Goal: Task Accomplishment & Management: Complete application form

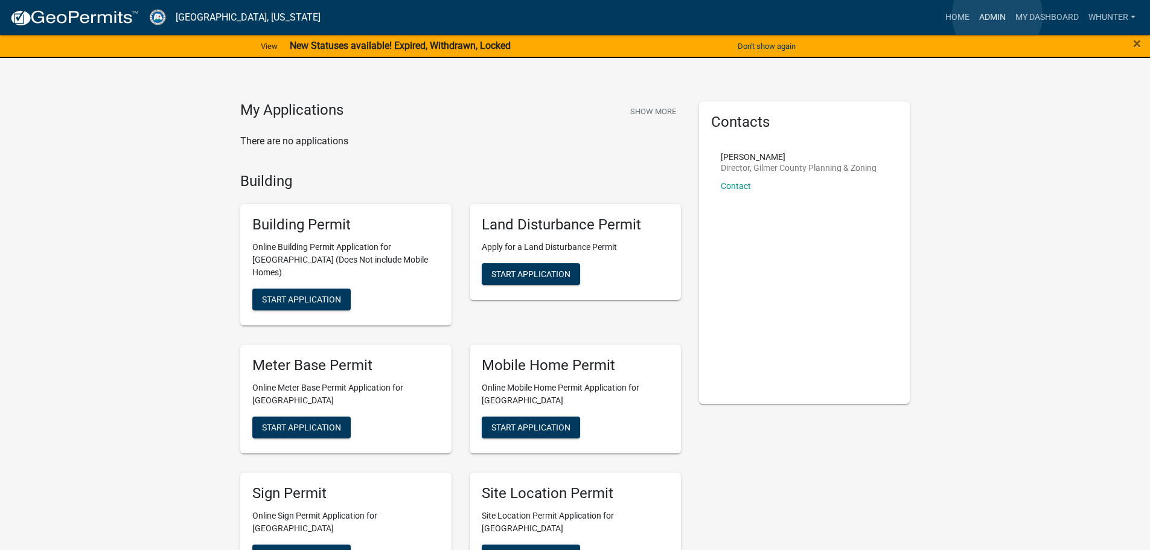
click at [997, 15] on link "Admin" at bounding box center [992, 17] width 36 height 23
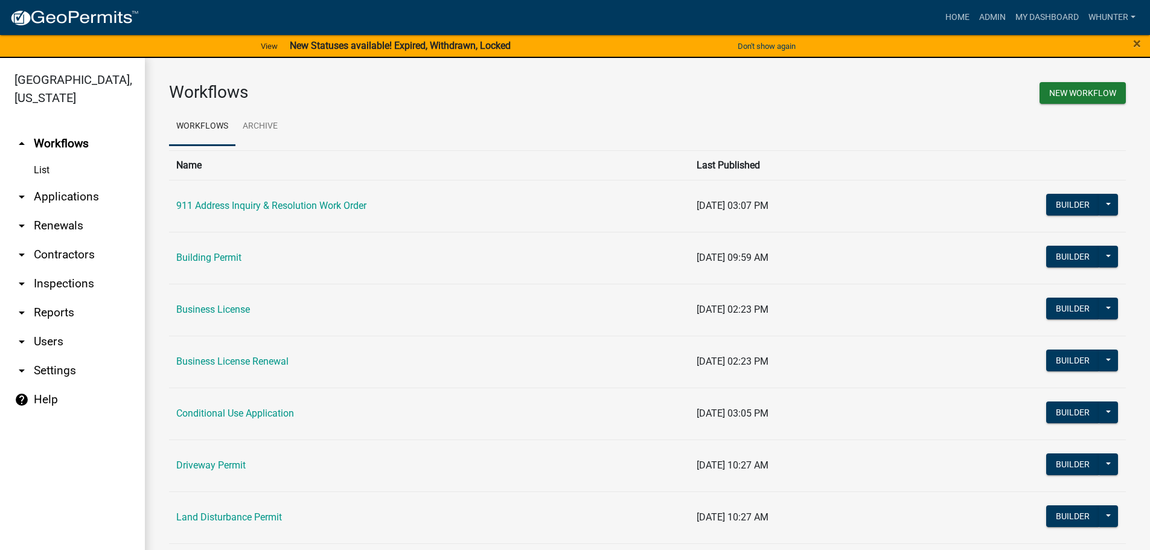
click at [61, 205] on link "arrow_drop_down Applications" at bounding box center [72, 196] width 145 height 29
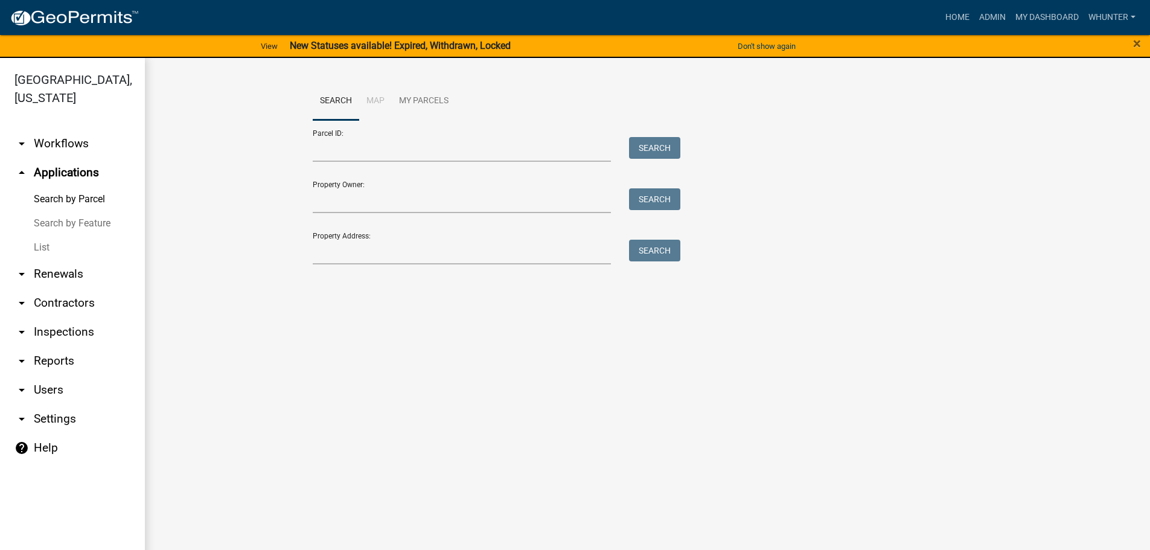
click at [43, 243] on link "List" at bounding box center [72, 247] width 145 height 24
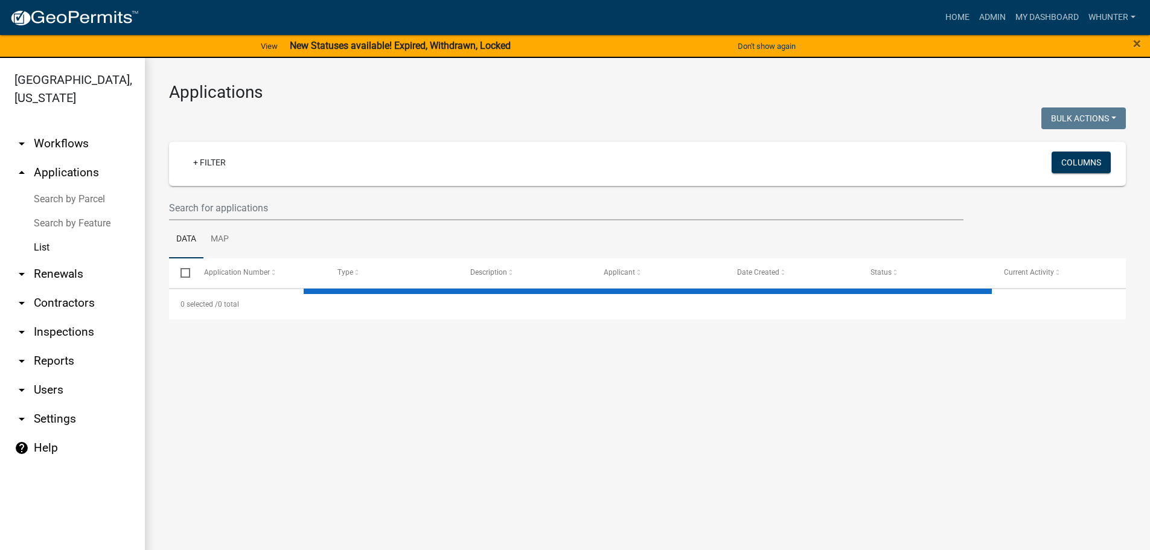
drag, startPoint x: 91, startPoint y: 200, endPoint x: 100, endPoint y: 207, distance: 11.6
click at [91, 200] on link "Search by Parcel" at bounding box center [72, 199] width 145 height 24
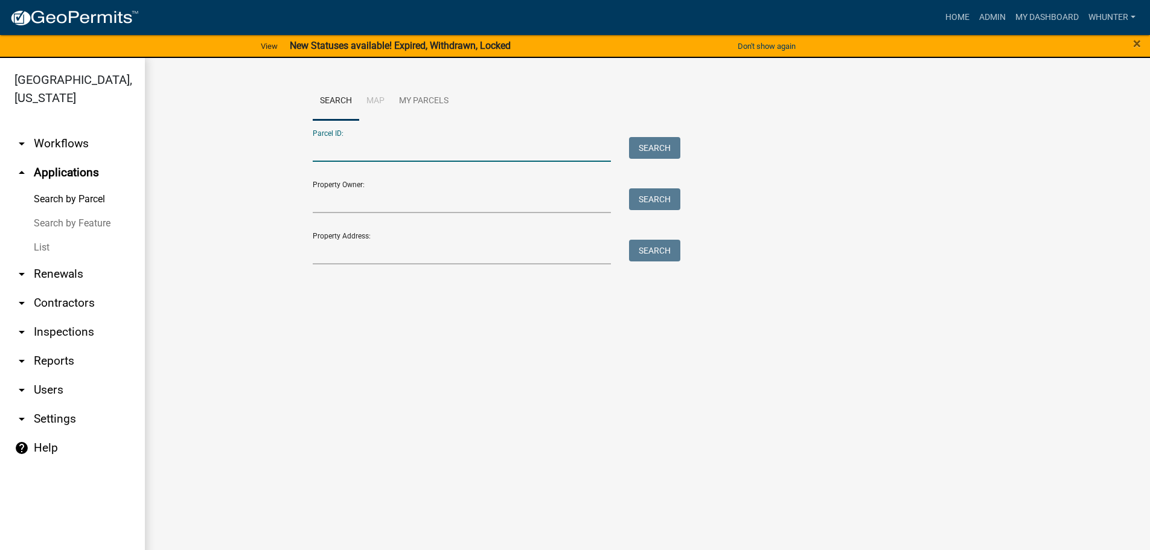
click at [405, 151] on input "Parcel ID:" at bounding box center [462, 149] width 299 height 25
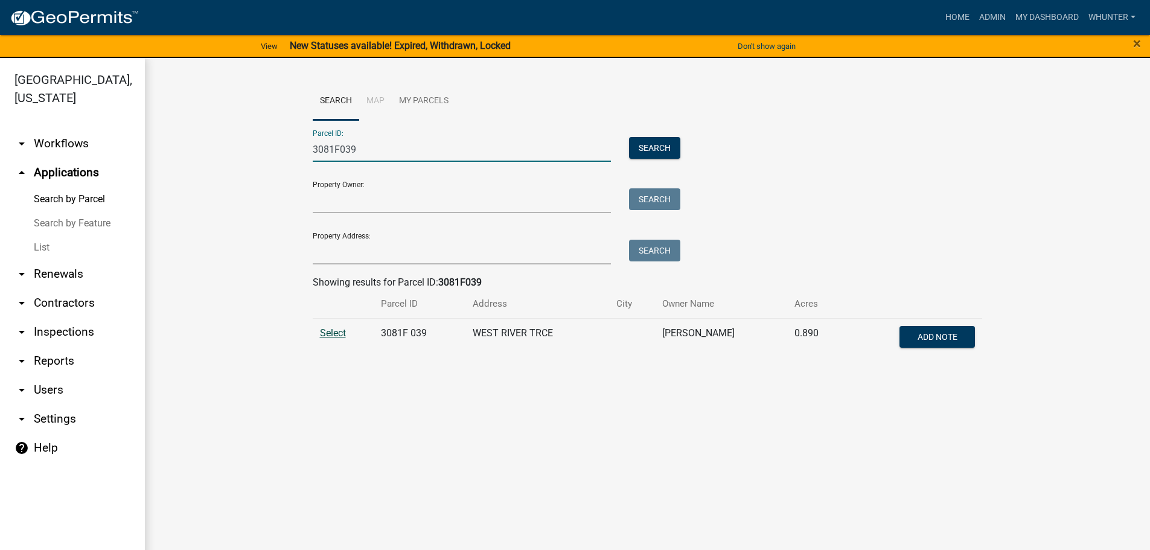
type input "3081F039"
click at [329, 335] on span "Select" at bounding box center [333, 332] width 26 height 11
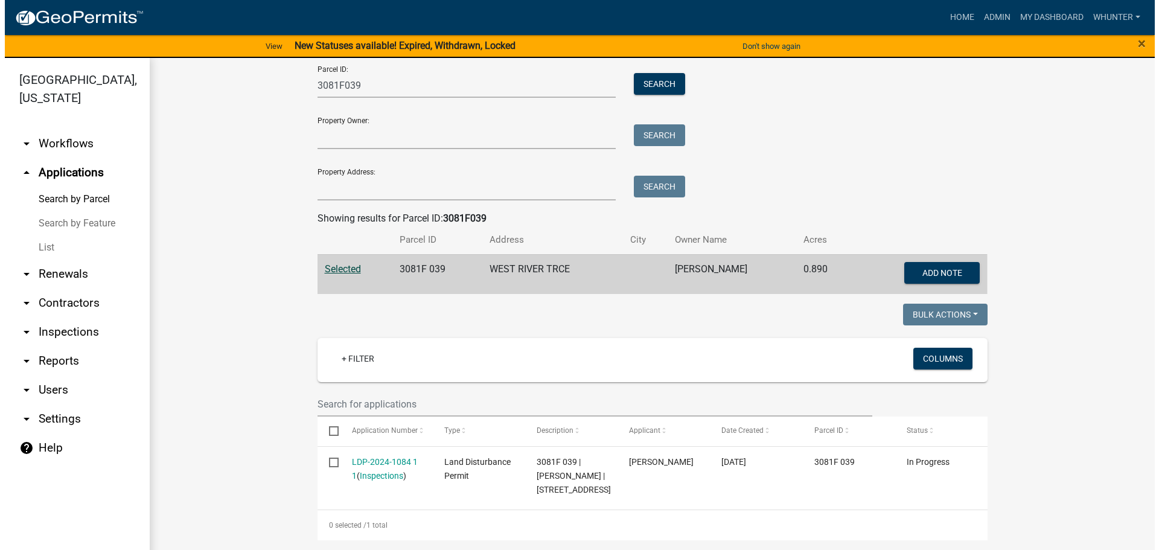
scroll to position [78, 0]
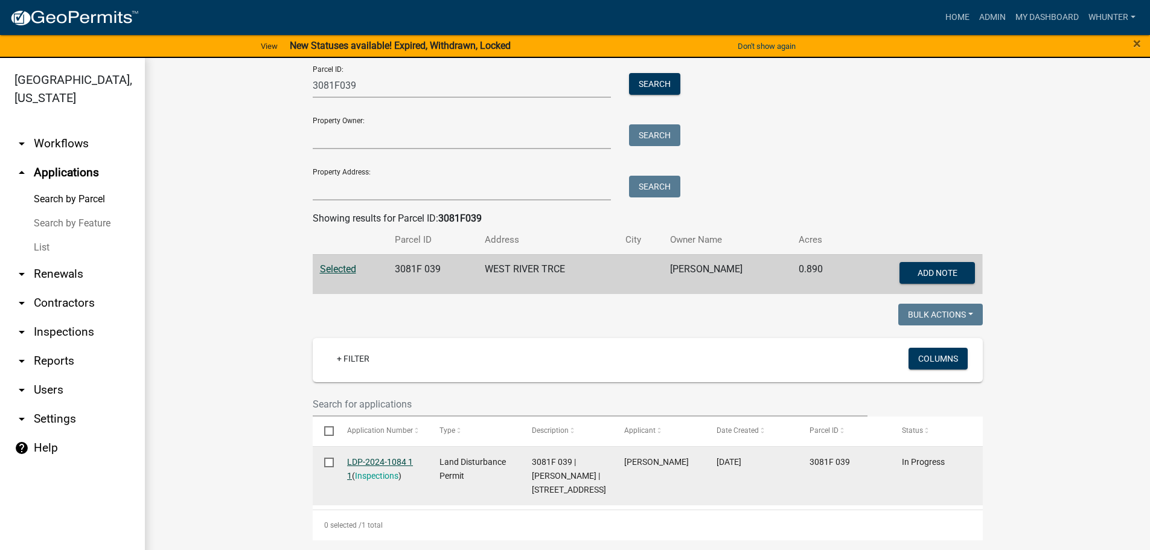
click at [365, 457] on link "LDP-2024-1084 1 1" at bounding box center [380, 469] width 66 height 24
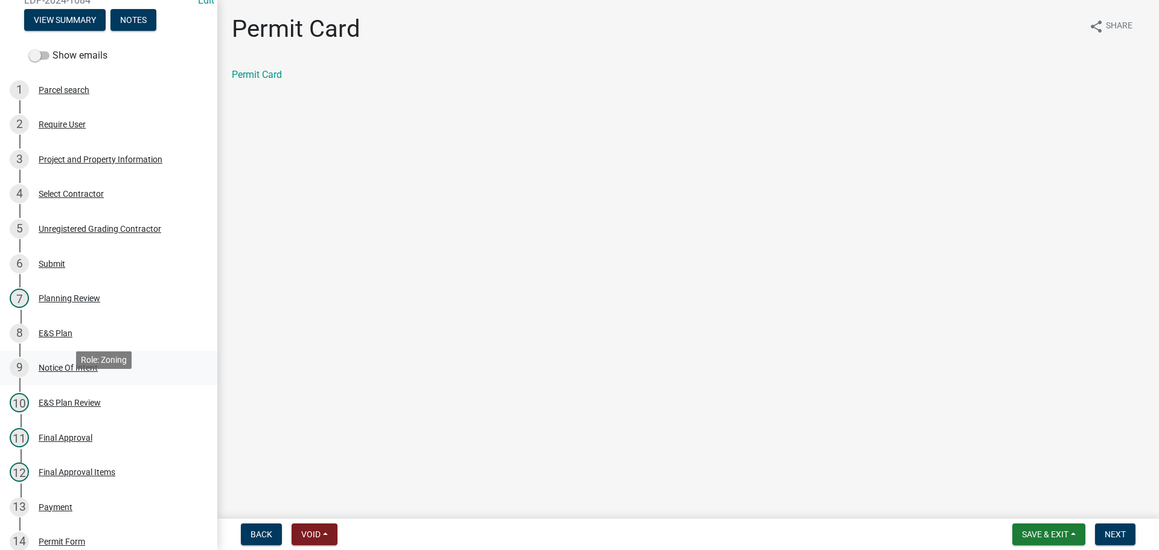
scroll to position [181, 0]
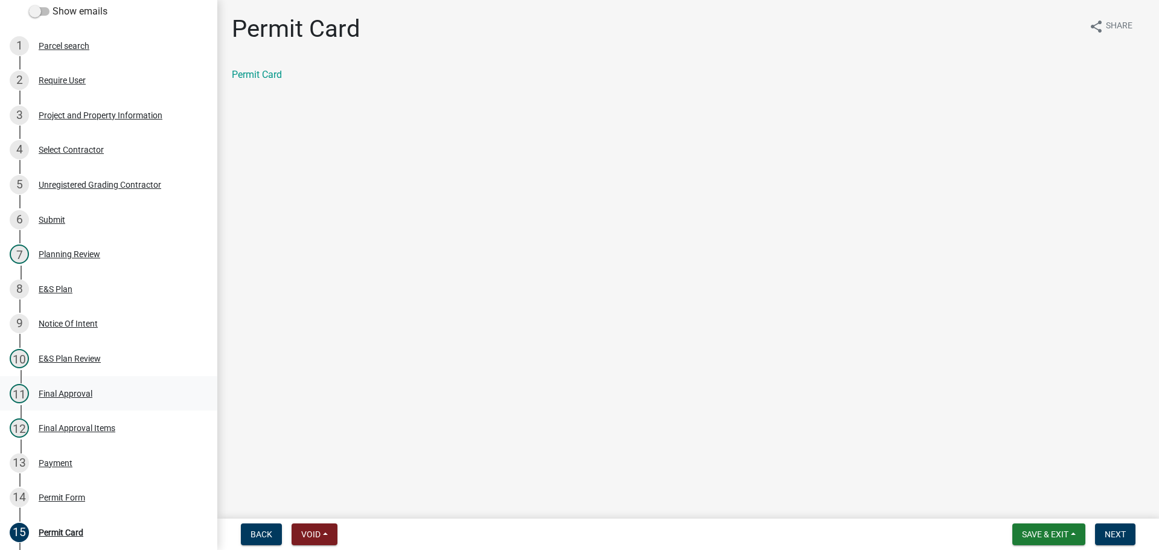
click at [79, 398] on div "11 Final Approval" at bounding box center [104, 393] width 188 height 19
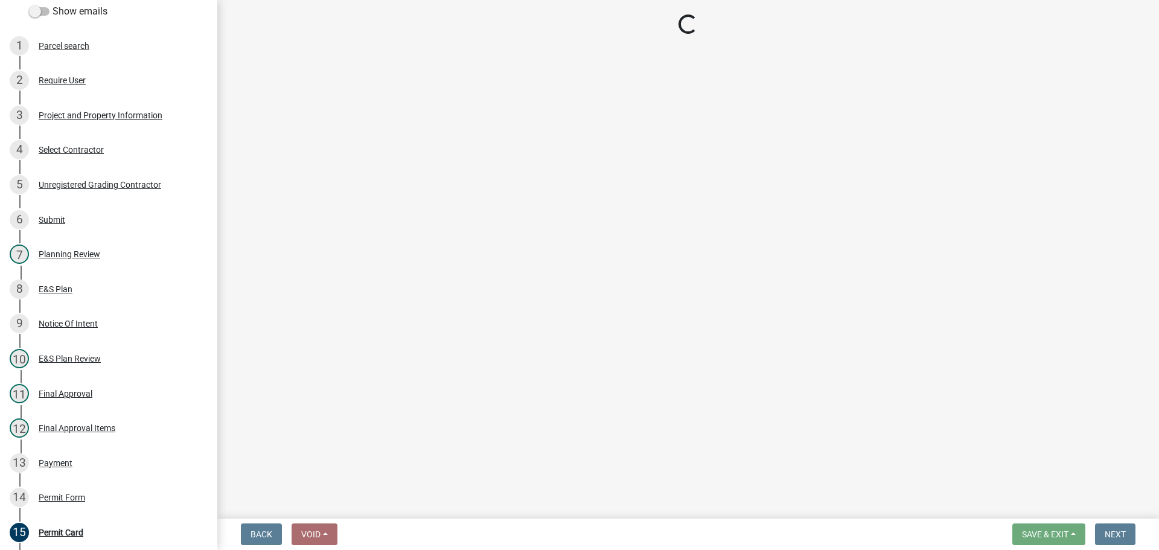
select select "f66b4cef-93c9-440c-84d8-a2c8d35cb7c1"
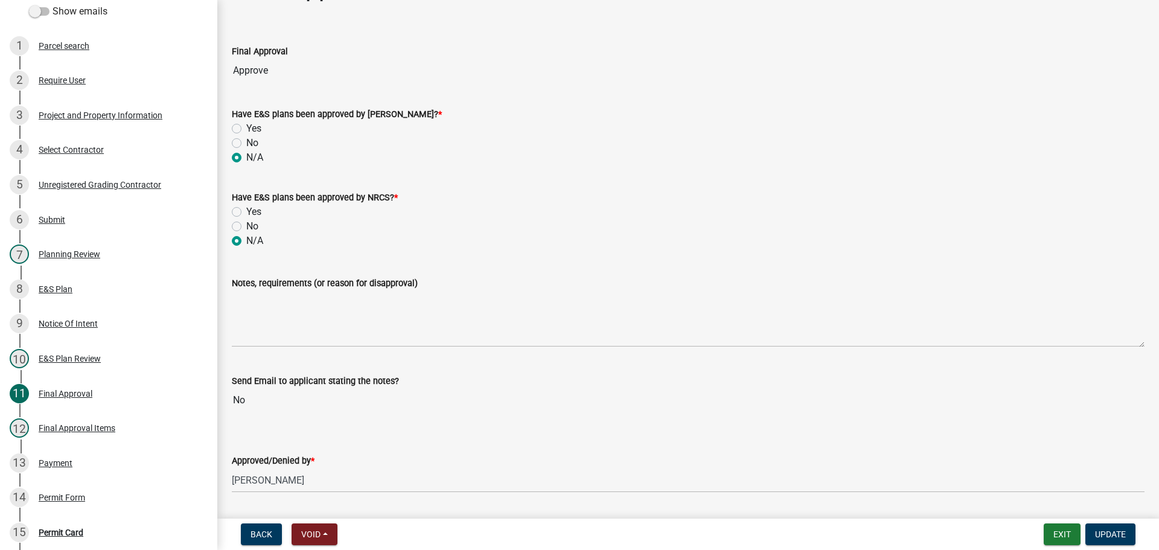
scroll to position [77, 0]
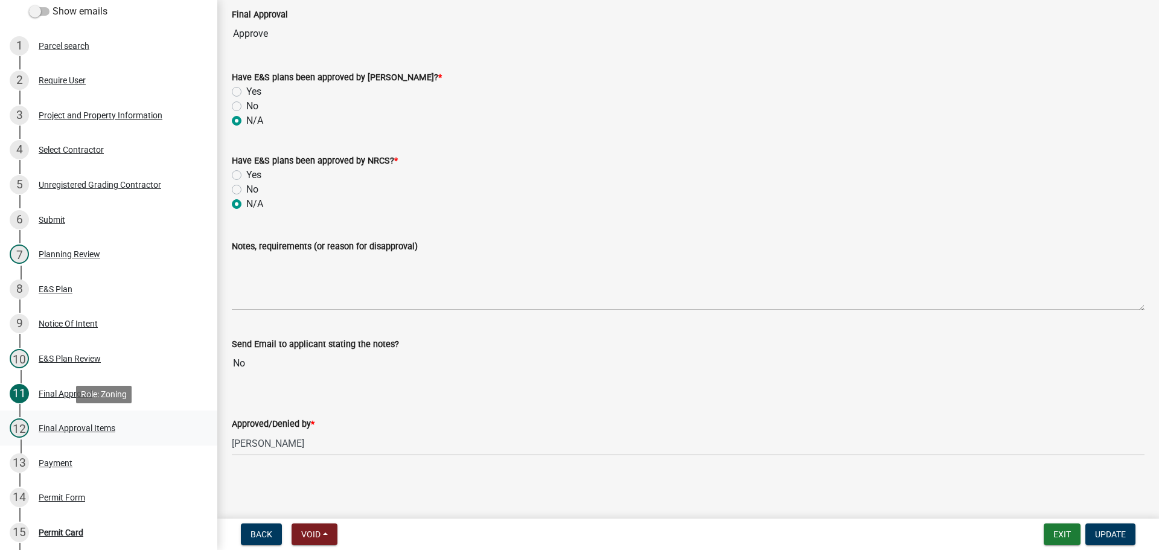
click at [118, 432] on div "12 Final Approval Items" at bounding box center [104, 427] width 188 height 19
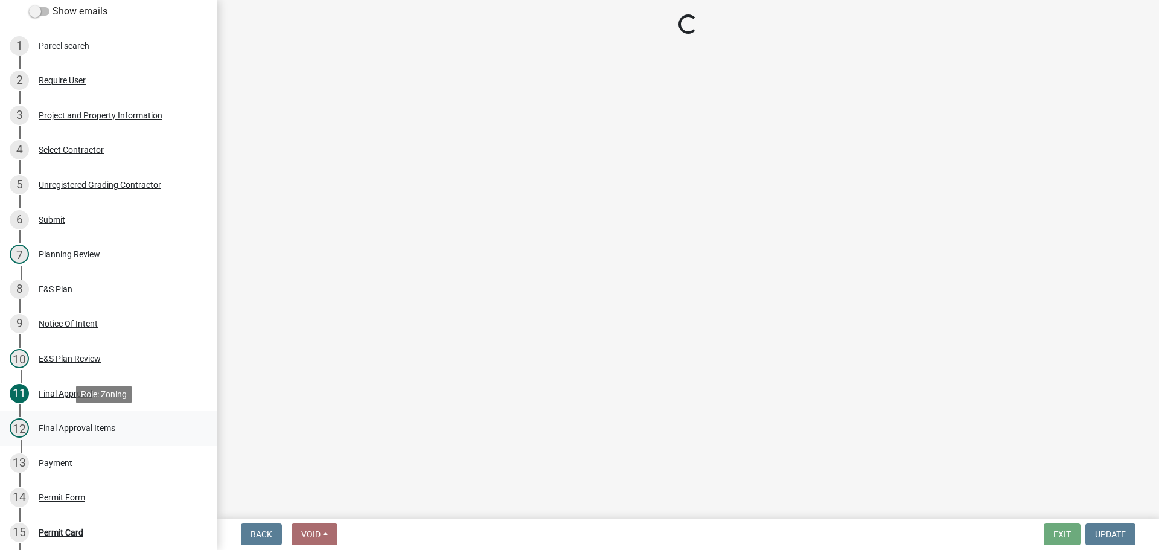
scroll to position [0, 0]
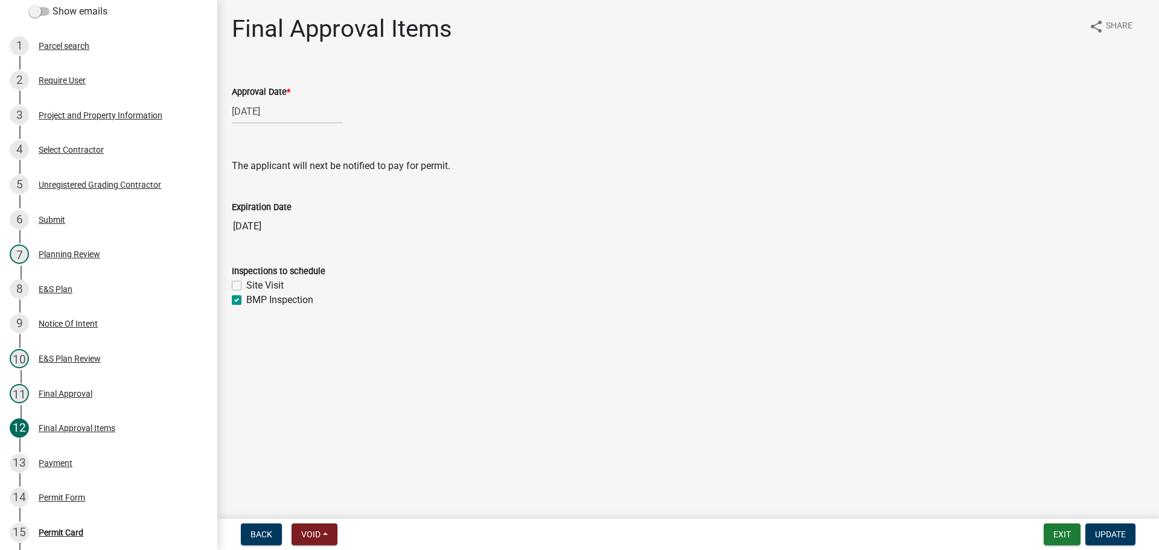
select select "9"
select select "2023"
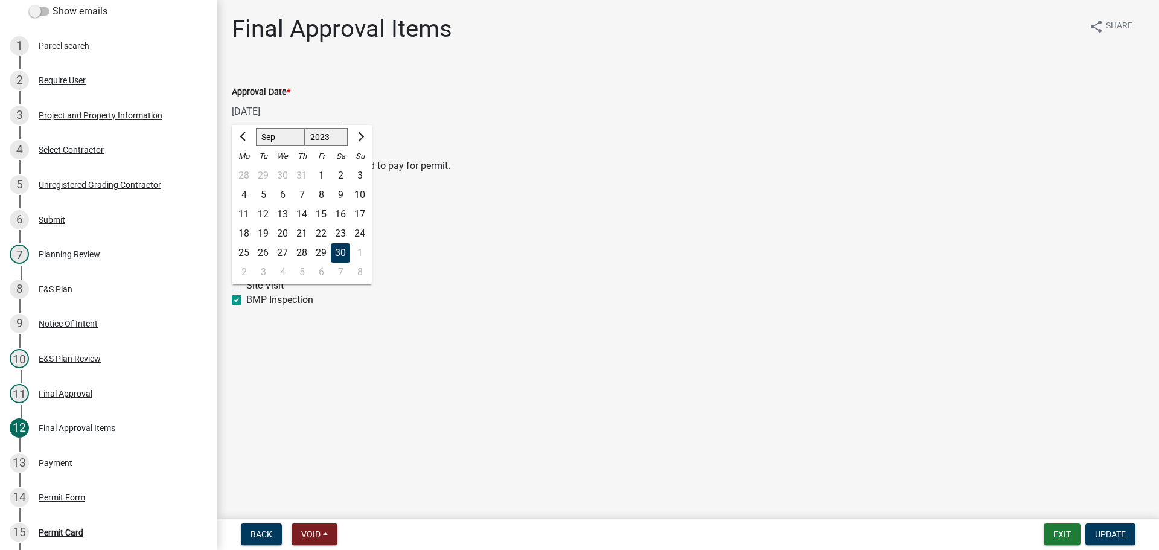
click at [275, 112] on div "09/30/2023 Jan Feb Mar Apr May Jun Jul Aug Sep Oct Nov Dec 1523 1524 1525 1526 …" at bounding box center [287, 111] width 110 height 25
click at [484, 158] on div "The applicant will next be notified to pay for permit." at bounding box center [688, 154] width 913 height 39
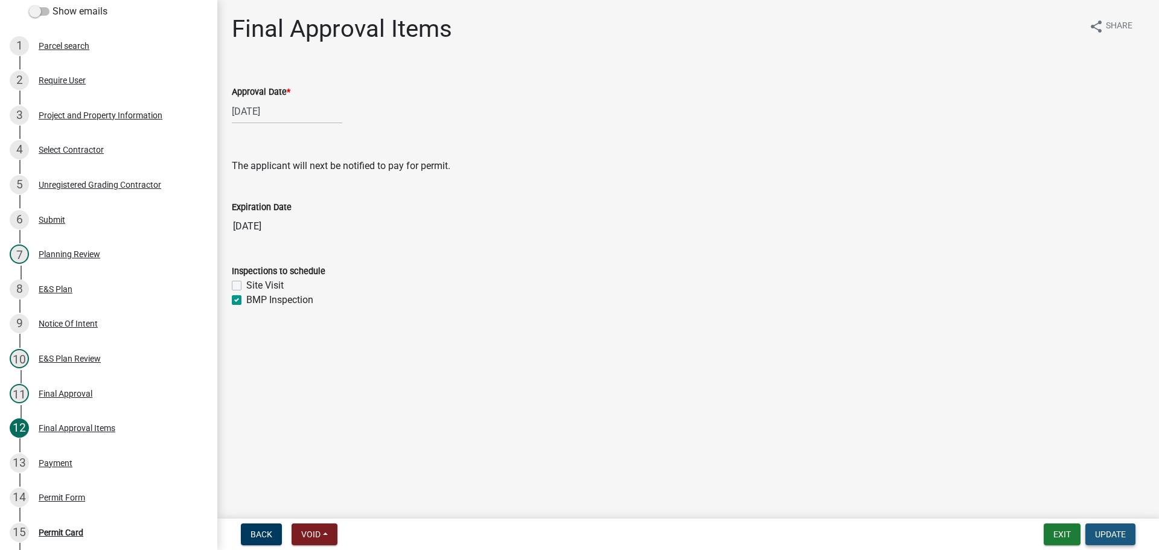
click at [1120, 539] on span "Update" at bounding box center [1110, 534] width 31 height 10
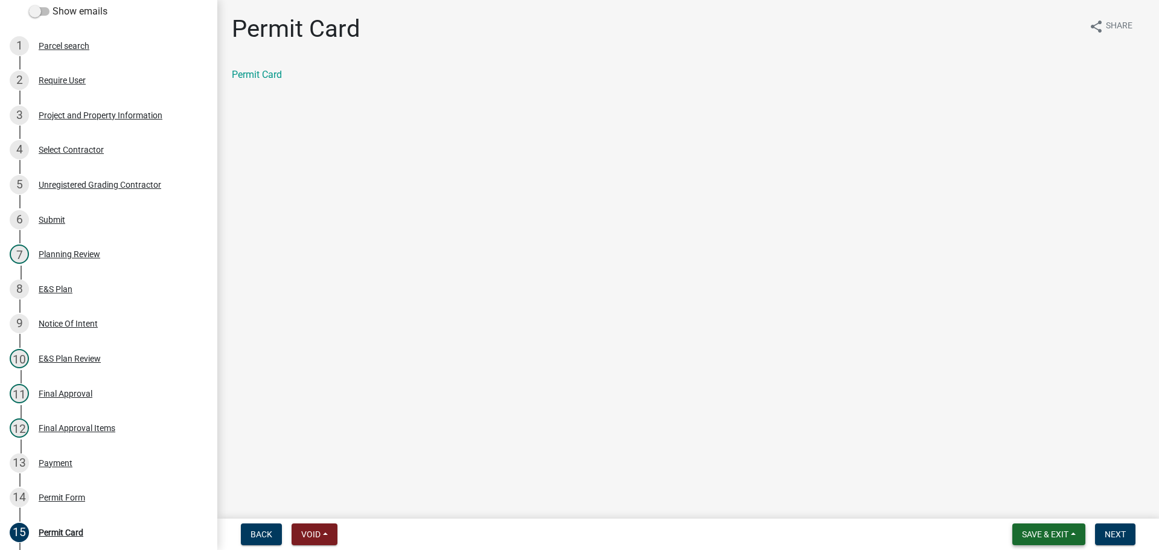
click at [1057, 538] on span "Save & Exit" at bounding box center [1045, 534] width 46 height 10
click at [1027, 507] on button "Save & Exit" at bounding box center [1037, 502] width 97 height 29
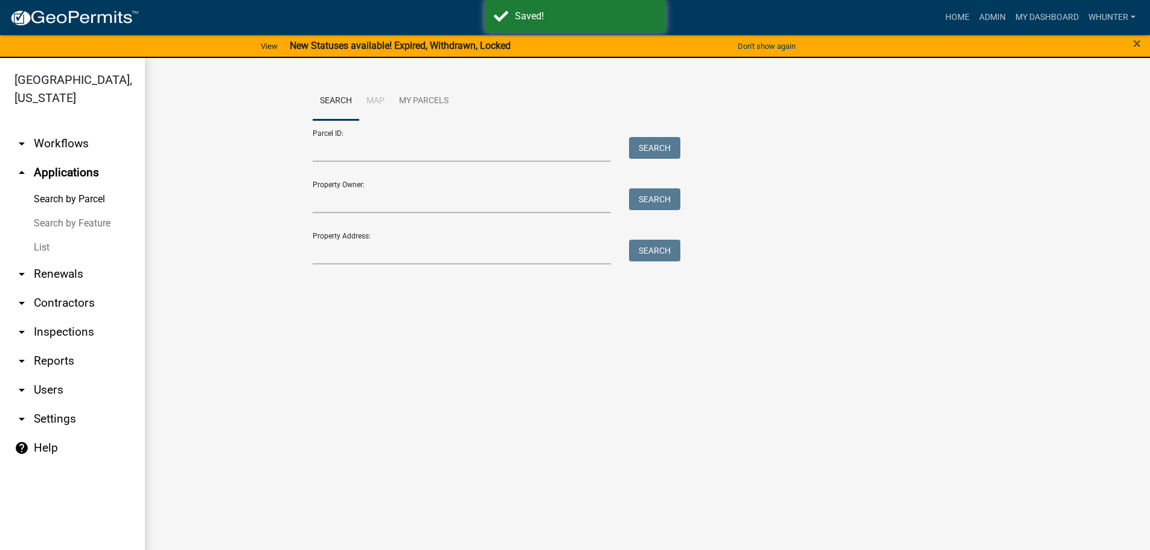
click at [69, 249] on link "List" at bounding box center [72, 247] width 145 height 24
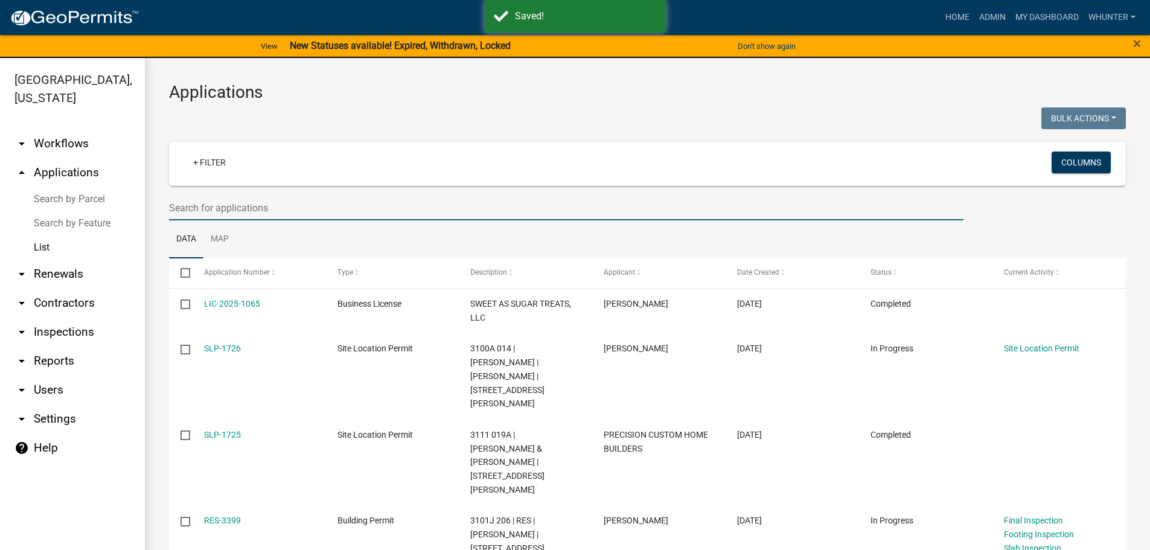
click at [249, 206] on input "text" at bounding box center [566, 208] width 794 height 25
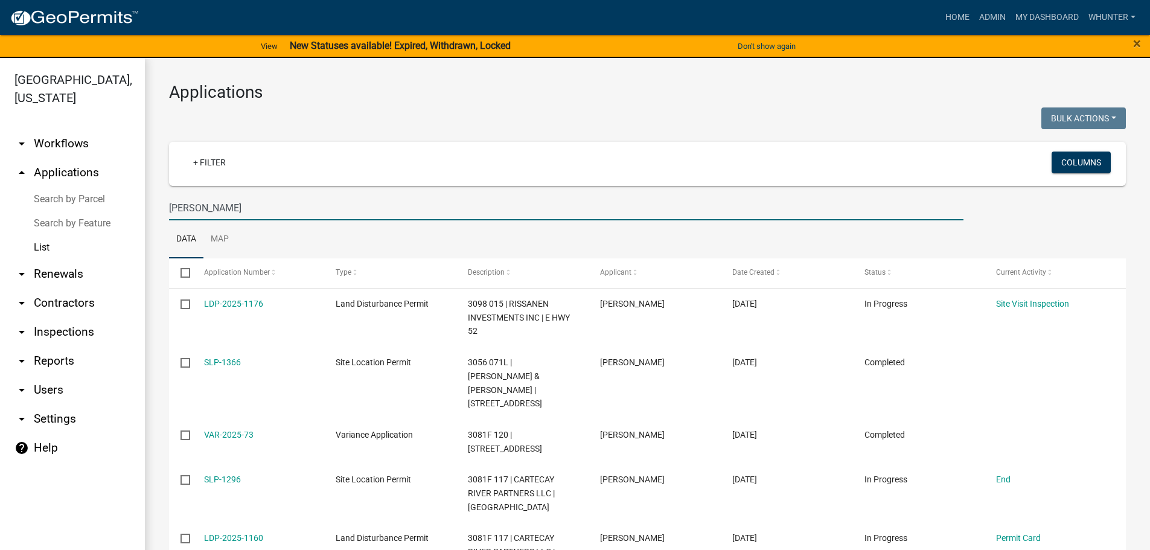
type input "BRACEWELL"
drag, startPoint x: 305, startPoint y: 209, endPoint x: 71, endPoint y: 167, distance: 237.4
click at [71, 167] on div "Gilmer County, Georgia arrow_drop_down Workflows List arrow_drop_up Application…" at bounding box center [575, 311] width 1150 height 506
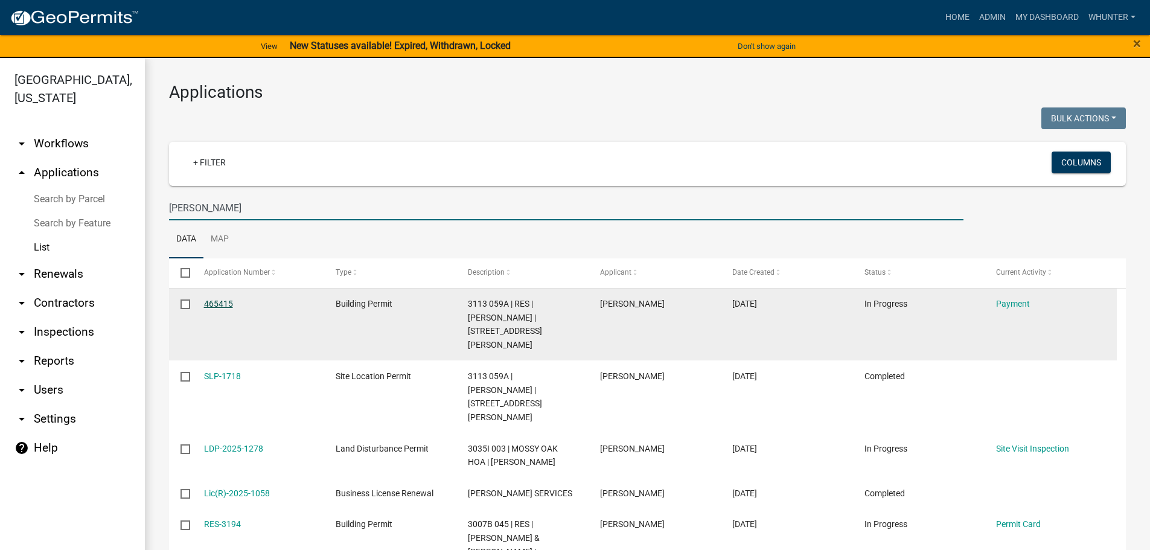
type input "PARKER"
click at [225, 305] on link "465415" at bounding box center [218, 304] width 29 height 10
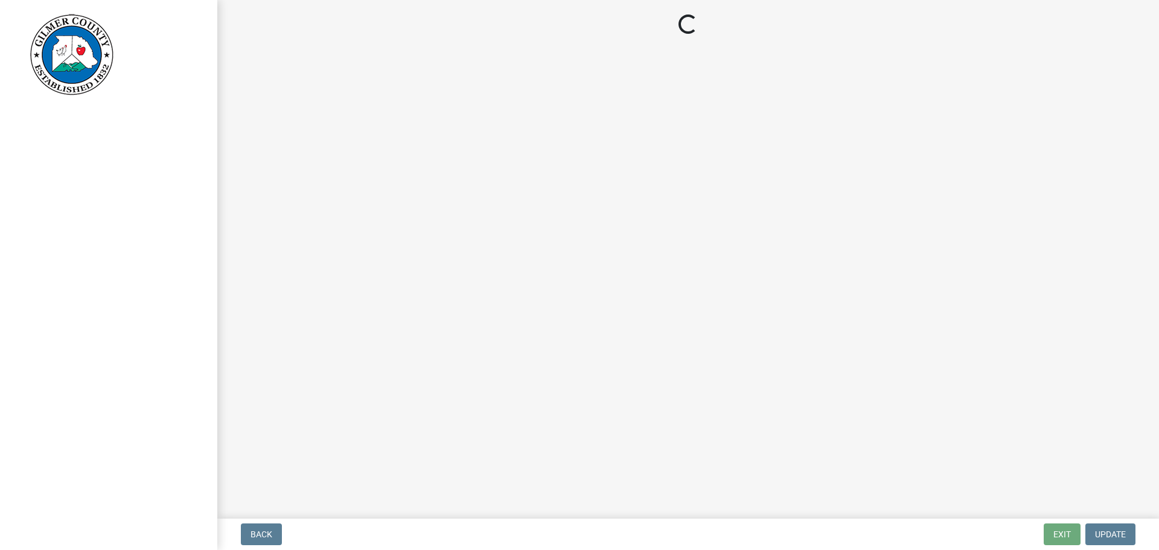
select select "1: 0"
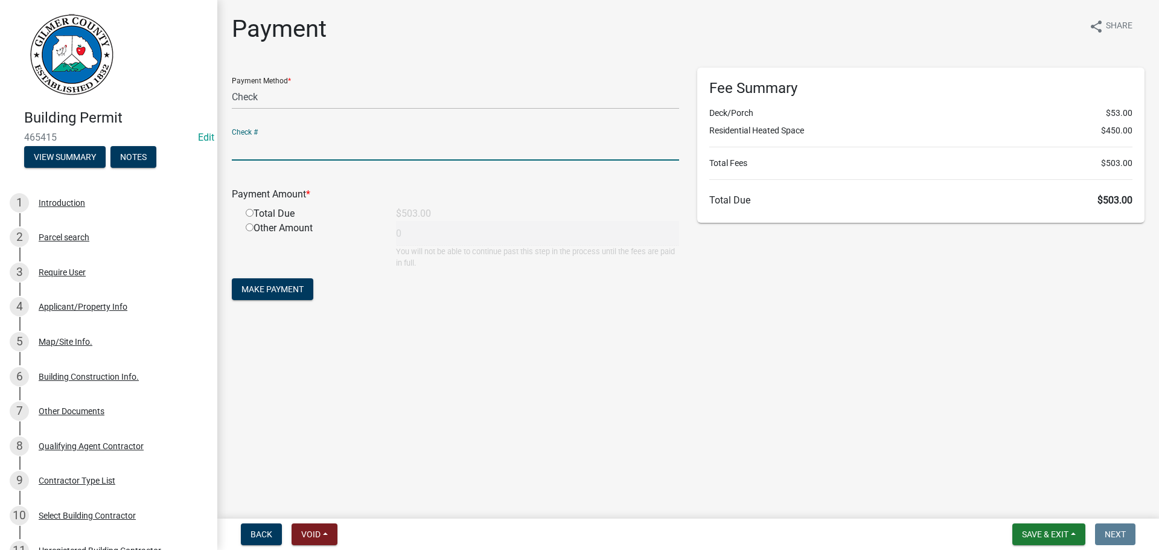
click at [313, 138] on input "text" at bounding box center [455, 148] width 447 height 25
type input "1370"
click at [246, 209] on input "radio" at bounding box center [250, 213] width 8 height 8
radio input "true"
type input "503"
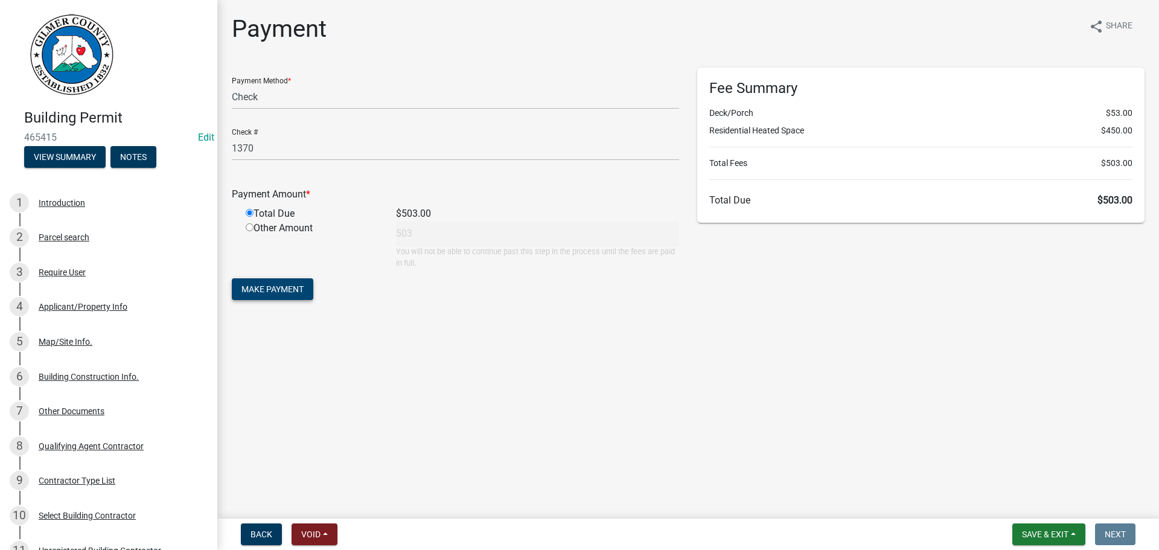
click at [272, 290] on span "Make Payment" at bounding box center [272, 289] width 62 height 10
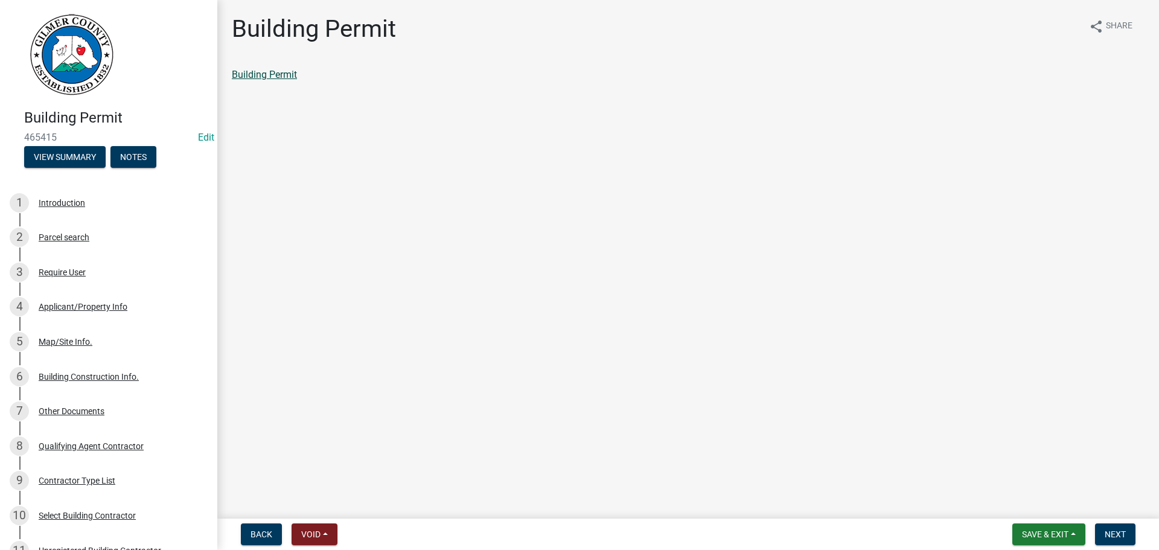
click at [265, 79] on link "Building Permit" at bounding box center [264, 74] width 65 height 11
click at [1113, 535] on span "Next" at bounding box center [1115, 534] width 21 height 10
click at [264, 59] on div "Permit Card share Share Permit Card" at bounding box center [688, 58] width 931 height 88
click at [273, 74] on link "Permit Card" at bounding box center [257, 74] width 50 height 11
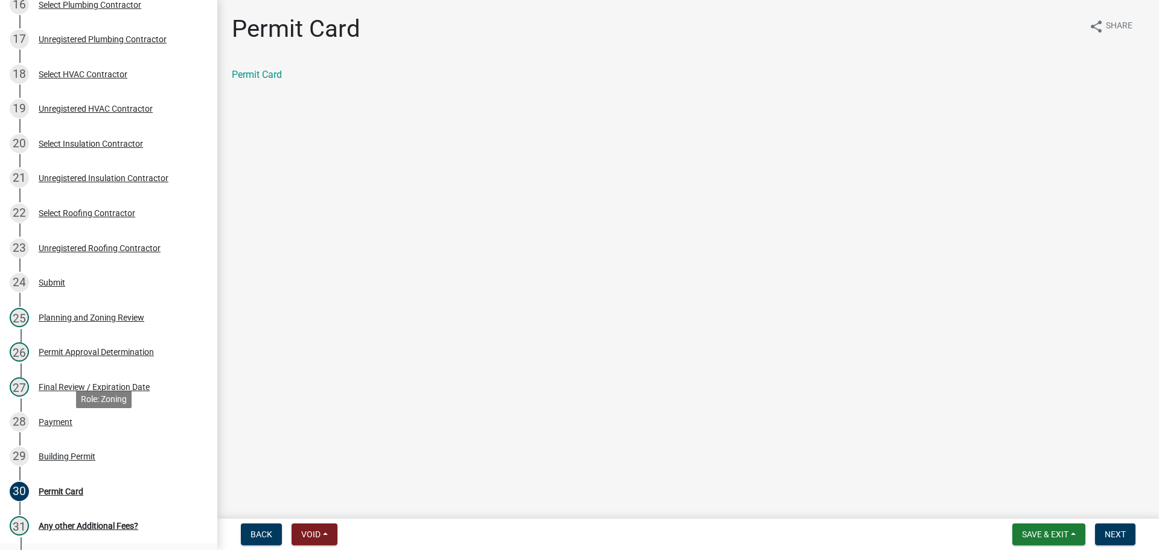
scroll to position [845, 0]
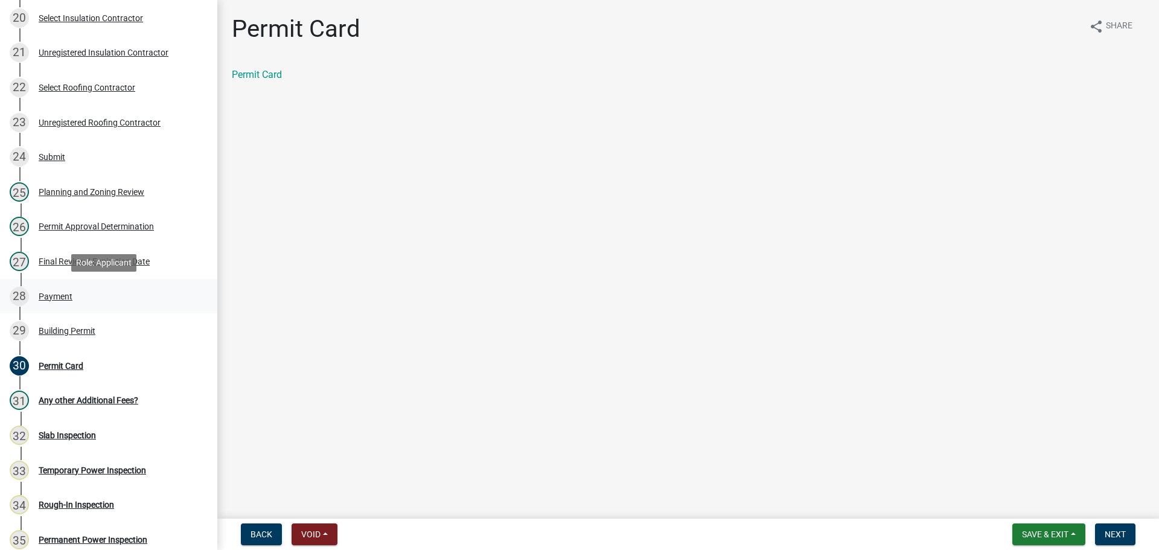
click at [60, 298] on div "Payment" at bounding box center [56, 296] width 34 height 8
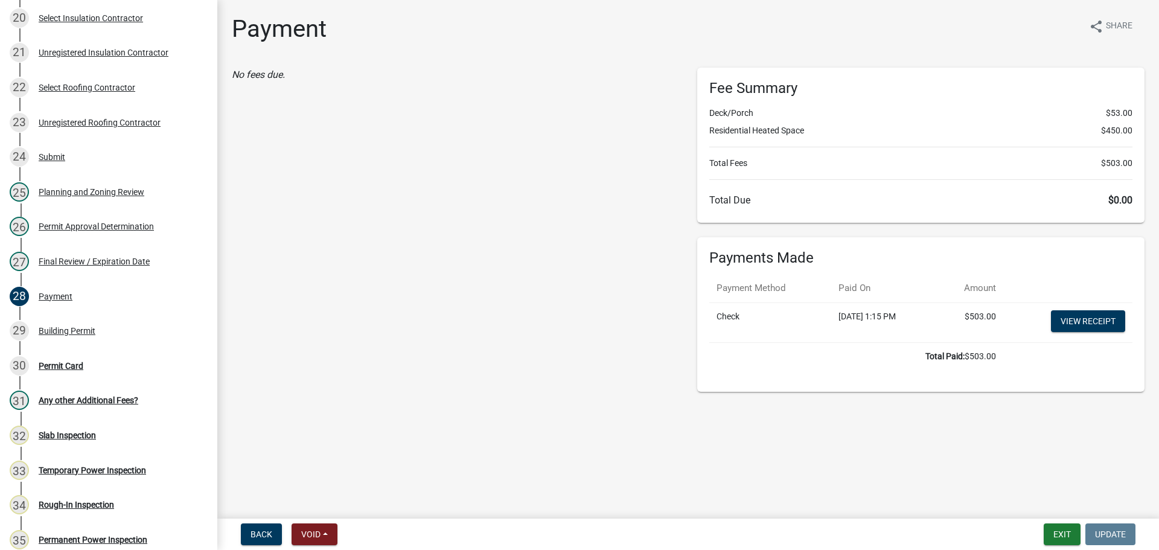
click at [1110, 334] on td "View receipt" at bounding box center [1067, 322] width 129 height 40
click at [1099, 324] on link "View receipt" at bounding box center [1088, 321] width 74 height 22
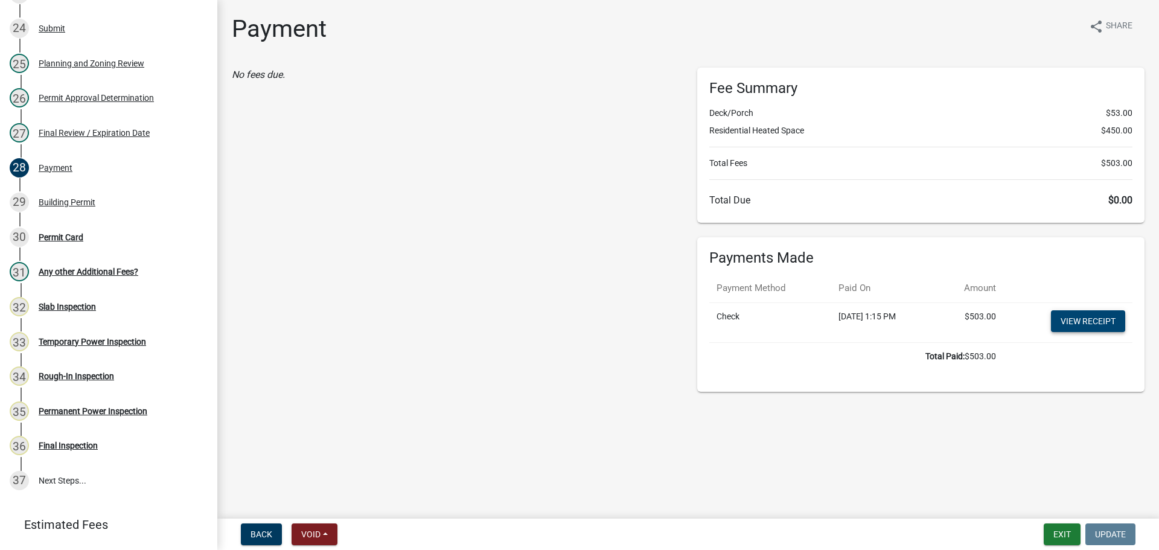
scroll to position [880, 0]
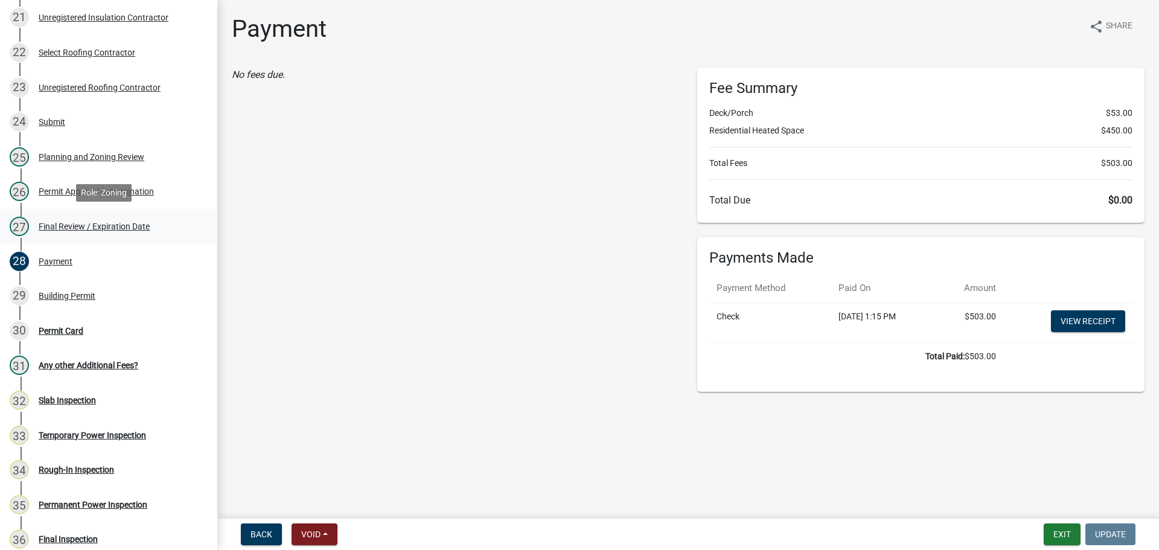
click at [103, 227] on div "Final Review / Expiration Date" at bounding box center [94, 226] width 111 height 8
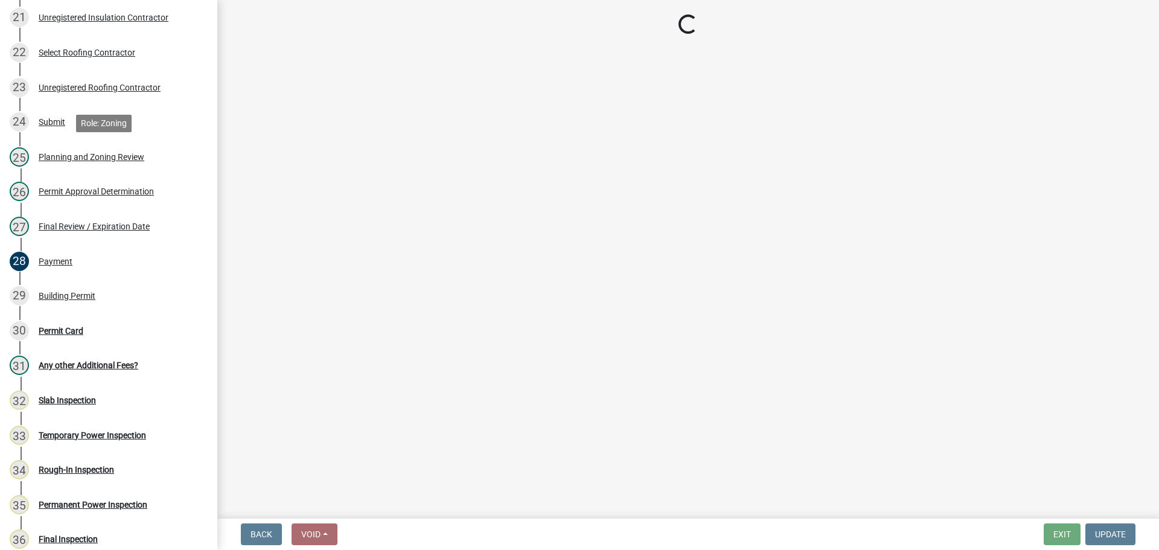
click at [95, 161] on div "Planning and Zoning Review" at bounding box center [92, 157] width 106 height 8
select select "5ce200eb-feb1-496b-8127-7891293955f5"
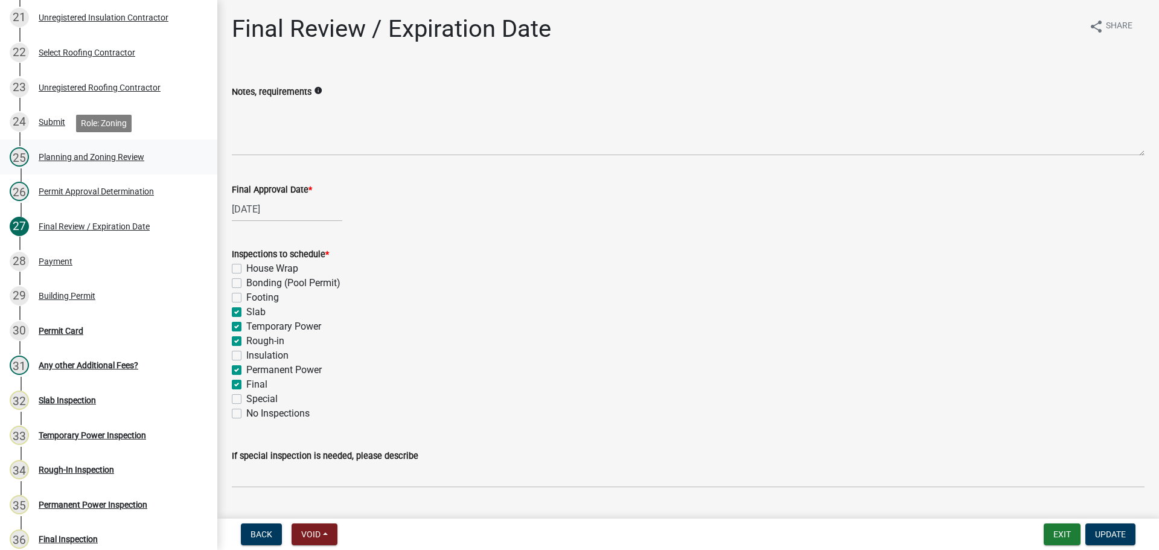
click at [78, 163] on div "25 Planning and Zoning Review" at bounding box center [104, 156] width 188 height 19
select select "b5c39336-92b9-49ce-a0a5-4e9e9babf743"
select select "5ce200eb-feb1-496b-8127-7891293955f5"
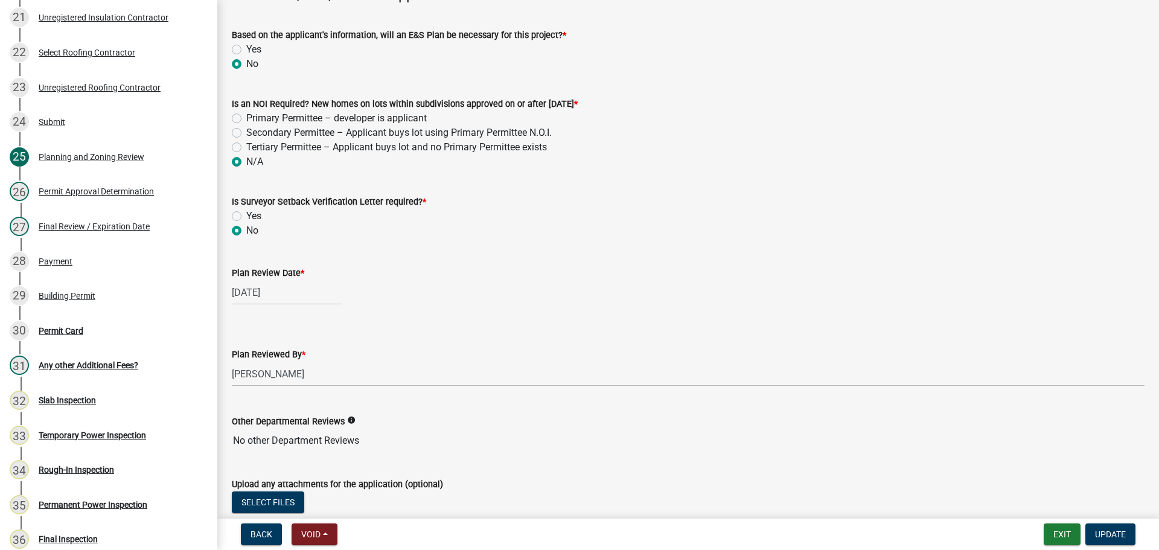
scroll to position [2521, 0]
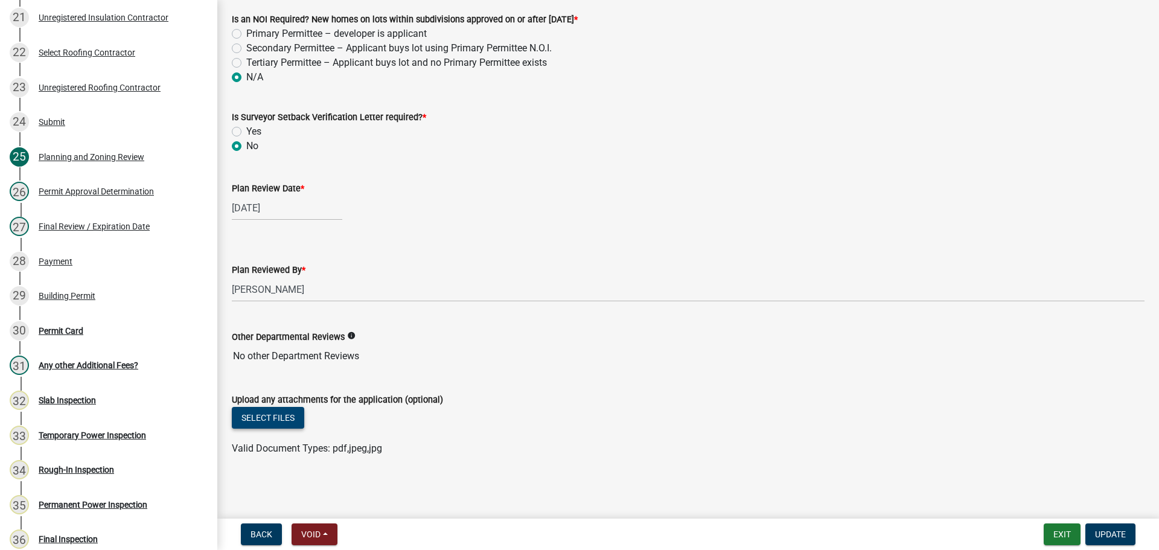
click at [279, 412] on button "Select files" at bounding box center [268, 418] width 72 height 22
click at [232, 407] on button "Select files" at bounding box center [268, 418] width 72 height 22
click at [266, 412] on button "Select files" at bounding box center [268, 418] width 72 height 22
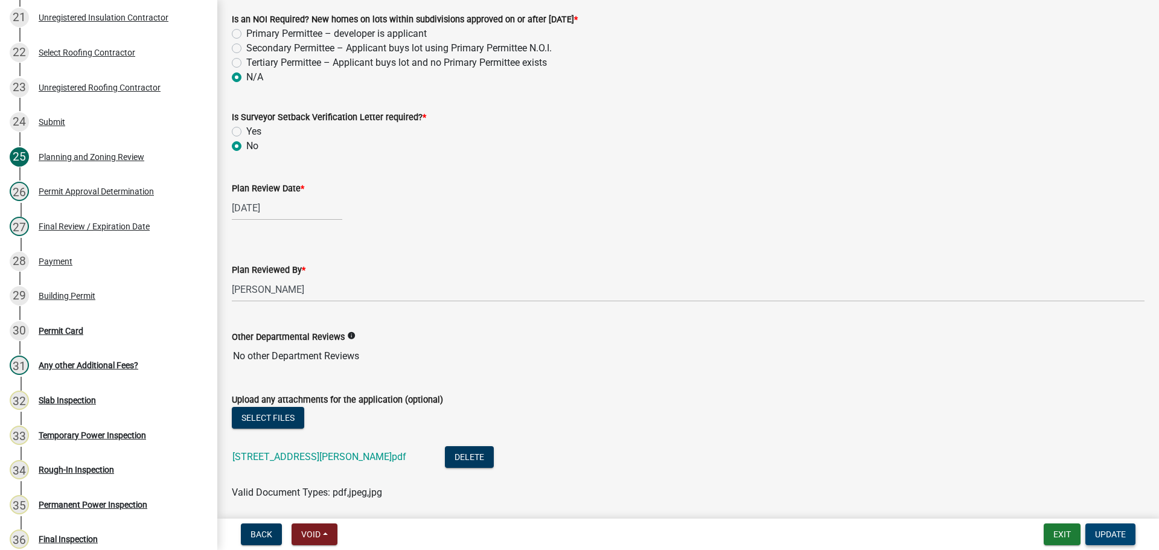
click at [1119, 536] on span "Update" at bounding box center [1110, 534] width 31 height 10
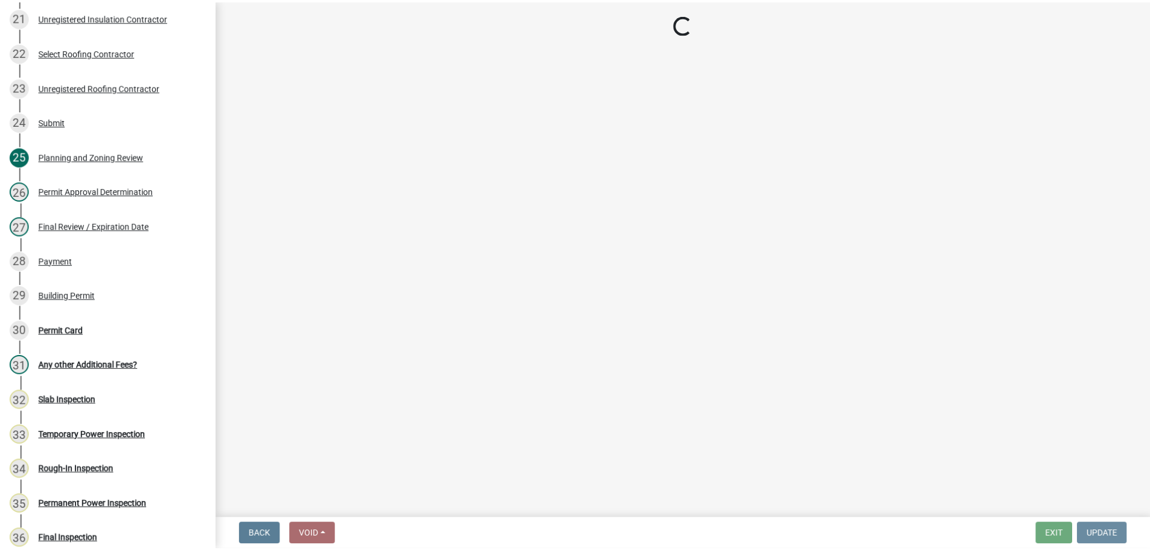
scroll to position [0, 0]
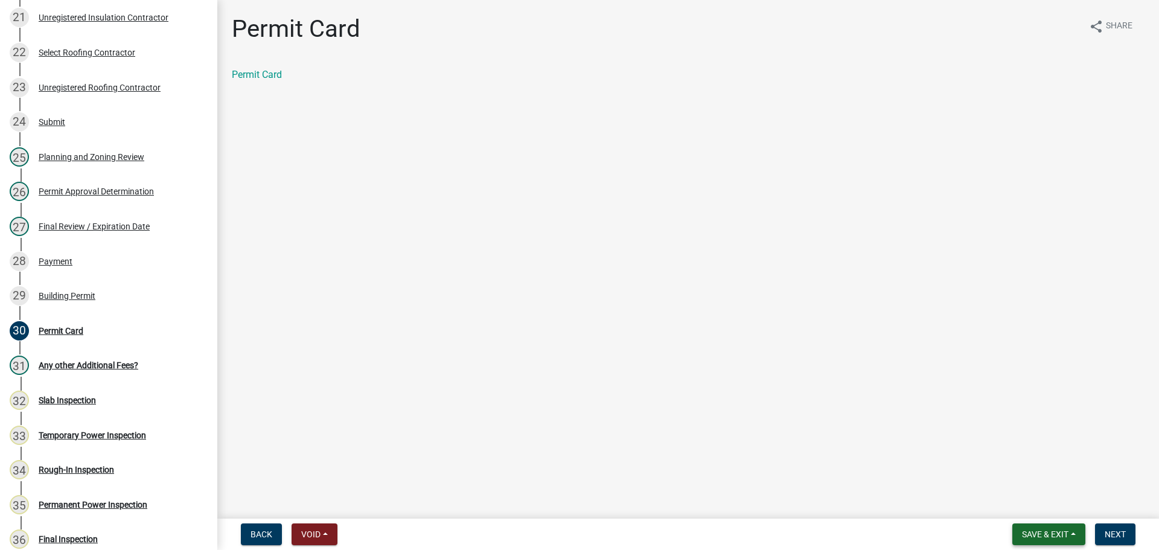
click at [1046, 533] on span "Save & Exit" at bounding box center [1045, 534] width 46 height 10
click at [1052, 505] on button "Save & Exit" at bounding box center [1037, 502] width 97 height 29
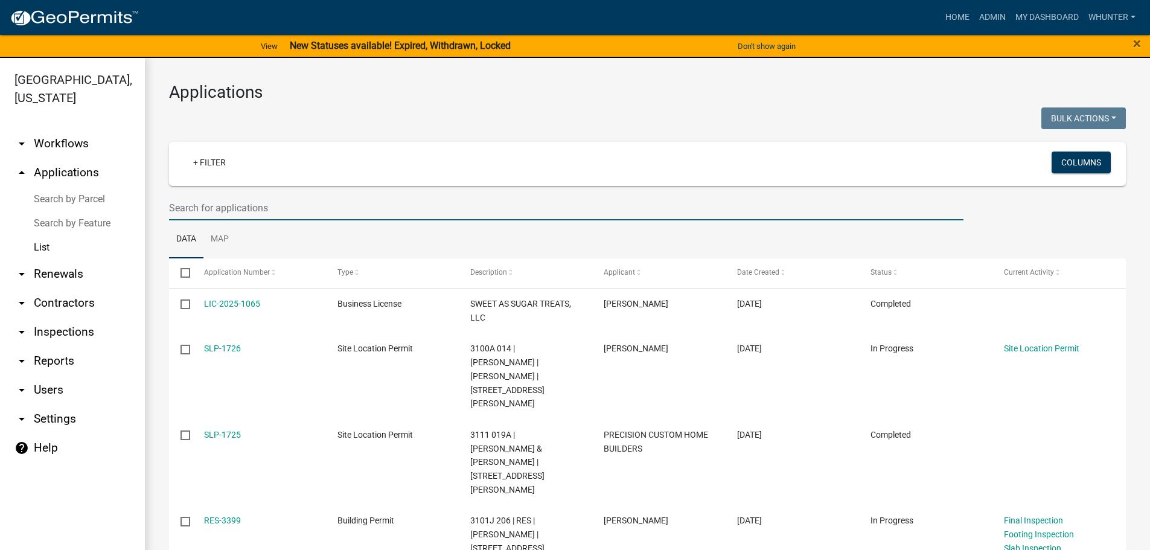
click at [302, 205] on input "text" at bounding box center [566, 208] width 794 height 25
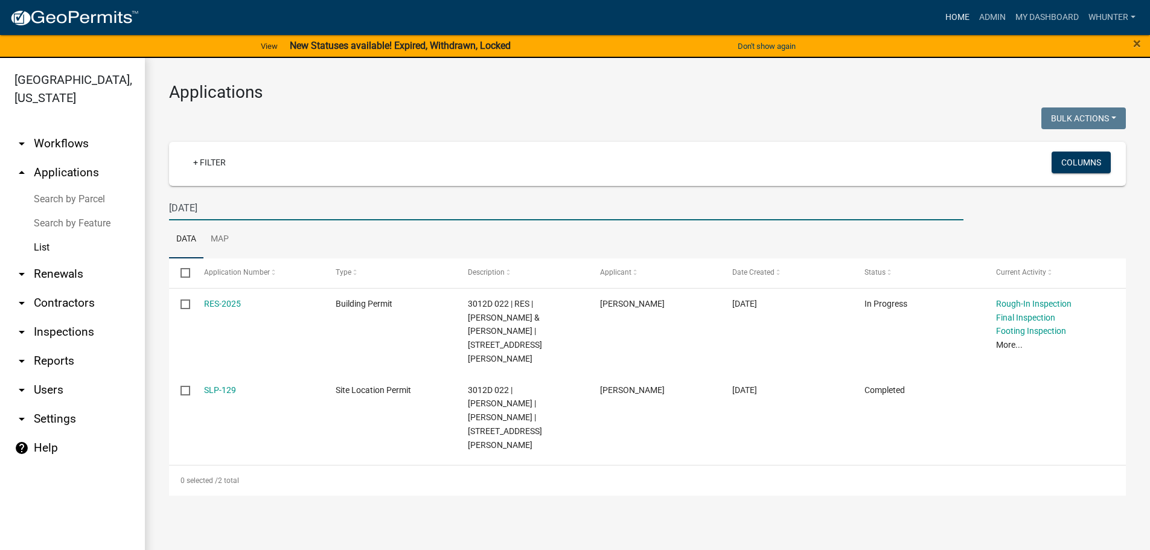
type input "1510 MAR"
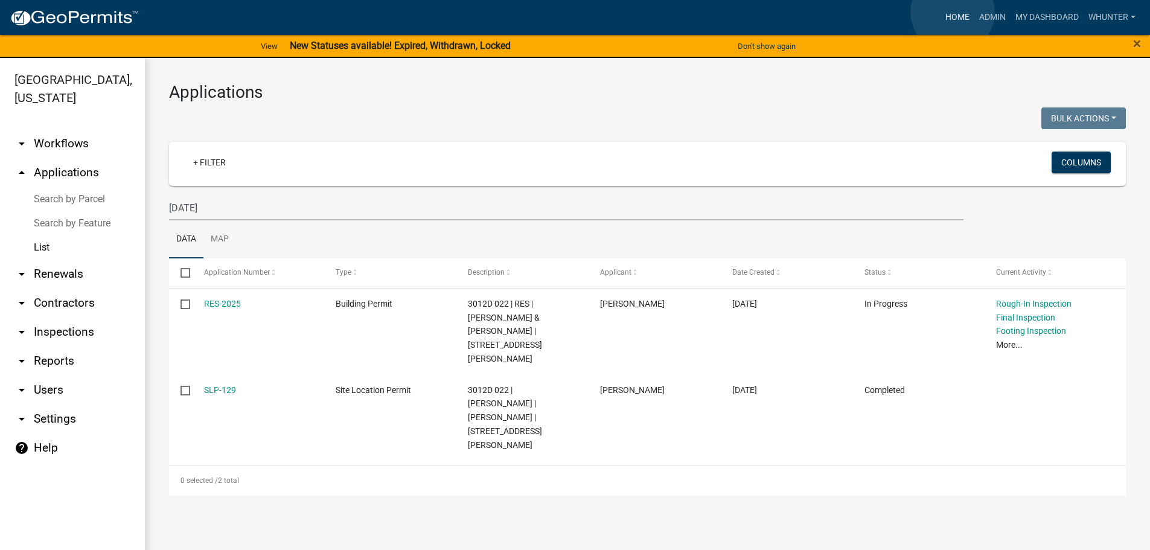
click at [953, 12] on link "Home" at bounding box center [957, 17] width 34 height 23
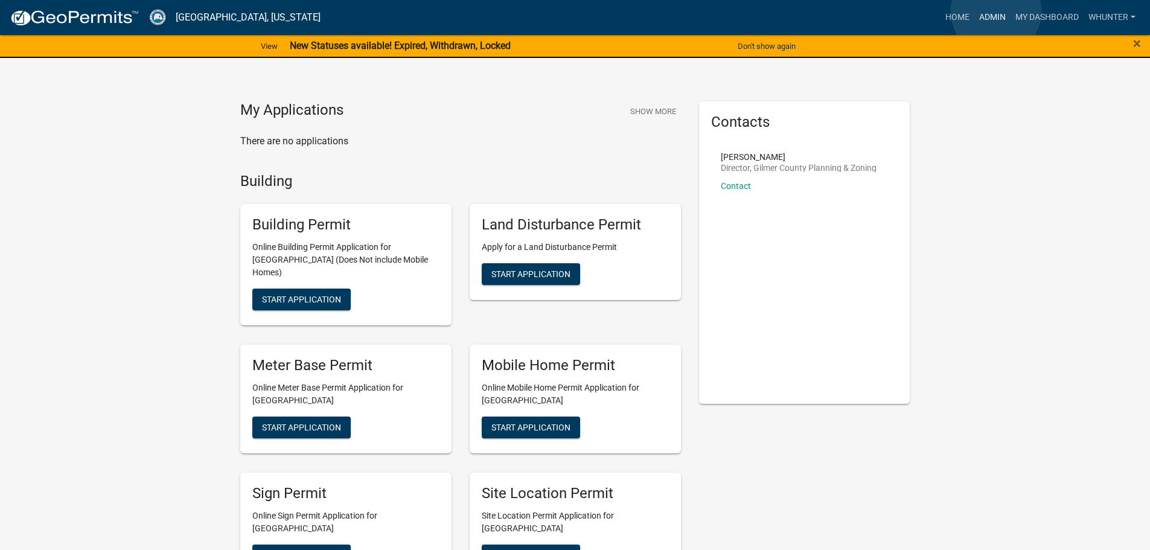
click at [996, 11] on link "Admin" at bounding box center [992, 17] width 36 height 23
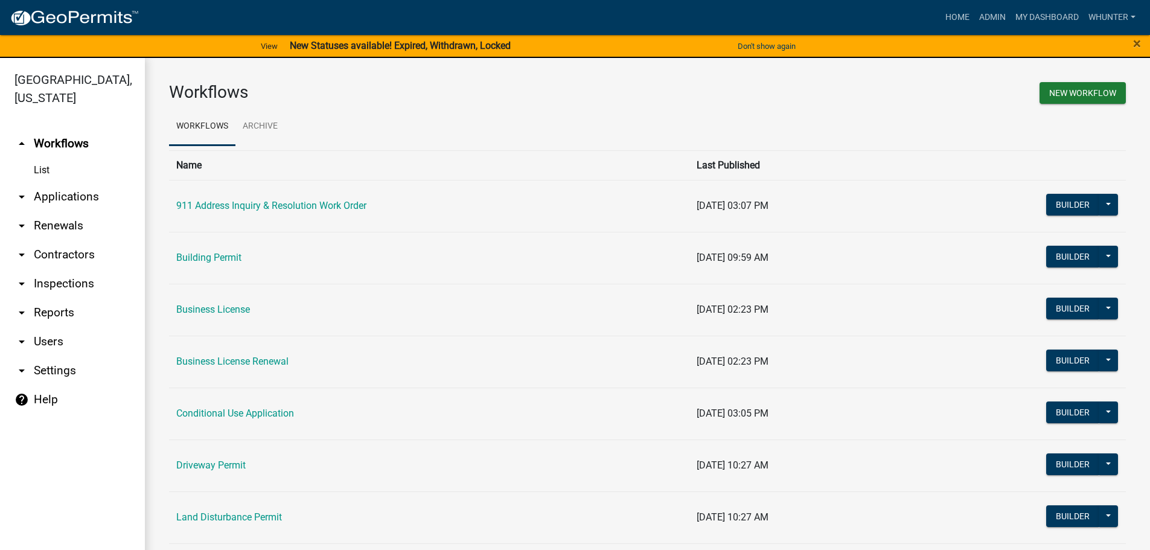
click at [78, 250] on link "arrow_drop_down Contractors" at bounding box center [72, 254] width 145 height 29
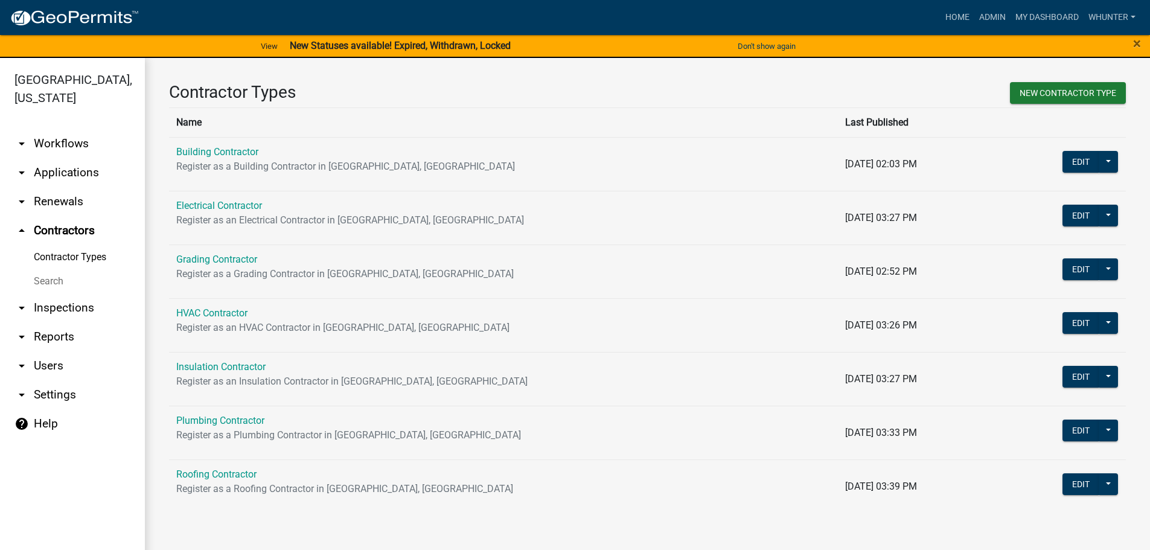
click at [66, 169] on link "arrow_drop_down Applications" at bounding box center [72, 172] width 145 height 29
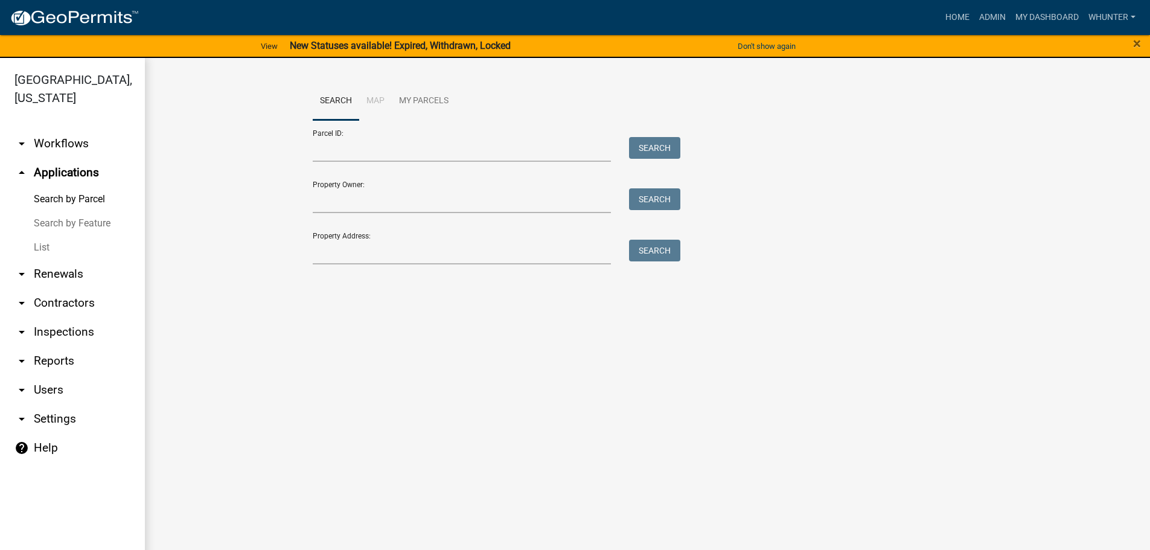
click at [52, 238] on link "List" at bounding box center [72, 247] width 145 height 24
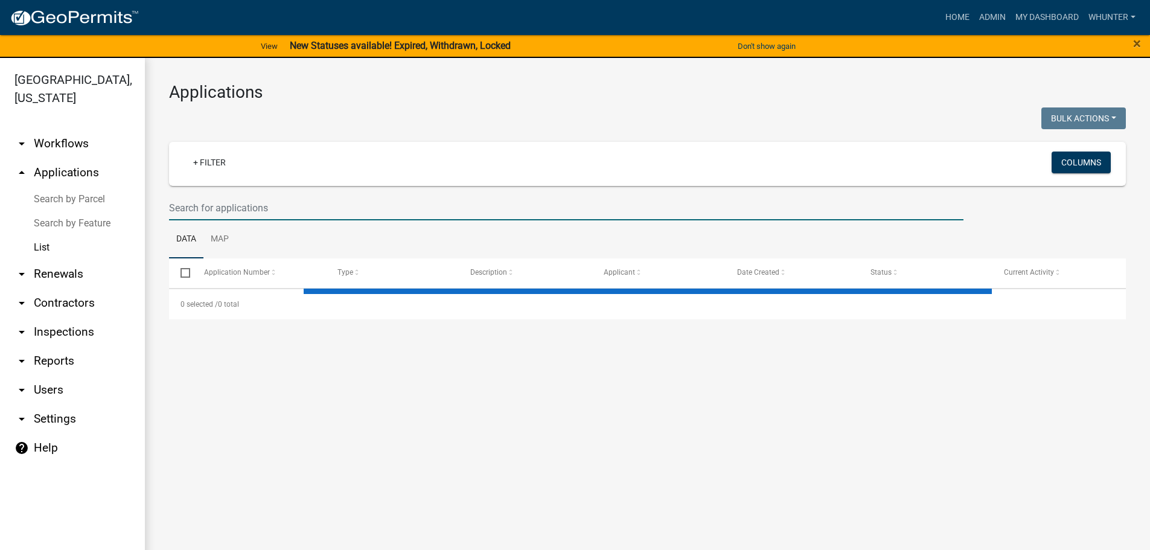
click at [293, 196] on input "text" at bounding box center [566, 208] width 794 height 25
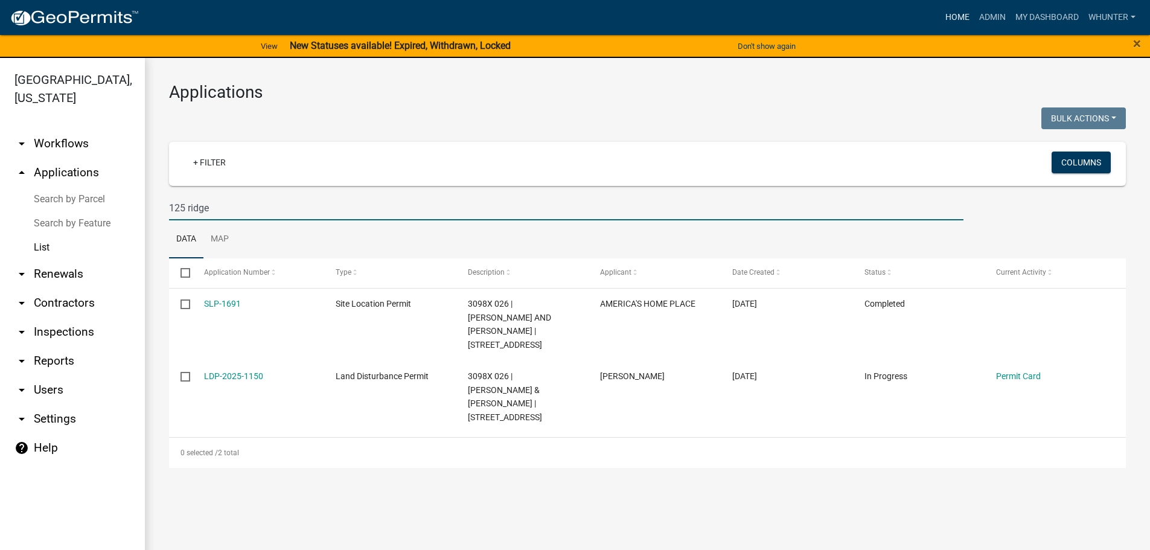
type input "125 ridge"
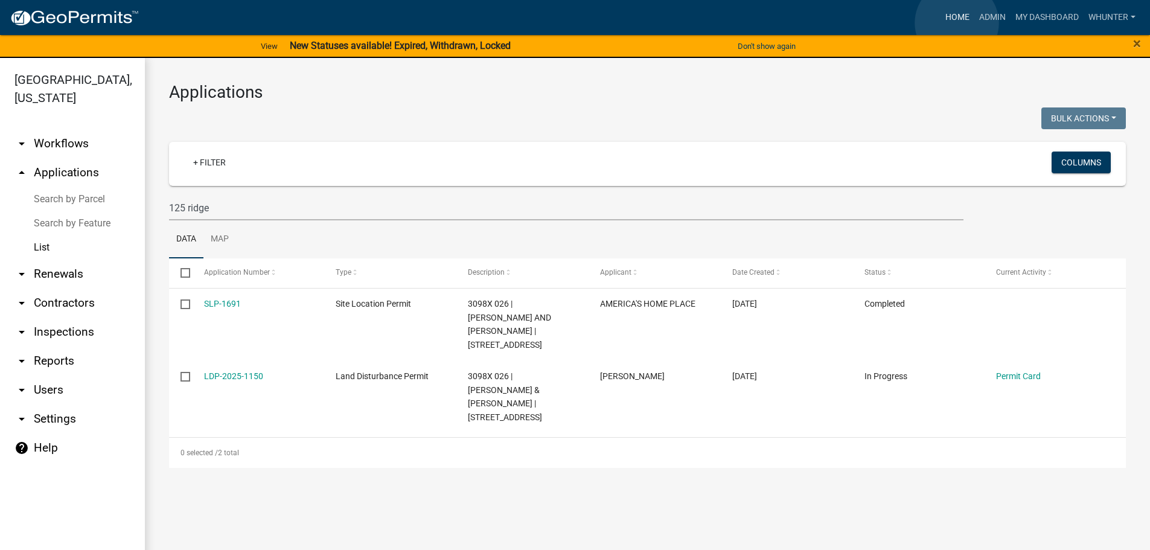
click at [957, 23] on link "Home" at bounding box center [957, 17] width 34 height 23
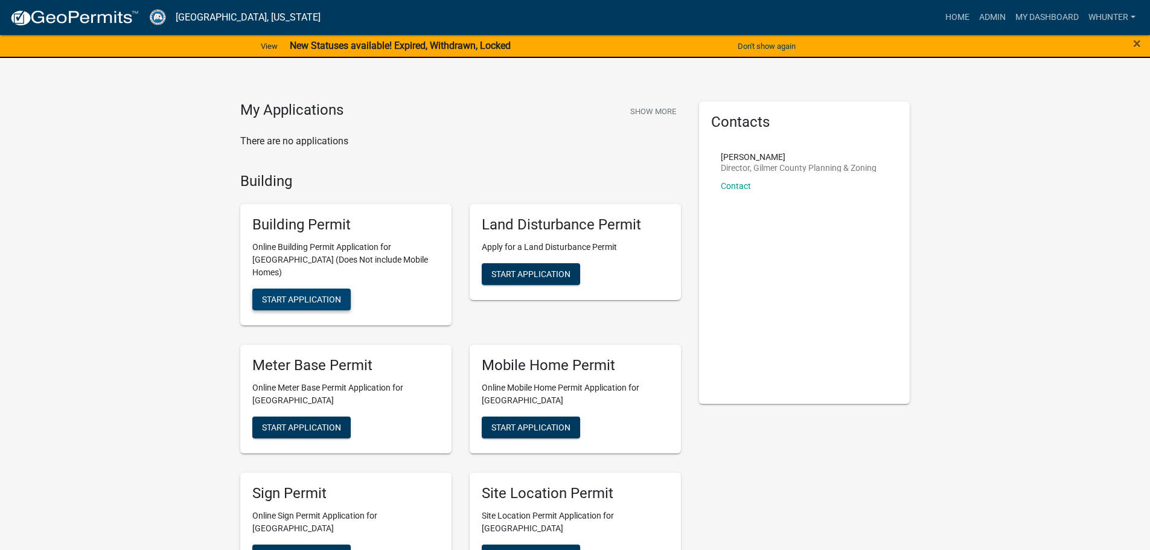
click at [322, 289] on button "Start Application" at bounding box center [301, 300] width 98 height 22
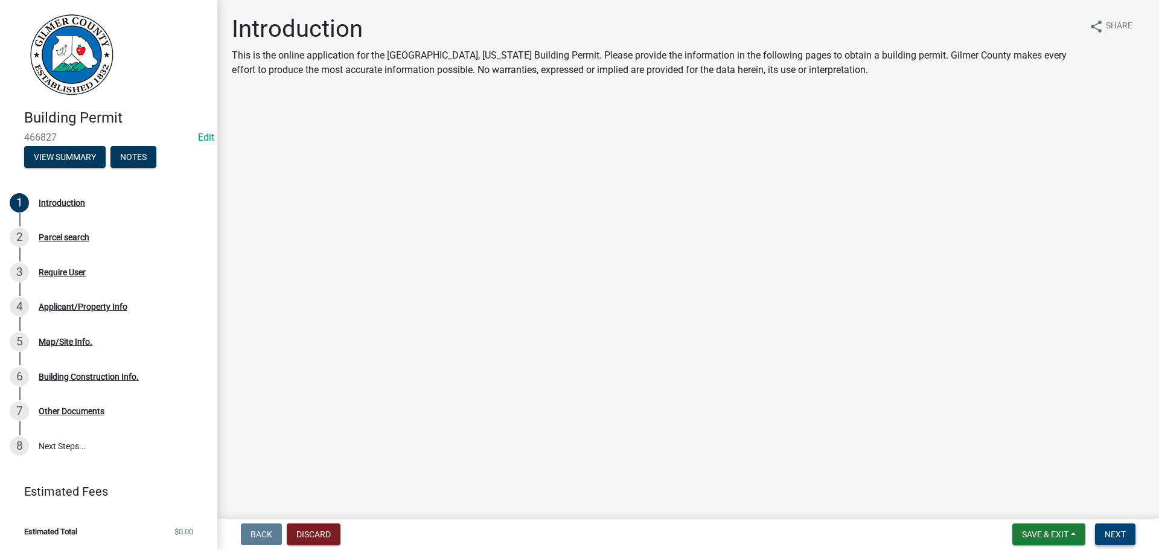
click at [1121, 526] on button "Next" at bounding box center [1115, 534] width 40 height 22
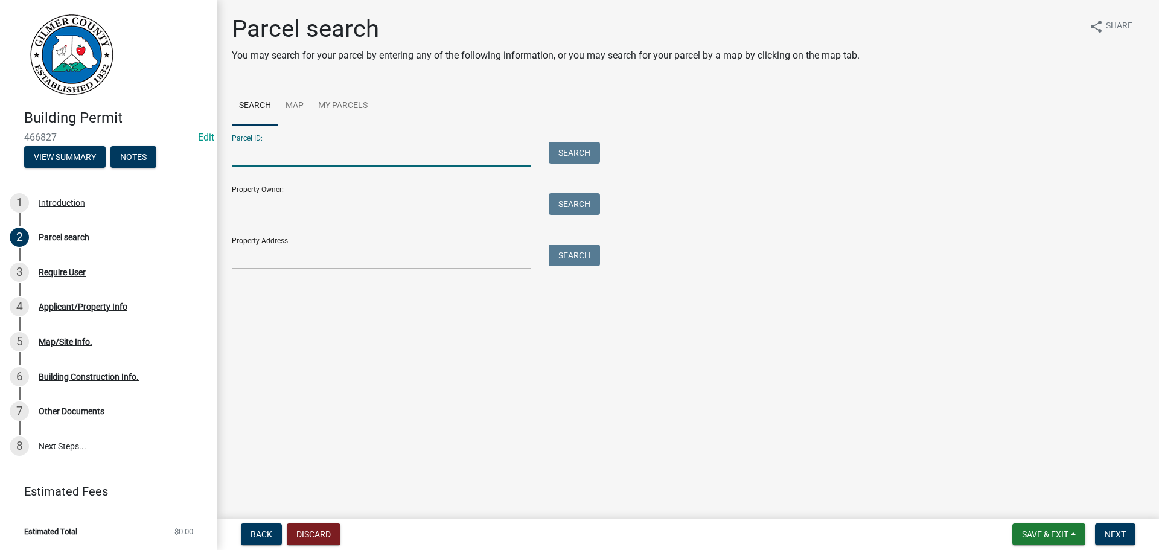
click at [415, 162] on input "Parcel ID:" at bounding box center [381, 154] width 299 height 25
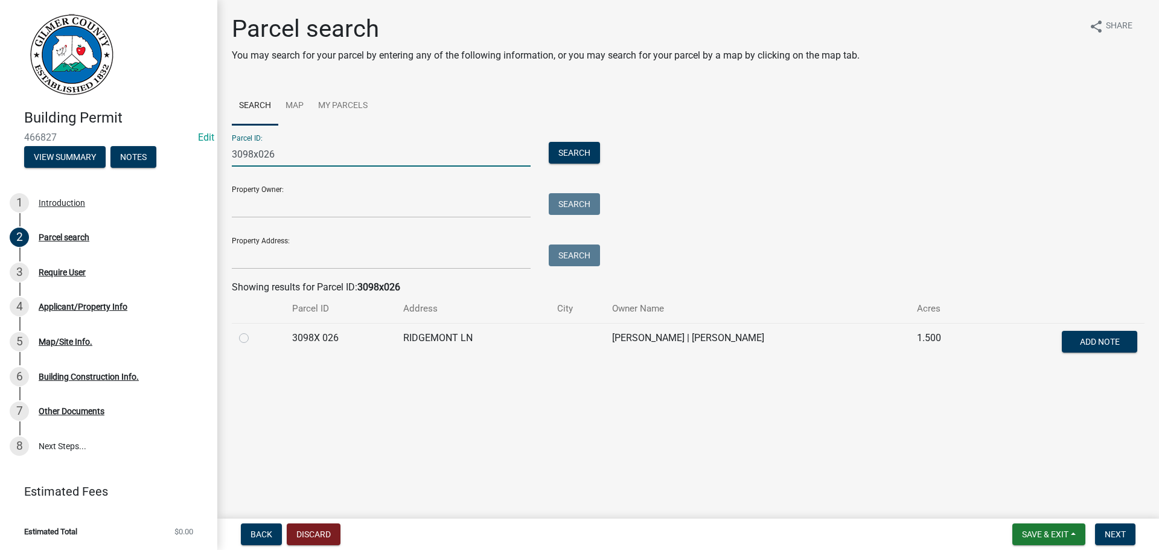
type input "3098x026"
click at [249, 337] on div at bounding box center [258, 338] width 39 height 14
click at [254, 331] on label at bounding box center [254, 331] width 0 height 0
click at [254, 339] on 026 "radio" at bounding box center [258, 335] width 8 height 8
radio 026 "true"
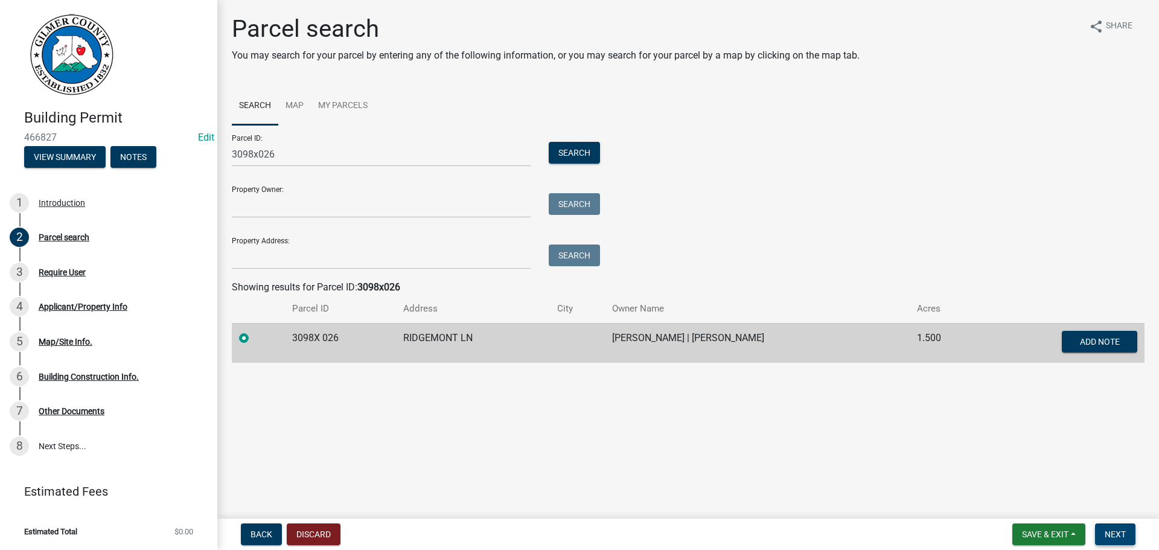
drag, startPoint x: 1105, startPoint y: 538, endPoint x: 1085, endPoint y: 534, distance: 20.4
click at [1105, 538] on span "Next" at bounding box center [1115, 534] width 21 height 10
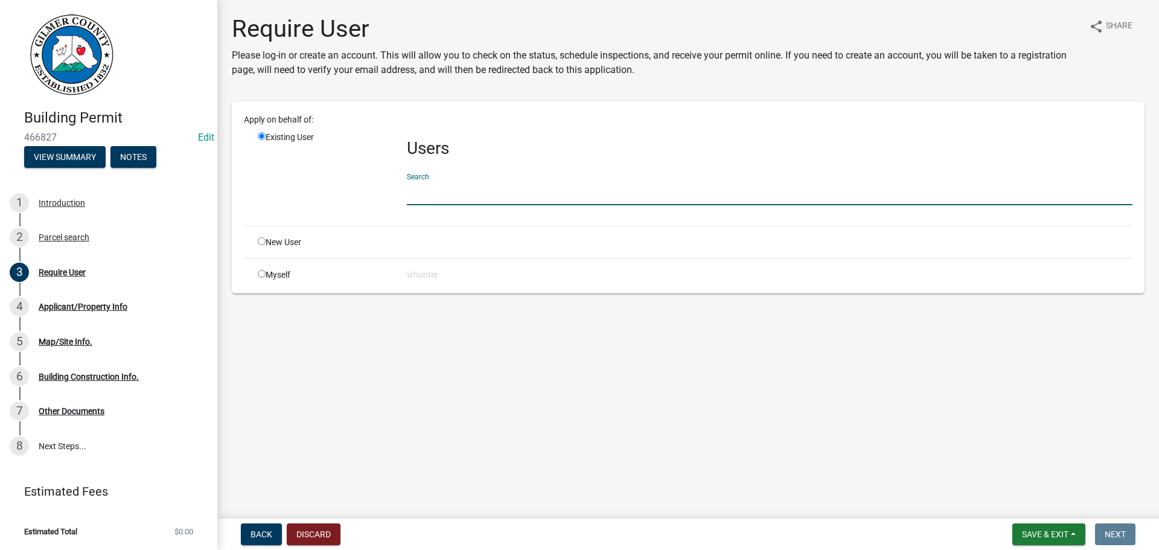
click at [456, 188] on input "text" at bounding box center [770, 192] width 726 height 25
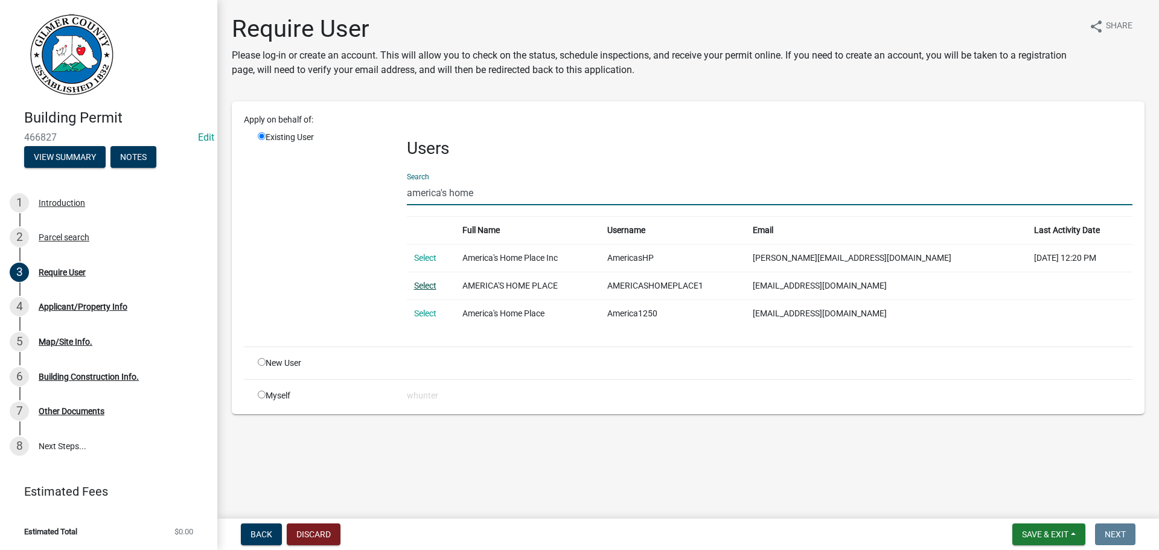
type input "america's home"
click at [430, 281] on link "Select" at bounding box center [425, 286] width 22 height 10
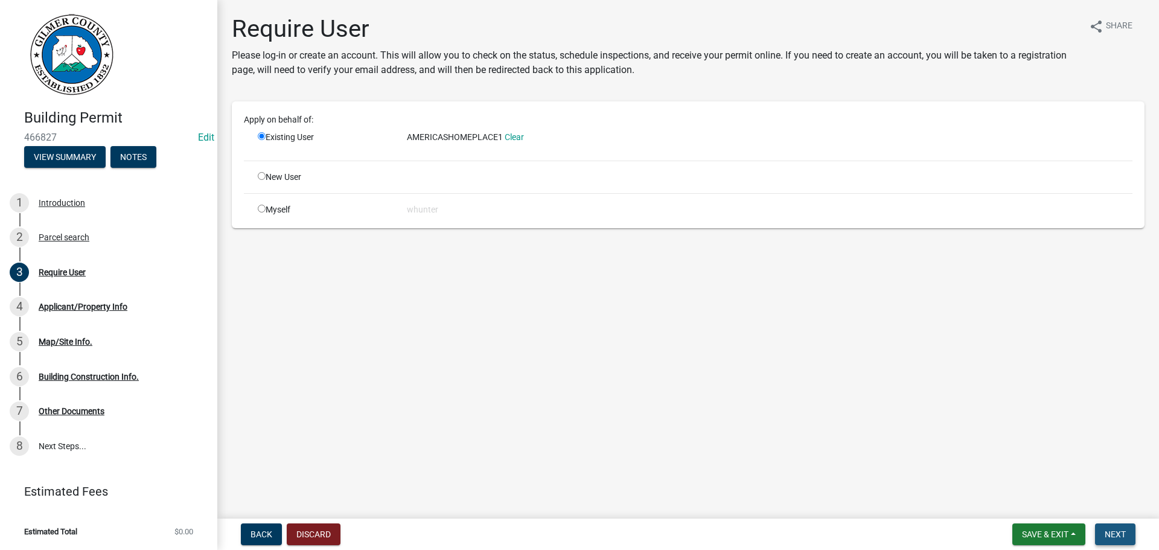
click at [1131, 539] on button "Next" at bounding box center [1115, 534] width 40 height 22
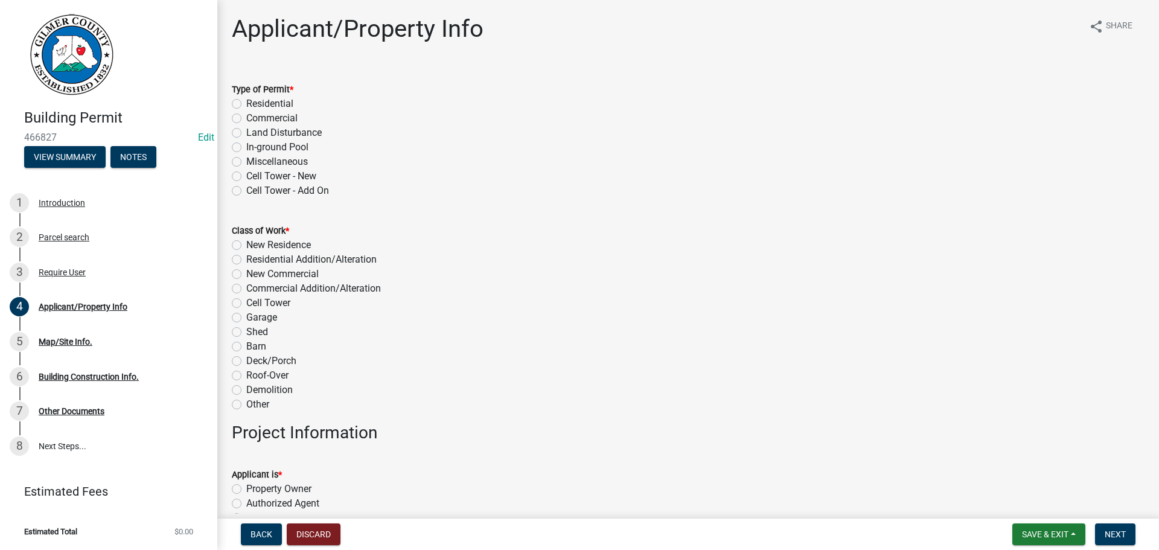
click at [285, 102] on label "Residential" at bounding box center [269, 104] width 47 height 14
click at [254, 102] on input "Residential" at bounding box center [250, 101] width 8 height 8
radio input "true"
click at [299, 244] on label "New Residence" at bounding box center [278, 245] width 65 height 14
click at [254, 244] on input "New Residence" at bounding box center [250, 242] width 8 height 8
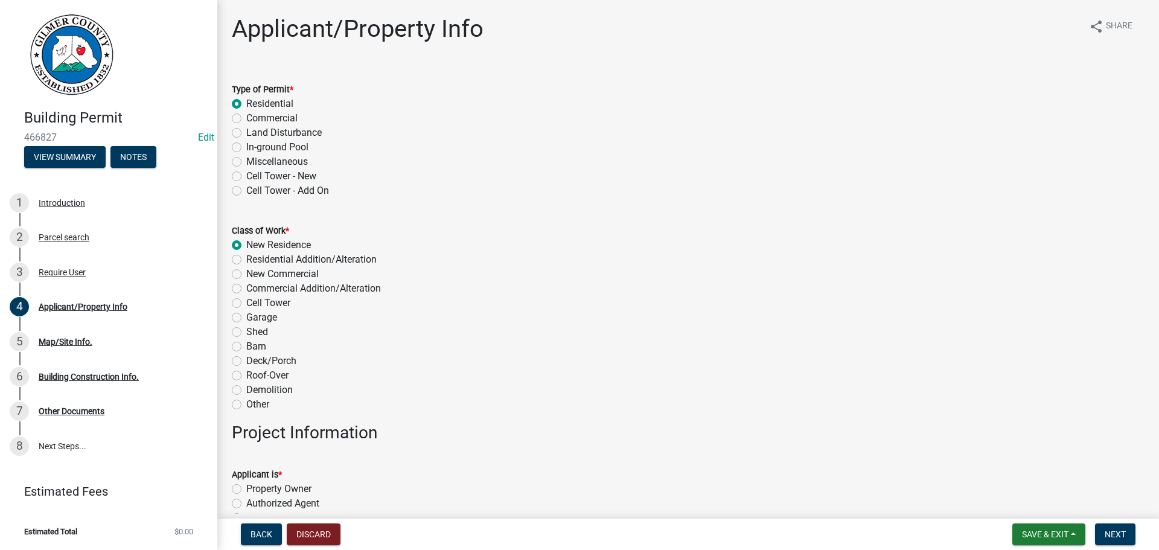
radio input "true"
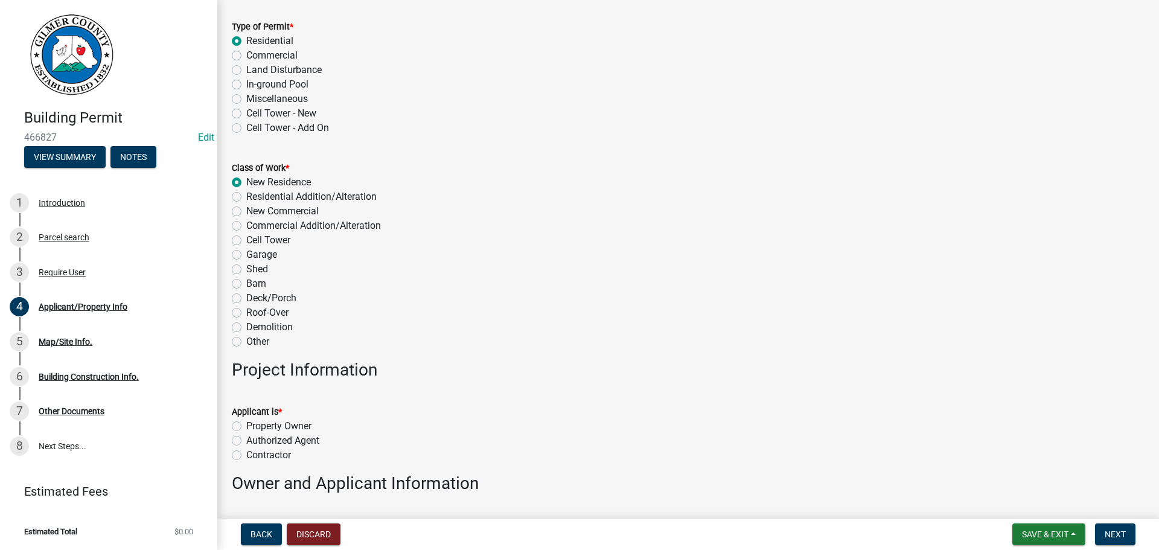
scroll to position [121, 0]
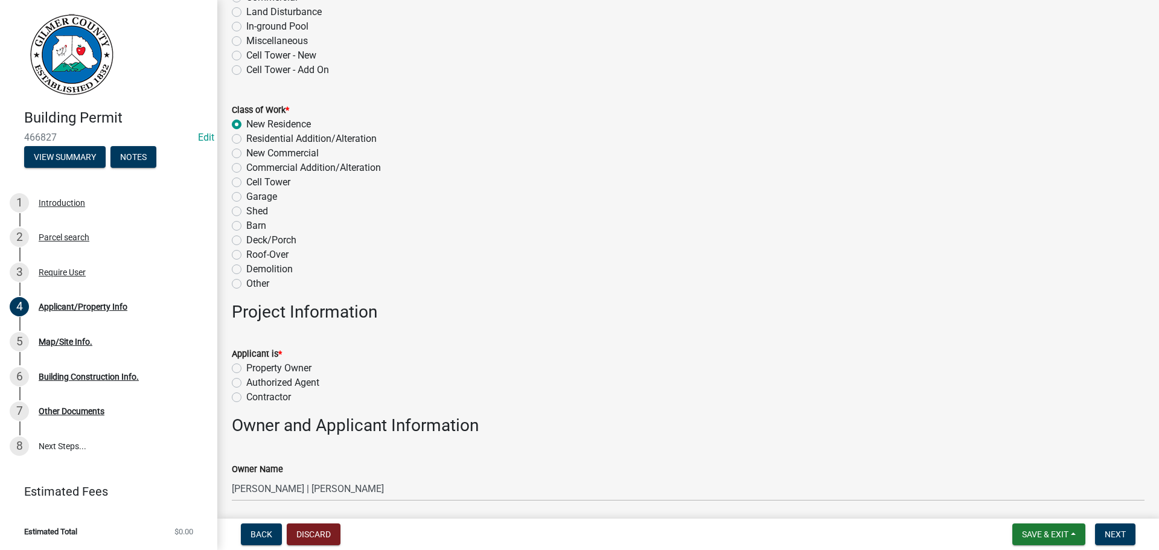
click at [282, 392] on label "Contractor" at bounding box center [268, 397] width 45 height 14
click at [254, 392] on input "Contractor" at bounding box center [250, 394] width 8 height 8
radio input "true"
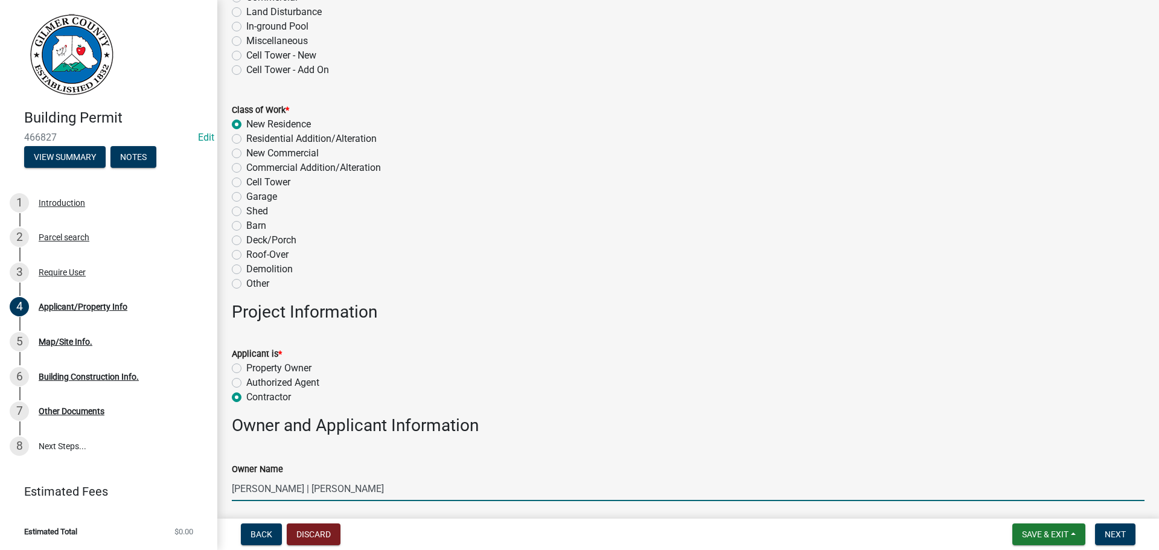
click at [276, 493] on input "DAVID A DANE | DANE ELEANOR S" at bounding box center [688, 488] width 913 height 25
type input "DAVID AND ELEANOR DANE"
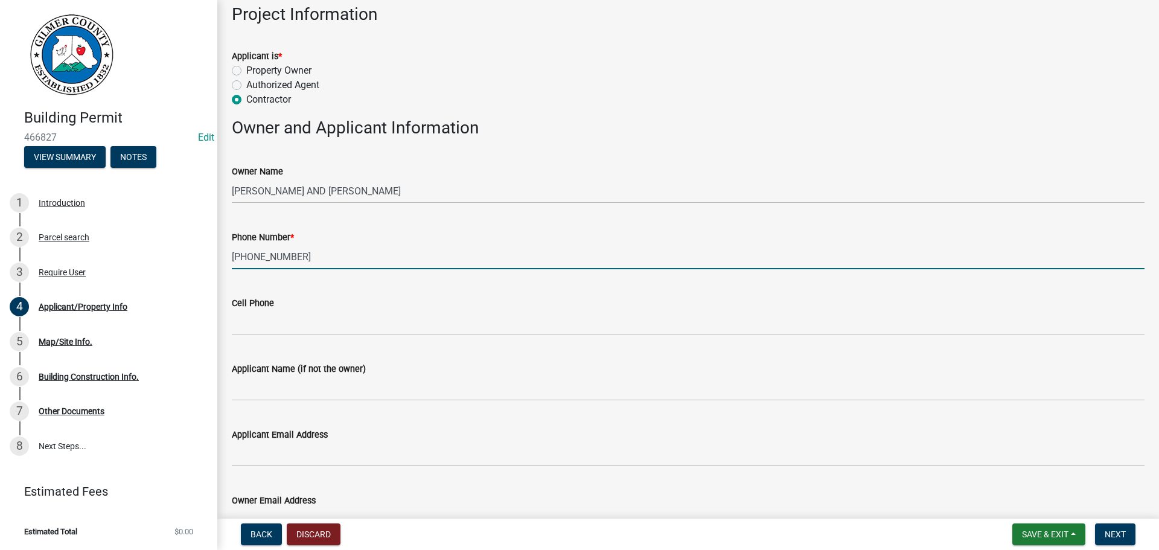
type input "706-629-8011"
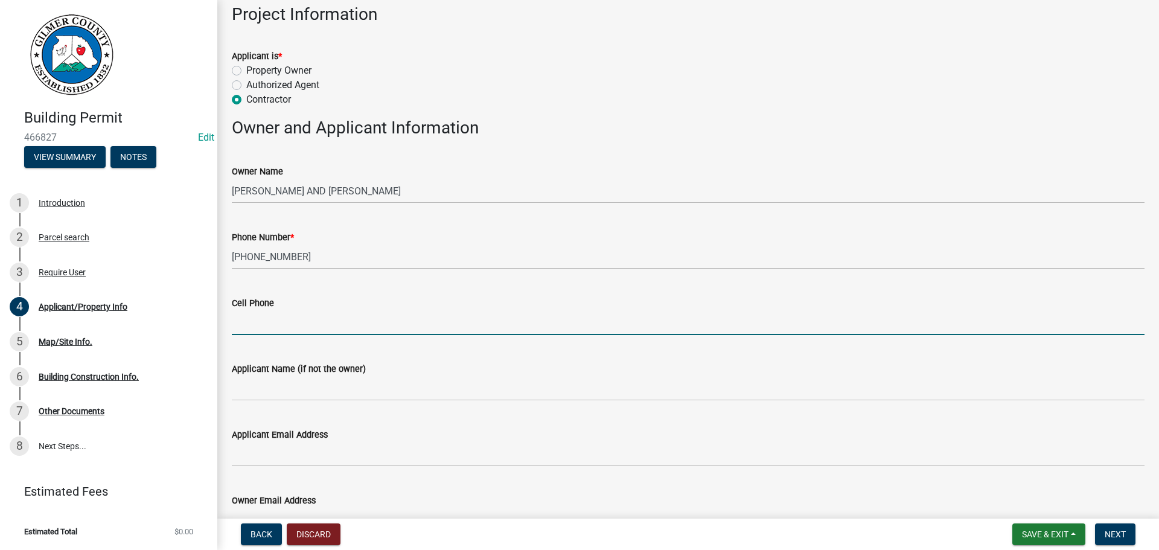
click at [356, 376] on div "Applicant Name (if not the owner)" at bounding box center [688, 369] width 913 height 14
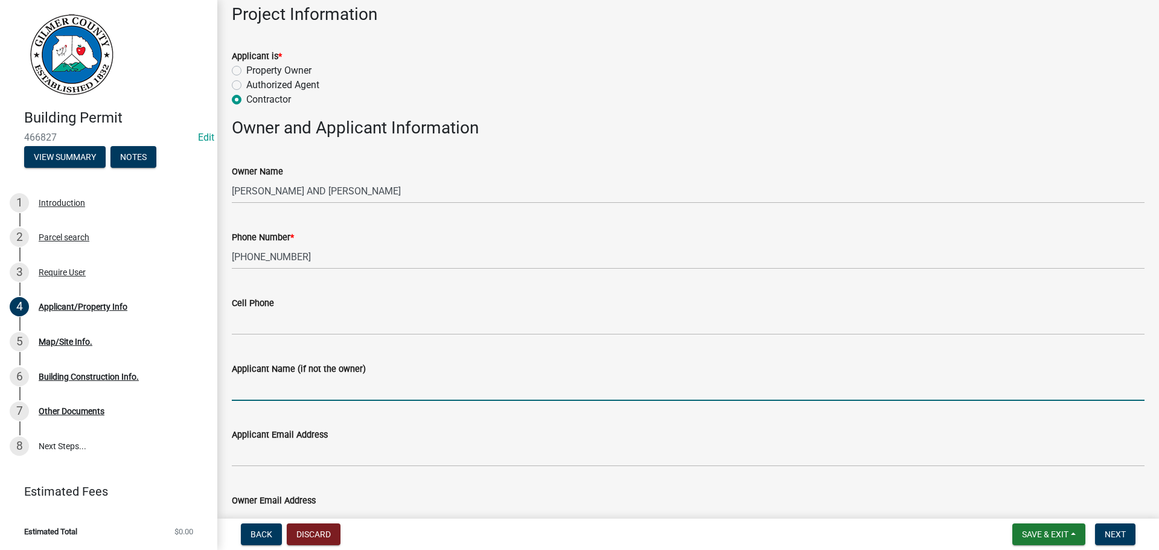
click at [439, 385] on input "Applicant Name (if not the owner)" at bounding box center [688, 388] width 913 height 25
type input "AMERICA'S HOME PLACE"
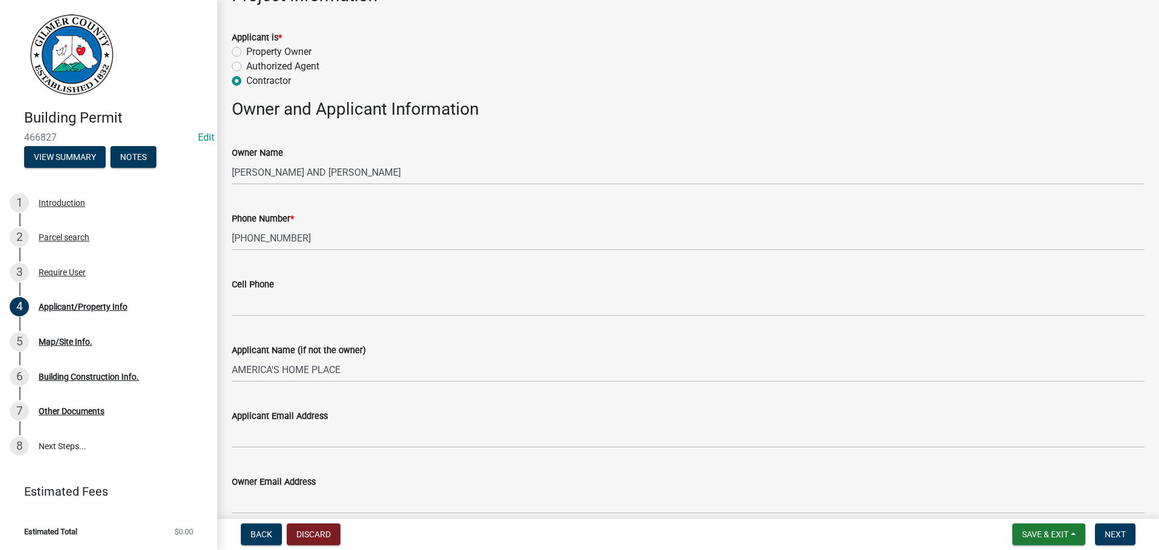
scroll to position [778, 0]
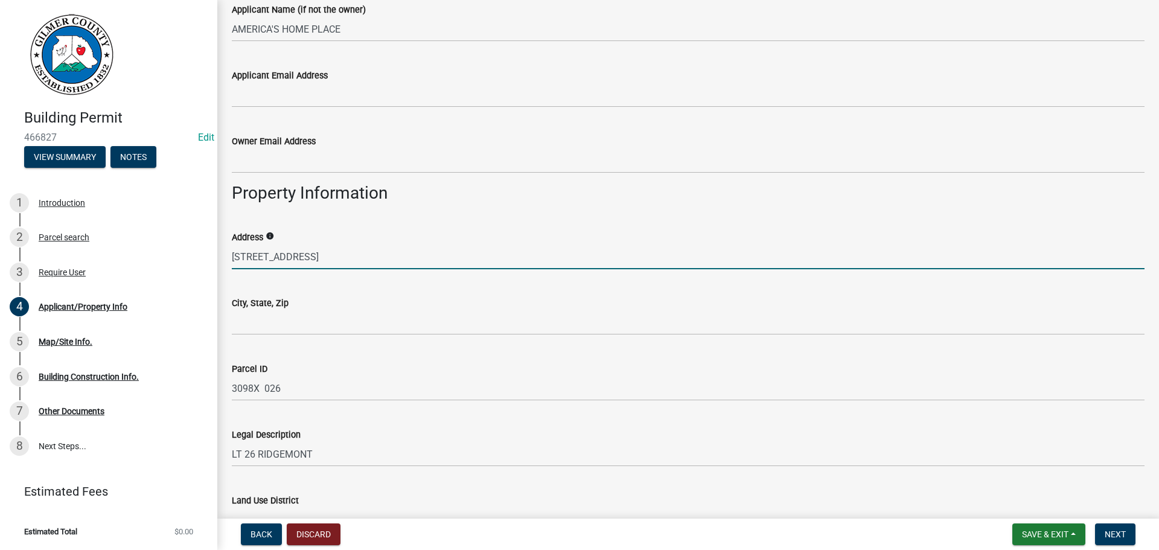
type input "125 RIDGEMONT LN"
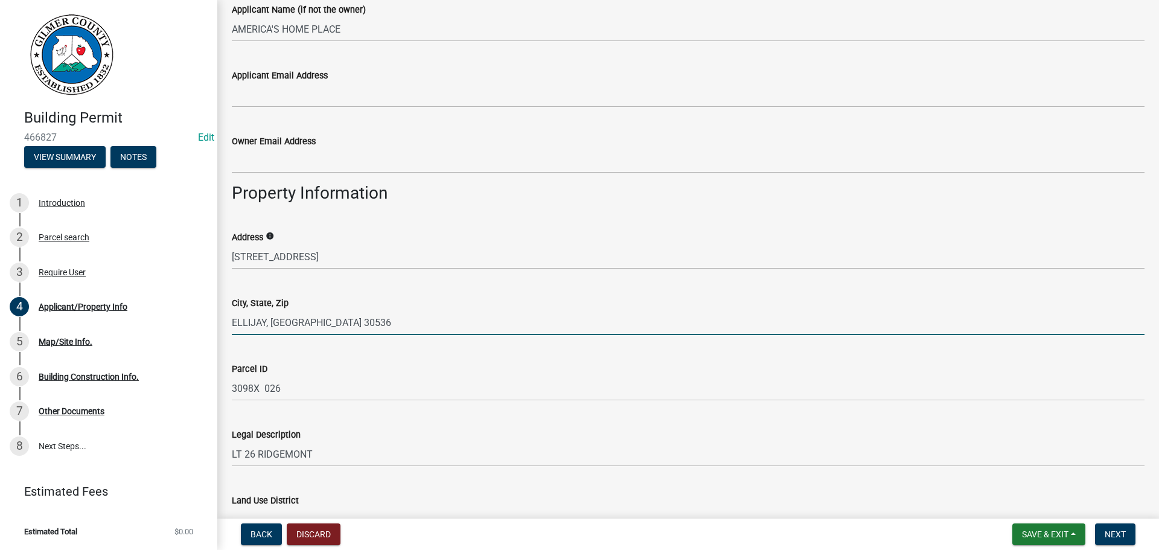
type input "ELLIJAY, GA 30536"
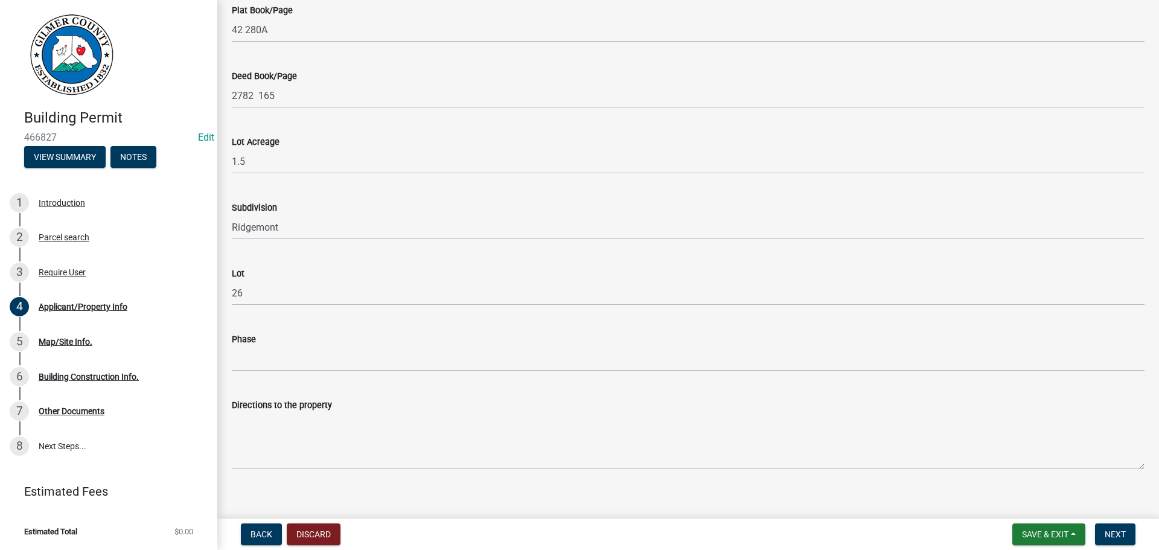
scroll to position [1346, 0]
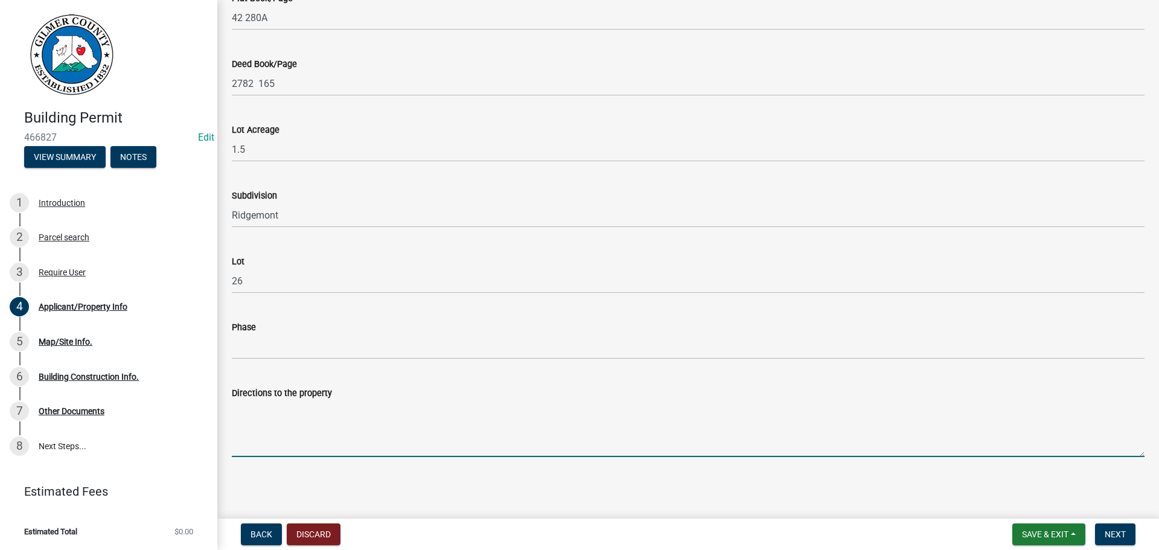
click at [322, 422] on textarea "Directions to the property" at bounding box center [688, 428] width 913 height 57
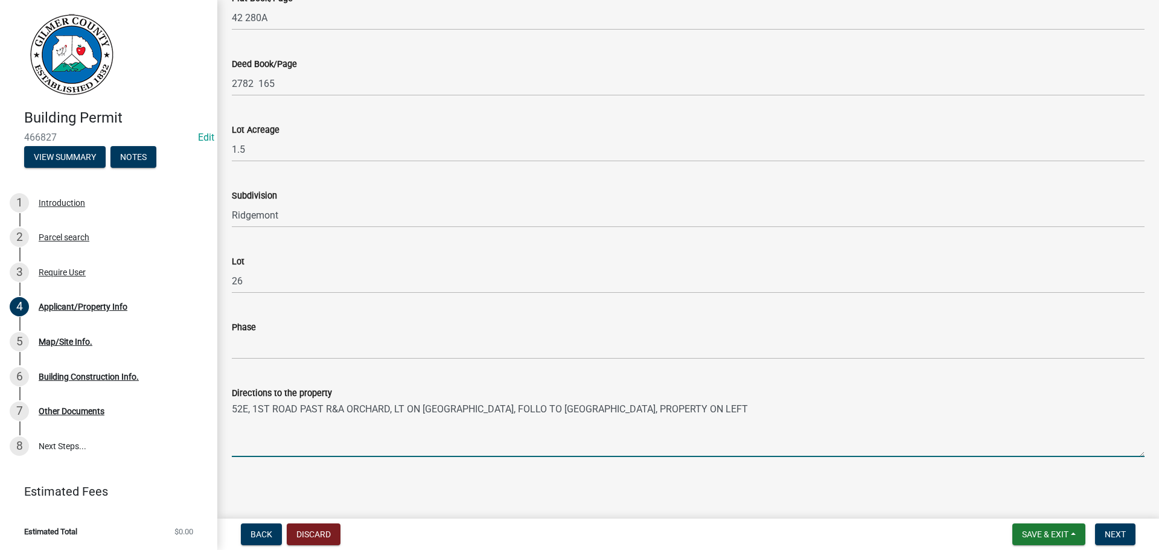
type textarea "52E, 1ST ROAD PAST R&A ORCHARD, LT ON RIDGEMONT DR, FOLLO TO RIDGEMONT LN, PROP…"
click at [1142, 543] on div "Back Discard Save & Exit Save Save & Exit Next" at bounding box center [688, 534] width 922 height 22
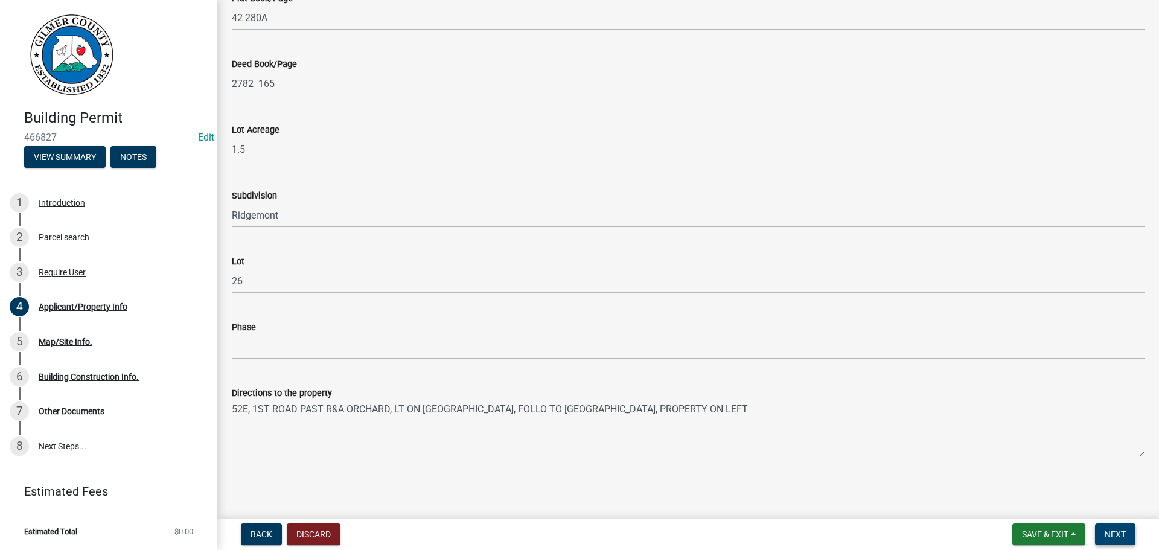
click at [1120, 535] on span "Next" at bounding box center [1115, 534] width 21 height 10
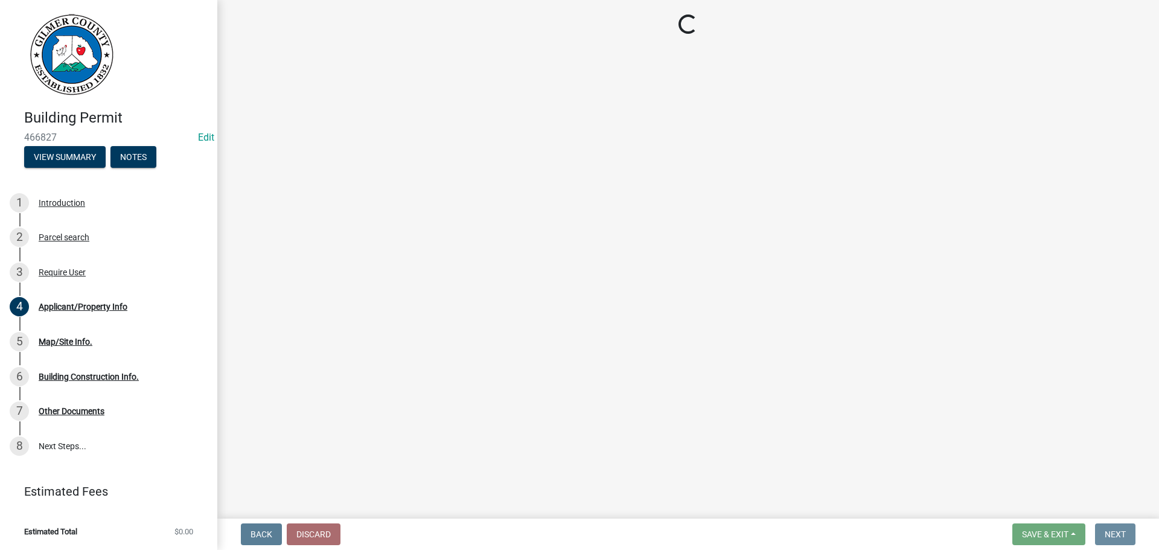
scroll to position [0, 0]
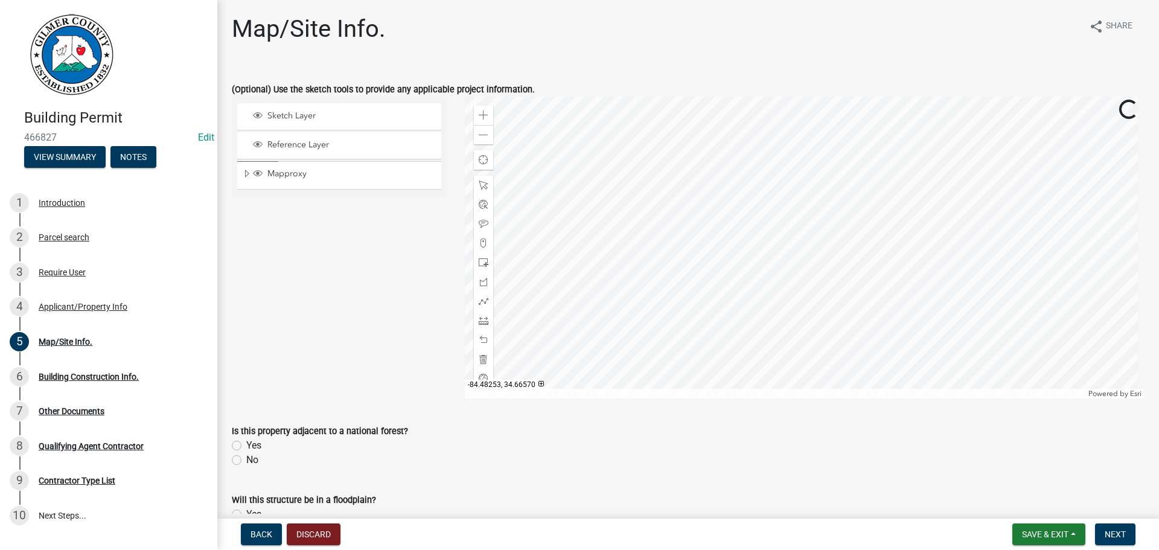
click at [248, 457] on label "No" at bounding box center [252, 460] width 12 height 14
click at [248, 457] on input "No" at bounding box center [250, 457] width 8 height 8
radio input "true"
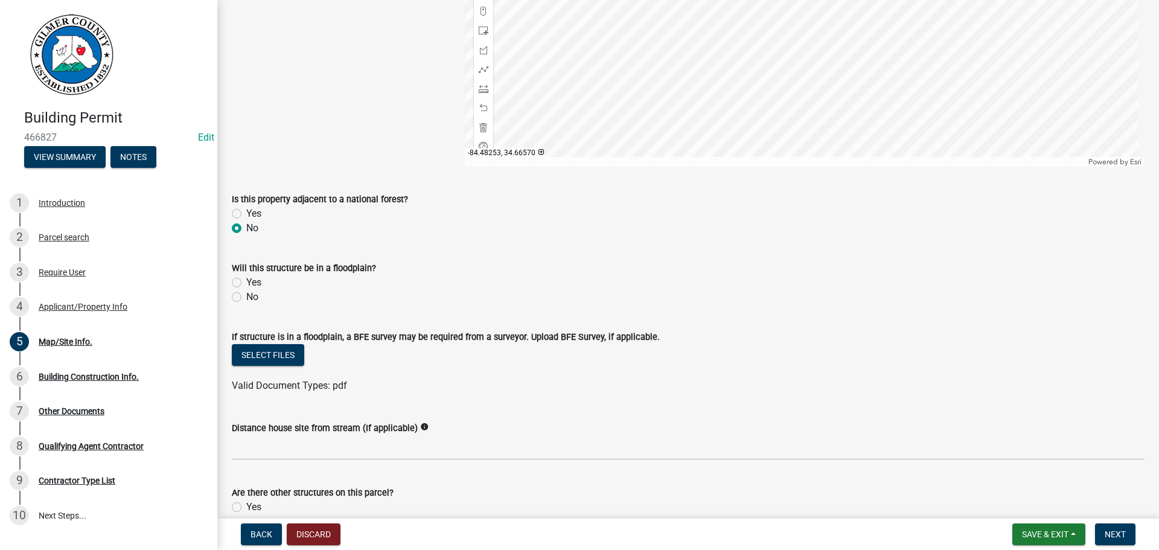
scroll to position [241, 0]
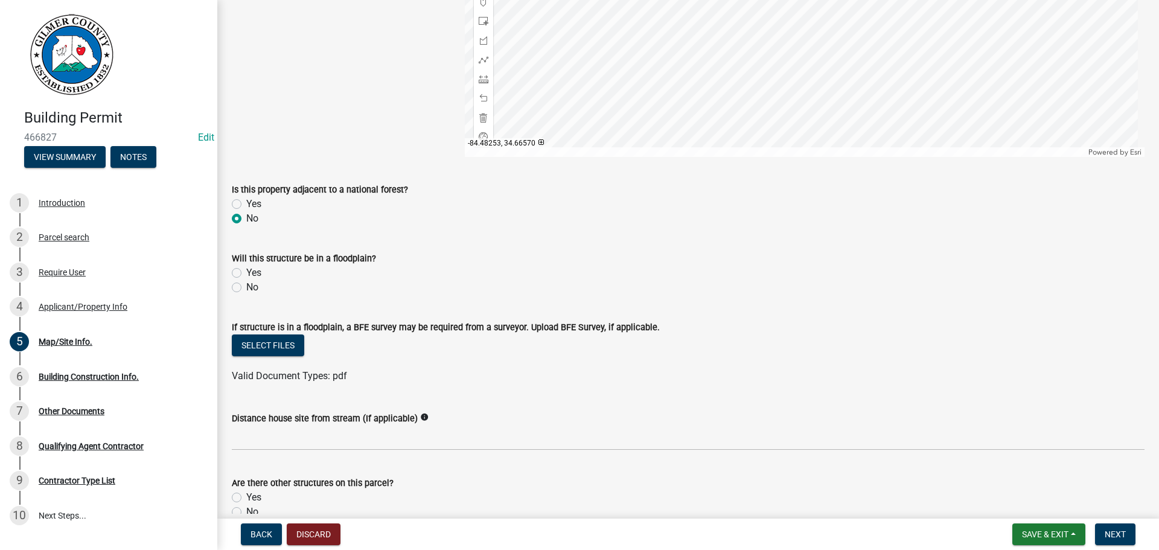
click at [252, 289] on label "No" at bounding box center [252, 287] width 12 height 14
click at [252, 288] on input "No" at bounding box center [250, 284] width 8 height 8
radio input "true"
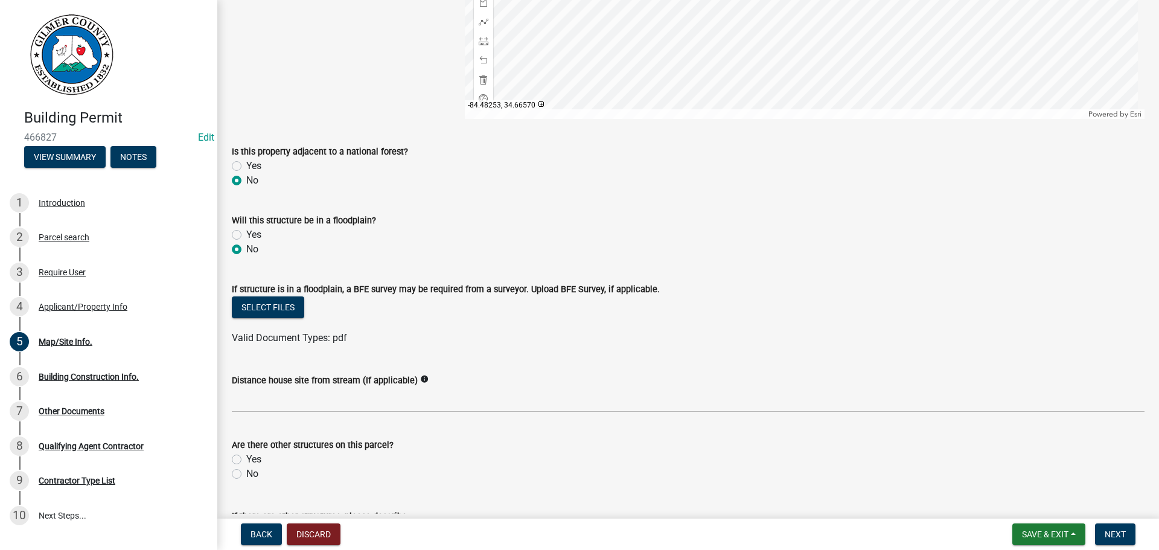
scroll to position [362, 0]
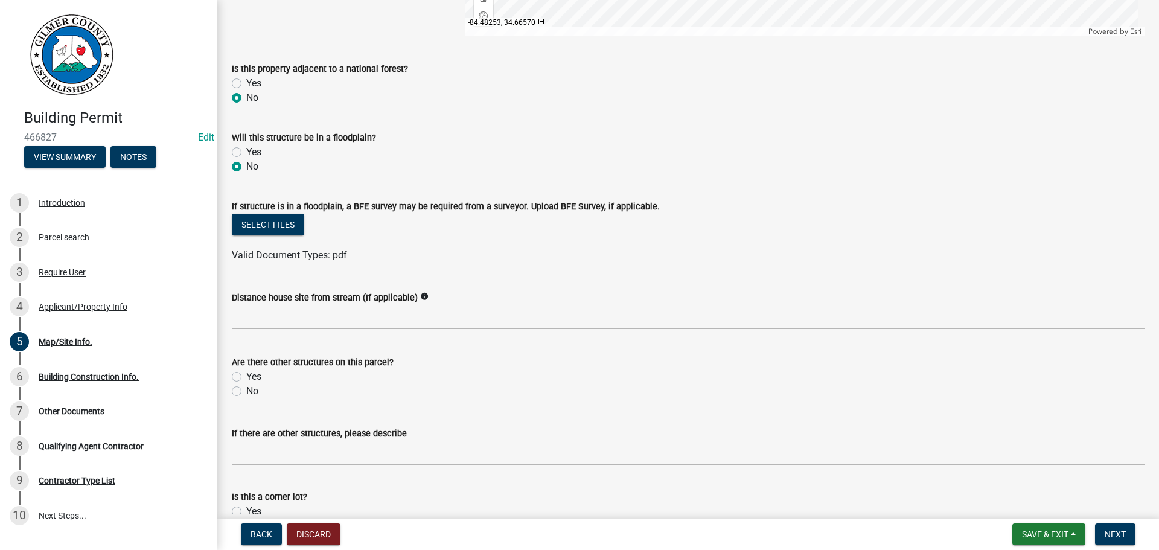
click at [246, 392] on label "No" at bounding box center [252, 391] width 12 height 14
click at [246, 392] on input "No" at bounding box center [250, 388] width 8 height 8
radio input "true"
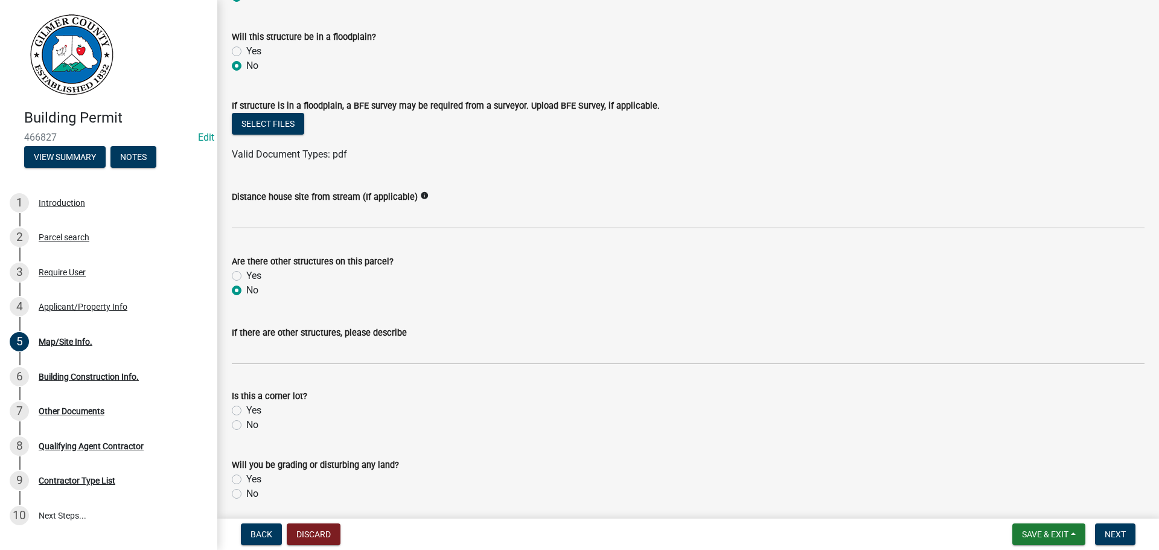
scroll to position [483, 0]
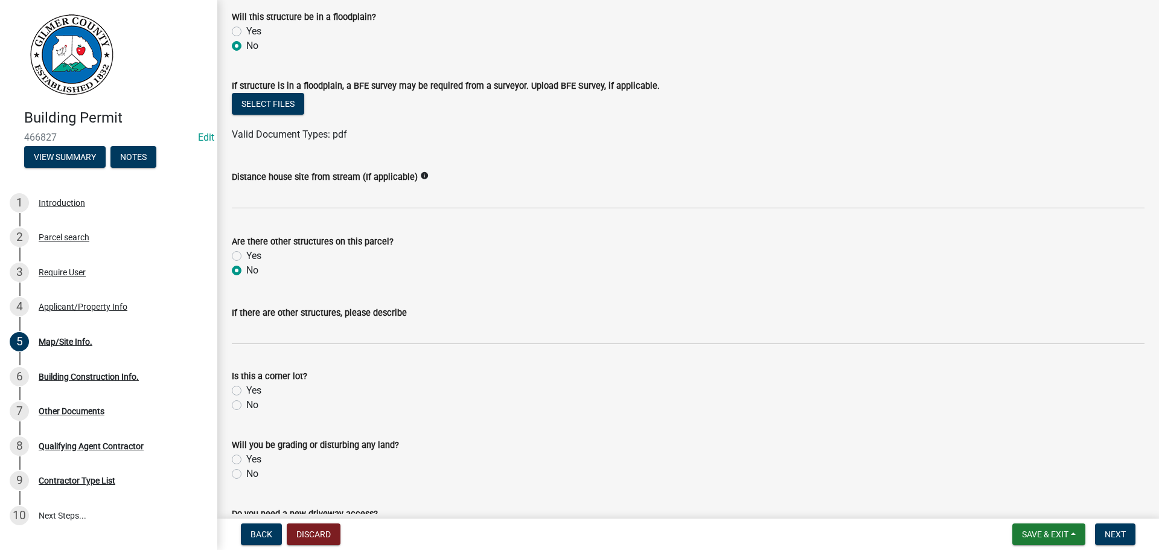
click at [244, 411] on div "No" at bounding box center [688, 405] width 913 height 14
click at [251, 411] on label "No" at bounding box center [252, 405] width 12 height 14
click at [251, 406] on input "No" at bounding box center [250, 402] width 8 height 8
radio input "true"
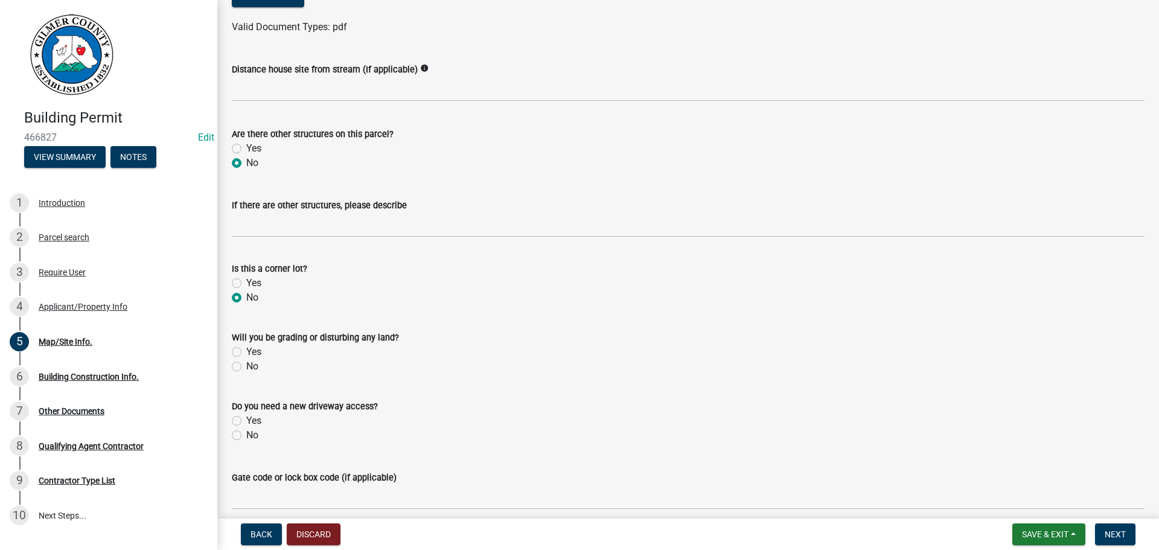
scroll to position [604, 0]
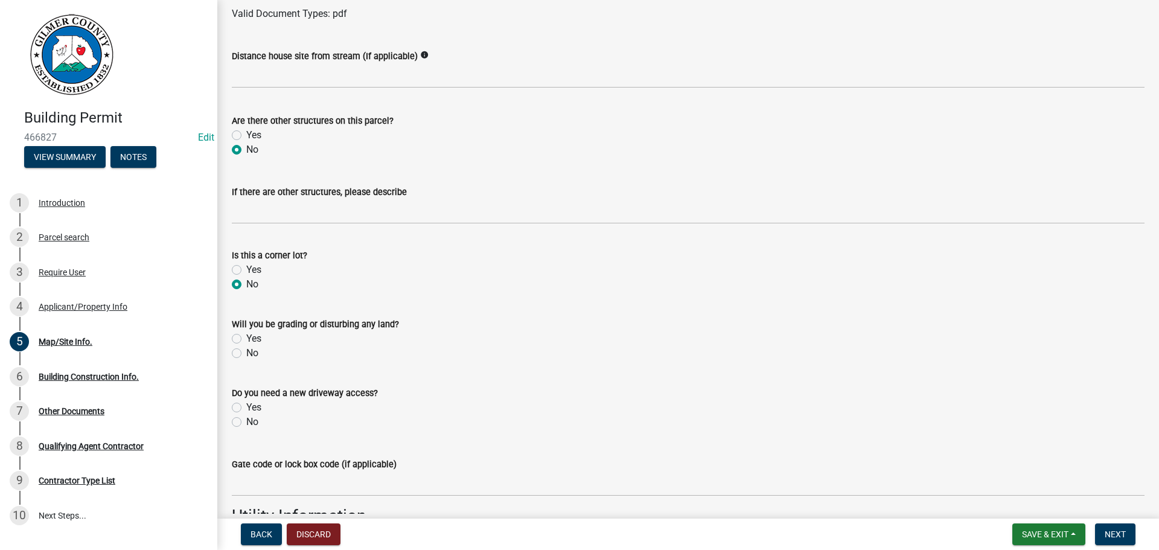
click at [231, 336] on div "Will you be grading or disturbing any land? Yes No" at bounding box center [688, 331] width 931 height 58
click at [246, 336] on label "Yes" at bounding box center [253, 338] width 15 height 14
click at [246, 336] on input "Yes" at bounding box center [250, 335] width 8 height 8
radio input "true"
click at [242, 422] on div "No" at bounding box center [688, 422] width 913 height 14
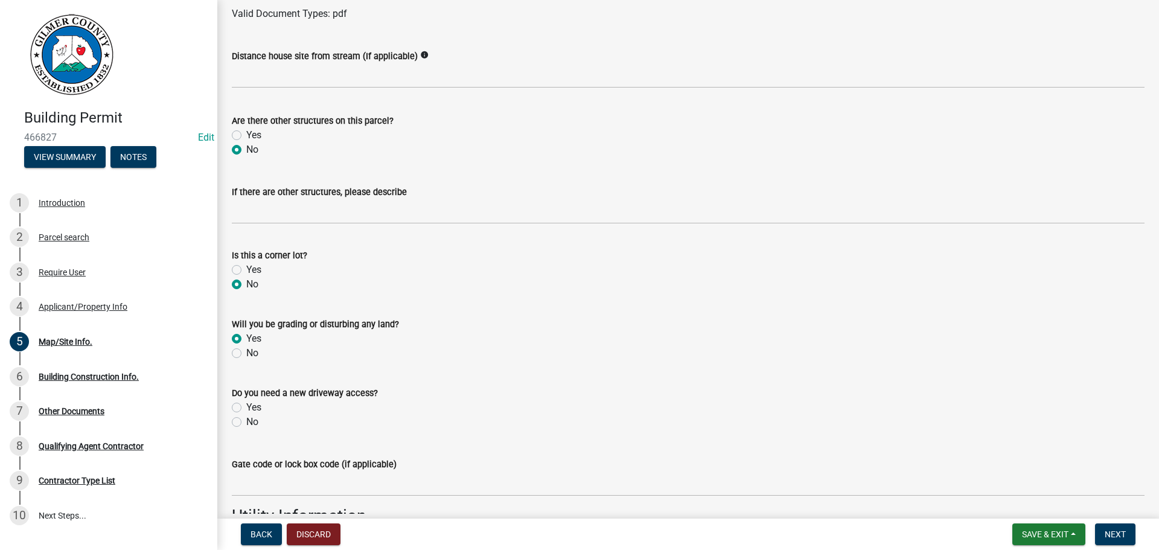
click at [246, 424] on label "No" at bounding box center [252, 422] width 12 height 14
click at [246, 423] on input "No" at bounding box center [250, 419] width 8 height 8
radio input "true"
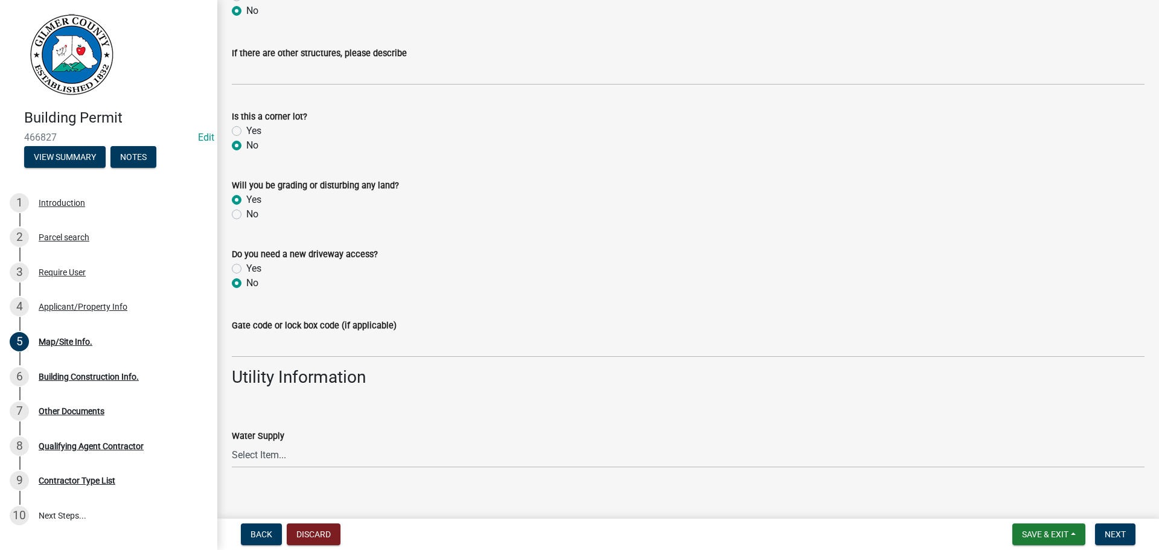
scroll to position [785, 0]
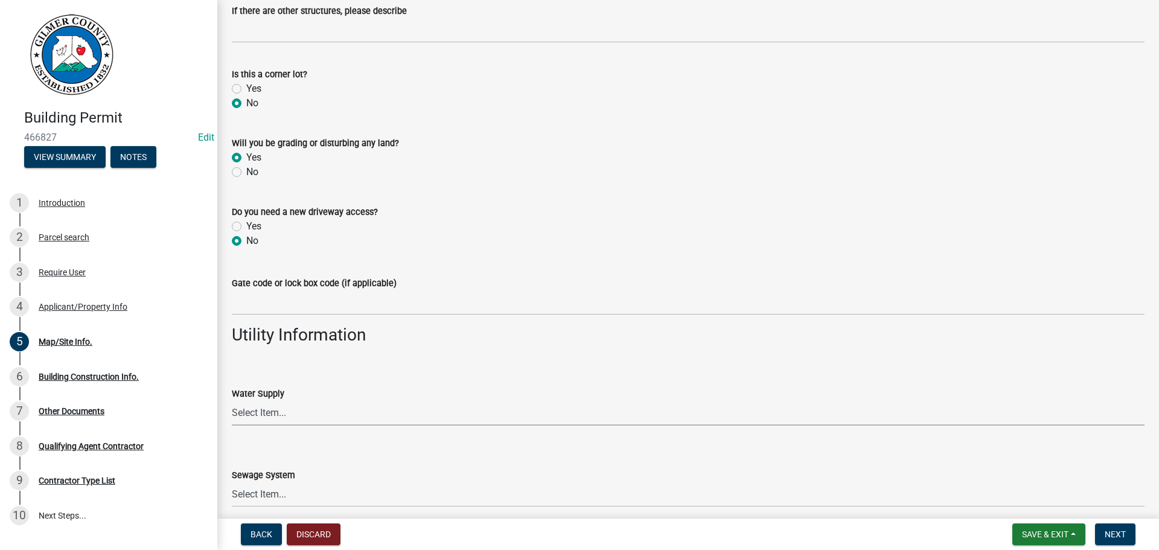
click at [246, 409] on select "Select Item... Well Community Public Spring" at bounding box center [688, 413] width 913 height 25
click at [232, 401] on select "Select Item... Well Community Public Spring" at bounding box center [688, 413] width 913 height 25
select select "62c63567-e851-4fc7-b9ef-e3759a22bff8"
click at [285, 496] on select "Select Item... Septic Community Public" at bounding box center [688, 494] width 913 height 25
click at [232, 482] on select "Select Item... Septic Community Public" at bounding box center [688, 494] width 913 height 25
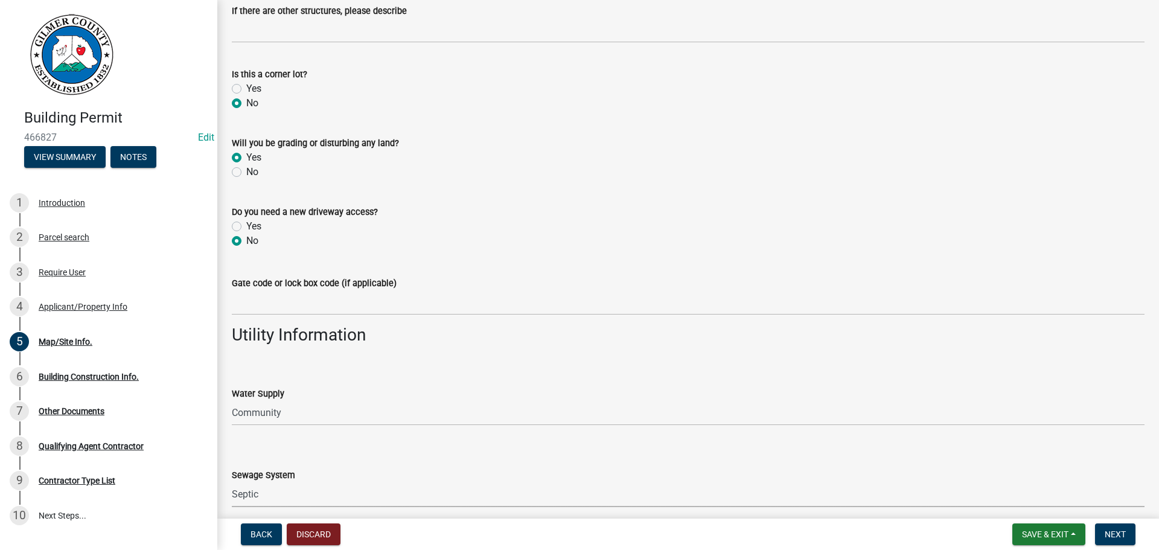
select select "92a37e23-3b7d-408e-b3c7-0afbe39b0942"
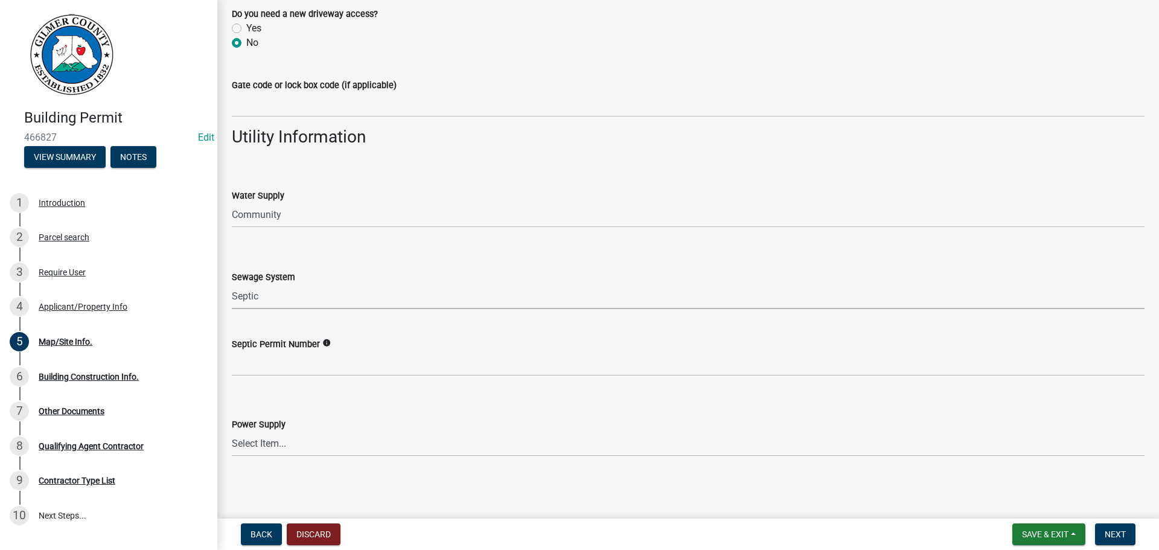
scroll to position [983, 0]
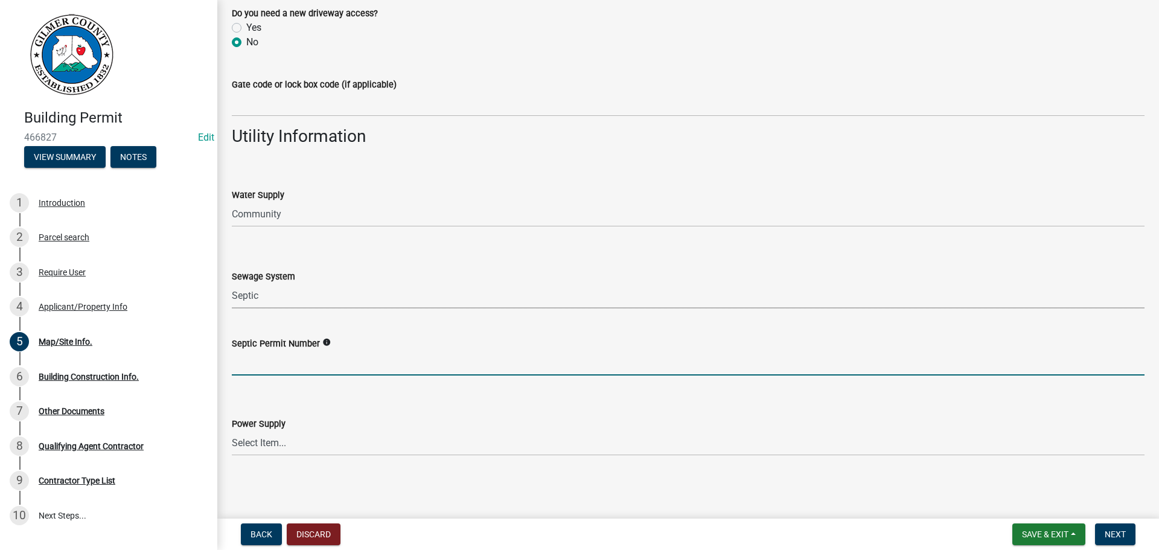
click at [283, 369] on input "Septic Permit Number" at bounding box center [688, 363] width 913 height 25
type input "061-05853"
click at [270, 442] on select "Select Item... Amicalola EMC Blue Ridge EMC Tri-State Power Georgia Power" at bounding box center [688, 443] width 913 height 25
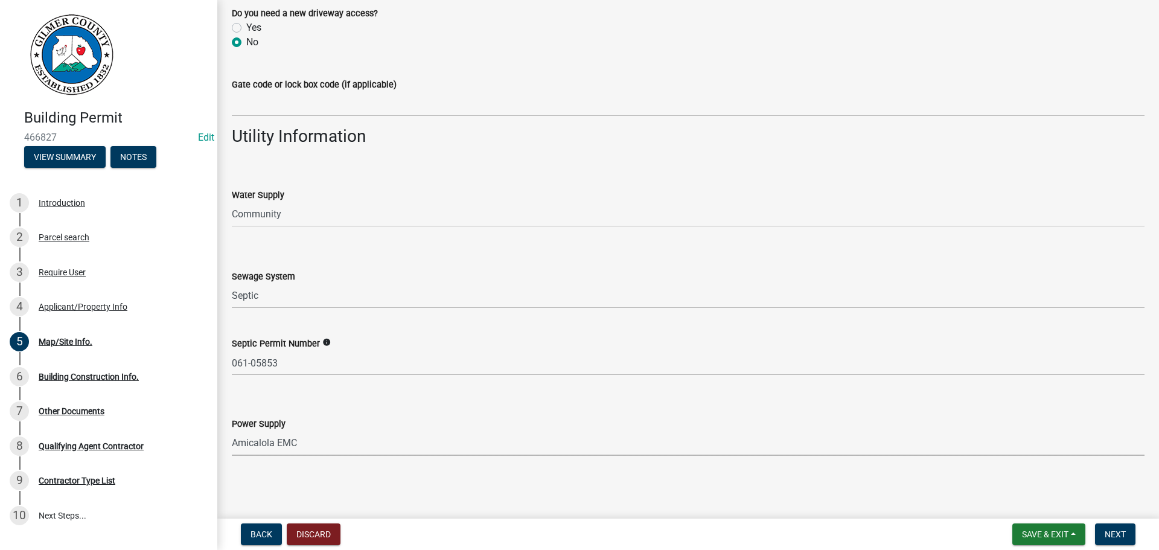
click at [232, 431] on select "Select Item... Amicalola EMC Blue Ridge EMC Tri-State Power Georgia Power" at bounding box center [688, 443] width 913 height 25
select select "c9feaa94-b03b-4165-97cf-90fdf63947c5"
click at [1131, 535] on button "Next" at bounding box center [1115, 534] width 40 height 22
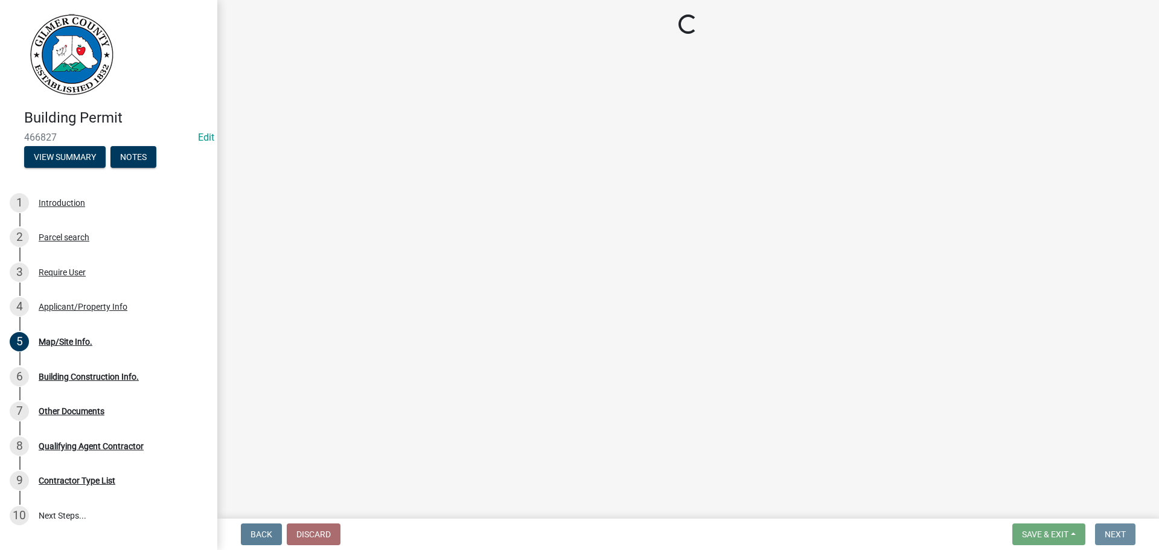
scroll to position [0, 0]
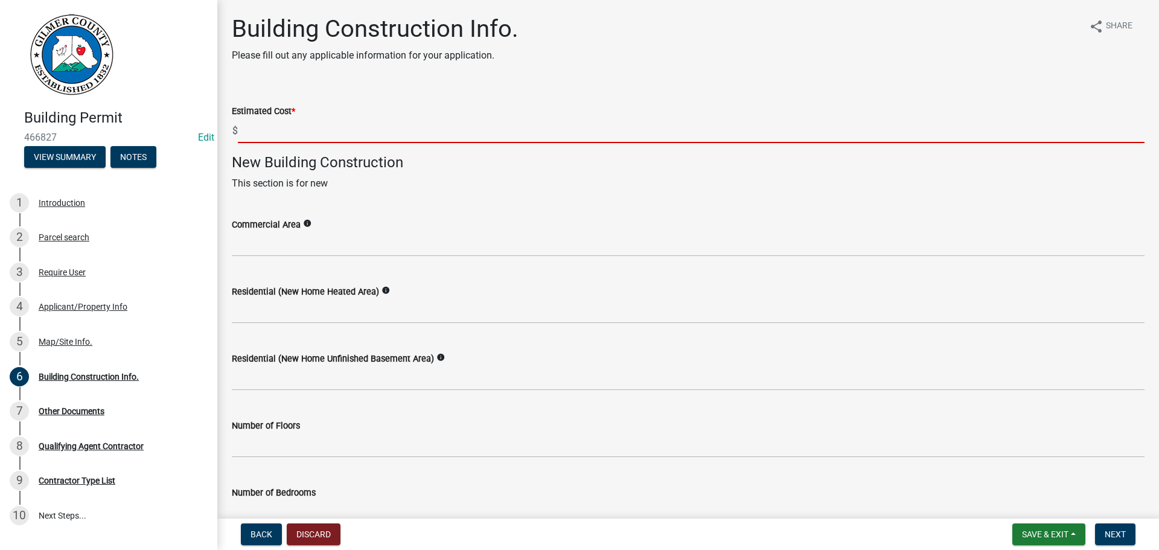
click at [373, 140] on input "text" at bounding box center [691, 130] width 907 height 25
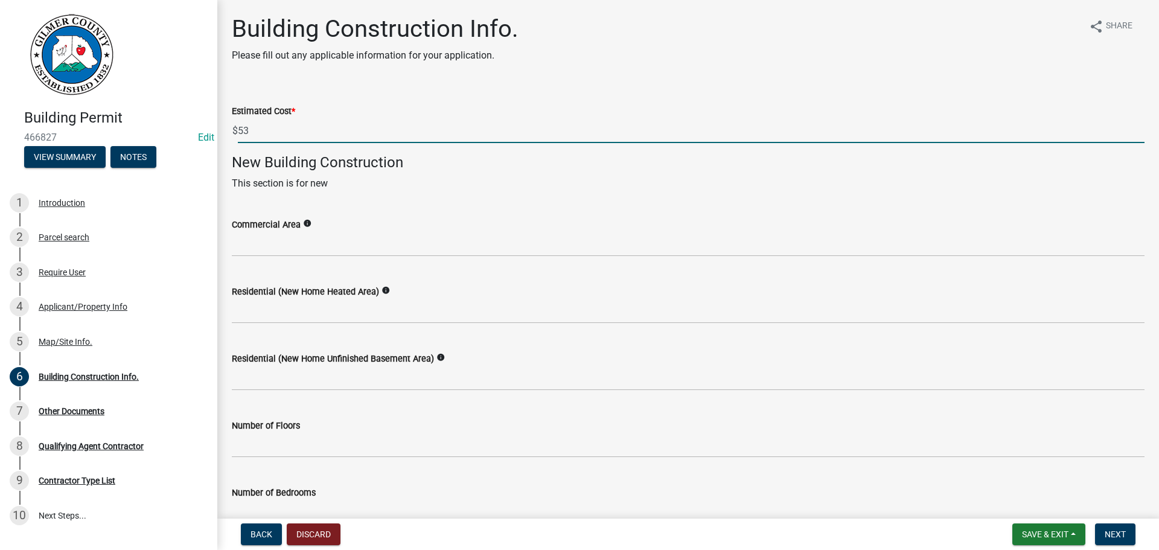
type input "5"
type input "675000"
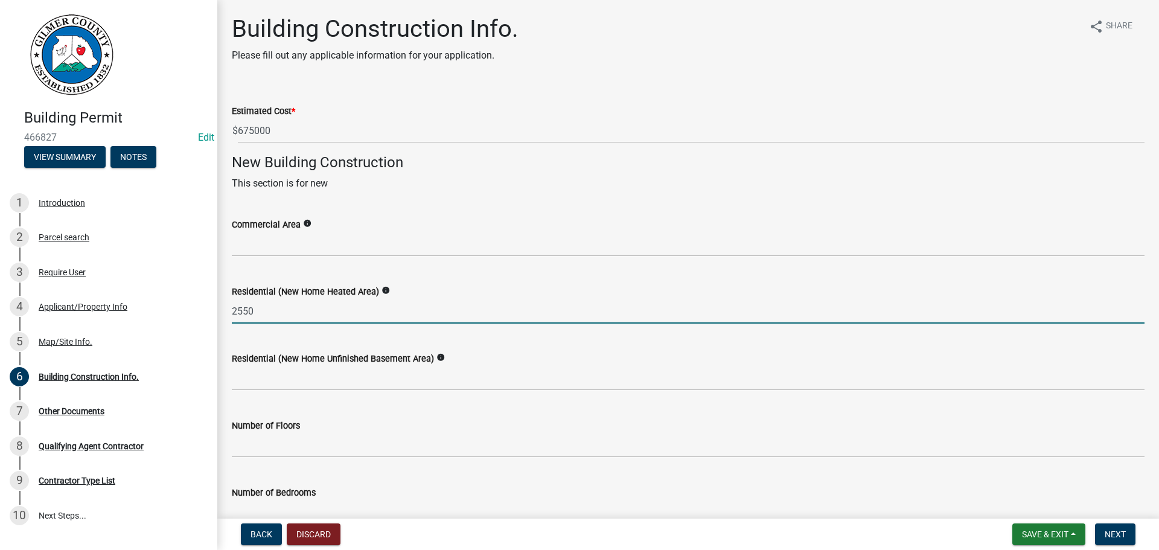
type input "2550"
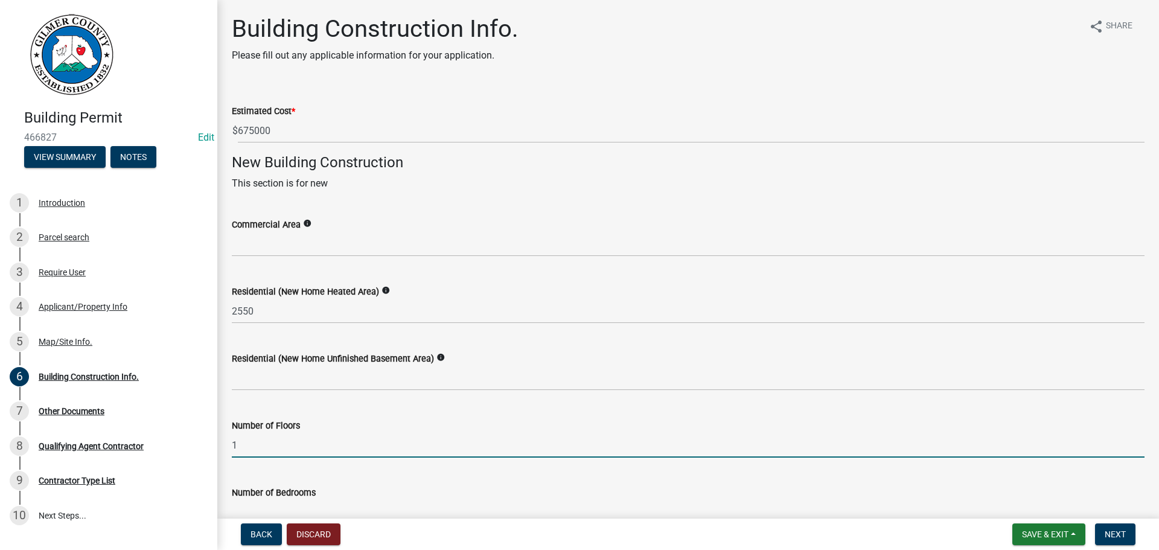
type input "1"
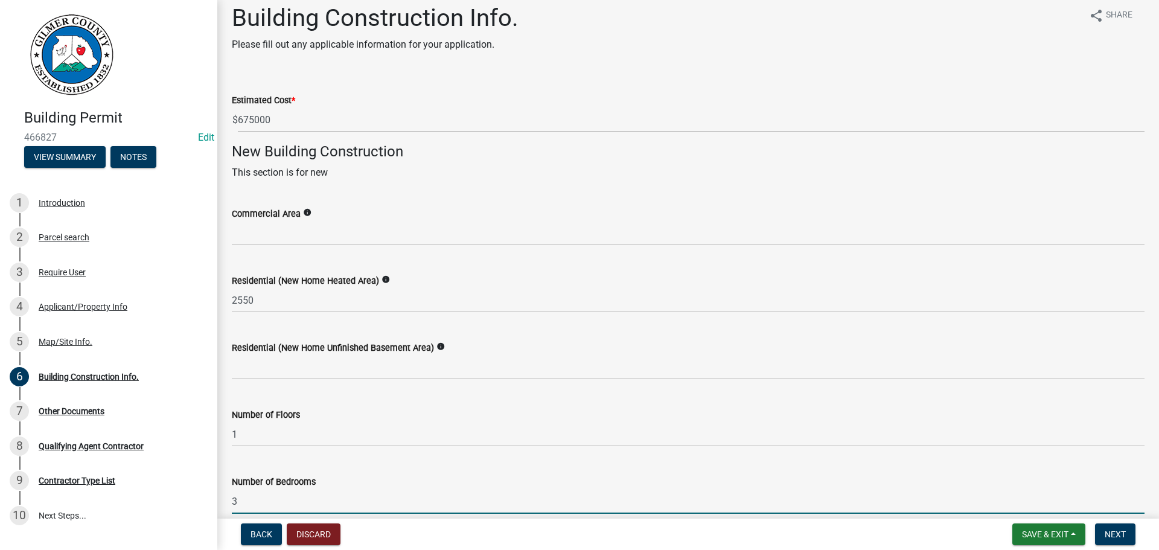
type input "3"
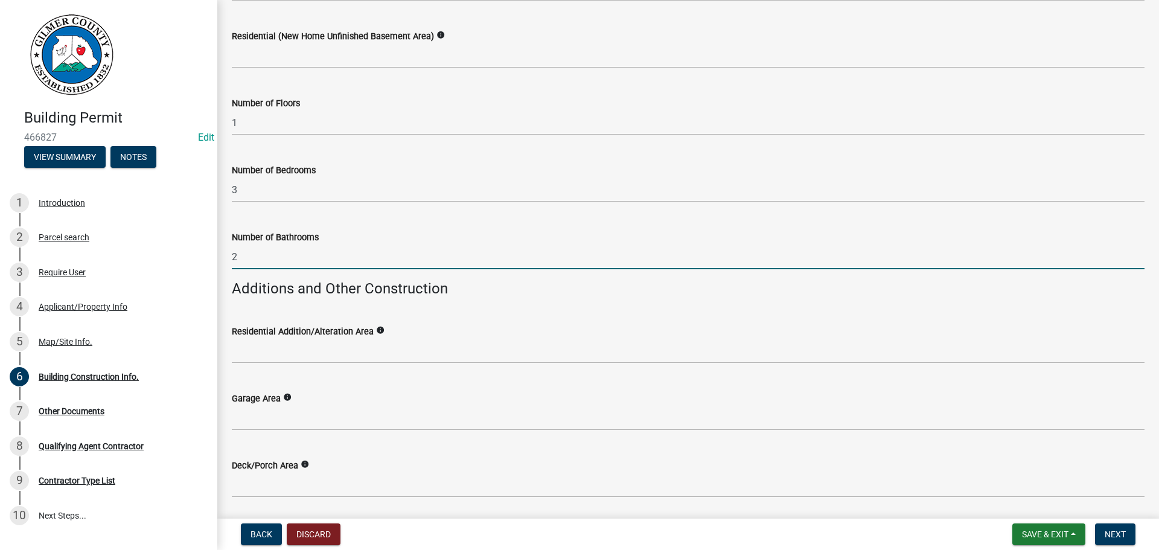
type input "2"
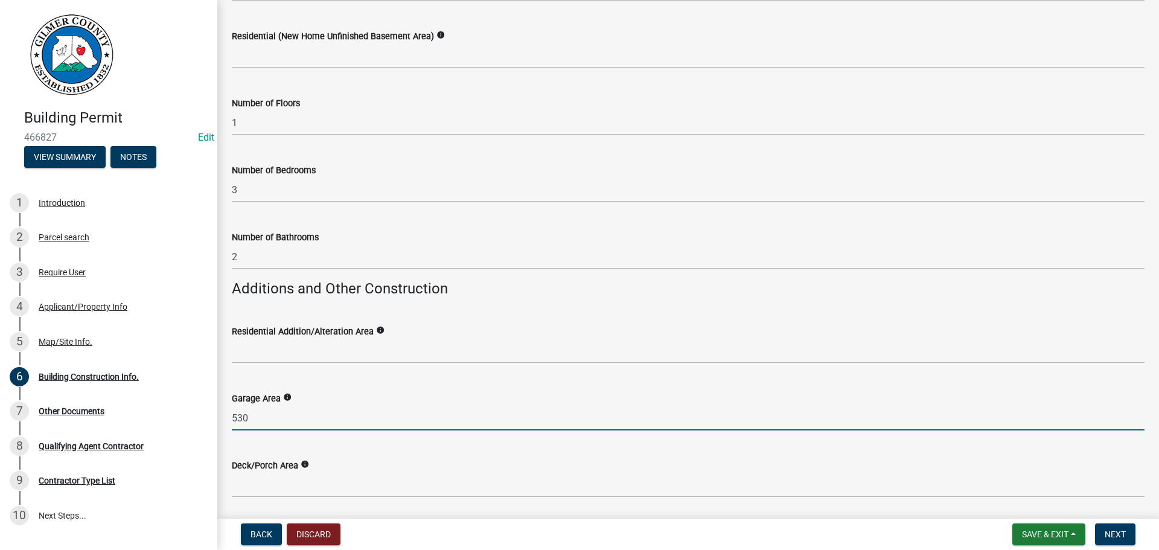
type input "530"
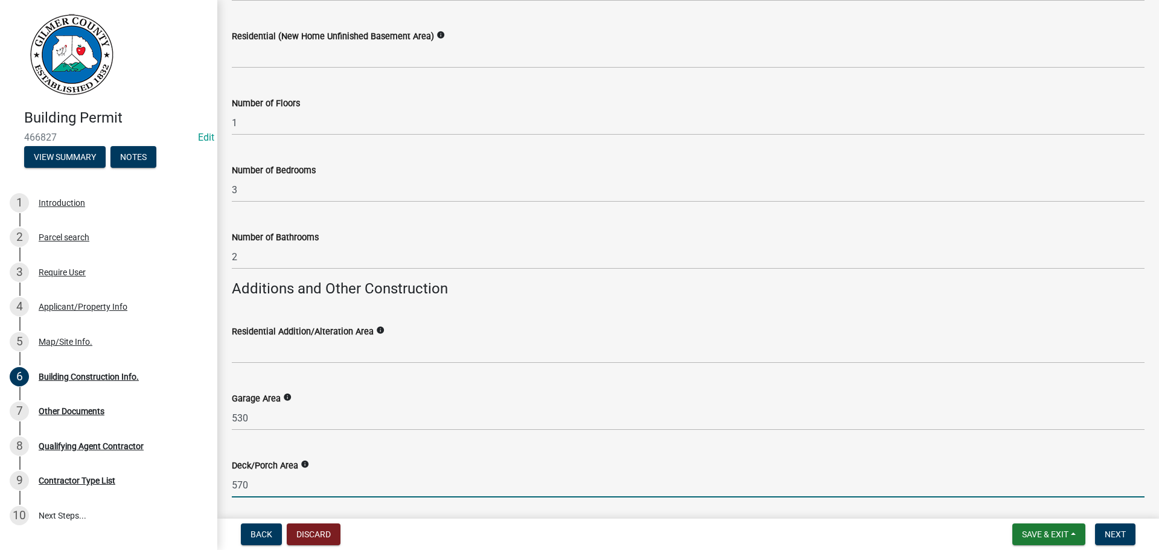
type input "570"
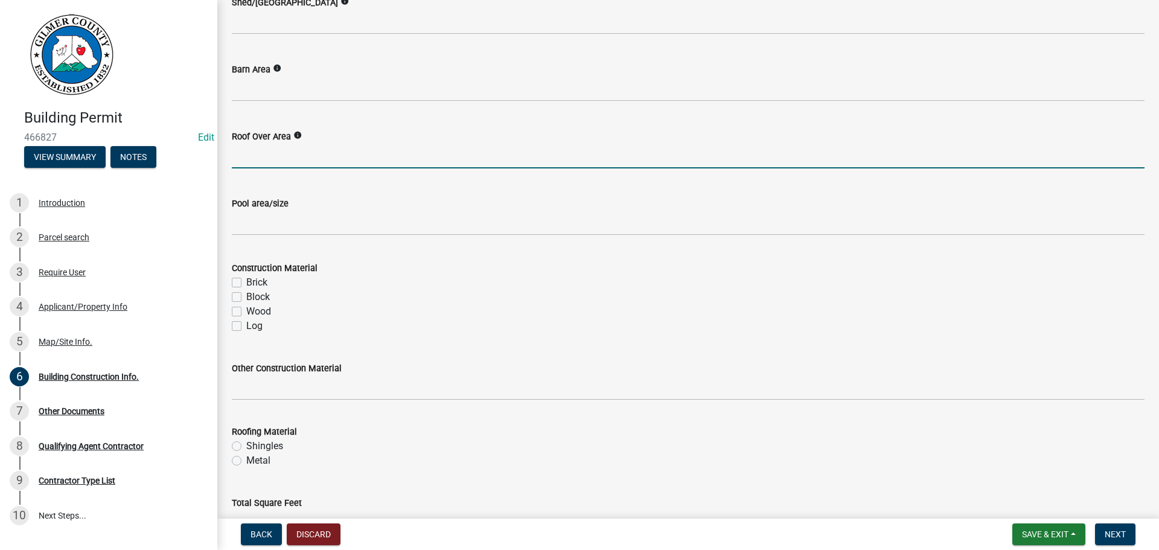
scroll to position [998, 0]
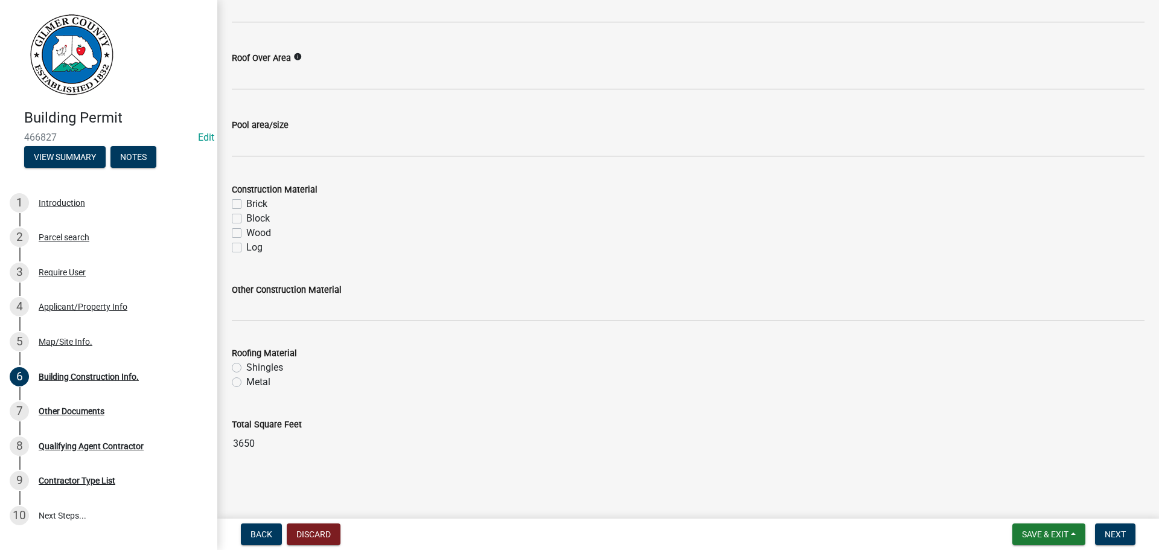
click at [269, 366] on label "Shingles" at bounding box center [264, 367] width 37 height 14
click at [254, 366] on input "Shingles" at bounding box center [250, 364] width 8 height 8
radio input "true"
click at [270, 239] on label "Wood" at bounding box center [258, 233] width 25 height 14
click at [254, 234] on input "Wood" at bounding box center [250, 230] width 8 height 8
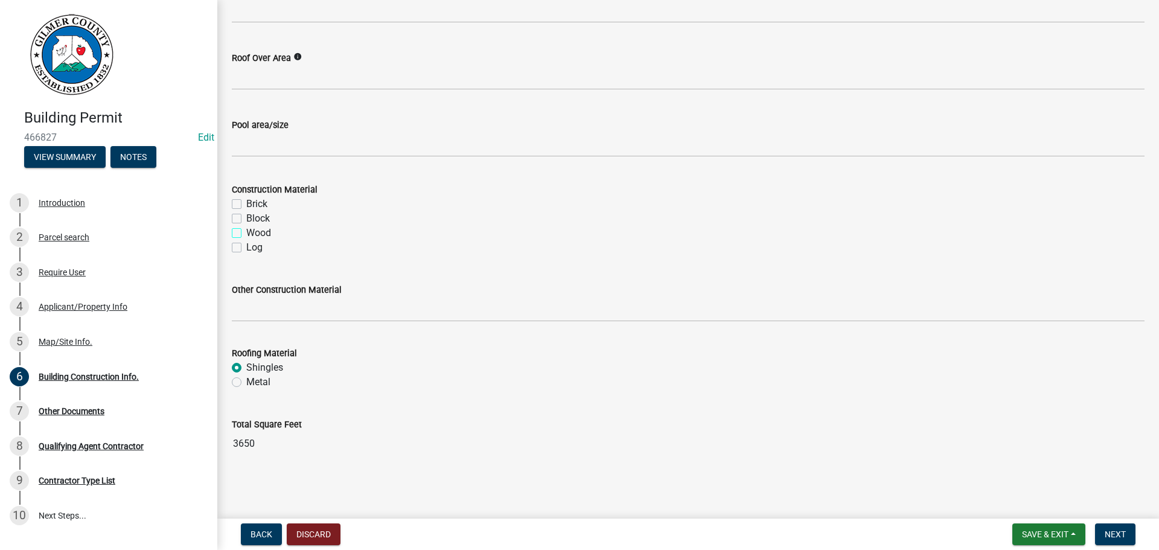
checkbox input "true"
checkbox input "false"
checkbox input "true"
checkbox input "false"
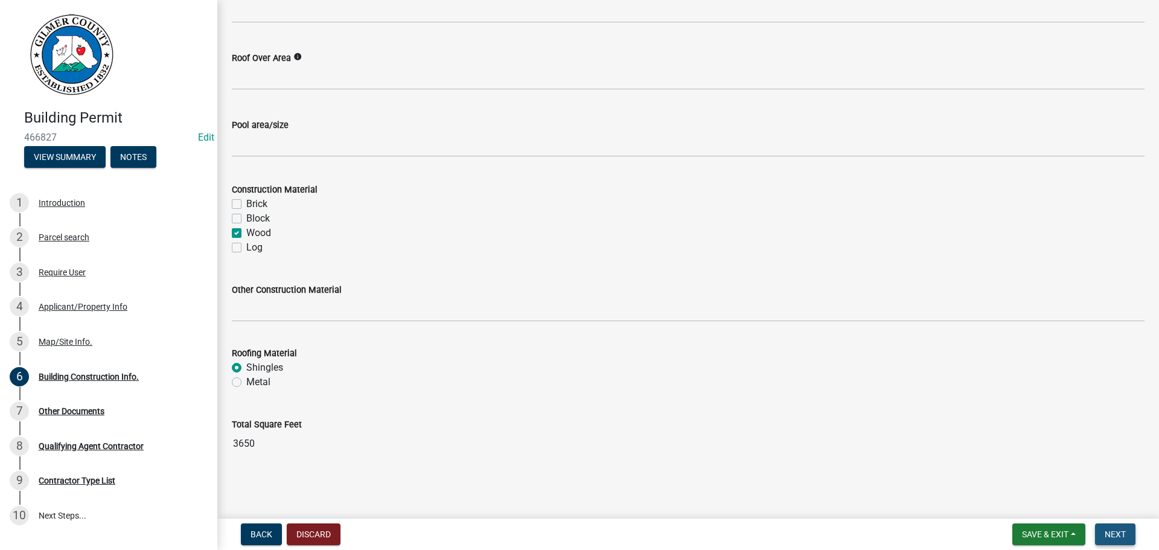
click at [1116, 533] on span "Next" at bounding box center [1115, 534] width 21 height 10
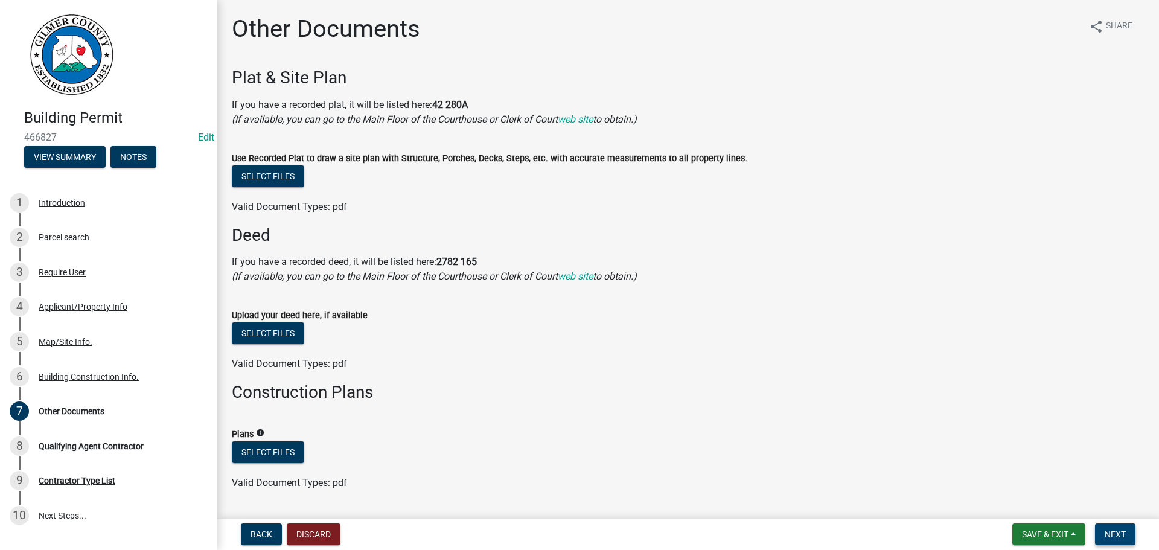
click at [1126, 534] on button "Next" at bounding box center [1115, 534] width 40 height 22
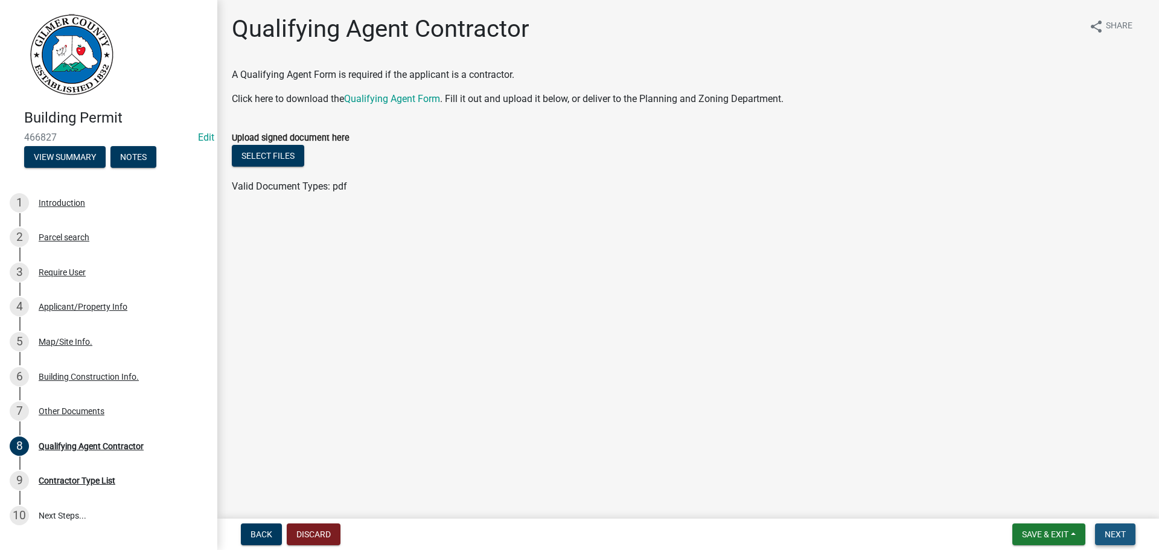
click at [1103, 544] on button "Next" at bounding box center [1115, 534] width 40 height 22
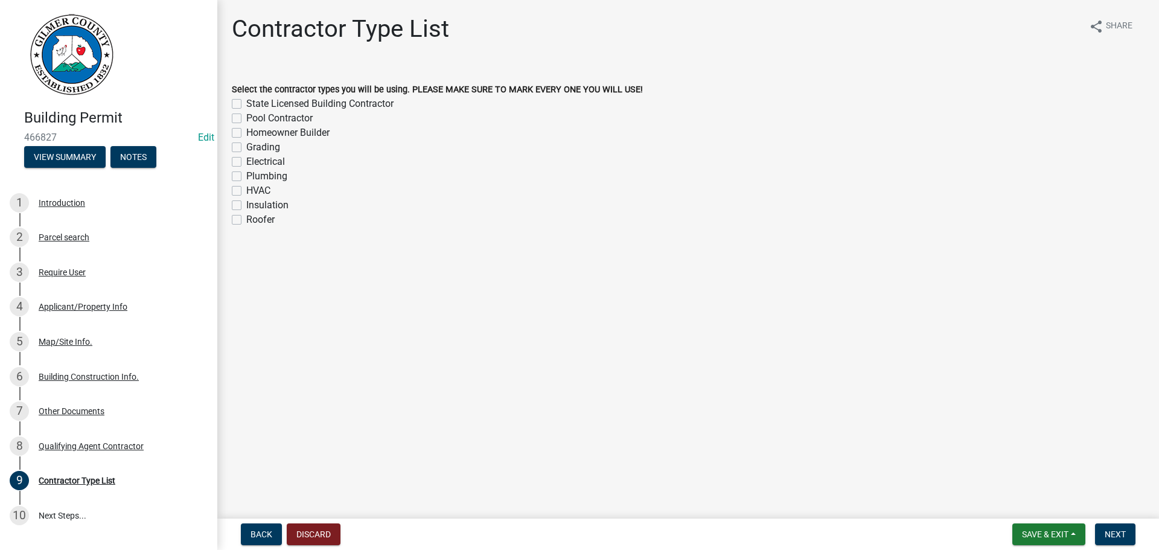
click at [366, 107] on label "State Licensed Building Contractor" at bounding box center [319, 104] width 147 height 14
click at [254, 104] on input "State Licensed Building Contractor" at bounding box center [250, 101] width 8 height 8
checkbox input "true"
checkbox input "false"
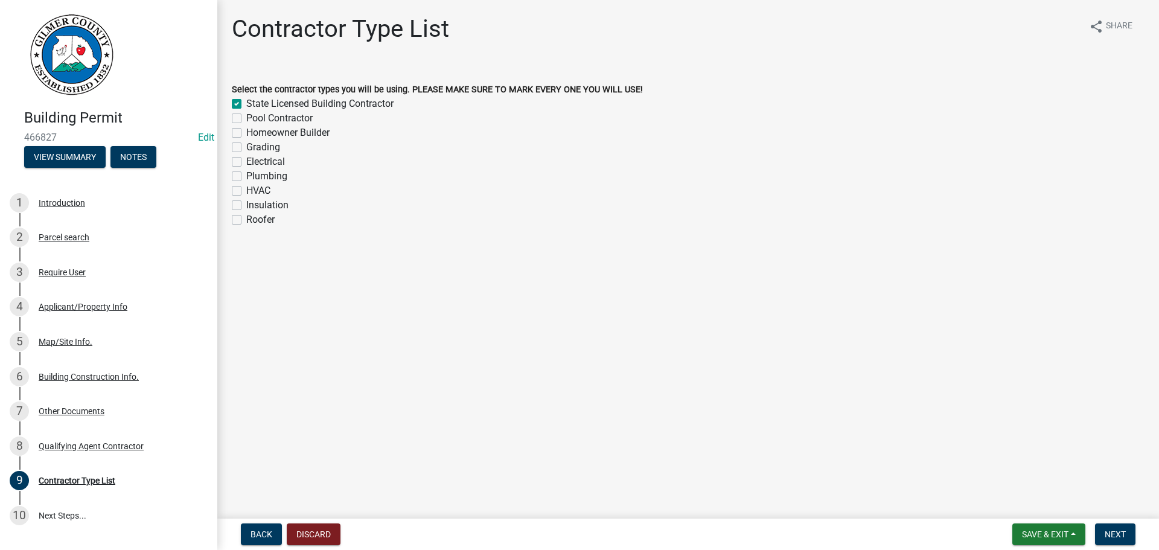
checkbox input "false"
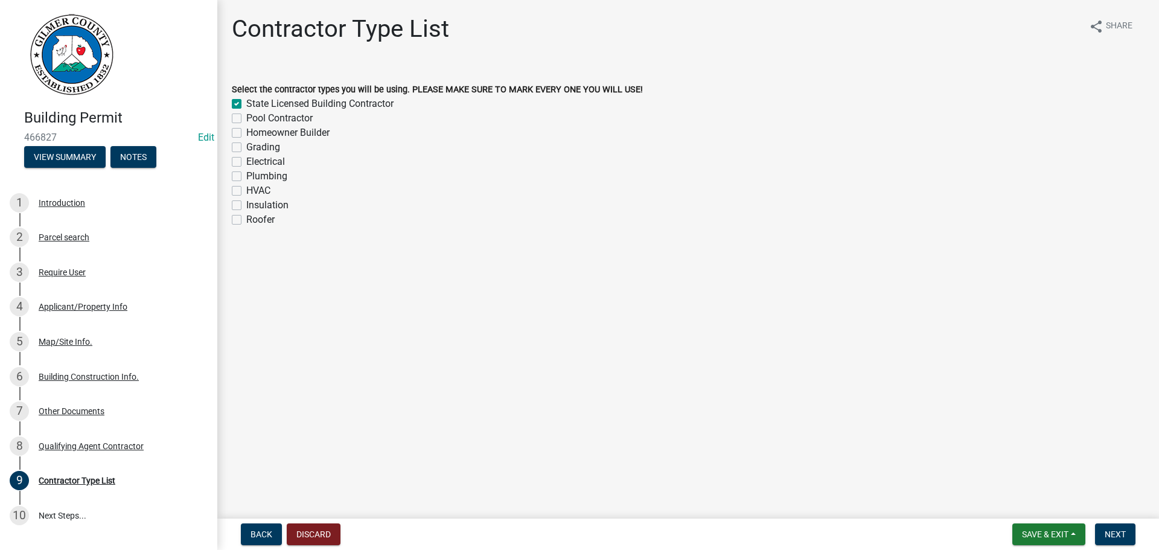
checkbox input "false"
click at [327, 132] on label "Homeowner Builder" at bounding box center [287, 133] width 83 height 14
click at [254, 132] on input "Homeowner Builder" at bounding box center [250, 130] width 8 height 8
checkbox input "true"
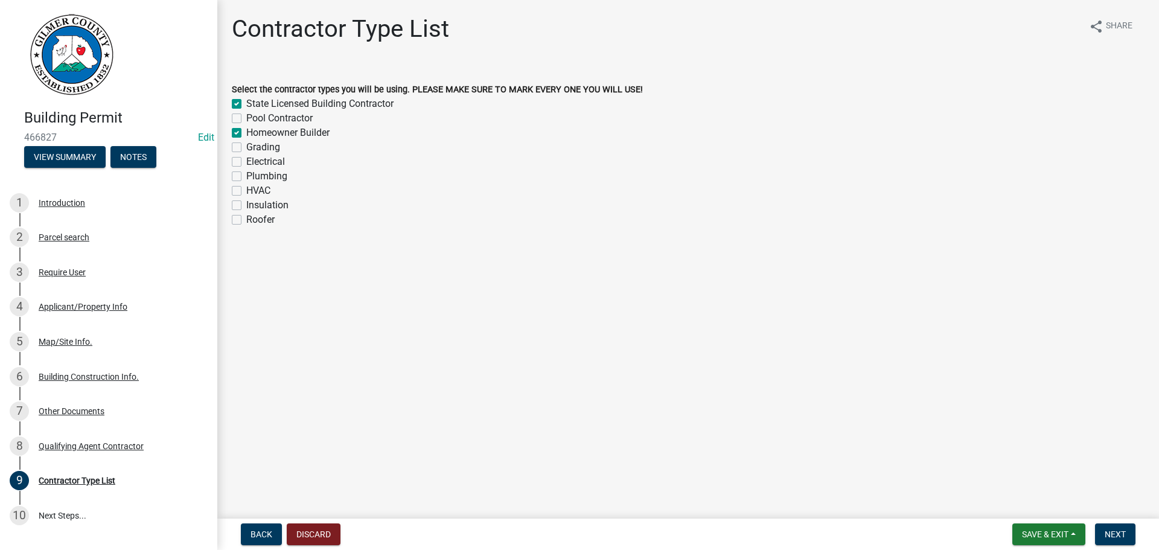
checkbox input "false"
checkbox input "true"
checkbox input "false"
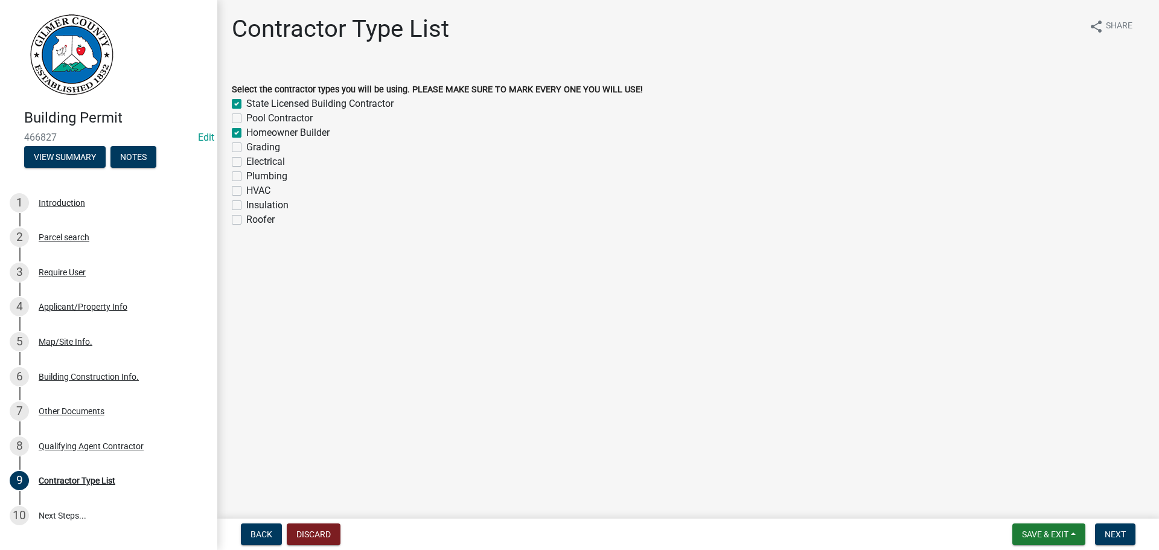
checkbox input "false"
click at [327, 132] on label "Homeowner Builder" at bounding box center [287, 133] width 83 height 14
click at [254, 132] on input "Homeowner Builder" at bounding box center [250, 130] width 8 height 8
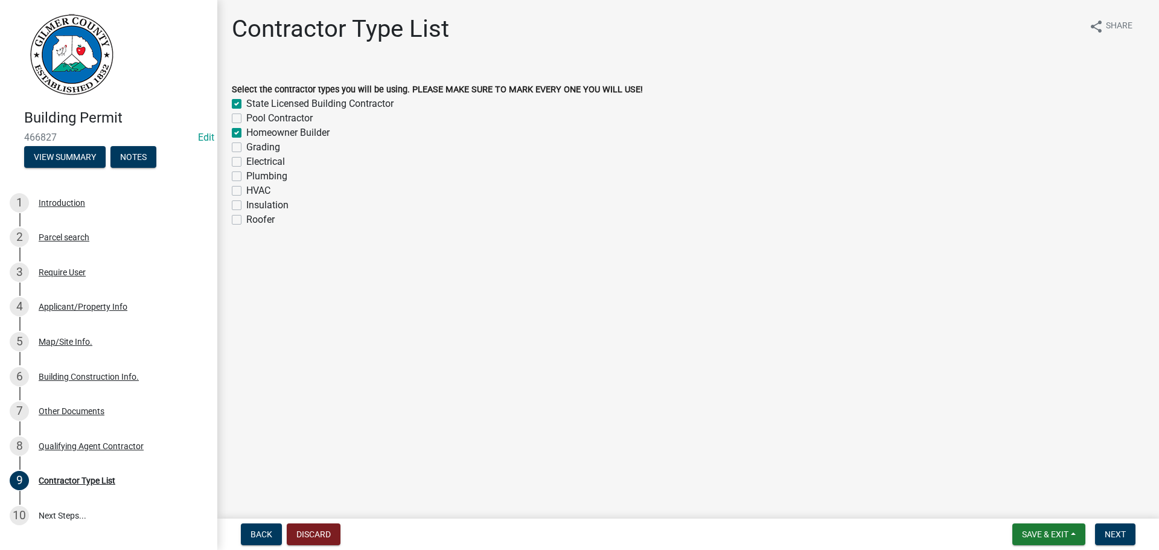
checkbox input "false"
checkbox input "true"
checkbox input "false"
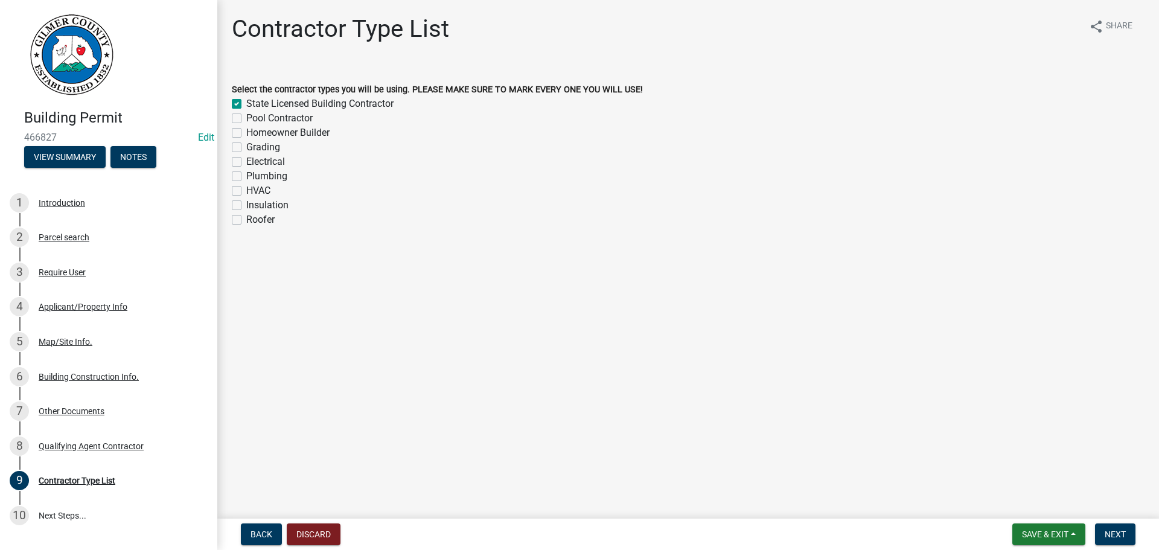
checkbox input "false"
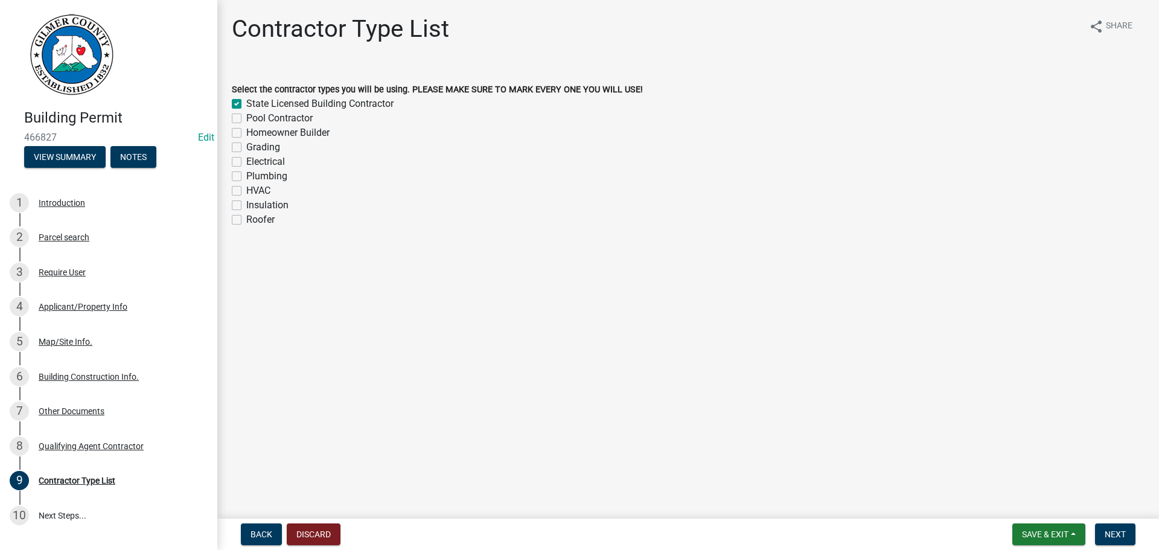
click at [276, 146] on label "Grading" at bounding box center [263, 147] width 34 height 14
click at [254, 146] on input "Grading" at bounding box center [250, 144] width 8 height 8
checkbox input "true"
checkbox input "false"
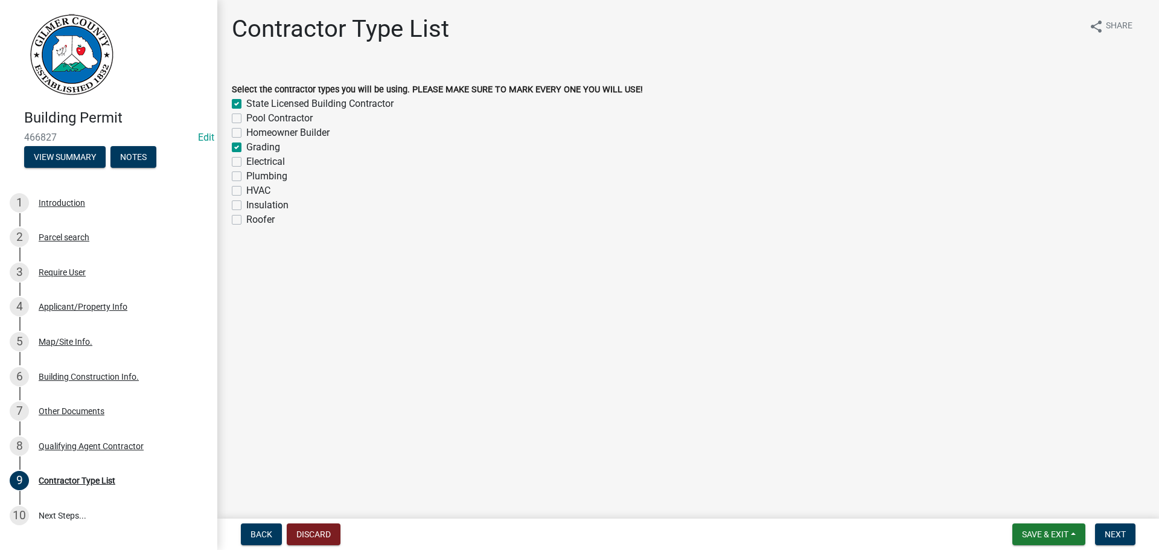
checkbox input "false"
checkbox input "true"
checkbox input "false"
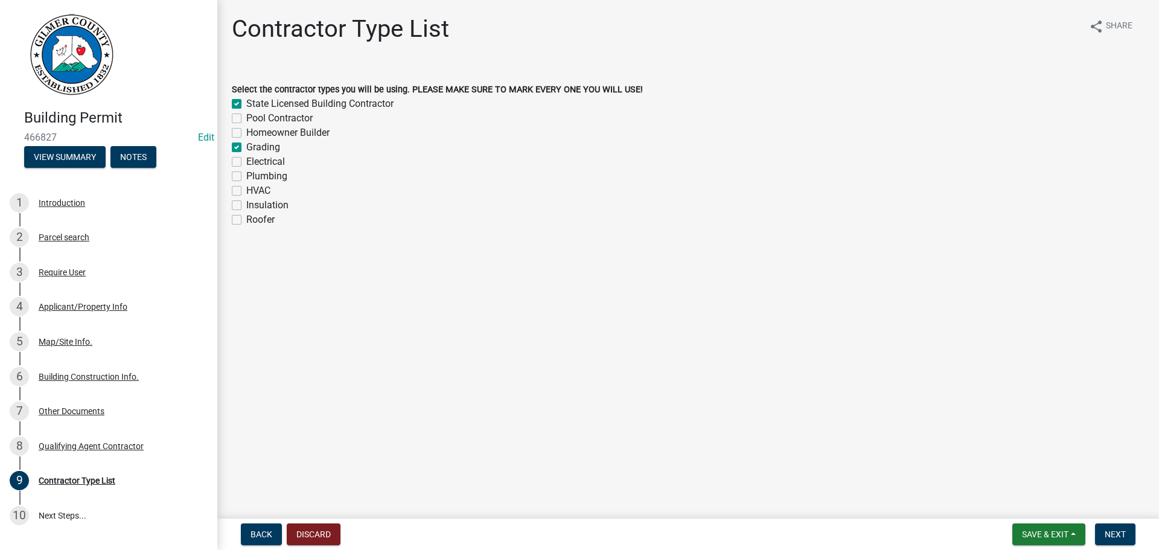
checkbox input "false"
click at [279, 165] on label "Electrical" at bounding box center [265, 162] width 39 height 14
click at [254, 162] on input "Electrical" at bounding box center [250, 159] width 8 height 8
checkbox input "true"
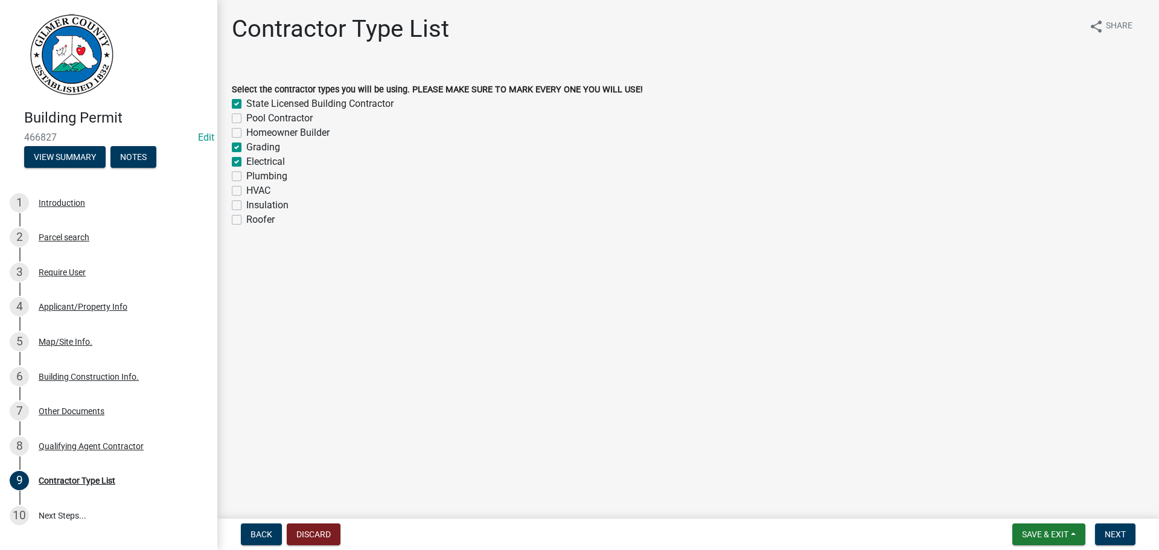
checkbox input "true"
checkbox input "false"
checkbox input "true"
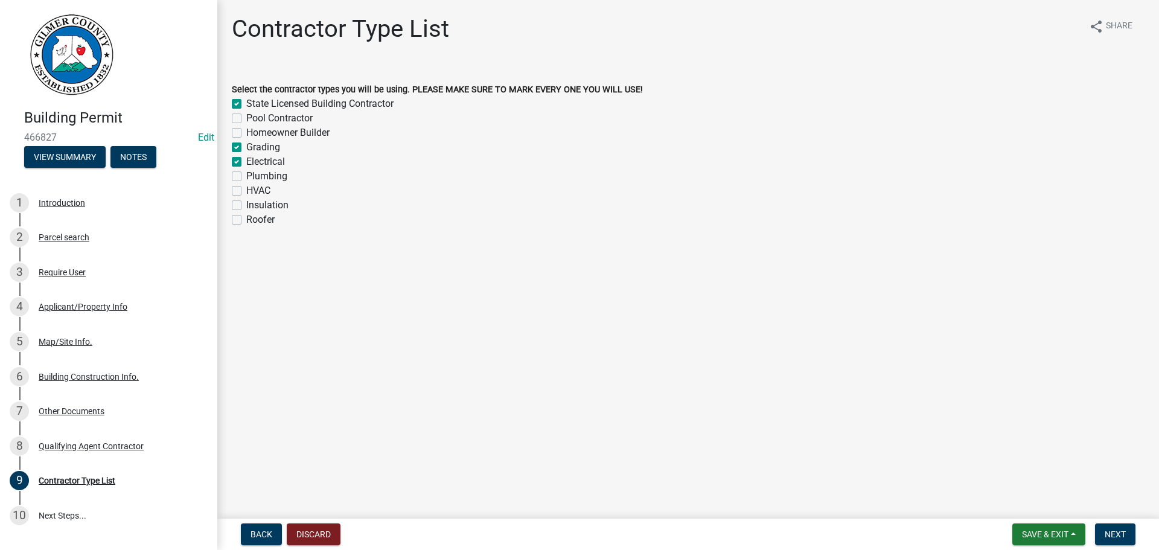
checkbox input "false"
click at [265, 177] on label "Plumbing" at bounding box center [266, 176] width 41 height 14
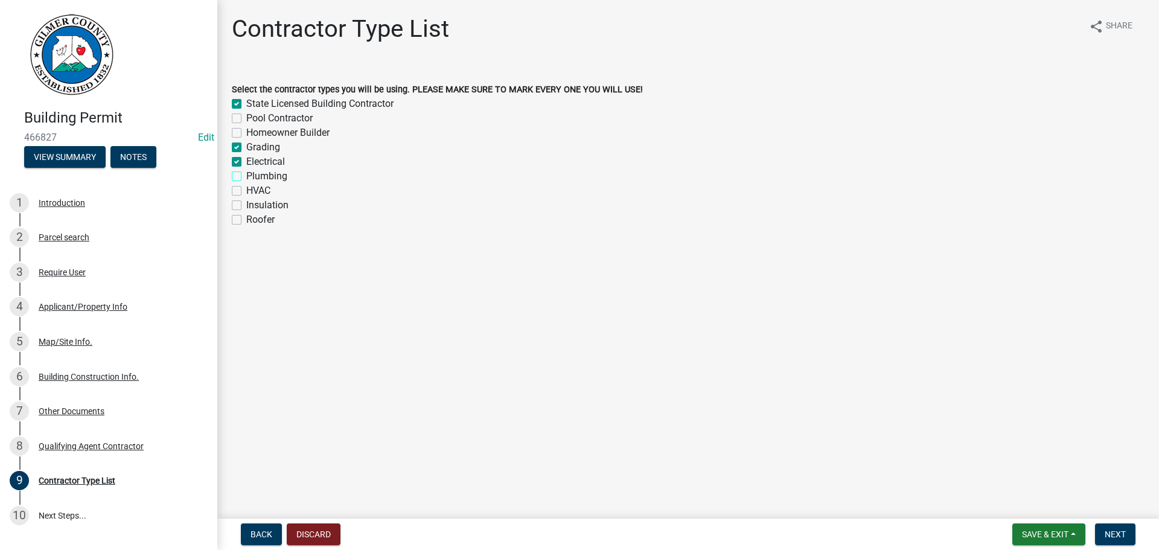
click at [254, 177] on input "Plumbing" at bounding box center [250, 173] width 8 height 8
checkbox input "true"
checkbox input "false"
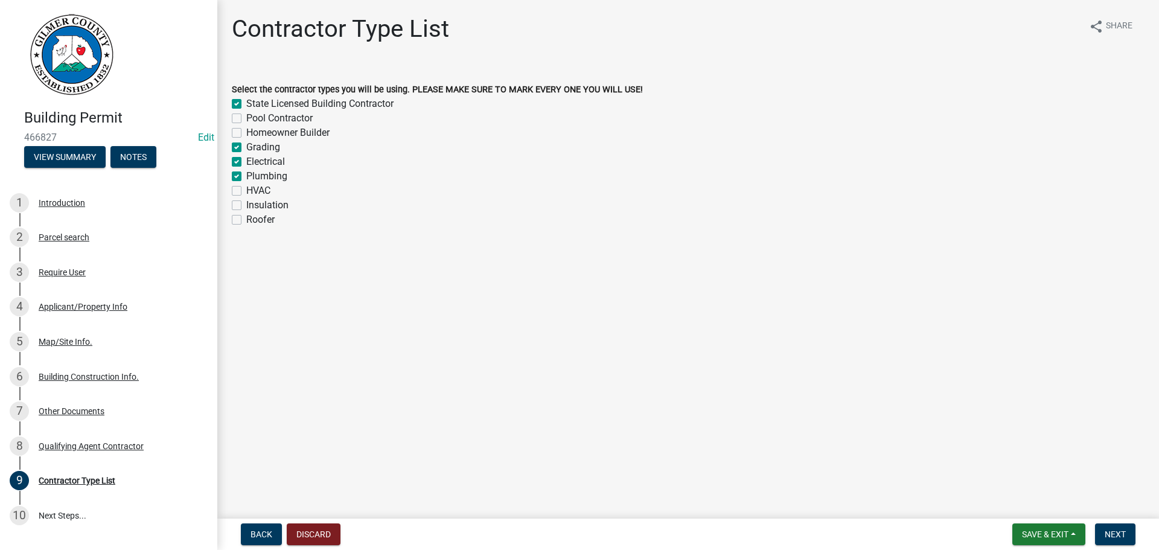
checkbox input "true"
checkbox input "false"
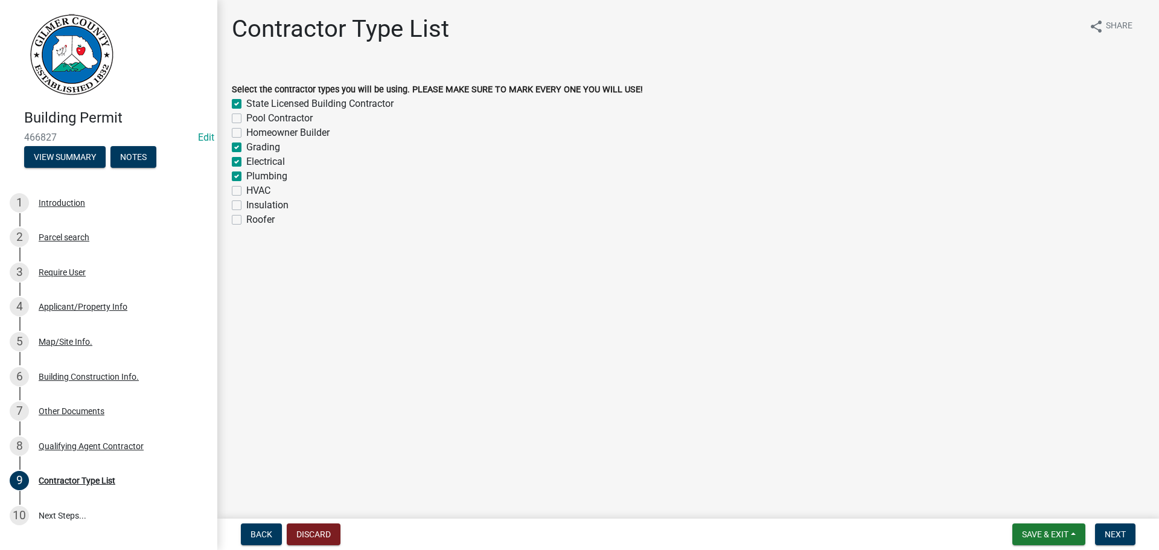
checkbox input "false"
click at [263, 194] on label "HVAC" at bounding box center [258, 191] width 24 height 14
click at [254, 191] on input "HVAC" at bounding box center [250, 188] width 8 height 8
checkbox input "true"
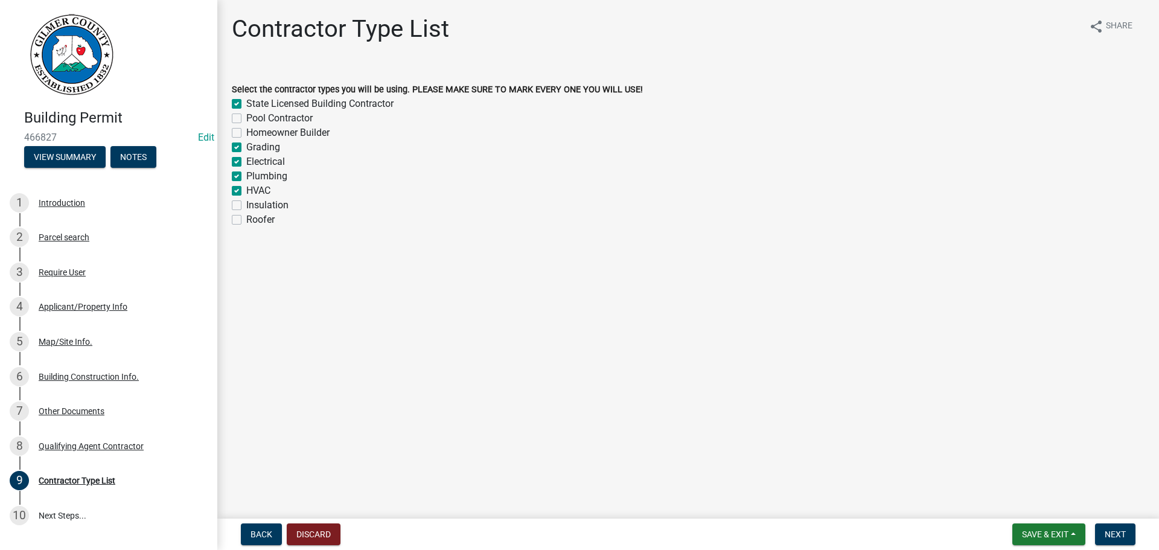
checkbox input "false"
checkbox input "true"
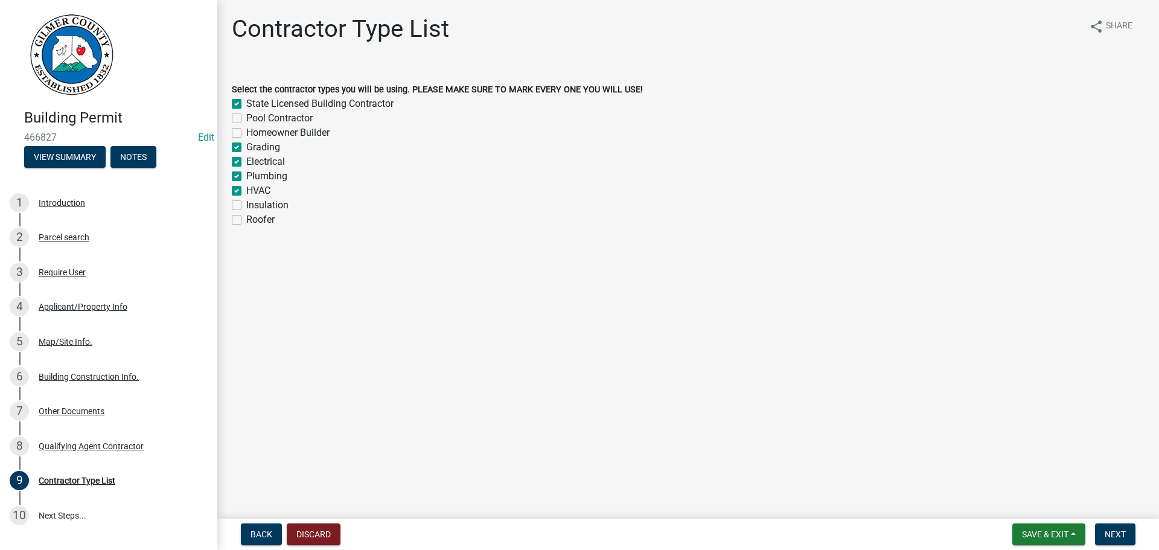
checkbox input "true"
checkbox input "false"
click at [264, 208] on label "Insulation" at bounding box center [267, 205] width 42 height 14
click at [254, 206] on input "Insulation" at bounding box center [250, 202] width 8 height 8
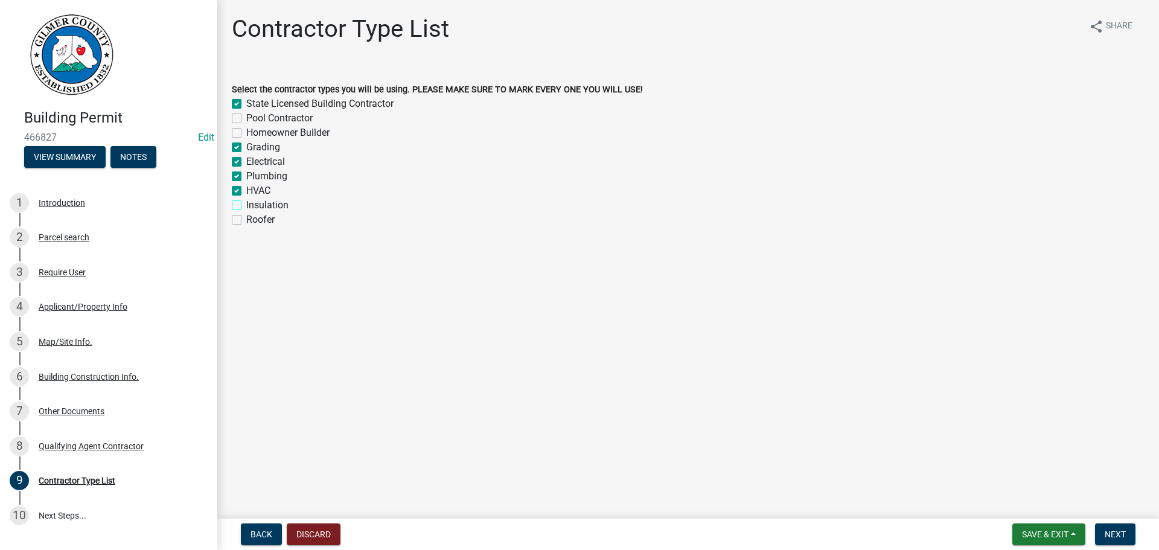
checkbox input "true"
checkbox input "false"
checkbox input "true"
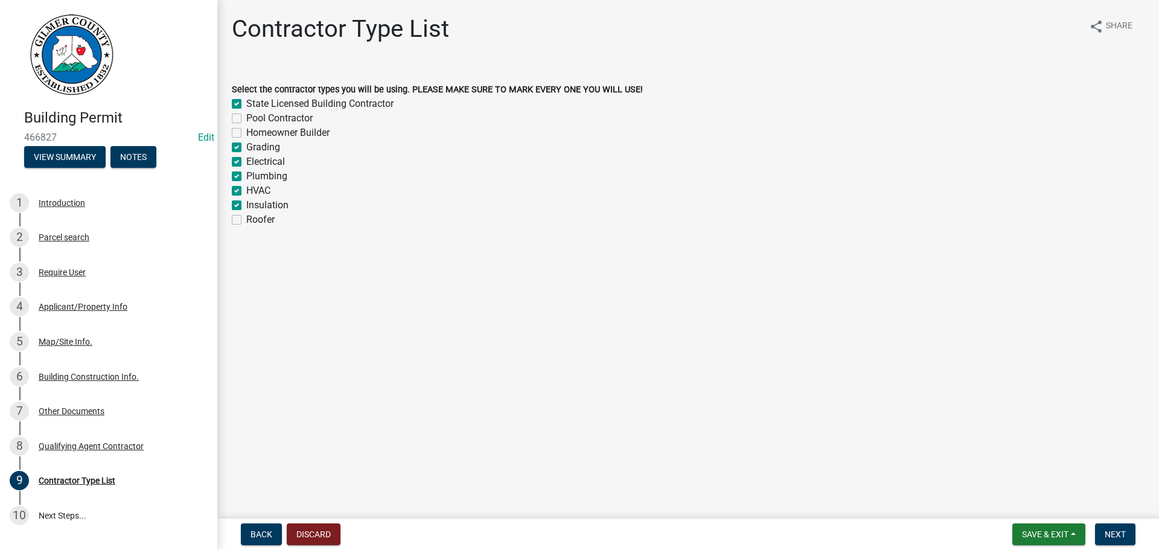
checkbox input "true"
click at [260, 226] on label "Roofer" at bounding box center [260, 219] width 28 height 14
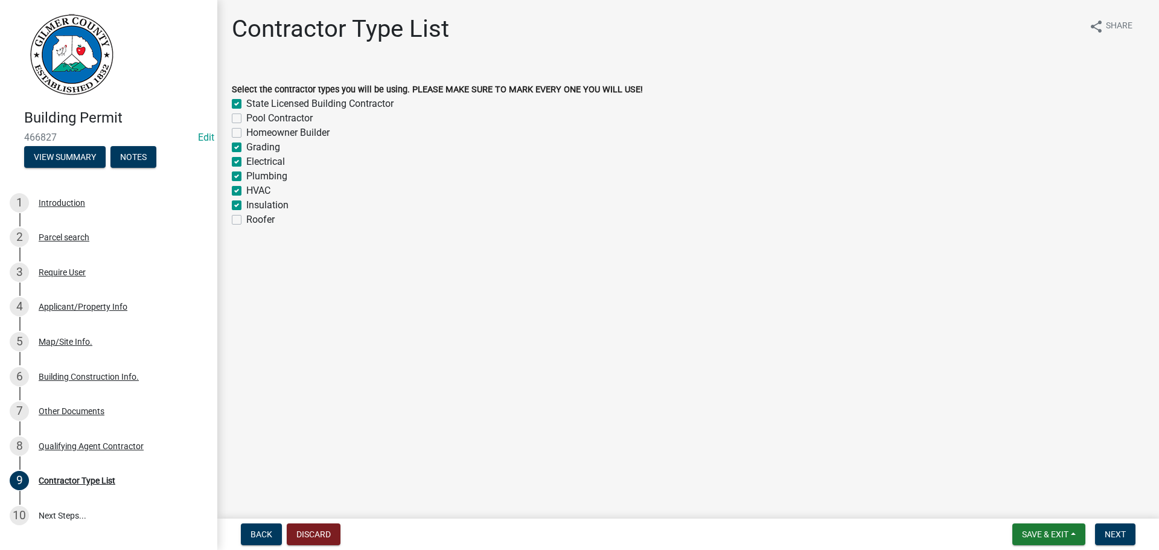
click at [254, 220] on input "Roofer" at bounding box center [250, 216] width 8 height 8
checkbox input "true"
checkbox input "false"
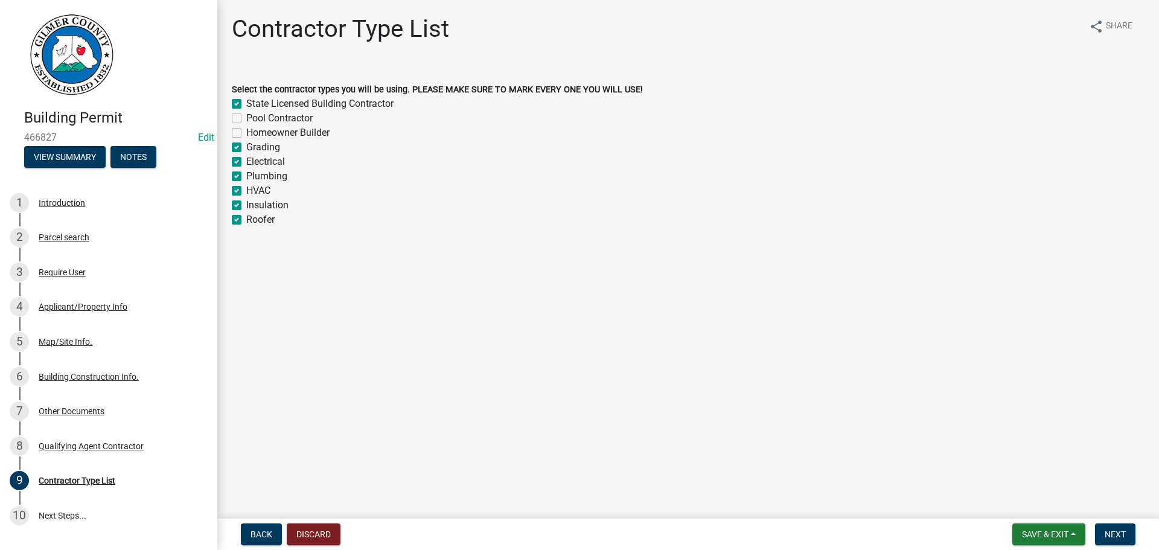
checkbox input "true"
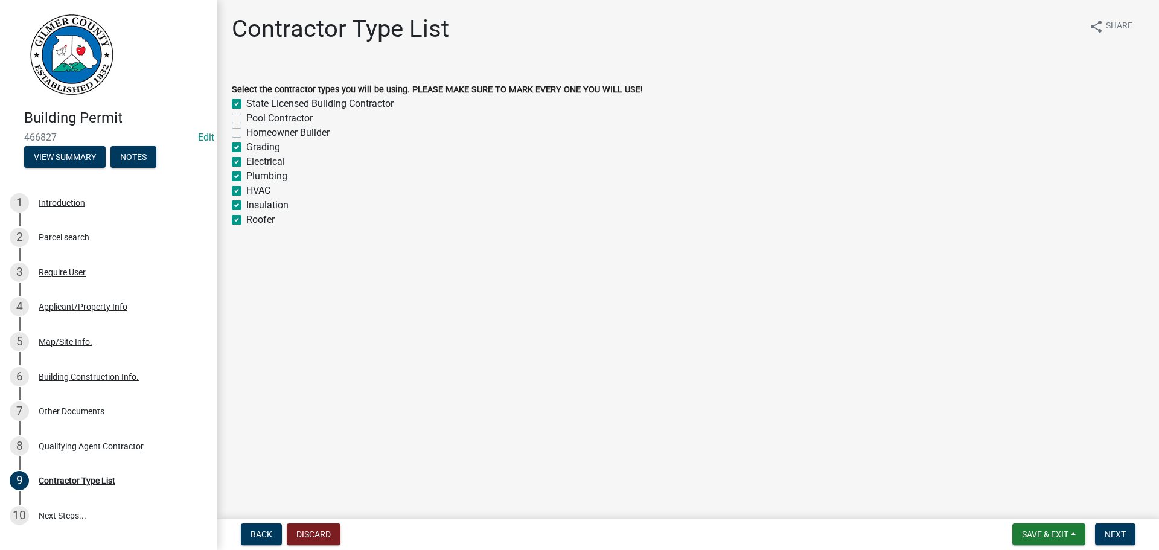
checkbox input "true"
click at [1120, 530] on span "Next" at bounding box center [1115, 534] width 21 height 10
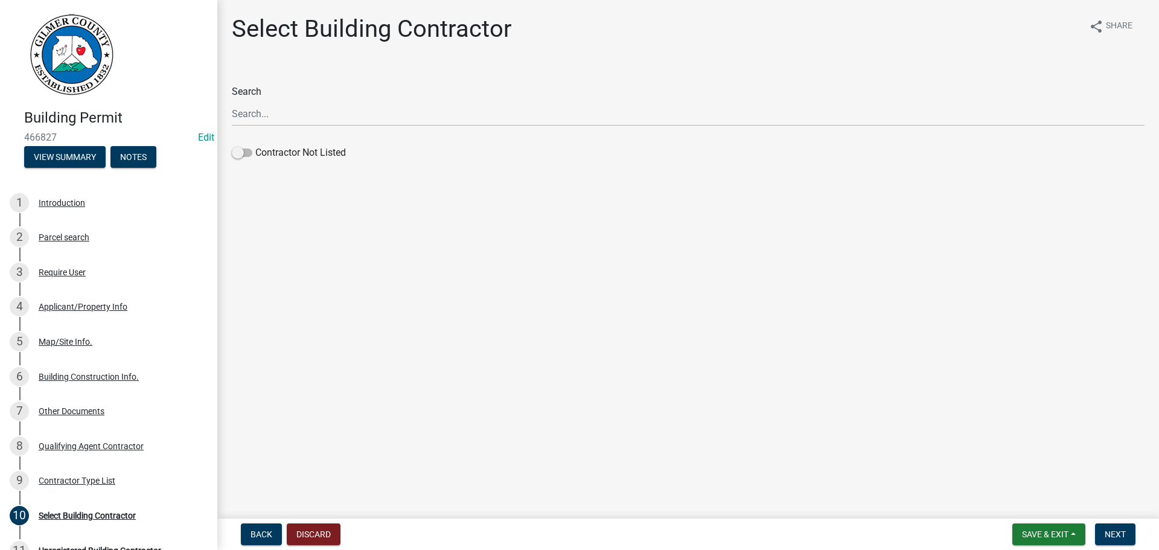
click at [293, 161] on div "Contractor Not Listed" at bounding box center [688, 154] width 913 height 19
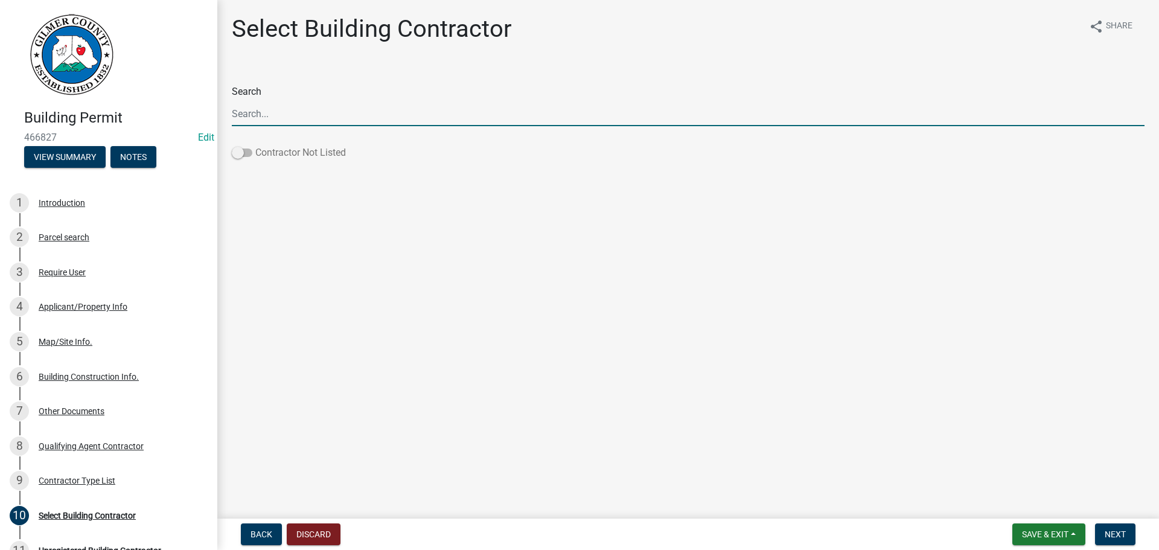
click at [290, 150] on label "Contractor Not Listed" at bounding box center [289, 152] width 114 height 14
click at [255, 145] on input "Contractor Not Listed" at bounding box center [255, 145] width 0 height 0
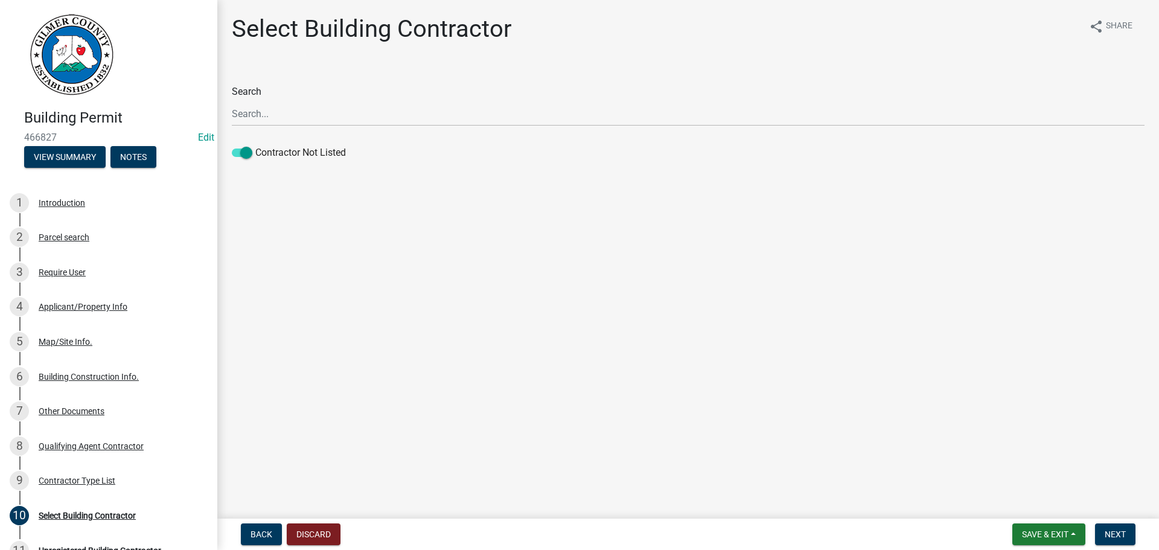
drag, startPoint x: 1116, startPoint y: 516, endPoint x: 1118, endPoint y: 523, distance: 7.5
click at [1116, 517] on div "Building Permit 466827 Edit View Summary Notes 1 Introduction 2 Parcel search 3…" at bounding box center [579, 275] width 1159 height 550
click at [1118, 525] on button "Next" at bounding box center [1115, 534] width 40 height 22
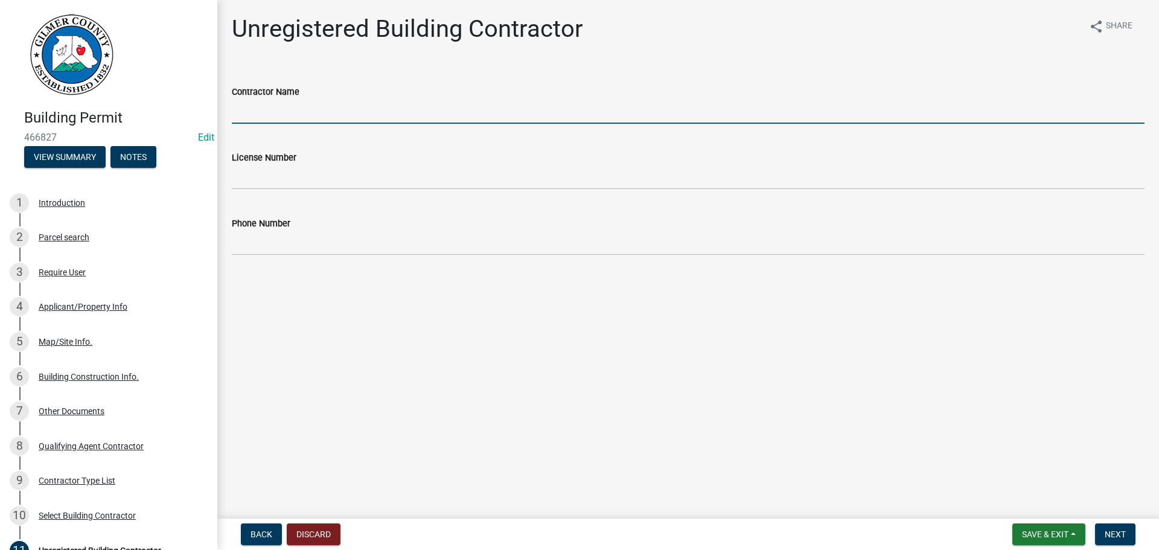
click at [395, 103] on input "Contractor Name" at bounding box center [688, 111] width 913 height 25
type input "AMERICA'S HOME PLACE"
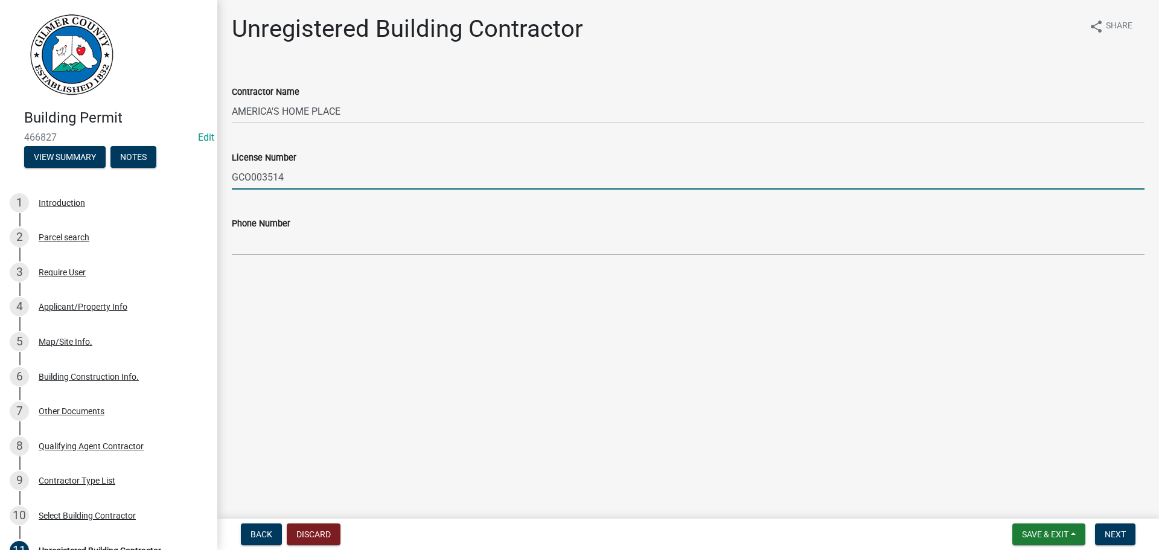
type input "GCO003514"
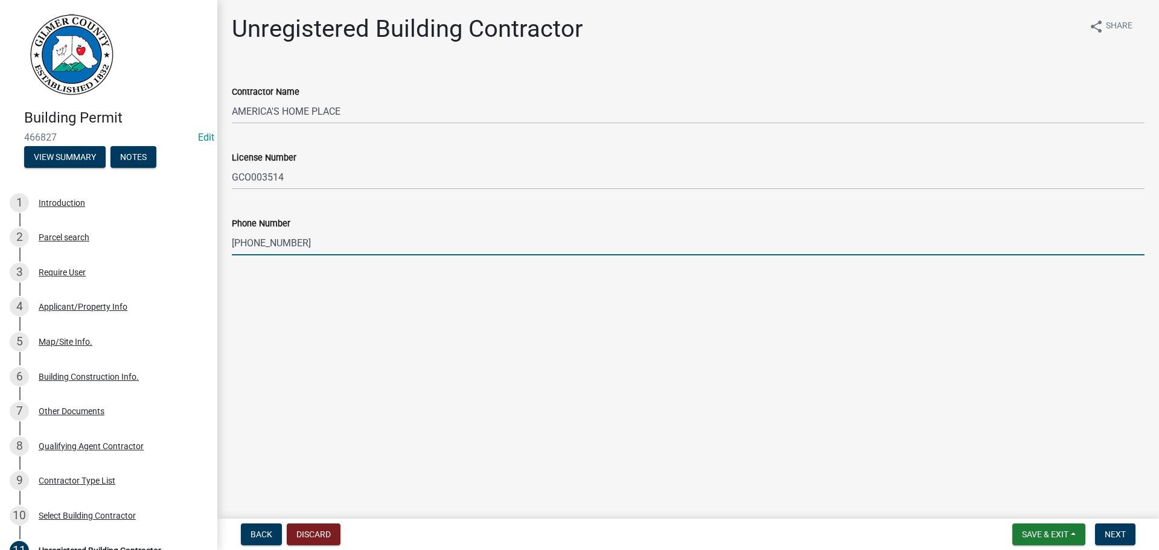
type input "706-629-8011"
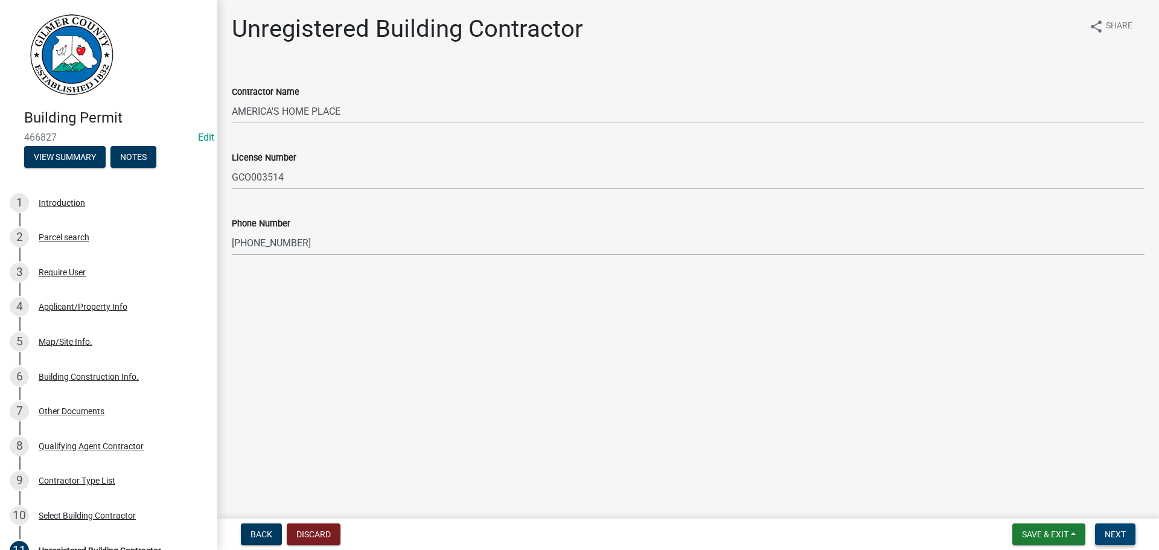
click at [1116, 531] on span "Next" at bounding box center [1115, 534] width 21 height 10
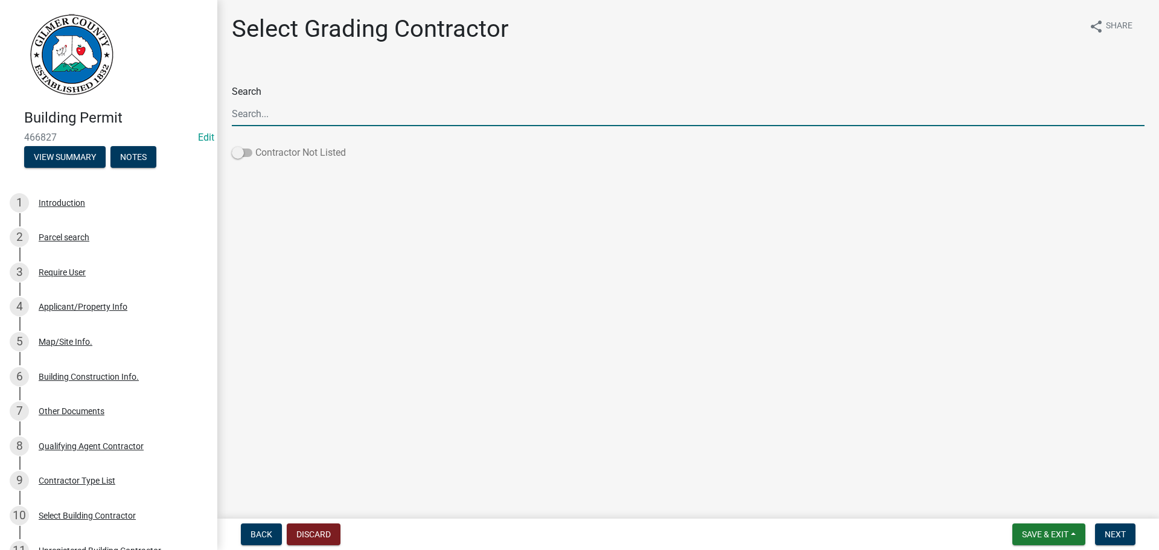
click at [328, 159] on label "Contractor Not Listed" at bounding box center [289, 152] width 114 height 14
click at [255, 145] on input "Contractor Not Listed" at bounding box center [255, 145] width 0 height 0
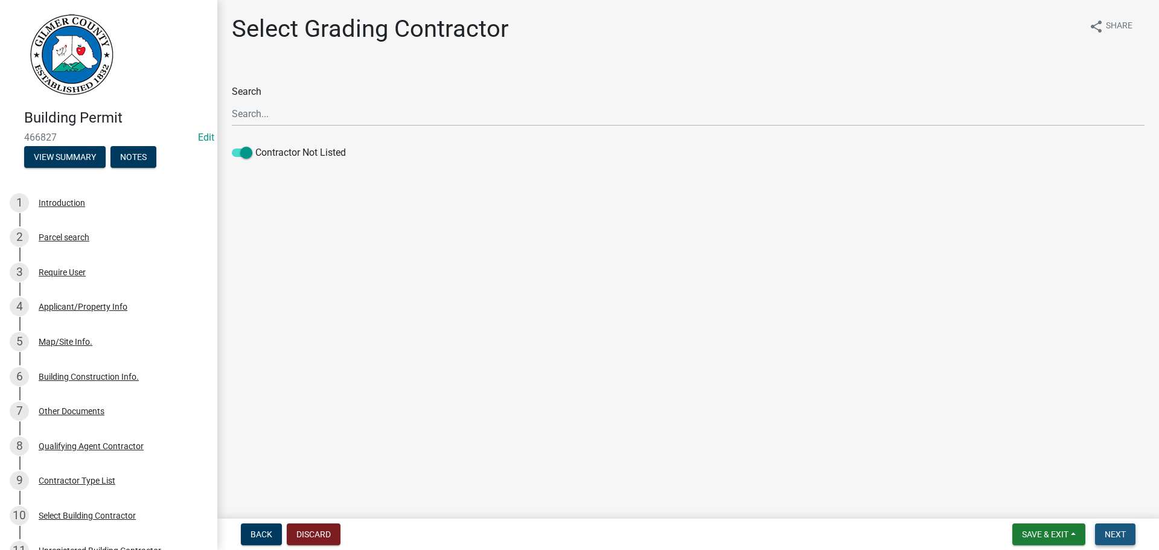
click at [1121, 534] on span "Next" at bounding box center [1115, 534] width 21 height 10
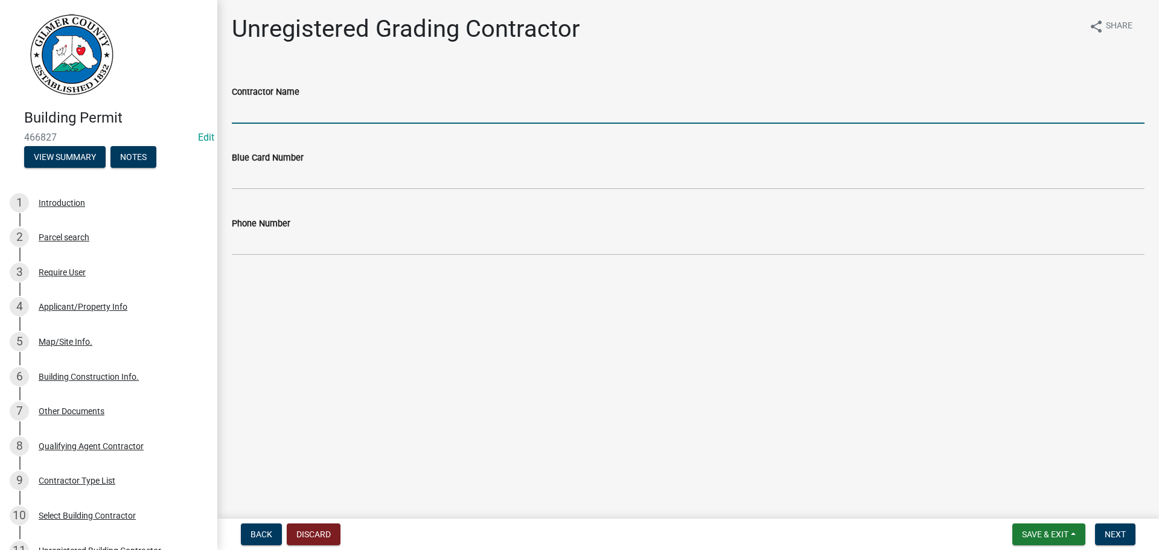
click at [305, 106] on input "Contractor Name" at bounding box center [688, 111] width 913 height 25
type input "S&E GRADING"
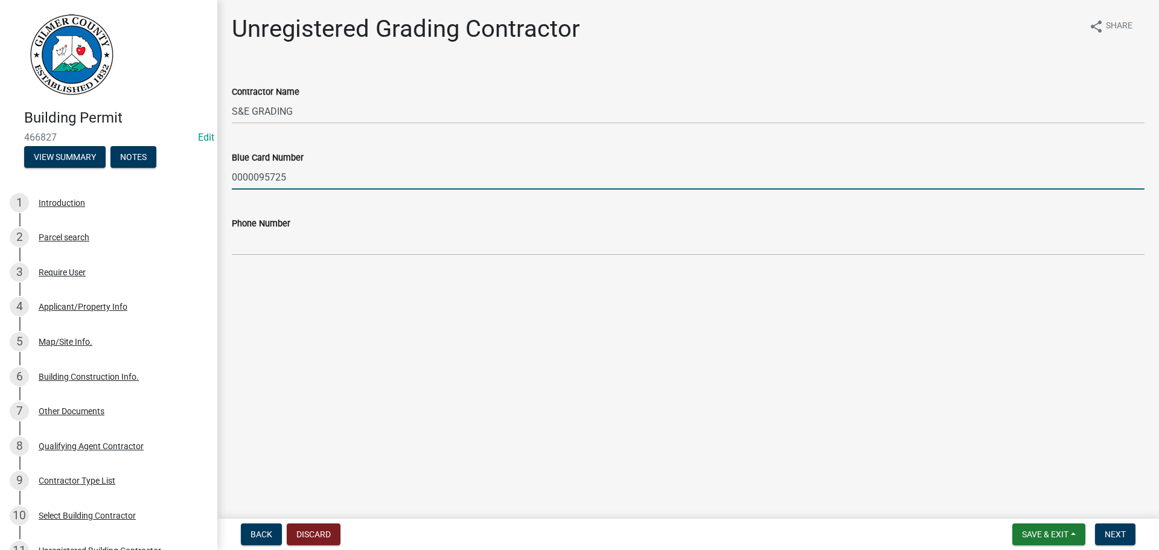
type input "0000095725"
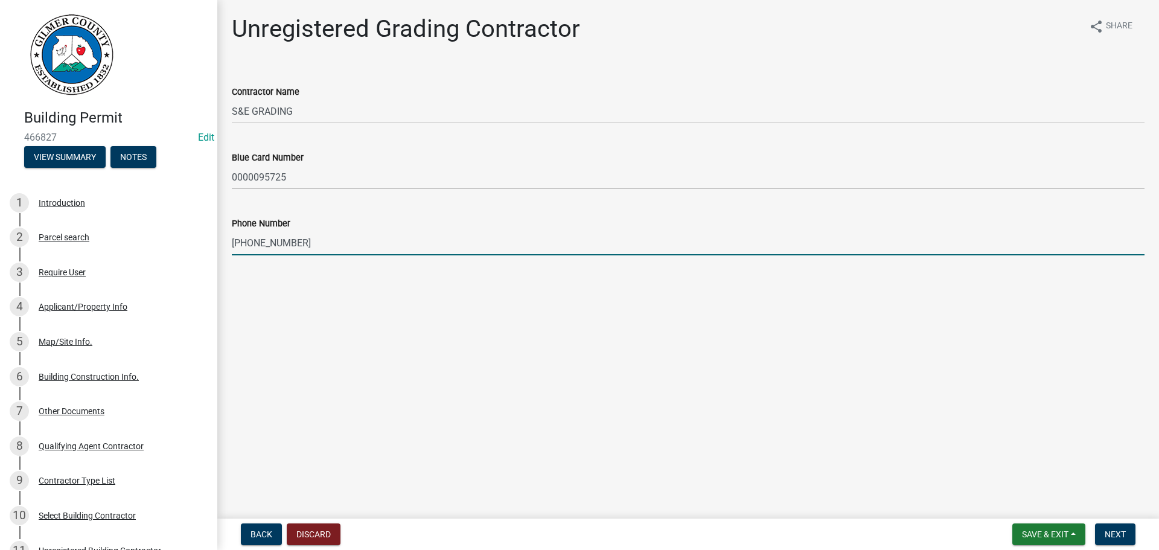
type input "678-498-7147"
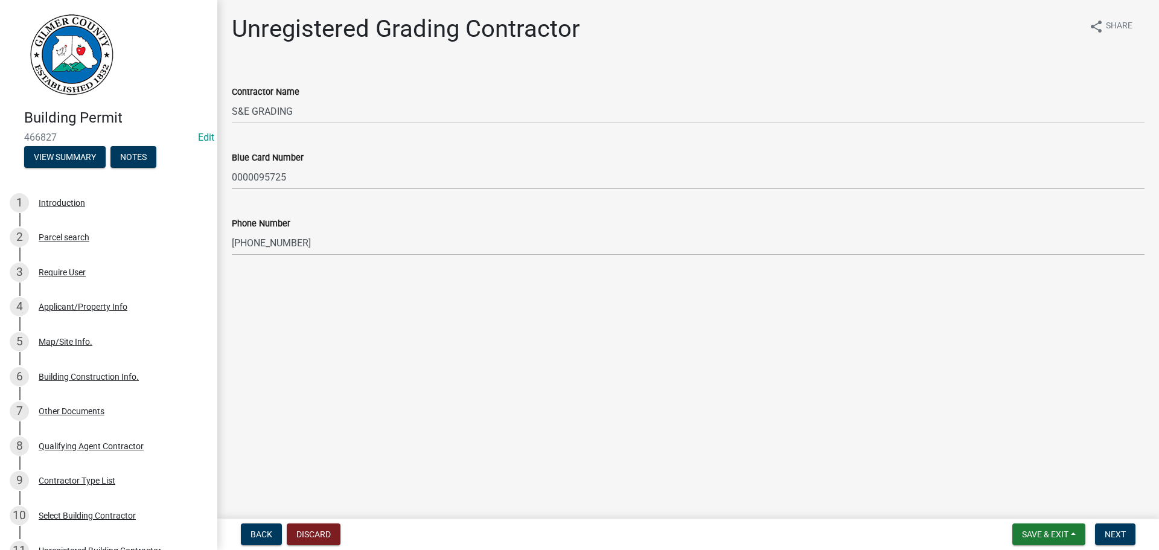
click at [1138, 536] on form "Save & Exit Save Save & Exit Next" at bounding box center [1073, 534] width 133 height 22
click at [1131, 536] on button "Next" at bounding box center [1115, 534] width 40 height 22
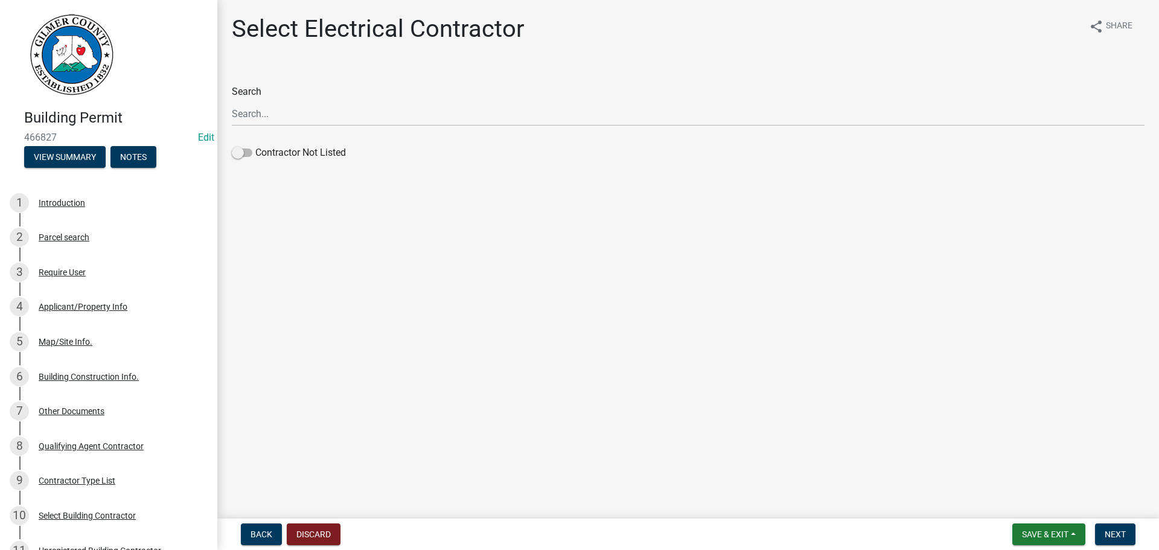
click at [328, 160] on div "Contractor Not Listed" at bounding box center [688, 154] width 913 height 19
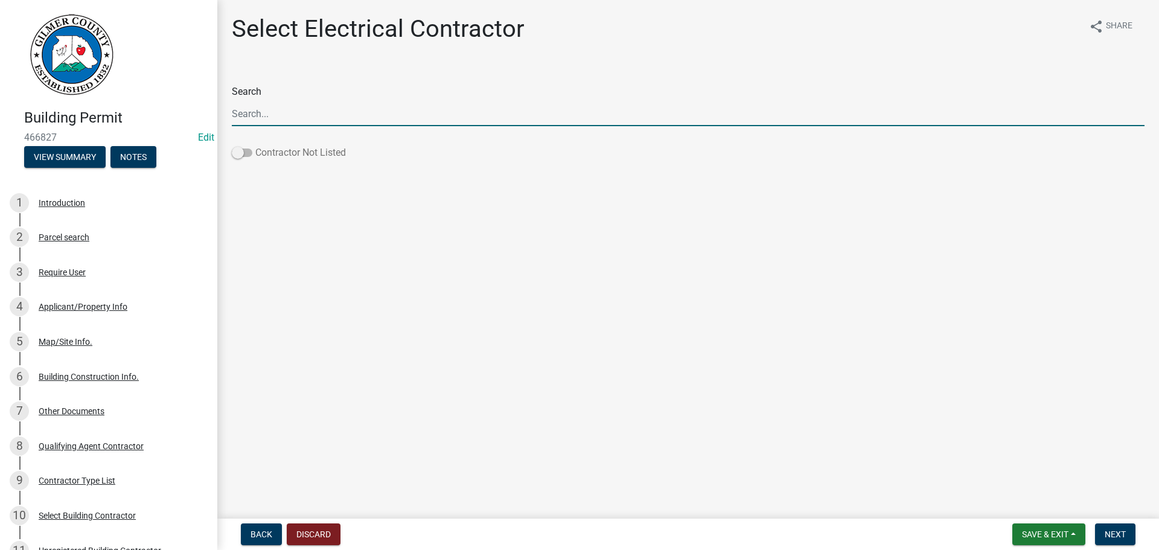
click at [322, 154] on label "Contractor Not Listed" at bounding box center [289, 152] width 114 height 14
click at [255, 145] on input "Contractor Not Listed" at bounding box center [255, 145] width 0 height 0
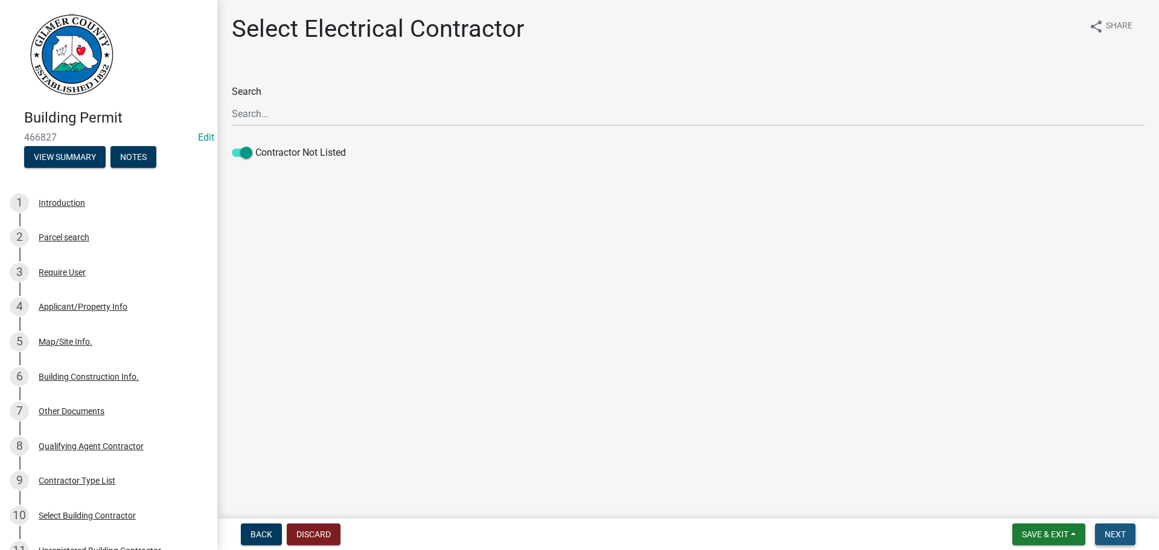
click at [1114, 535] on span "Next" at bounding box center [1115, 534] width 21 height 10
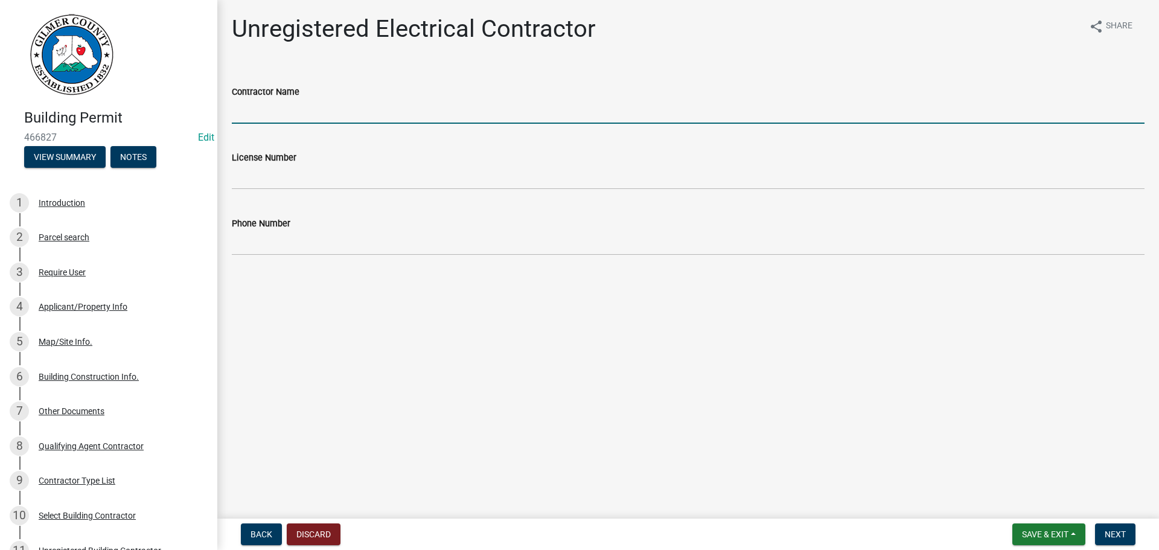
click at [302, 120] on input "Contractor Name" at bounding box center [688, 111] width 913 height 25
type input "EZ ELECTRICAL"
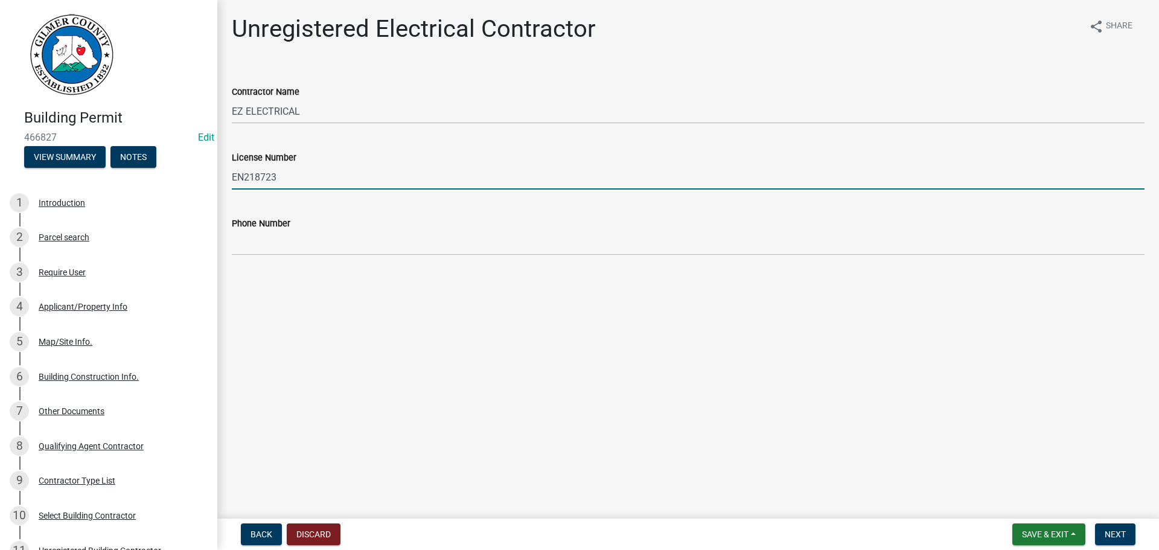
type input "EN218723"
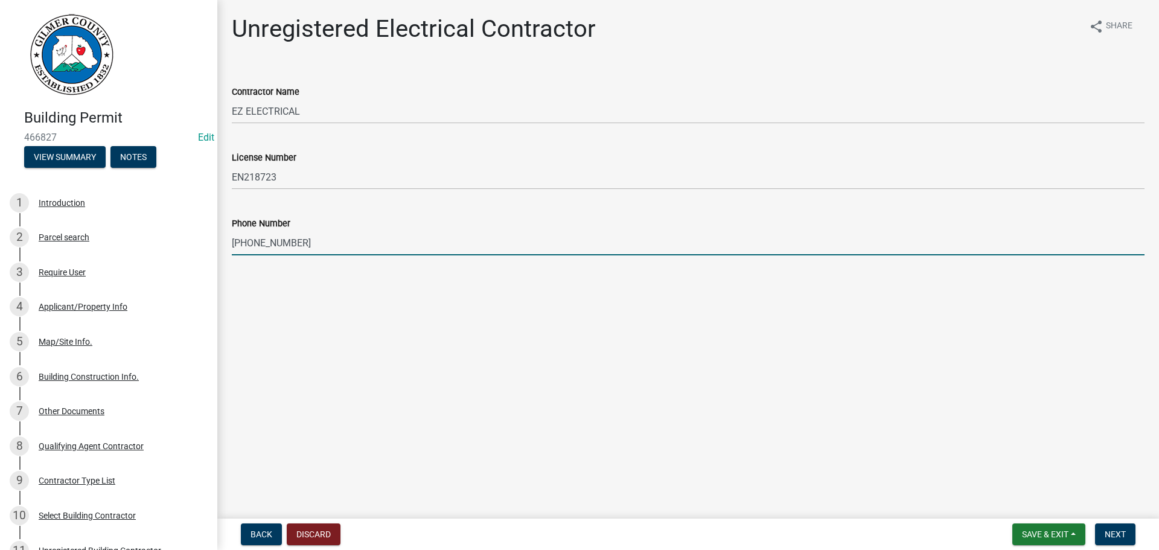
type input "706-459-8236"
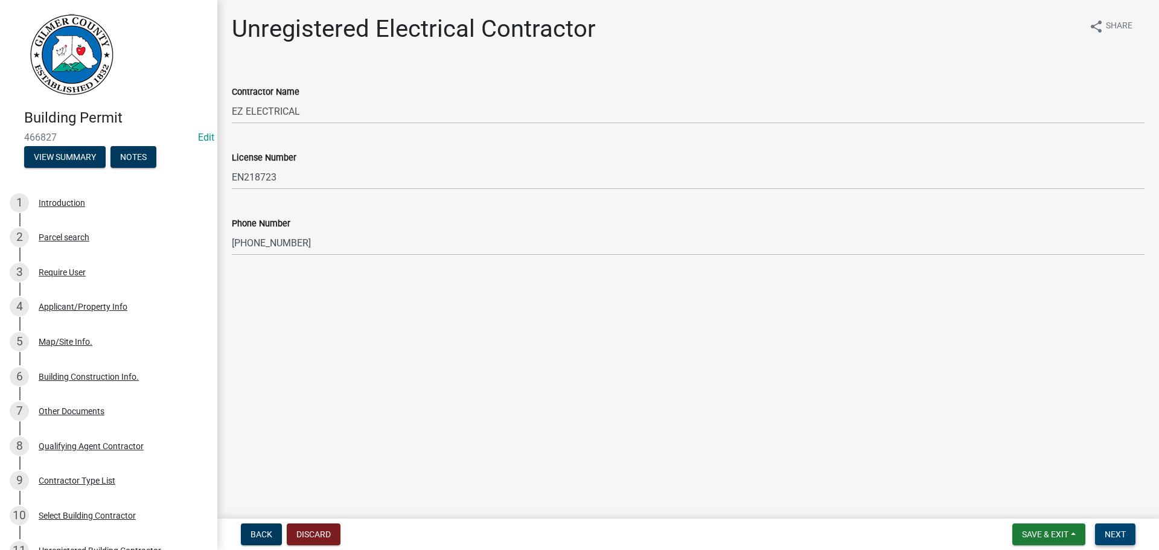
click at [1133, 532] on button "Next" at bounding box center [1115, 534] width 40 height 22
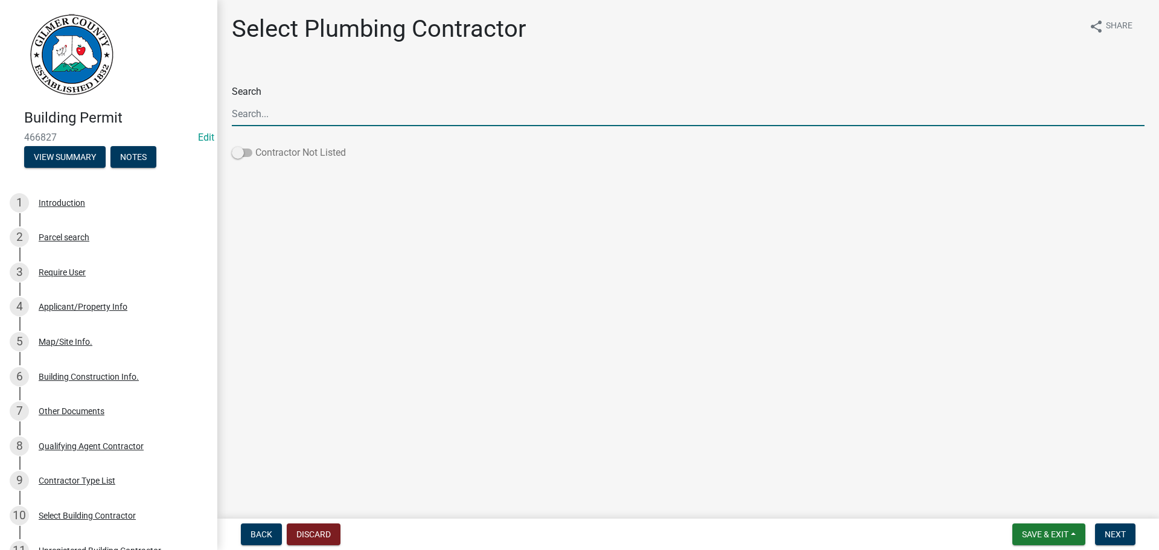
click at [280, 153] on label "Contractor Not Listed" at bounding box center [289, 152] width 114 height 14
click at [255, 145] on input "Contractor Not Listed" at bounding box center [255, 145] width 0 height 0
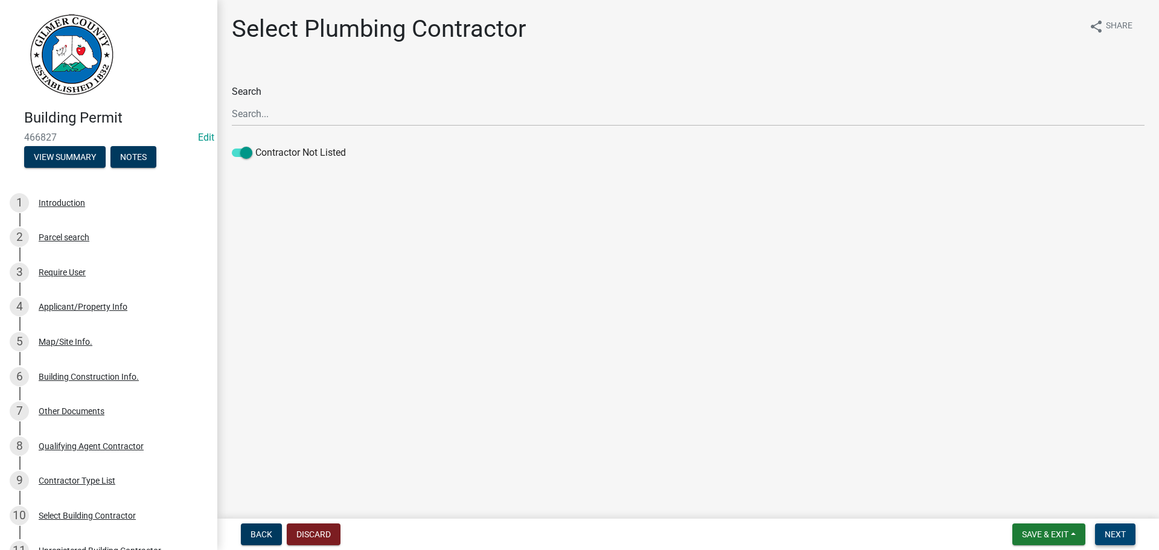
click at [1119, 537] on span "Next" at bounding box center [1115, 534] width 21 height 10
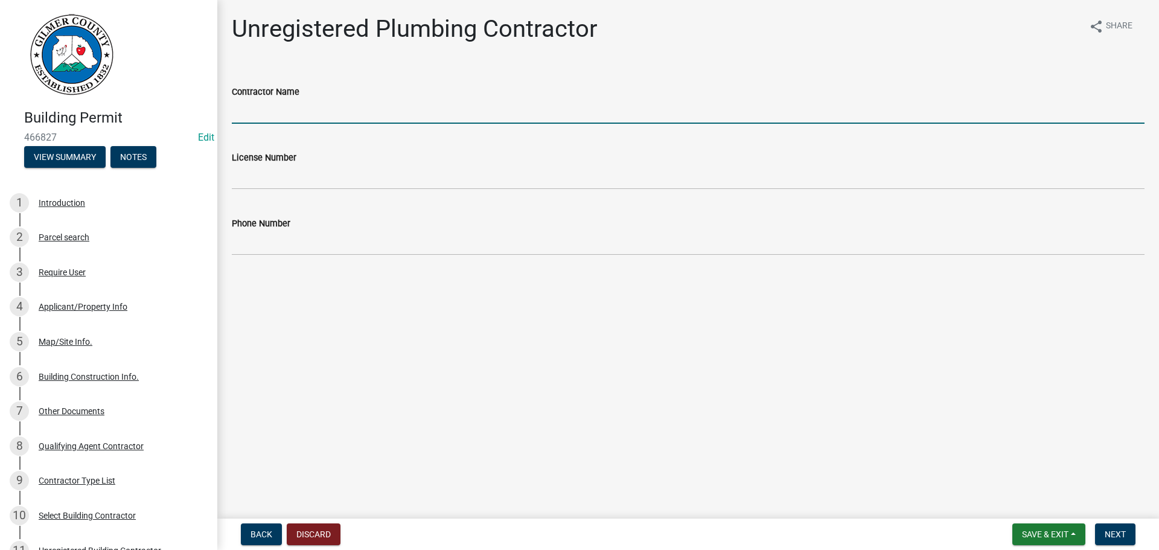
click at [412, 115] on input "Contractor Name" at bounding box center [688, 111] width 913 height 25
type input "CHRIS WEST"
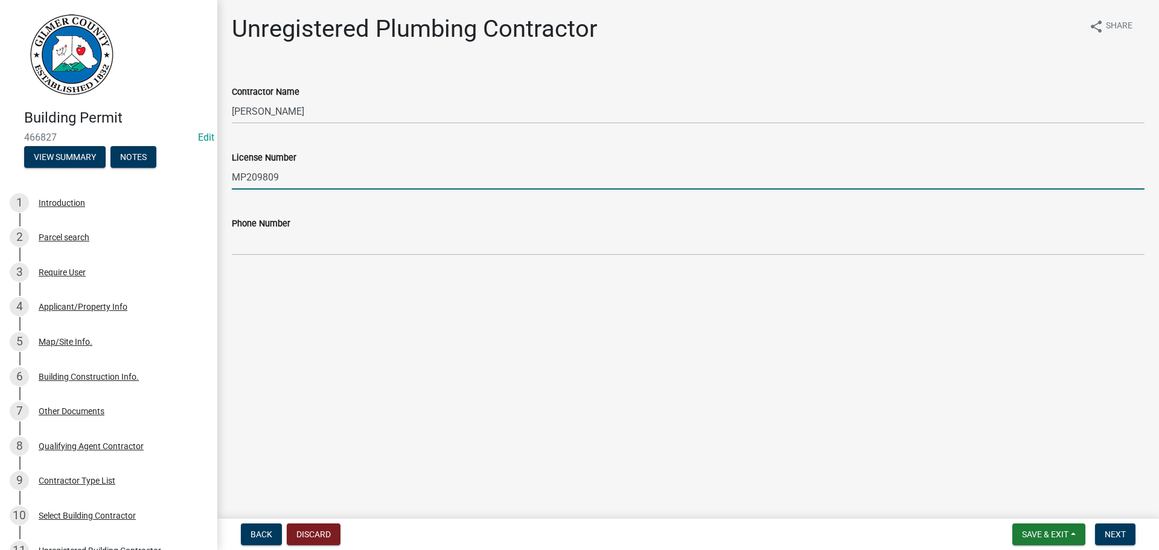
type input "MP209809"
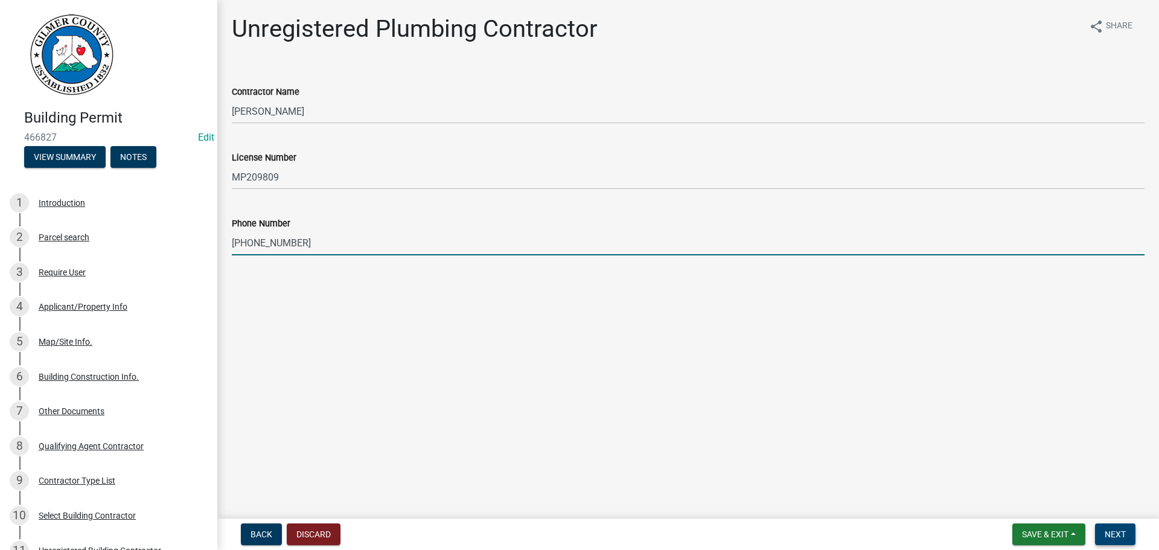
type input "762-448-1920"
click at [1117, 530] on span "Next" at bounding box center [1115, 534] width 21 height 10
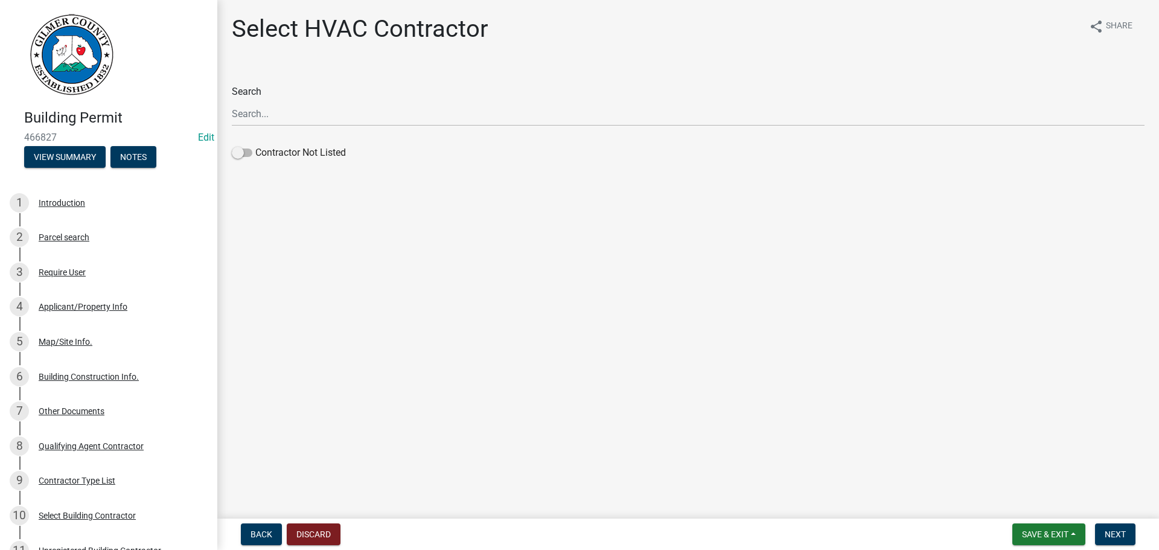
click at [310, 165] on wm-data-entity-input "Search Contractor Not Listed" at bounding box center [688, 121] width 913 height 107
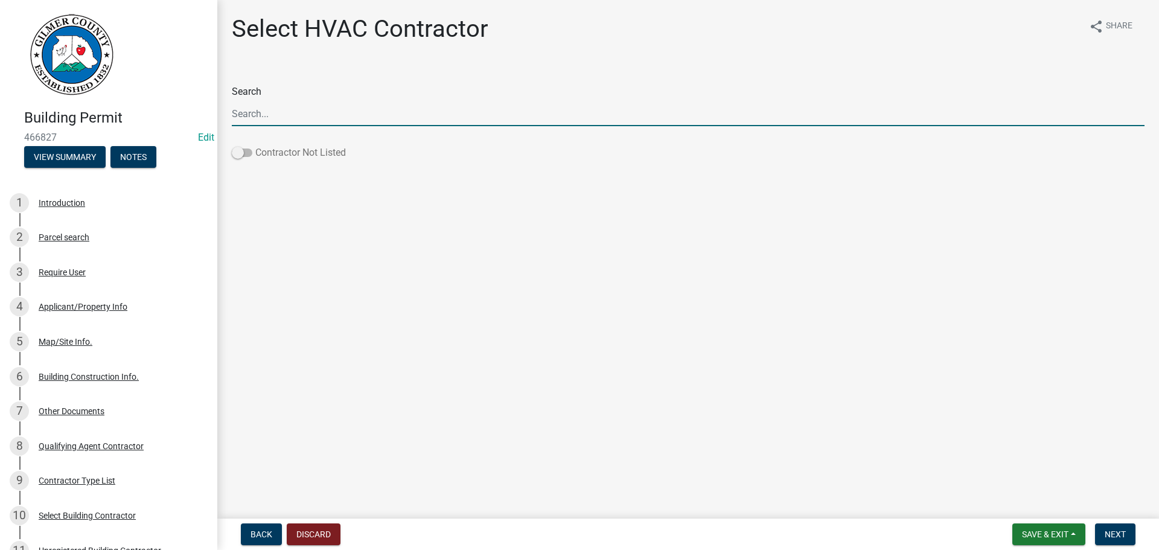
click at [308, 154] on label "Contractor Not Listed" at bounding box center [289, 152] width 114 height 14
click at [255, 145] on input "Contractor Not Listed" at bounding box center [255, 145] width 0 height 0
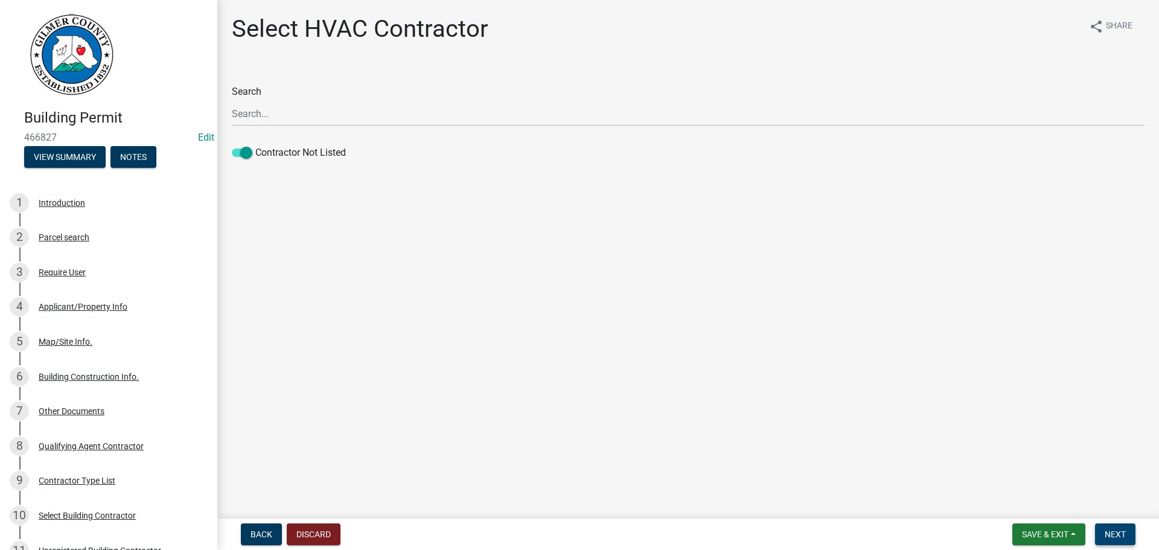
click at [1123, 540] on button "Next" at bounding box center [1115, 534] width 40 height 22
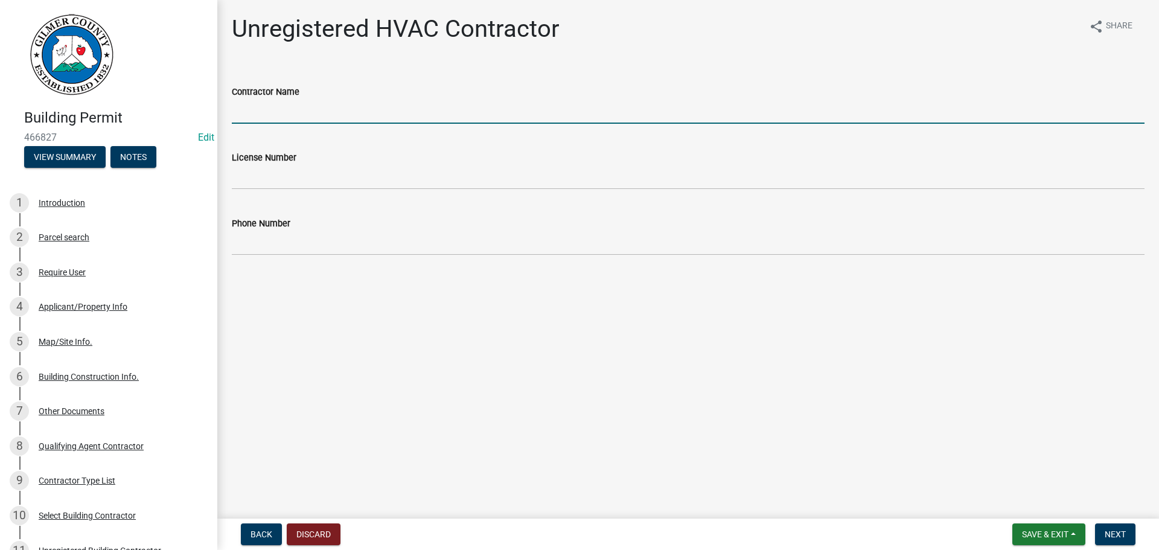
click at [342, 116] on input "Contractor Name" at bounding box center [688, 111] width 913 height 25
type input "JARRETT HVAC"
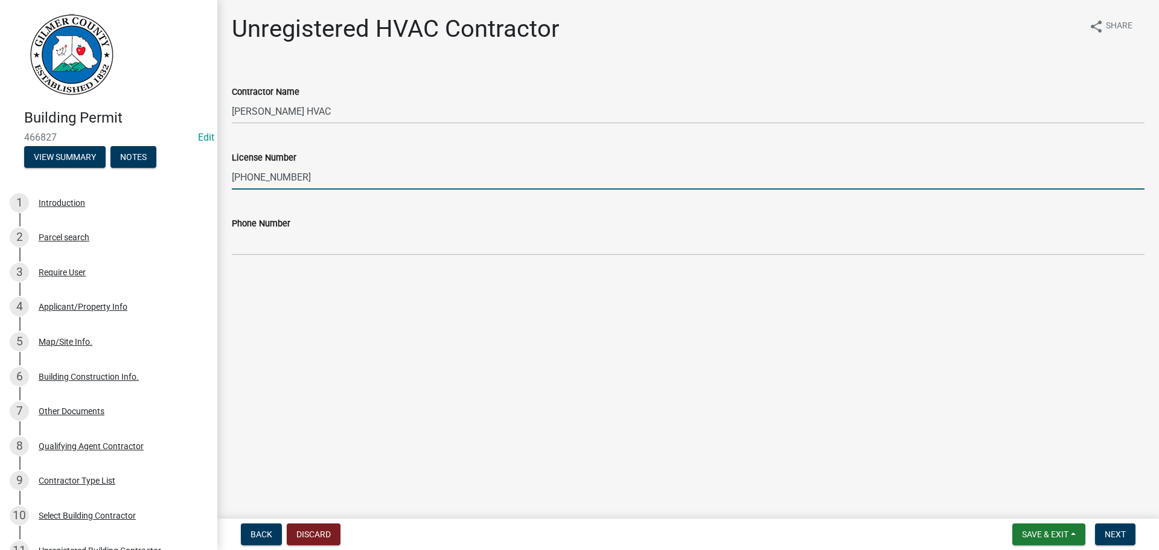
type input "770-735-3211"
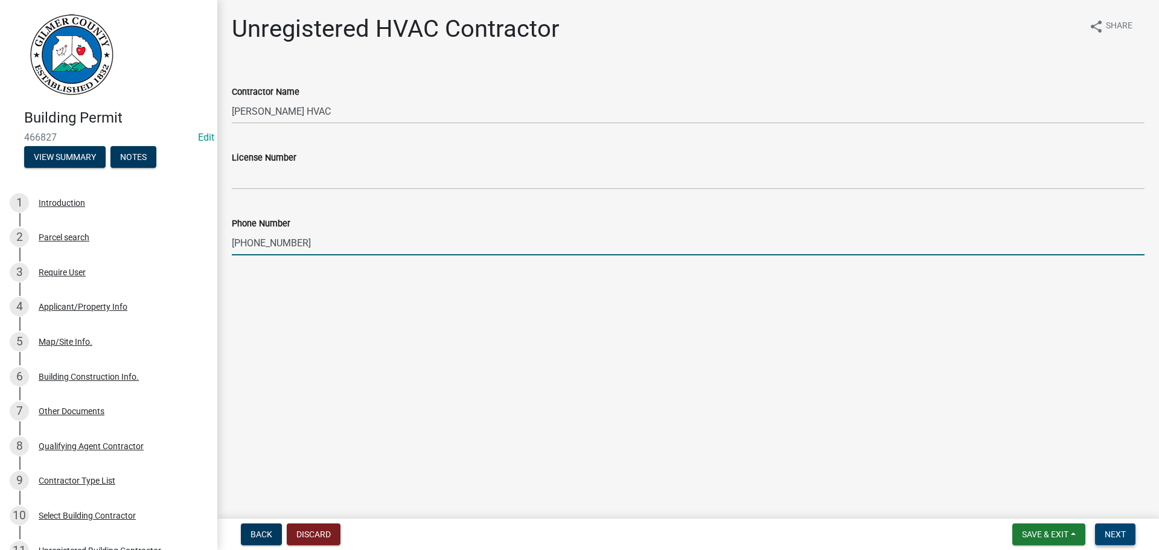
type input "770-735-3211"
click at [1108, 532] on span "Next" at bounding box center [1115, 534] width 21 height 10
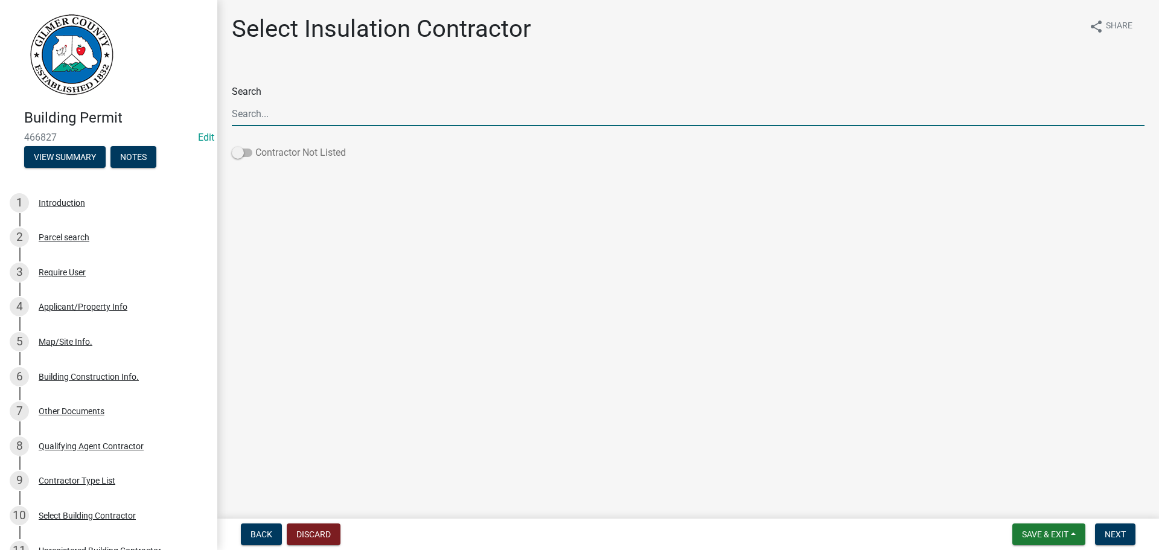
click at [336, 156] on label "Contractor Not Listed" at bounding box center [289, 152] width 114 height 14
click at [255, 145] on input "Contractor Not Listed" at bounding box center [255, 145] width 0 height 0
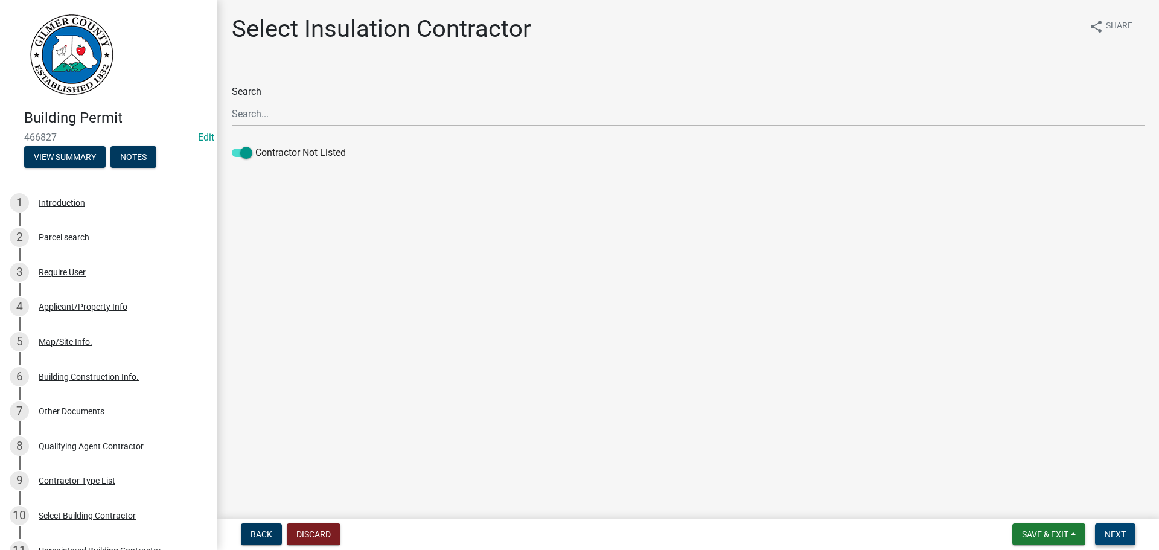
click at [1128, 537] on button "Next" at bounding box center [1115, 534] width 40 height 22
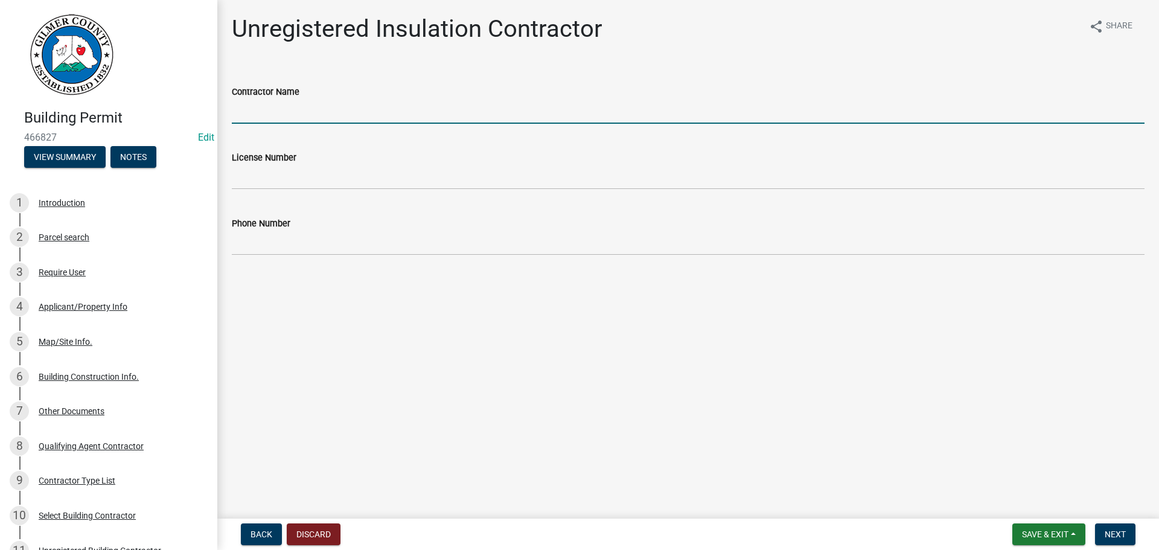
click at [299, 109] on input "Contractor Name" at bounding box center [688, 111] width 913 height 25
type input "FOSTER INSULATION"
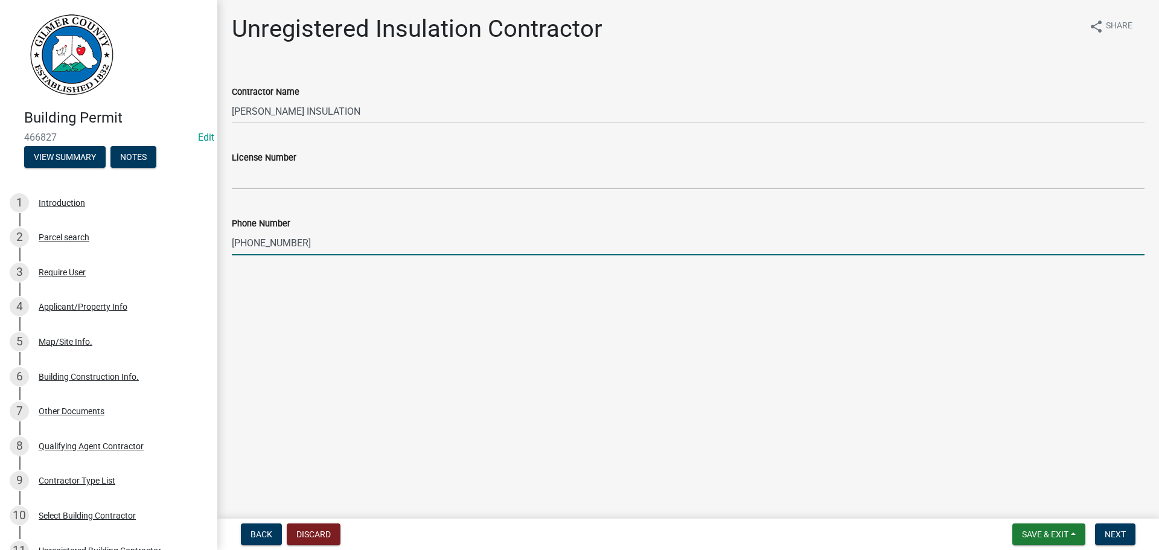
type input "770-424-6548"
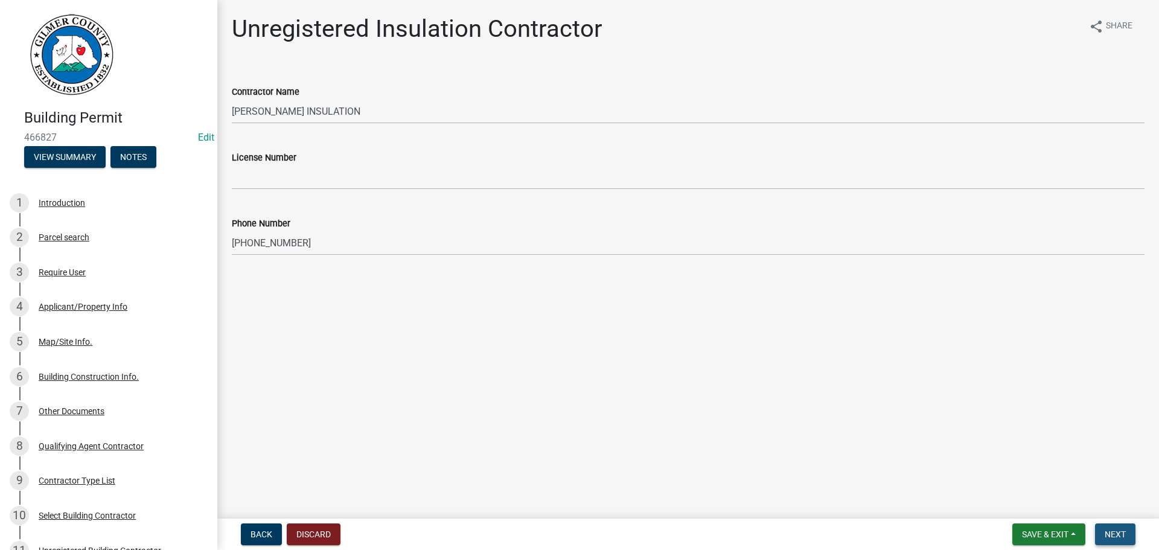
click at [1128, 540] on button "Next" at bounding box center [1115, 534] width 40 height 22
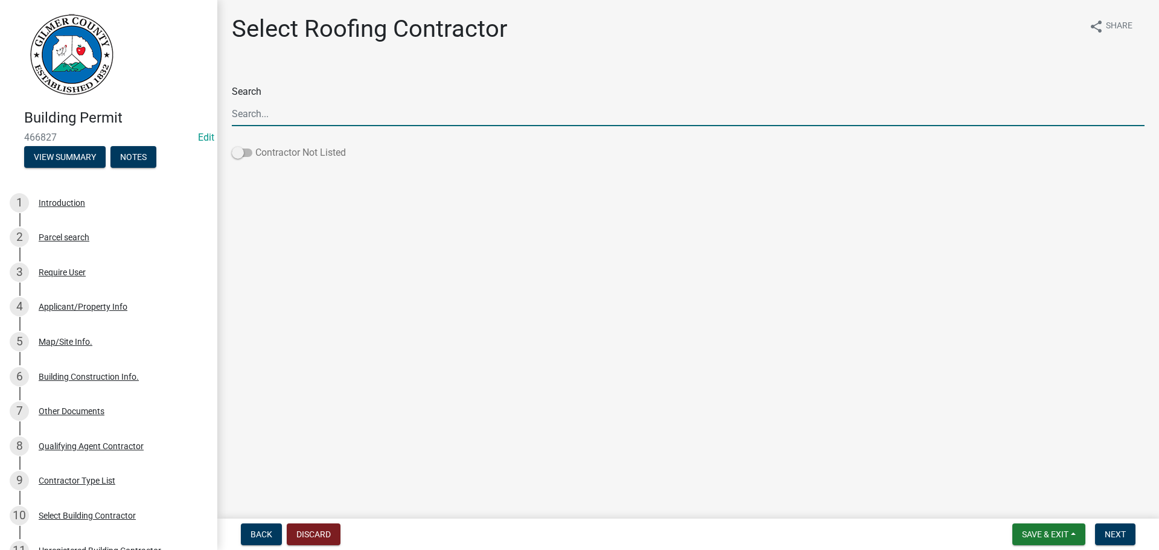
click at [289, 150] on label "Contractor Not Listed" at bounding box center [289, 152] width 114 height 14
click at [255, 145] on input "Contractor Not Listed" at bounding box center [255, 145] width 0 height 0
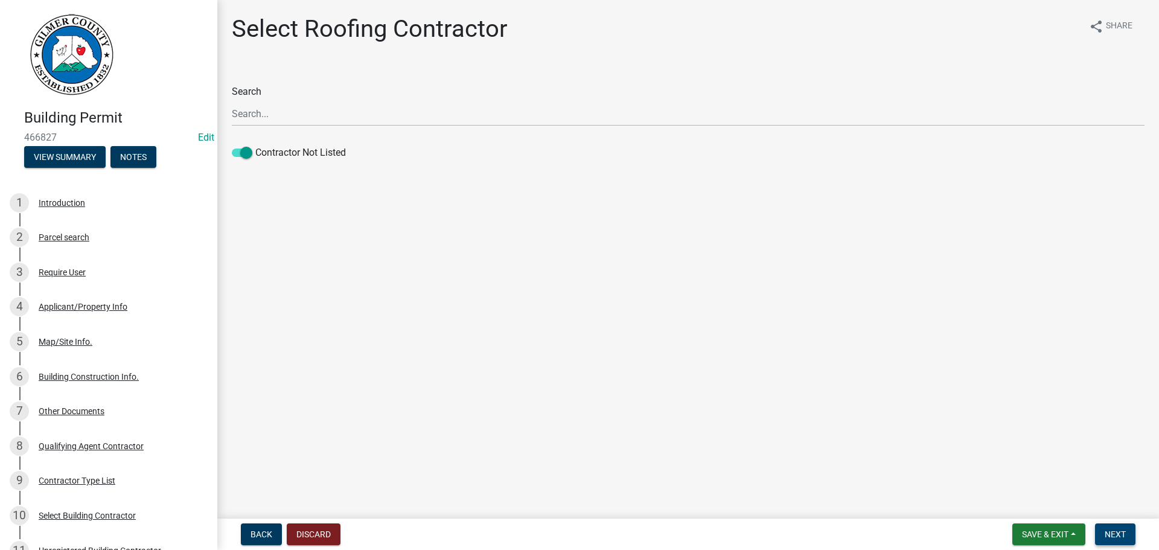
click at [1126, 534] on button "Next" at bounding box center [1115, 534] width 40 height 22
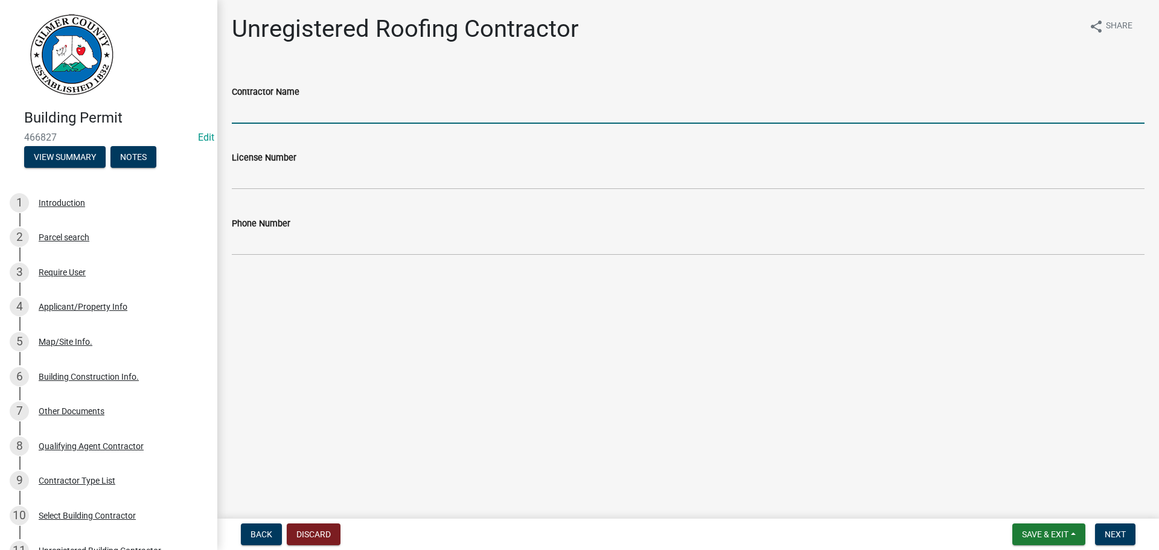
click at [334, 114] on input "Contractor Name" at bounding box center [688, 111] width 913 height 25
type input "DYNA ROOFING"
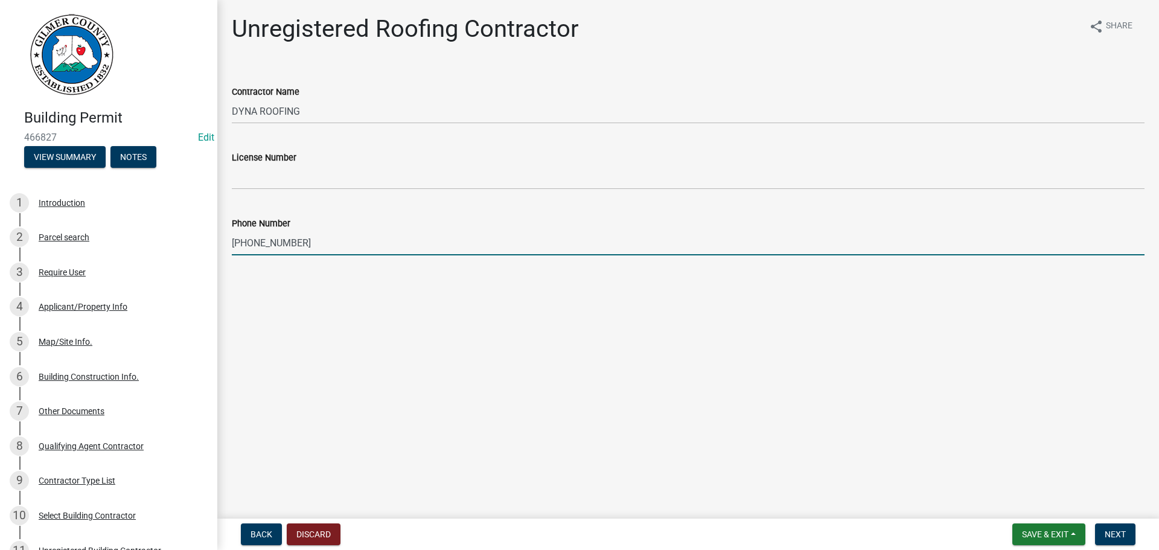
type input "678-274-2479"
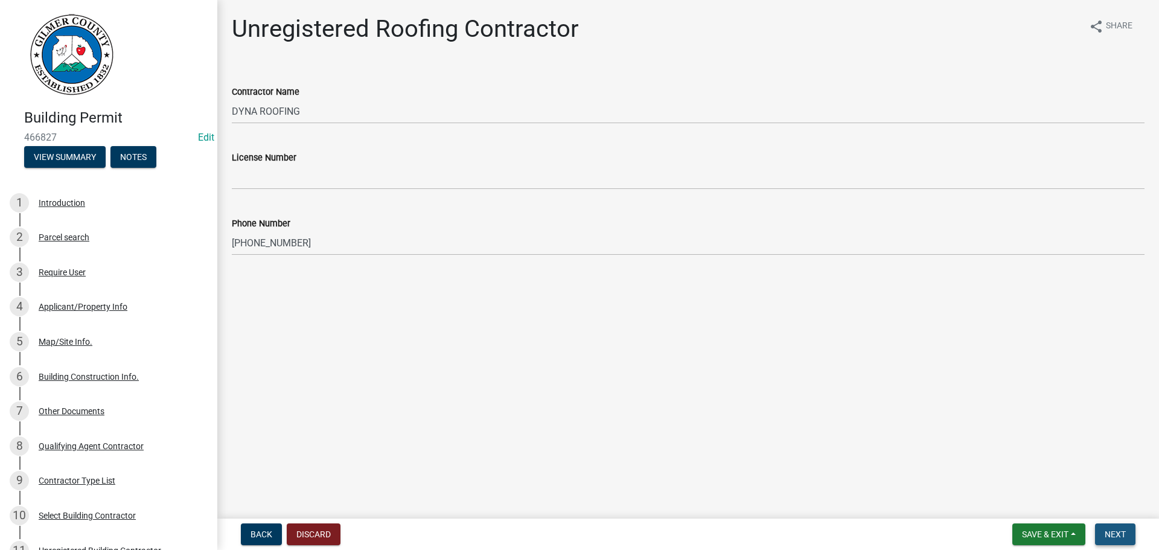
click at [1128, 532] on button "Next" at bounding box center [1115, 534] width 40 height 22
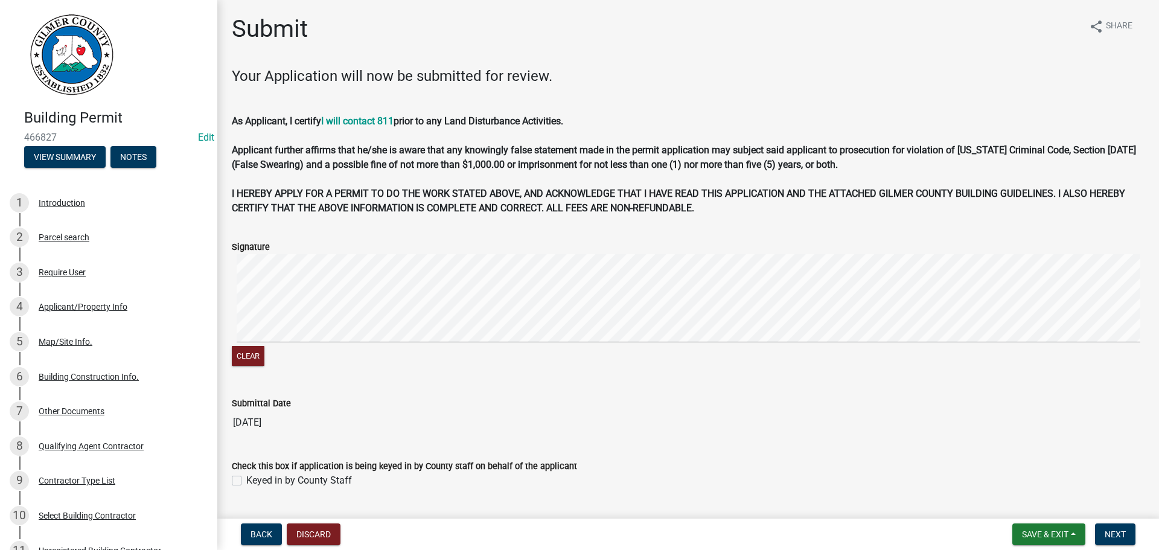
click at [328, 475] on label "Keyed in by County Staff" at bounding box center [299, 480] width 106 height 14
click at [254, 475] on input "Keyed in by County Staff" at bounding box center [250, 477] width 8 height 8
checkbox input "true"
click at [1134, 535] on button "Next" at bounding box center [1115, 534] width 40 height 22
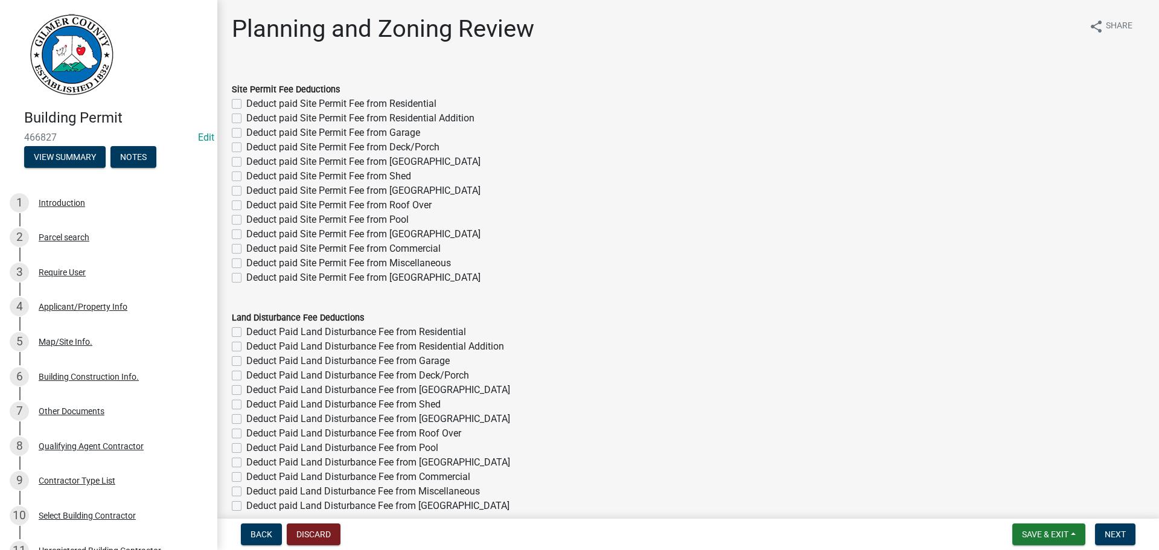
click at [423, 107] on label "Deduct paid Site Permit Fee from Residential" at bounding box center [341, 104] width 190 height 14
click at [254, 104] on input "Deduct paid Site Permit Fee from Residential" at bounding box center [250, 101] width 8 height 8
checkbox input "true"
checkbox input "false"
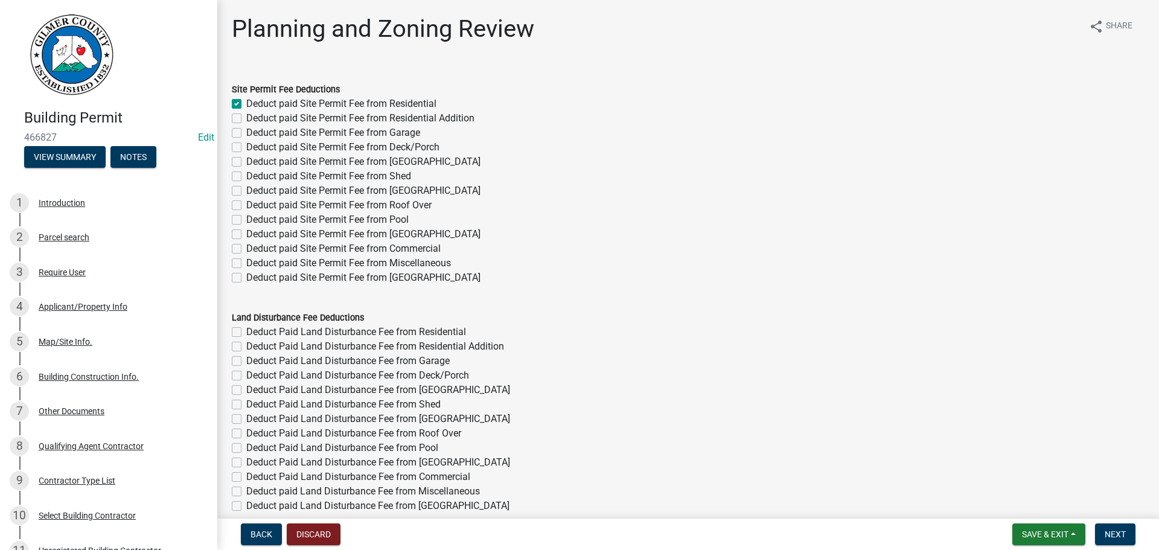
checkbox input "false"
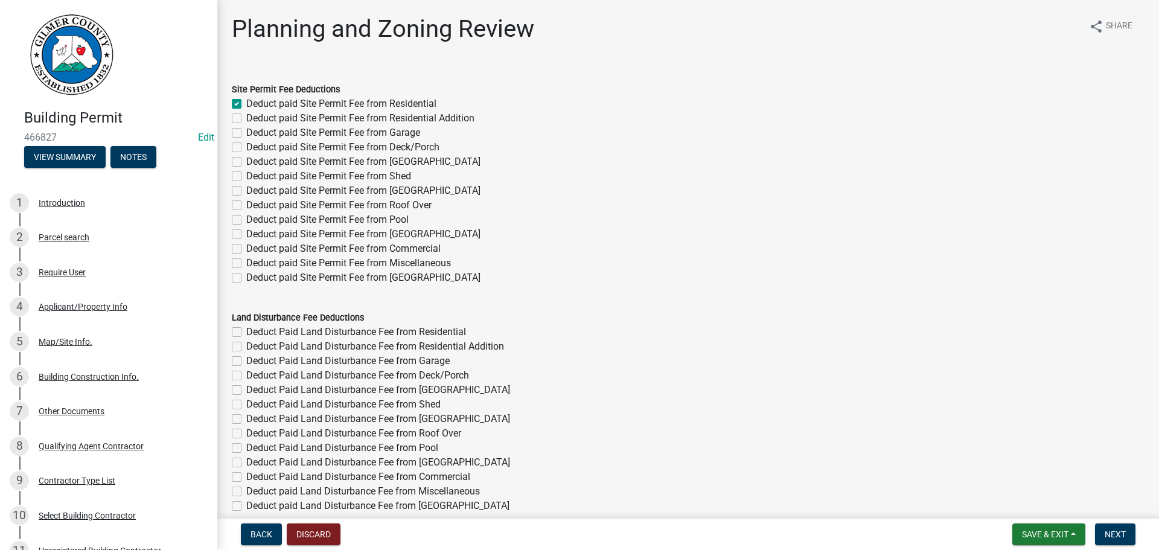
checkbox input "false"
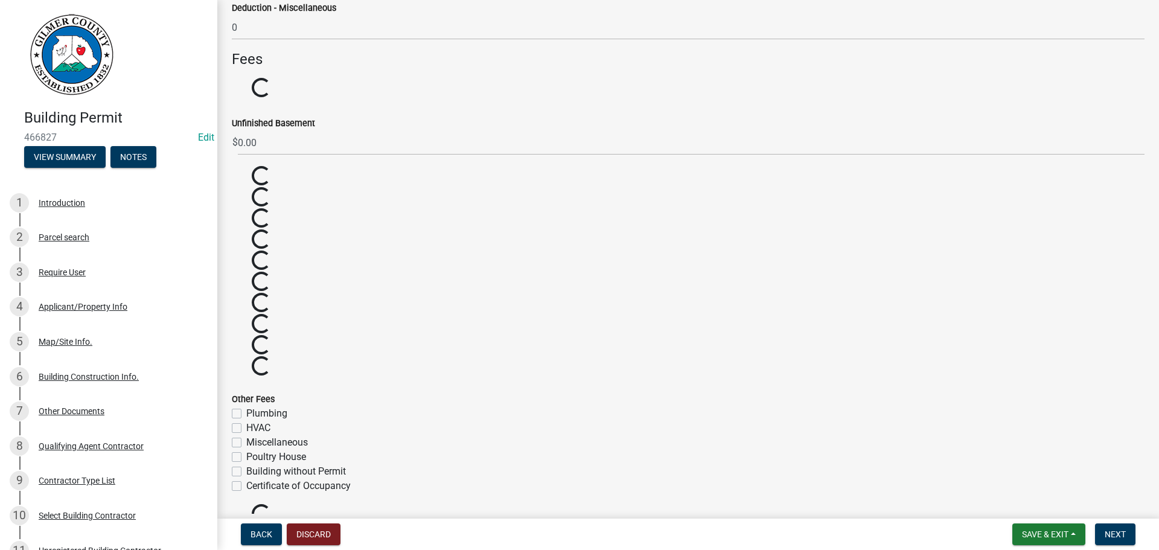
scroll to position [1460, 0]
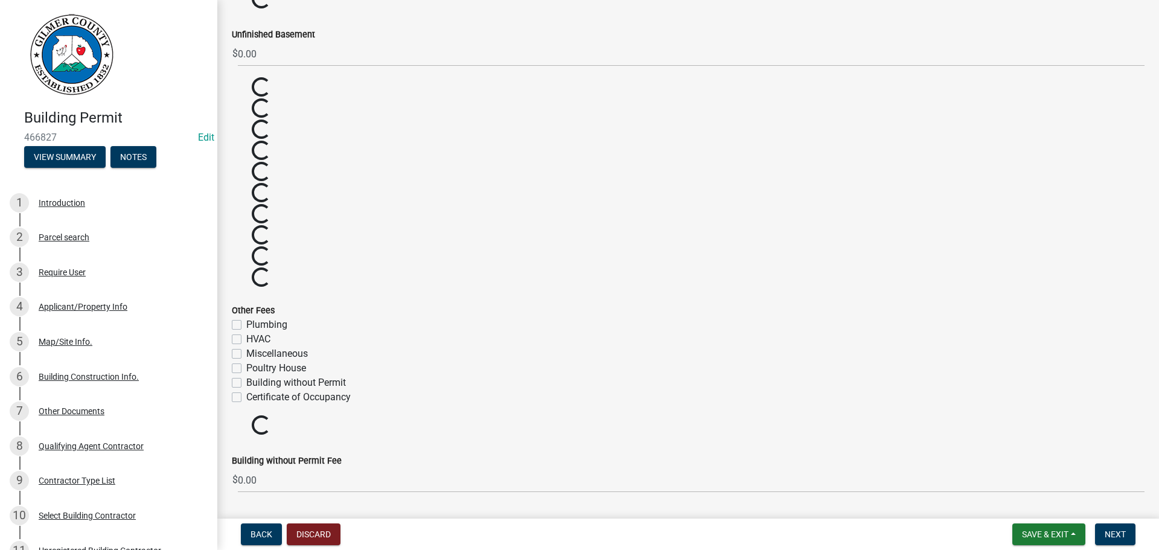
click at [290, 401] on label "Certificate of Occupancy" at bounding box center [298, 397] width 104 height 14
click at [254, 398] on input "Certificate of Occupancy" at bounding box center [250, 394] width 8 height 8
checkbox input "true"
checkbox input "false"
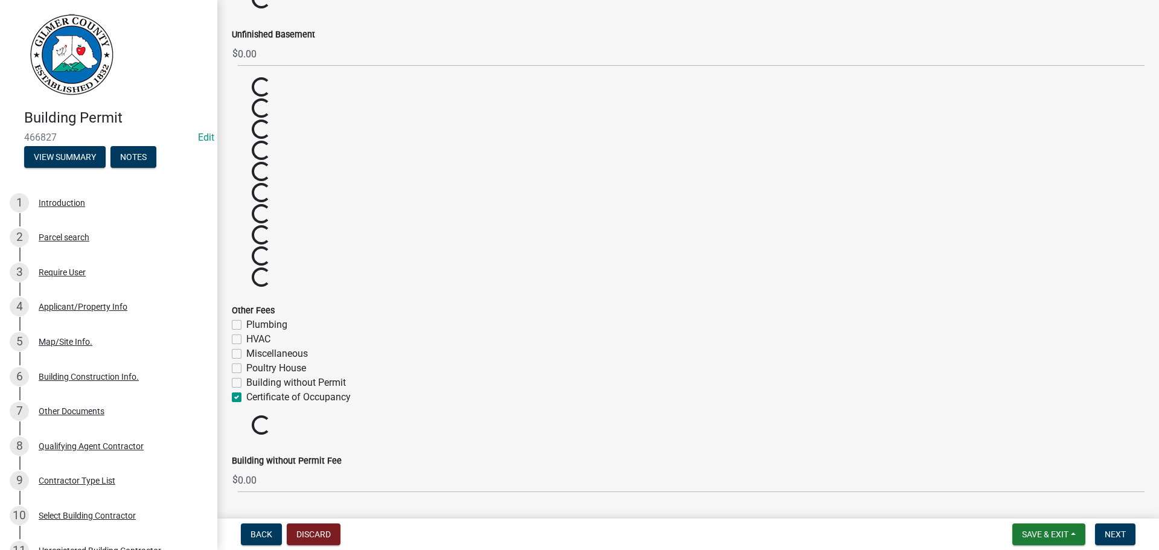
checkbox input "false"
checkbox input "true"
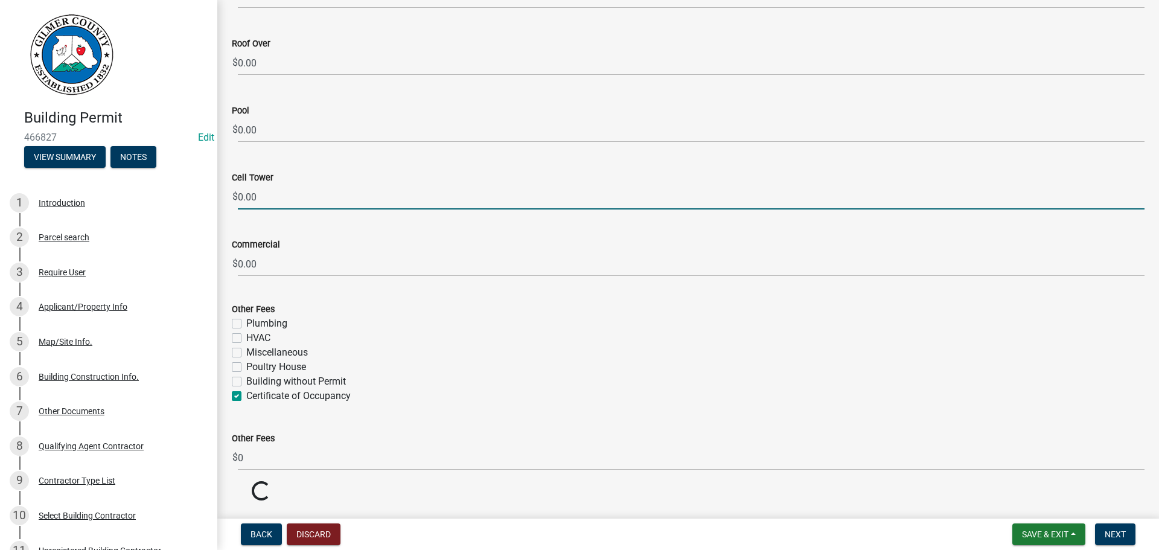
scroll to position [2124, 0]
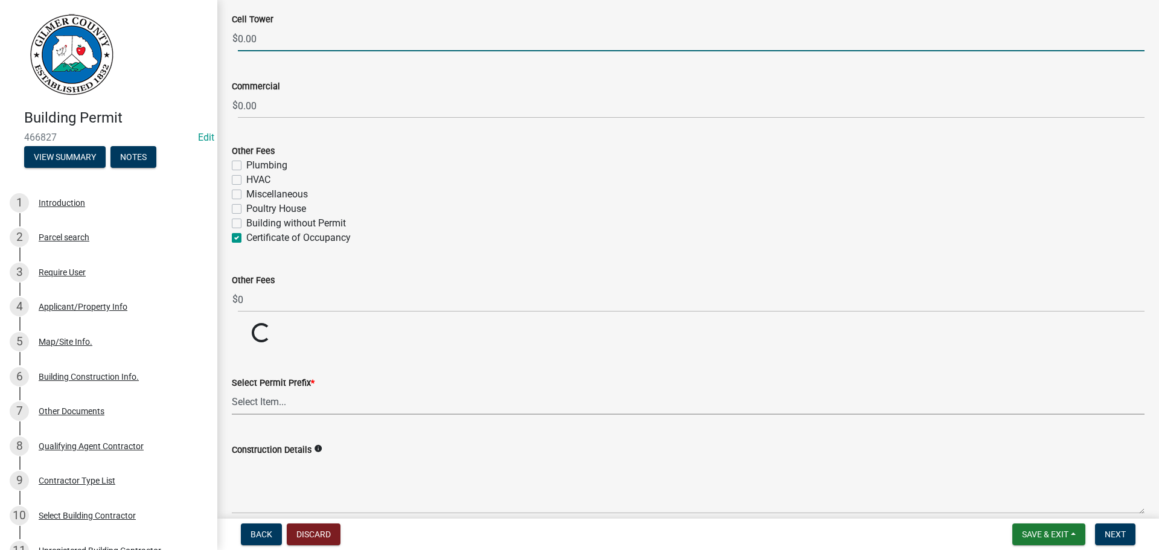
click at [310, 400] on div "Select Permit Prefix * Select Item... RES COMM MB LAND POOL MISC CELL TOWER - N…" at bounding box center [688, 379] width 913 height 71
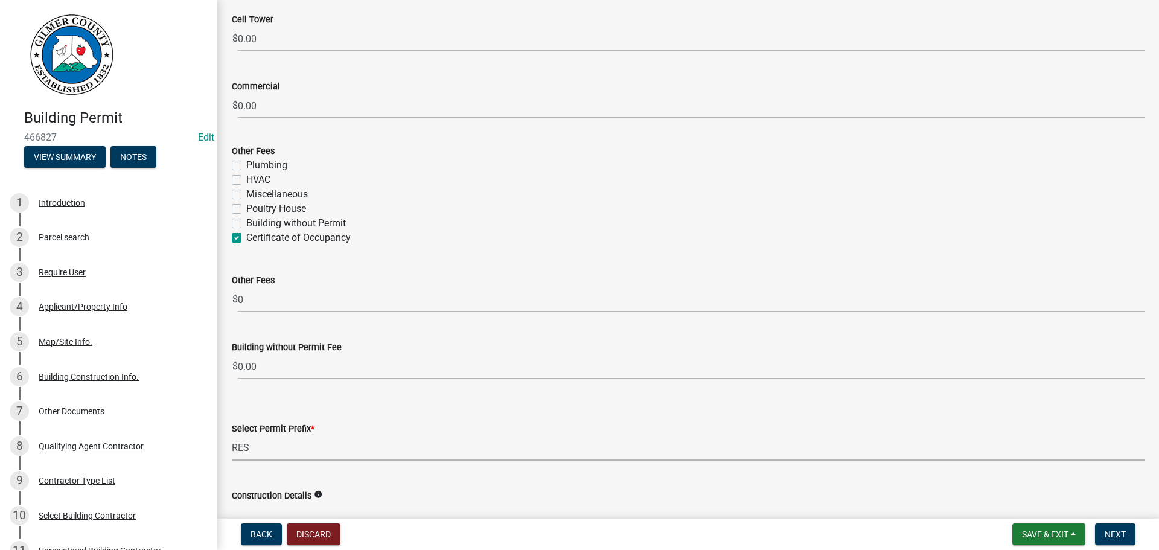
click at [232, 436] on select "Select Item... RES COMM MB LAND POOL MISC CELL TOWER - NEW CELL TOWER - ADD ON" at bounding box center [688, 448] width 913 height 25
select select "b5c39336-92b9-49ce-a0a5-4e9e9babf743"
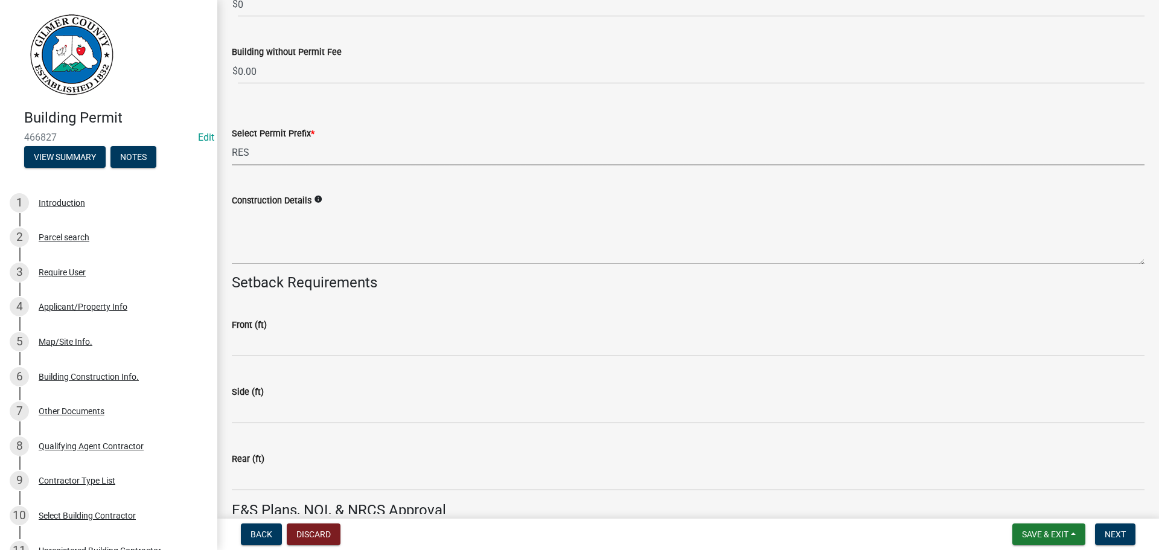
scroll to position [2486, 0]
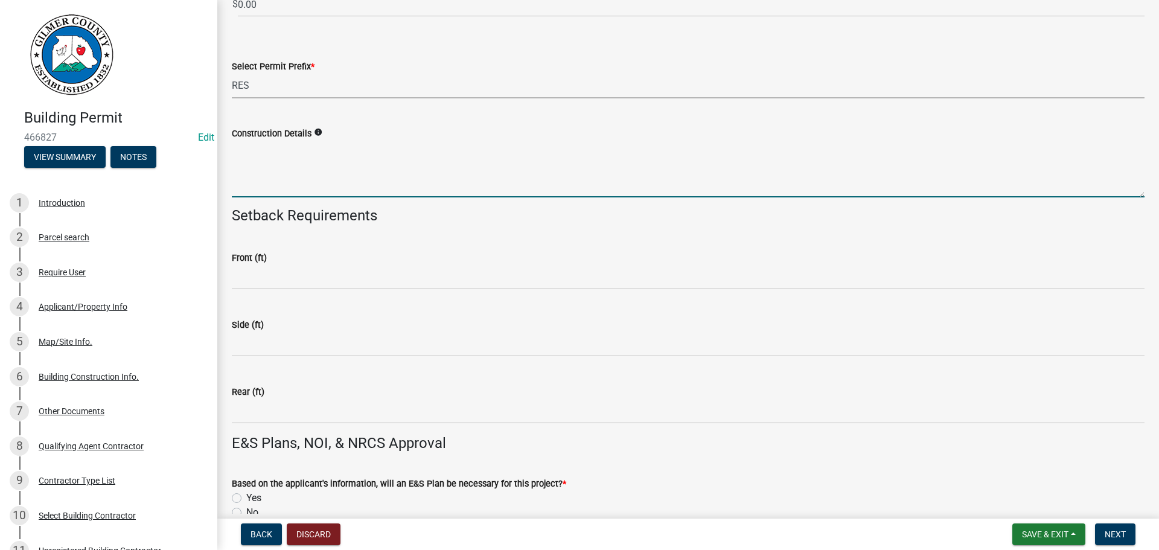
click at [284, 172] on textarea "Construction Details" at bounding box center [688, 169] width 913 height 57
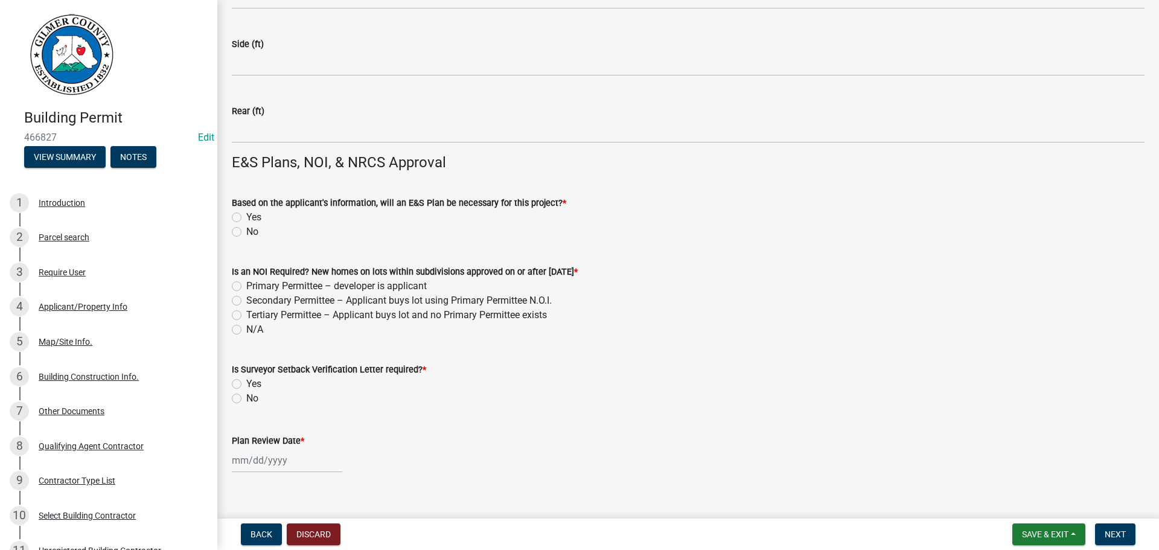
scroll to position [2909, 0]
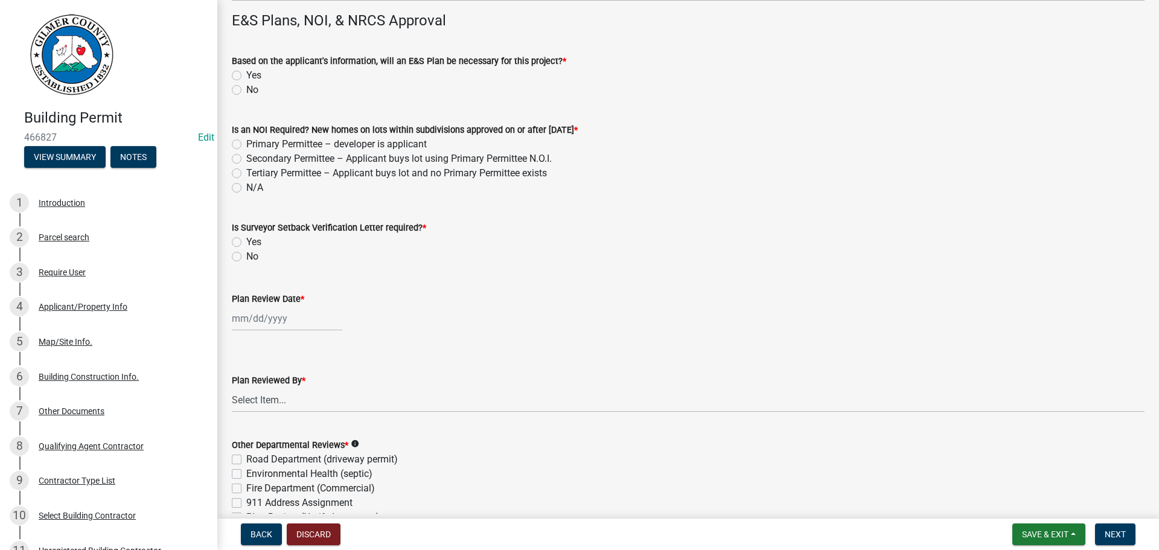
type textarea "NEW HOME CONSTRUCTION"
click at [246, 177] on label "Tertiary Permittee – Applicant buys lot and no Primary Permittee exists" at bounding box center [396, 173] width 301 height 14
click at [246, 174] on input "Tertiary Permittee – Applicant buys lot and no Primary Permittee exists" at bounding box center [250, 170] width 8 height 8
radio input "true"
click at [246, 188] on label "N/A" at bounding box center [254, 187] width 17 height 14
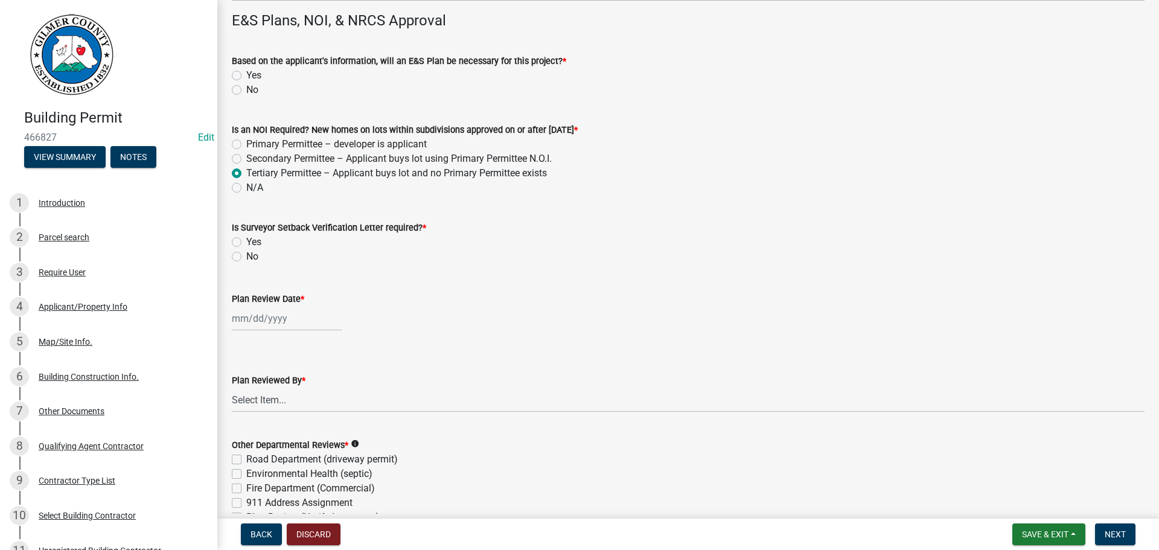
click at [246, 188] on input "N/A" at bounding box center [250, 184] width 8 height 8
radio input "true"
click at [246, 90] on label "No" at bounding box center [252, 90] width 12 height 14
click at [246, 90] on input "No" at bounding box center [250, 87] width 8 height 8
radio input "true"
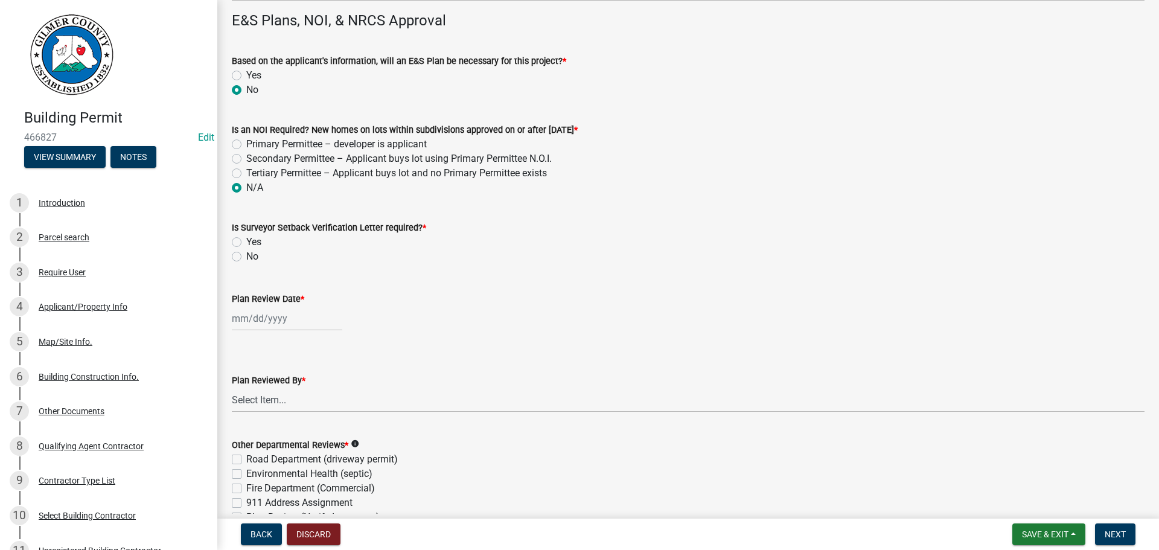
click at [246, 255] on label "No" at bounding box center [252, 256] width 12 height 14
click at [246, 255] on input "No" at bounding box center [250, 253] width 8 height 8
radio input "true"
click at [255, 315] on div at bounding box center [287, 318] width 110 height 25
select select "8"
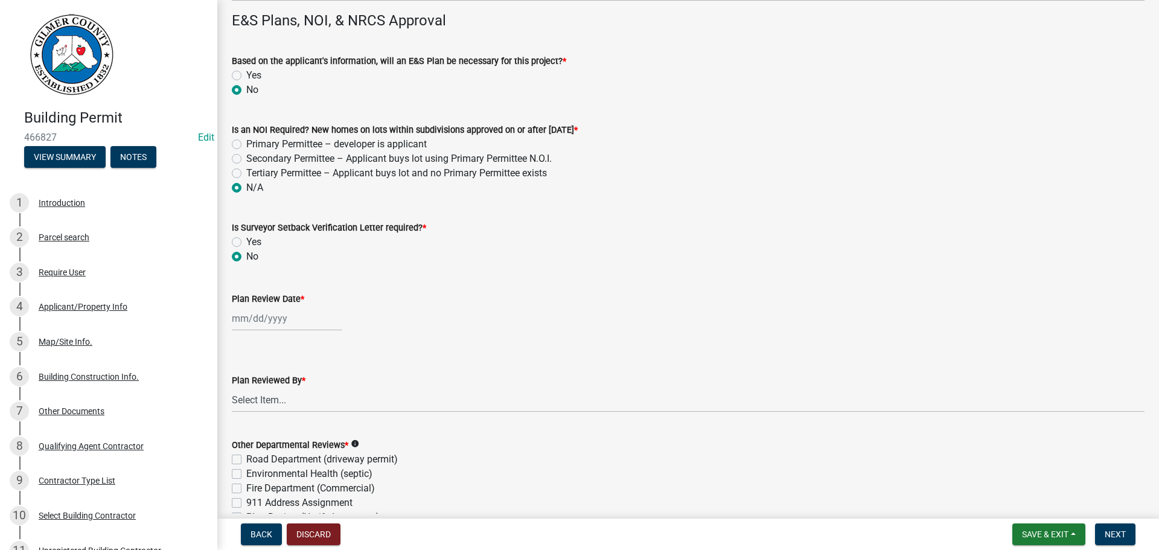
select select "2025"
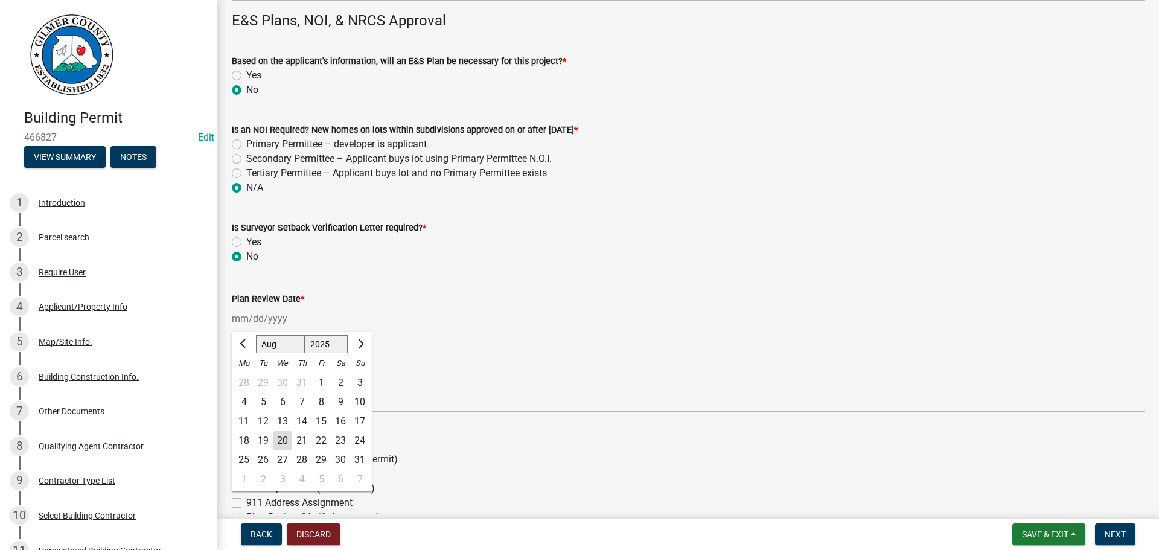
drag, startPoint x: 287, startPoint y: 439, endPoint x: 295, endPoint y: 420, distance: 20.5
click at [287, 439] on div "20" at bounding box center [282, 440] width 19 height 19
type input "08/20/2025"
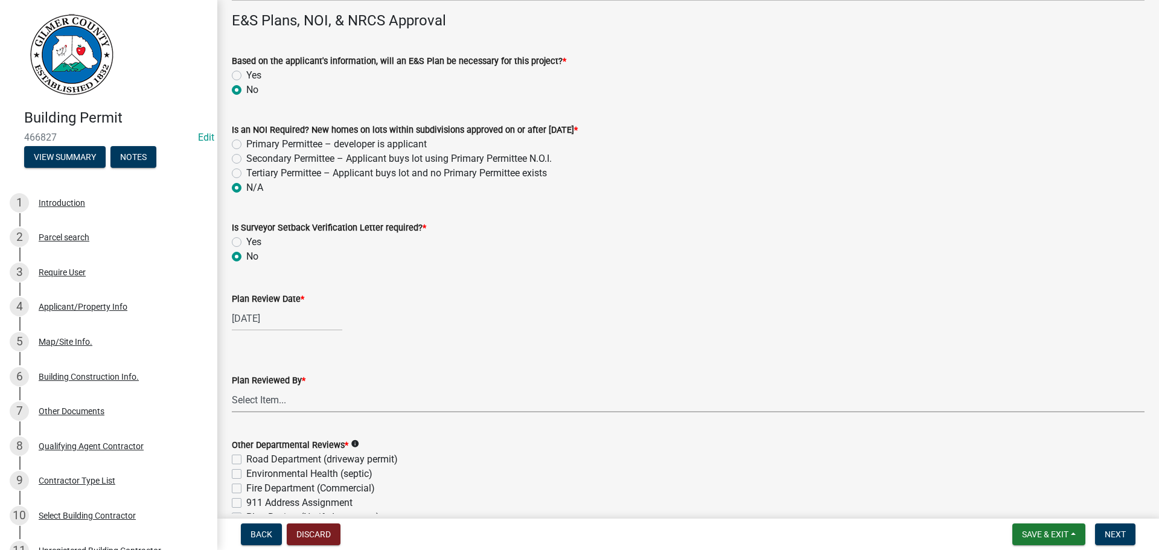
click at [297, 388] on select "Select Item... Andrew Mathis Art Wlochowski Becky Whitworth Joe Bouhl Karen Hen…" at bounding box center [688, 400] width 913 height 25
click at [232, 388] on select "Select Item... Andrew Mathis Art Wlochowski Becky Whitworth Joe Bouhl Karen Hen…" at bounding box center [688, 400] width 913 height 25
select select "5ce200eb-feb1-496b-8127-7891293955f5"
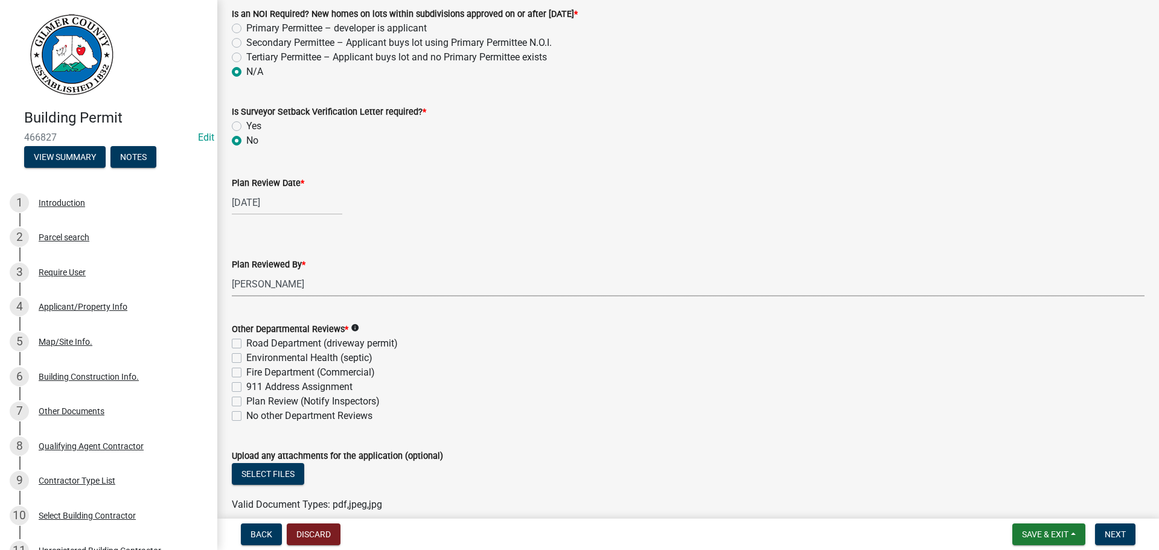
scroll to position [3081, 0]
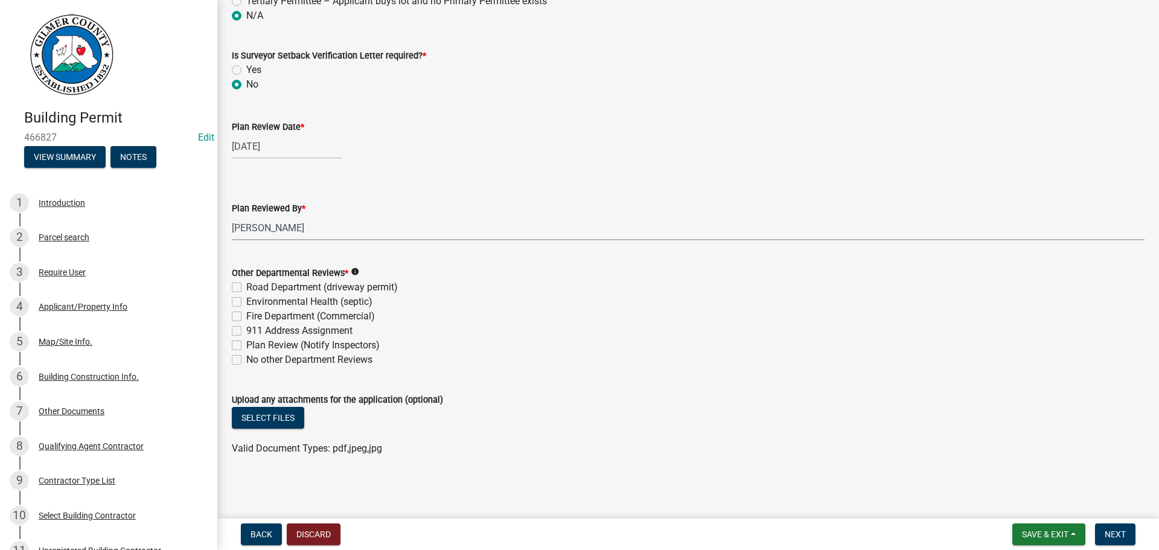
click at [304, 365] on label "No other Department Reviews" at bounding box center [309, 360] width 126 height 14
click at [254, 360] on input "No other Department Reviews" at bounding box center [250, 357] width 8 height 8
checkbox input "true"
checkbox input "false"
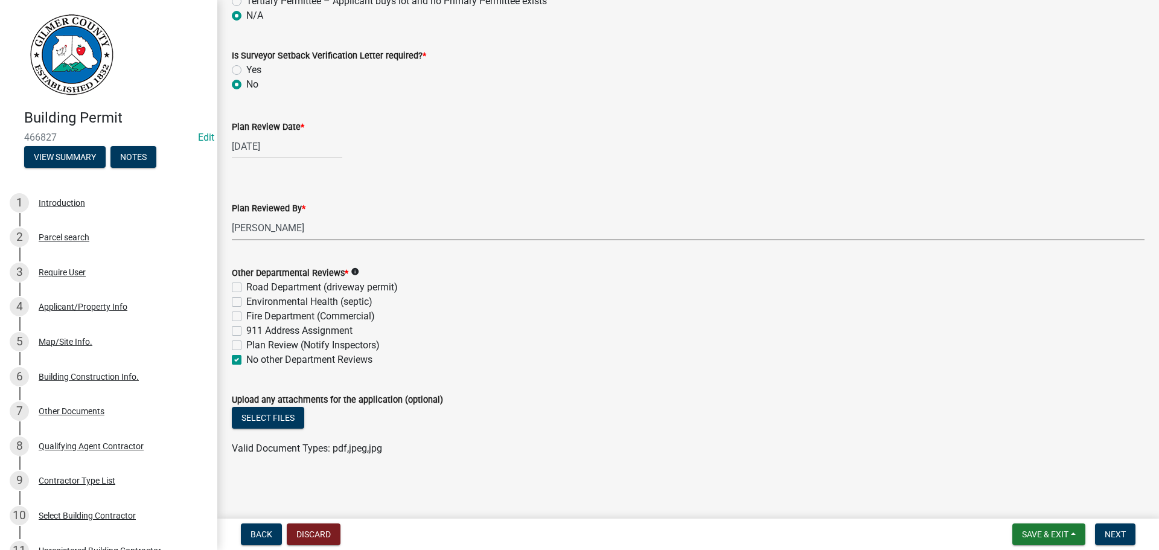
checkbox input "false"
checkbox input "true"
click at [1110, 536] on span "Next" at bounding box center [1115, 534] width 21 height 10
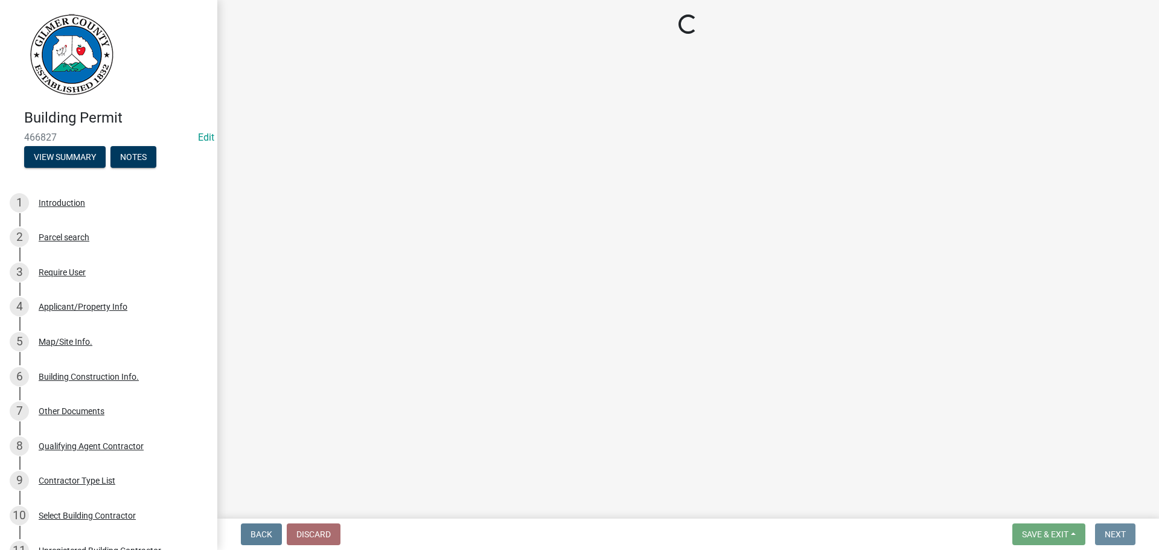
scroll to position [0, 0]
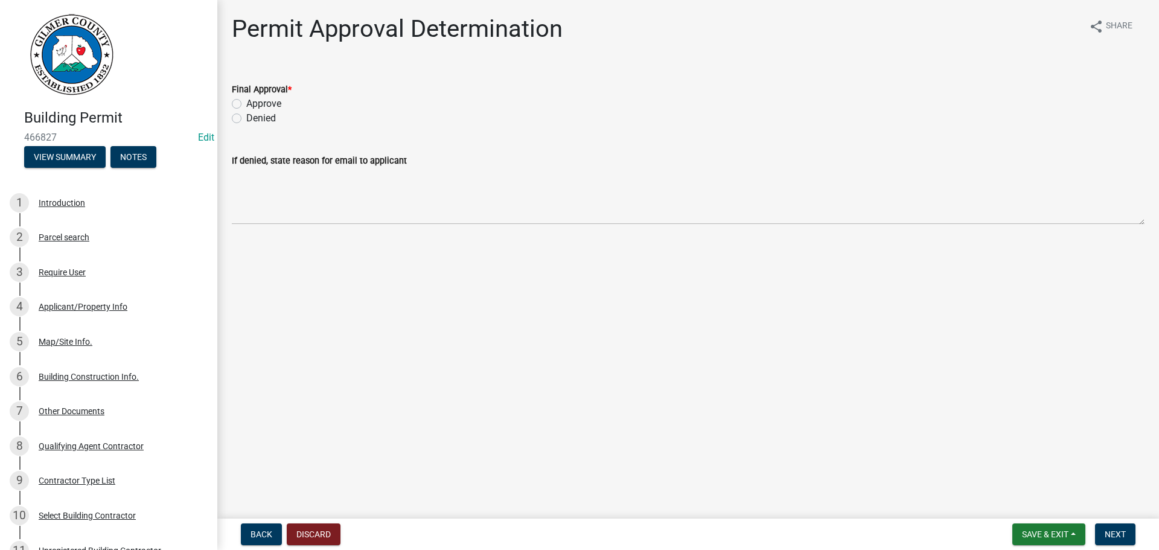
click at [281, 103] on label "Approve" at bounding box center [263, 104] width 35 height 14
click at [254, 103] on input "Approve" at bounding box center [250, 101] width 8 height 8
radio input "true"
click at [1135, 526] on button "Next" at bounding box center [1115, 534] width 40 height 22
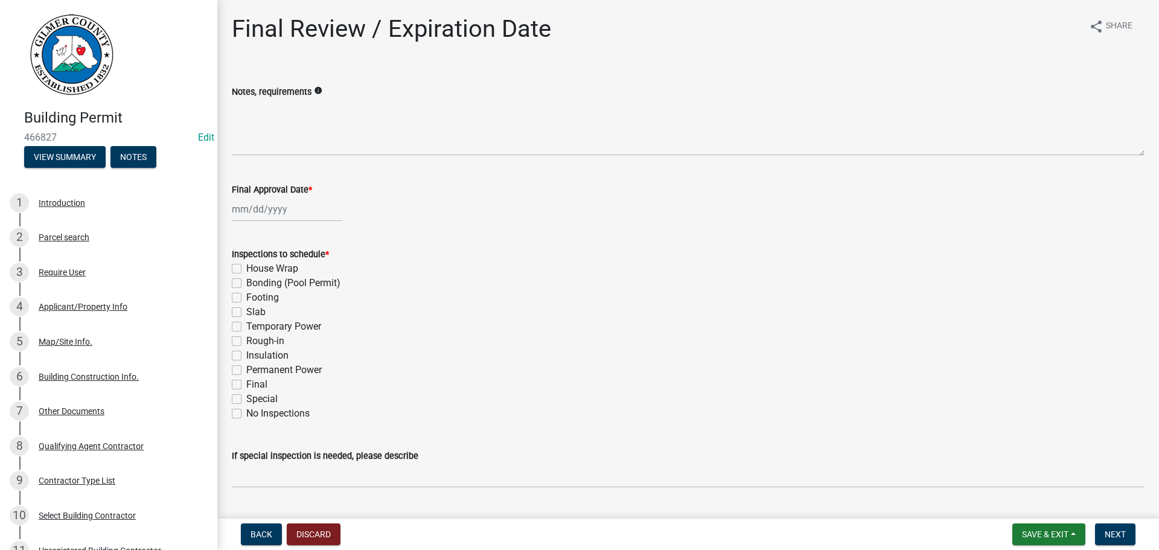
click at [252, 305] on label "Slab" at bounding box center [255, 312] width 19 height 14
click at [252, 305] on input "Slab" at bounding box center [250, 309] width 8 height 8
click at [265, 331] on label "Temporary Power" at bounding box center [283, 326] width 75 height 14
click at [254, 327] on input "Temporary Power" at bounding box center [250, 323] width 8 height 8
click at [265, 339] on label "Rough-in" at bounding box center [265, 341] width 38 height 14
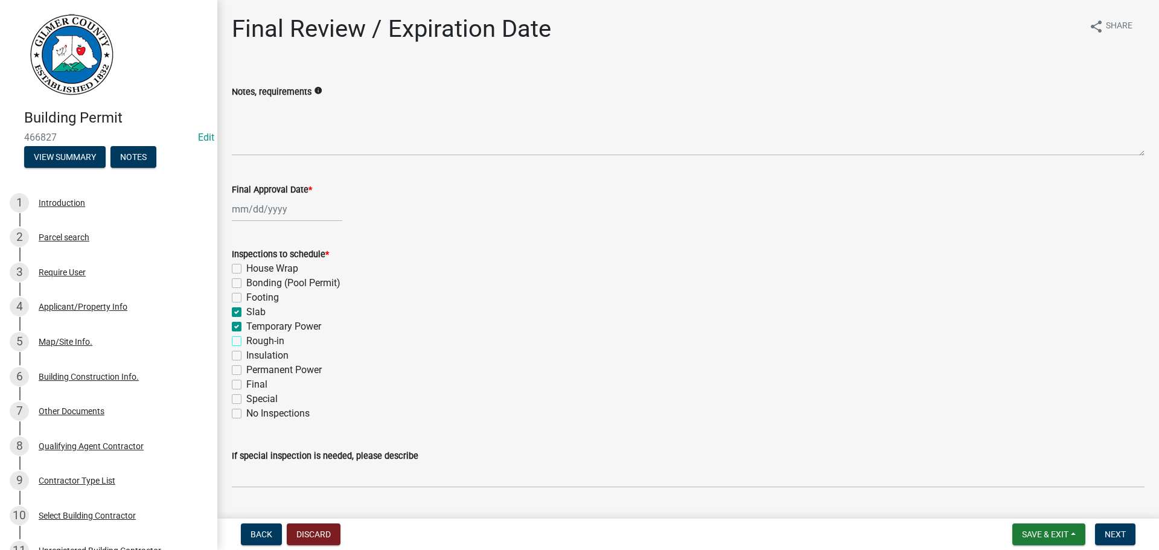
click at [254, 339] on input "Rough-in" at bounding box center [250, 338] width 8 height 8
click at [265, 354] on label "Insulation" at bounding box center [267, 355] width 42 height 14
click at [254, 354] on input "Insulation" at bounding box center [250, 352] width 8 height 8
click at [265, 353] on label "Insulation" at bounding box center [267, 355] width 42 height 14
click at [254, 353] on input "Insulation" at bounding box center [250, 352] width 8 height 8
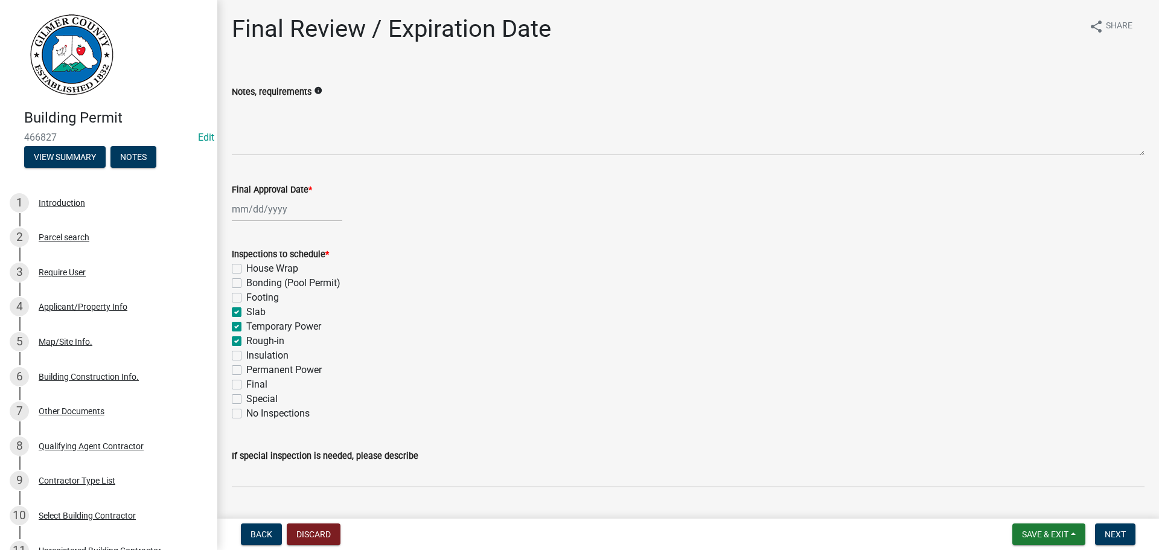
click at [302, 372] on label "Permanent Power" at bounding box center [283, 370] width 75 height 14
click at [254, 371] on input "Permanent Power" at bounding box center [250, 367] width 8 height 8
click at [259, 388] on label "Final" at bounding box center [256, 384] width 21 height 14
click at [254, 385] on input "Final" at bounding box center [250, 381] width 8 height 8
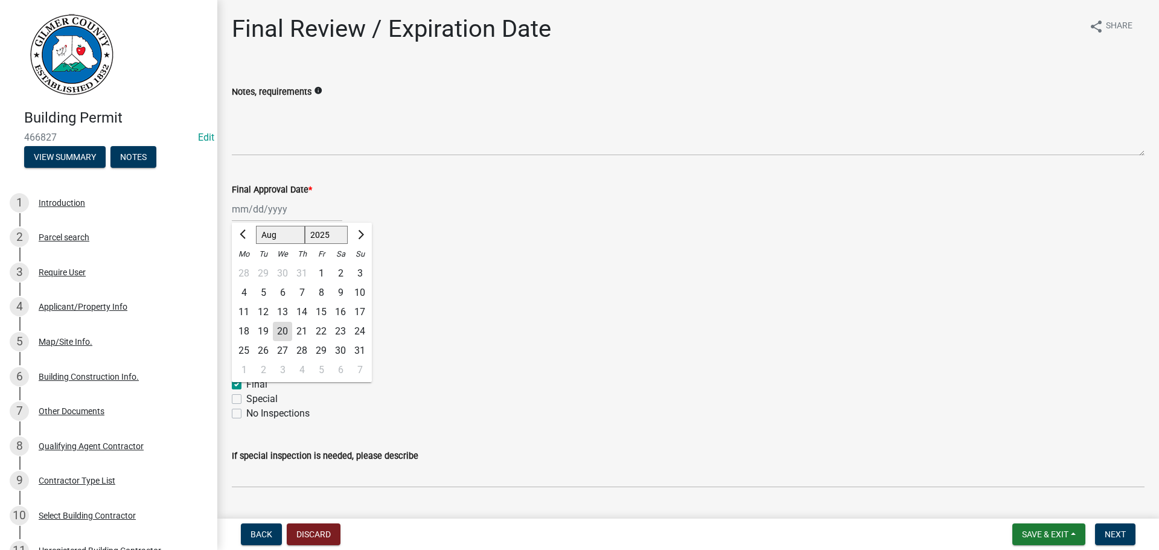
click at [278, 208] on div "Jan Feb Mar Apr May Jun Jul Aug Sep Oct Nov Dec 1525 1526 1527 1528 1529 1530 1…" at bounding box center [287, 209] width 110 height 25
click at [285, 330] on div "20" at bounding box center [282, 331] width 19 height 19
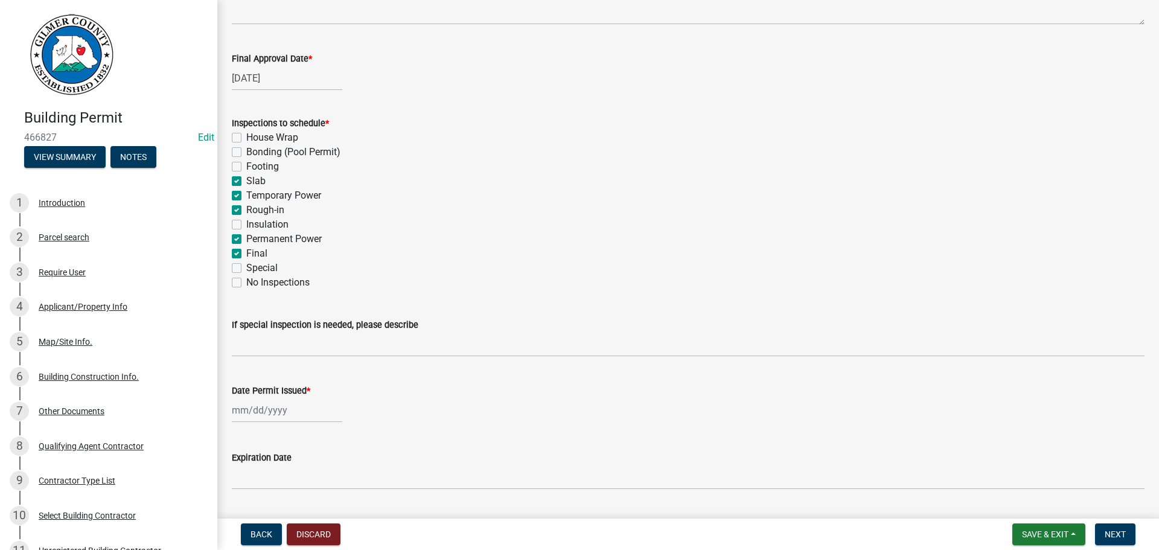
scroll to position [246, 0]
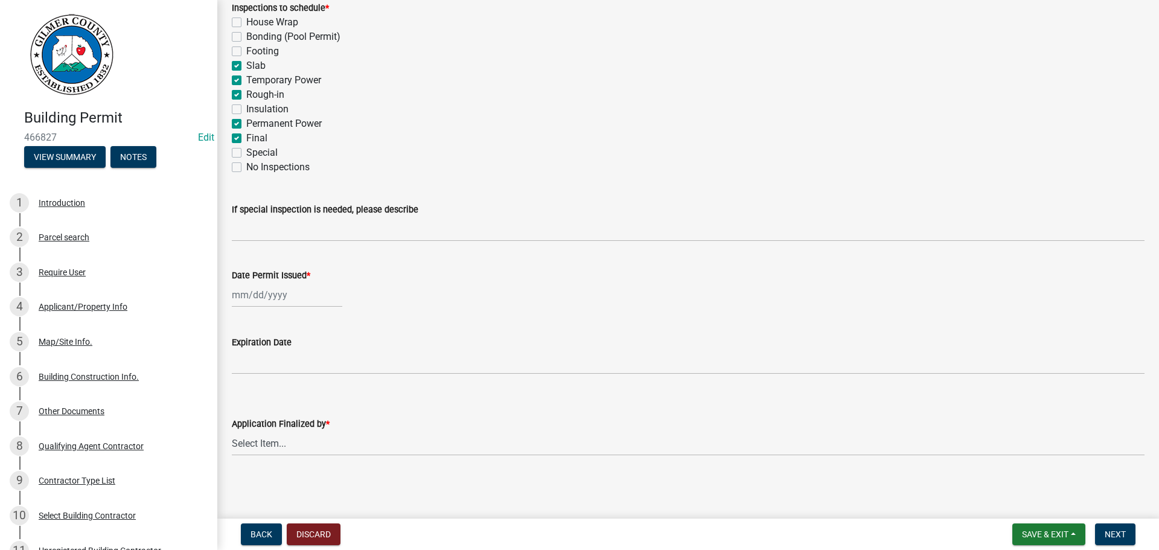
click at [261, 295] on div at bounding box center [287, 295] width 110 height 25
click at [282, 421] on div "20" at bounding box center [282, 416] width 19 height 19
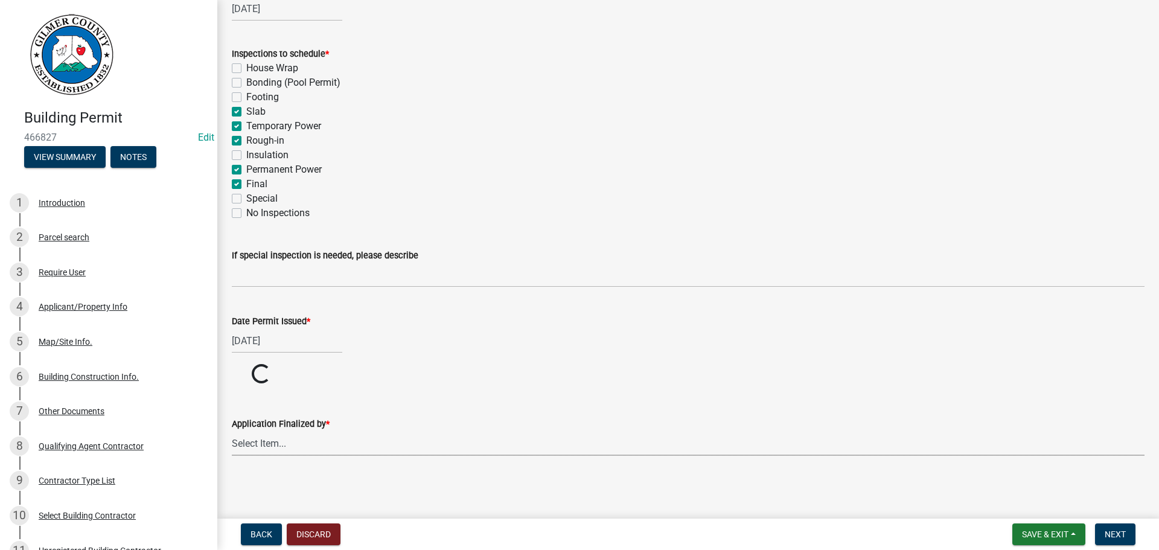
click at [283, 439] on select "Select Item... Andrew Mathis Art Wlochowski Becky Whitworth Joe Bouhl Karen Hen…" at bounding box center [688, 443] width 913 height 25
click at [232, 456] on select "Select Item... Andrew Mathis Art Wlochowski Becky Whitworth Joe Bouhl Karen Hen…" at bounding box center [688, 443] width 913 height 25
click at [1096, 529] on button "Next" at bounding box center [1115, 534] width 40 height 22
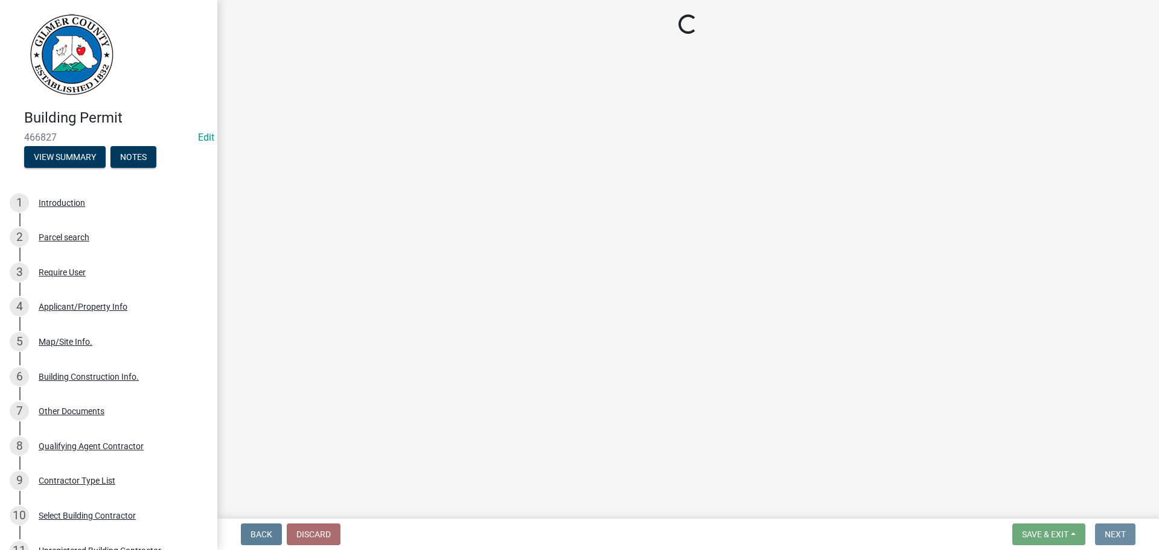
scroll to position [0, 0]
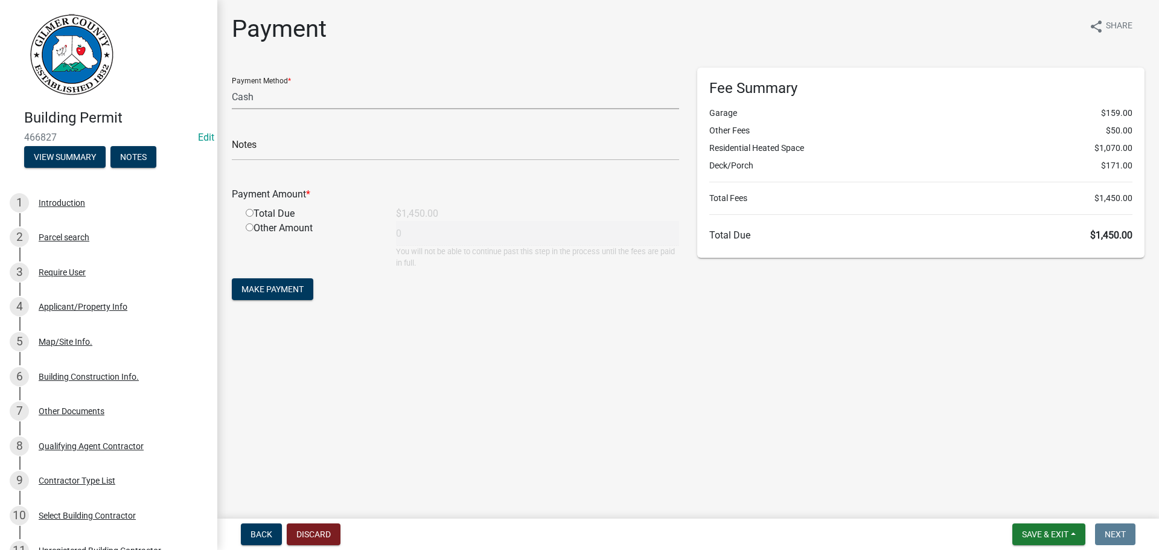
drag, startPoint x: 342, startPoint y: 96, endPoint x: 340, endPoint y: 104, distance: 8.8
click at [342, 96] on select "Credit Card POS Check Cash" at bounding box center [455, 97] width 447 height 25
click at [232, 85] on select "Credit Card POS Check Cash" at bounding box center [455, 97] width 447 height 25
click at [272, 148] on input "text" at bounding box center [455, 148] width 447 height 25
click at [246, 209] on input "radio" at bounding box center [250, 213] width 8 height 8
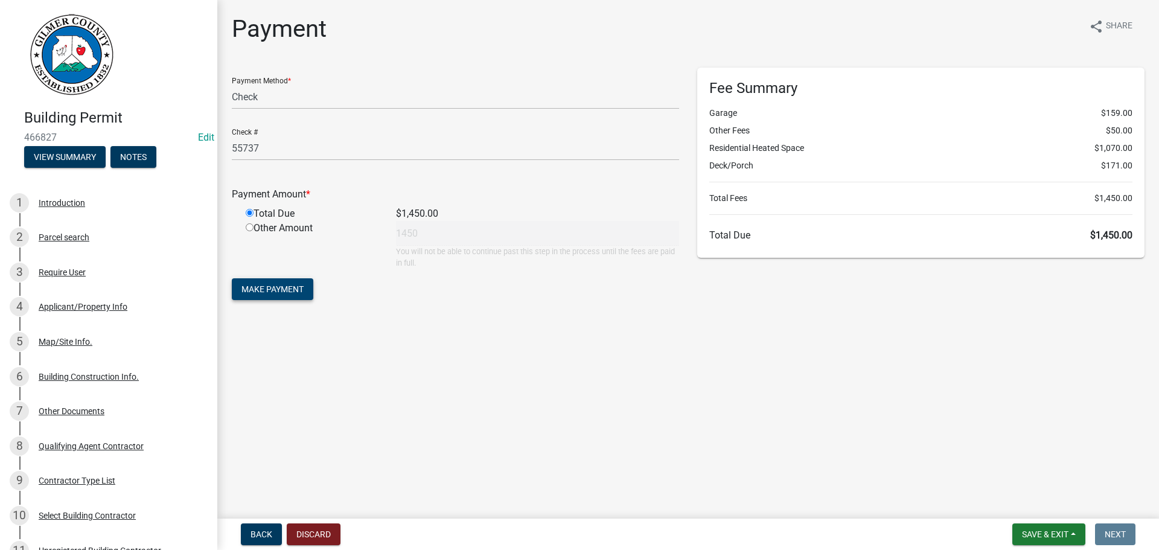
click at [300, 287] on span "Make Payment" at bounding box center [272, 289] width 62 height 10
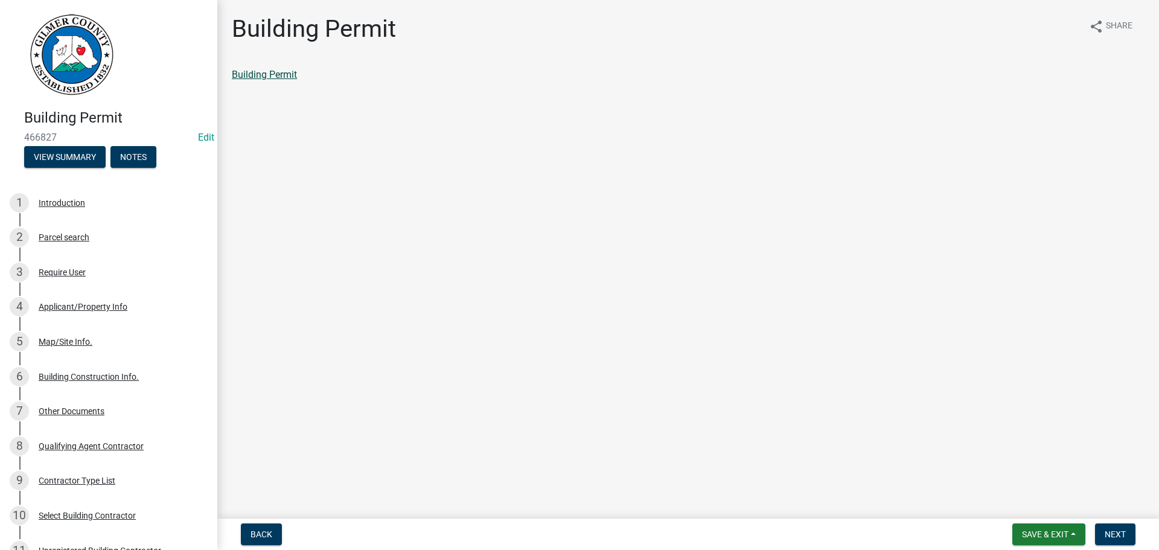
click at [287, 79] on link "Building Permit" at bounding box center [264, 74] width 65 height 11
click at [280, 77] on link "Building Permit" at bounding box center [264, 74] width 65 height 11
click at [1103, 531] on button "Next" at bounding box center [1115, 534] width 40 height 22
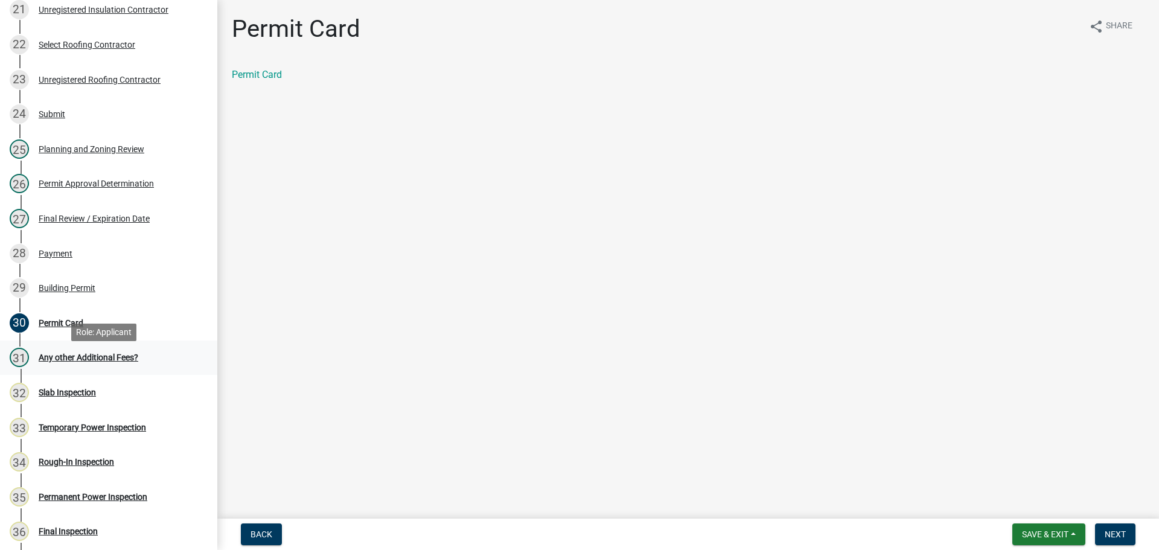
scroll to position [905, 0]
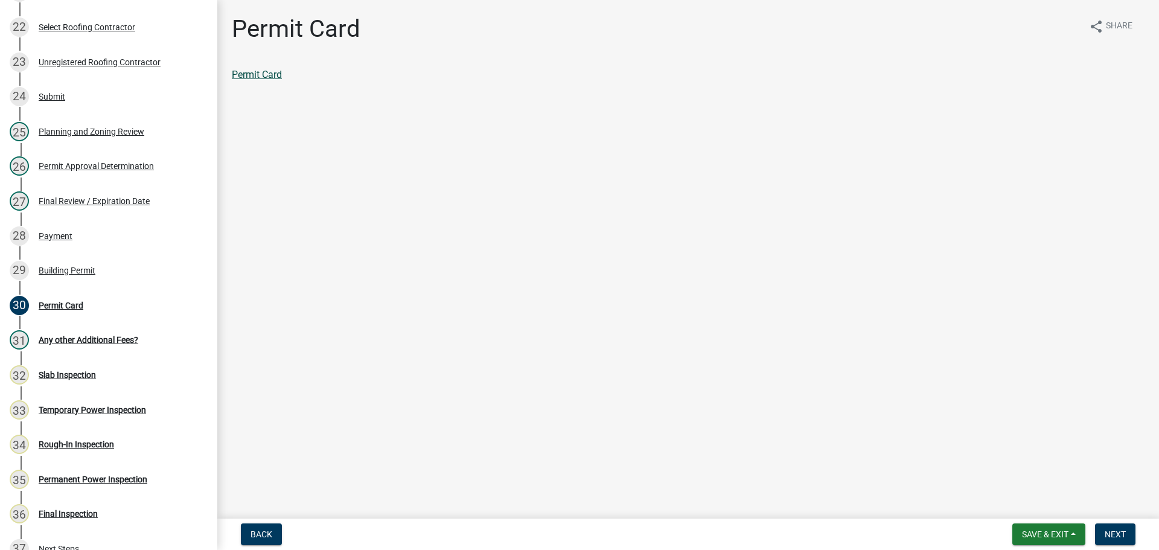
click at [269, 74] on link "Permit Card" at bounding box center [257, 74] width 50 height 11
click at [56, 229] on div "28 Payment" at bounding box center [104, 235] width 188 height 19
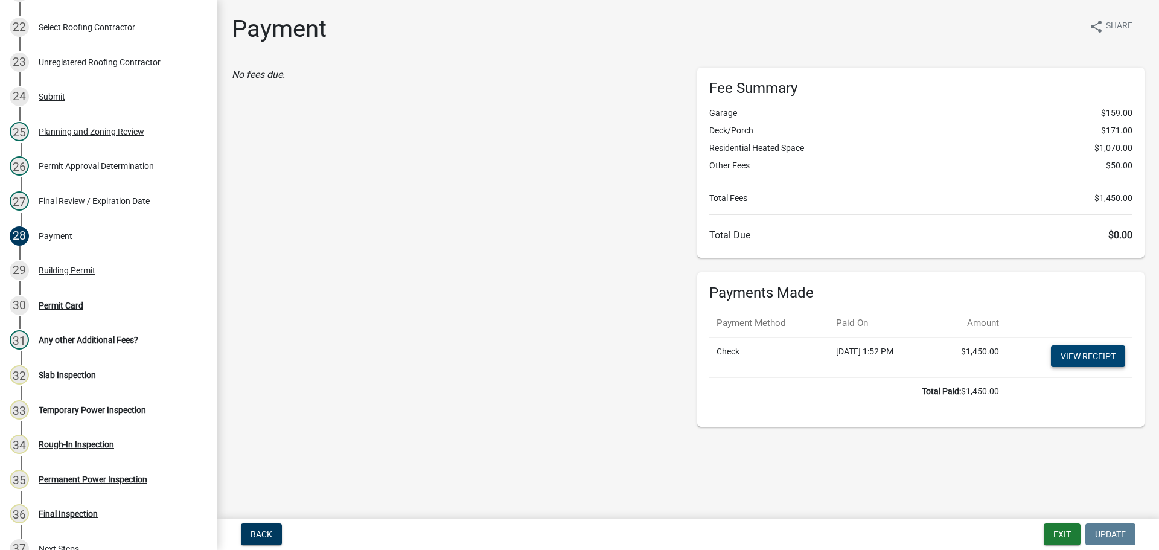
click at [1103, 362] on link "View receipt" at bounding box center [1088, 356] width 74 height 22
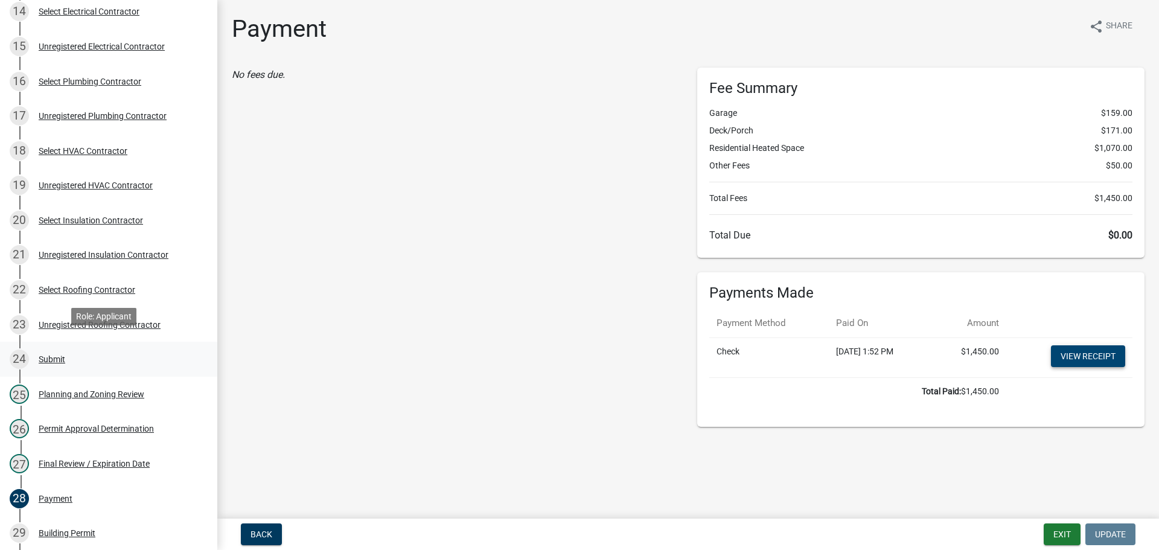
scroll to position [664, 0]
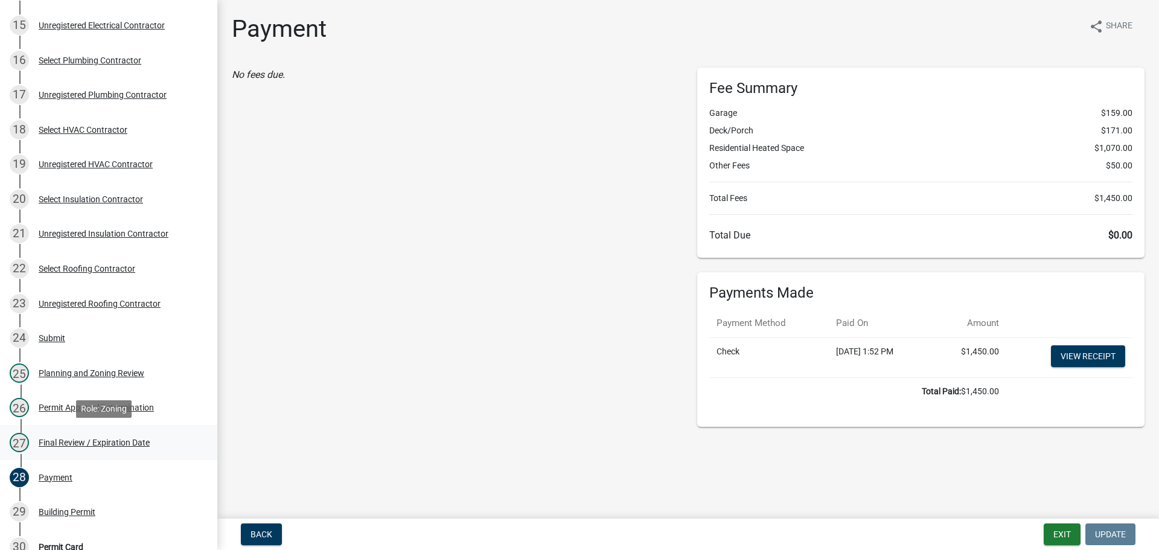
click at [104, 453] on link "27 Final Review / Expiration Date" at bounding box center [108, 442] width 217 height 35
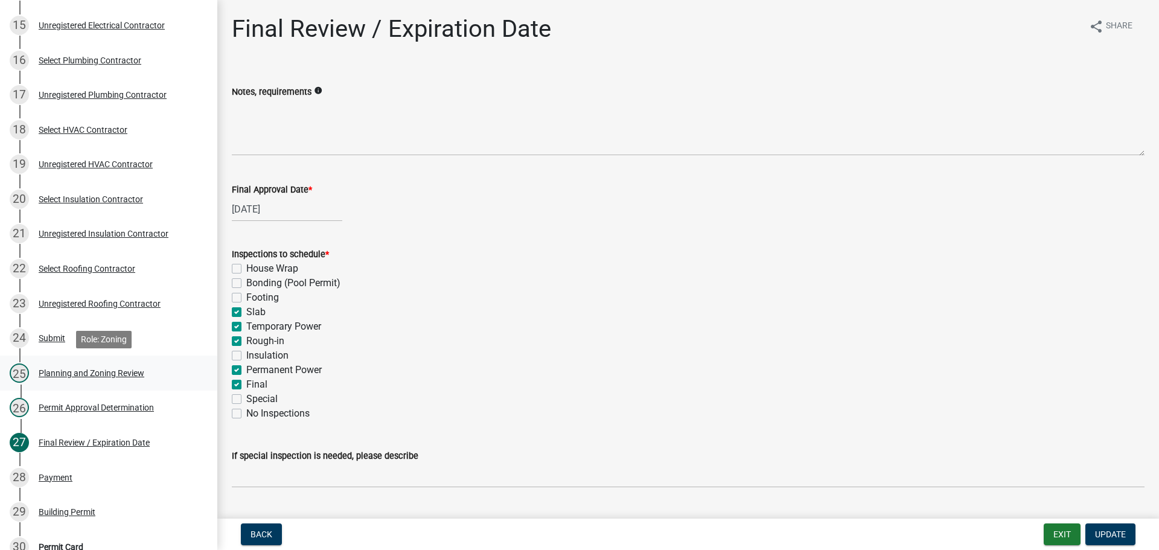
click at [107, 386] on link "25 Planning and Zoning Review" at bounding box center [108, 373] width 217 height 35
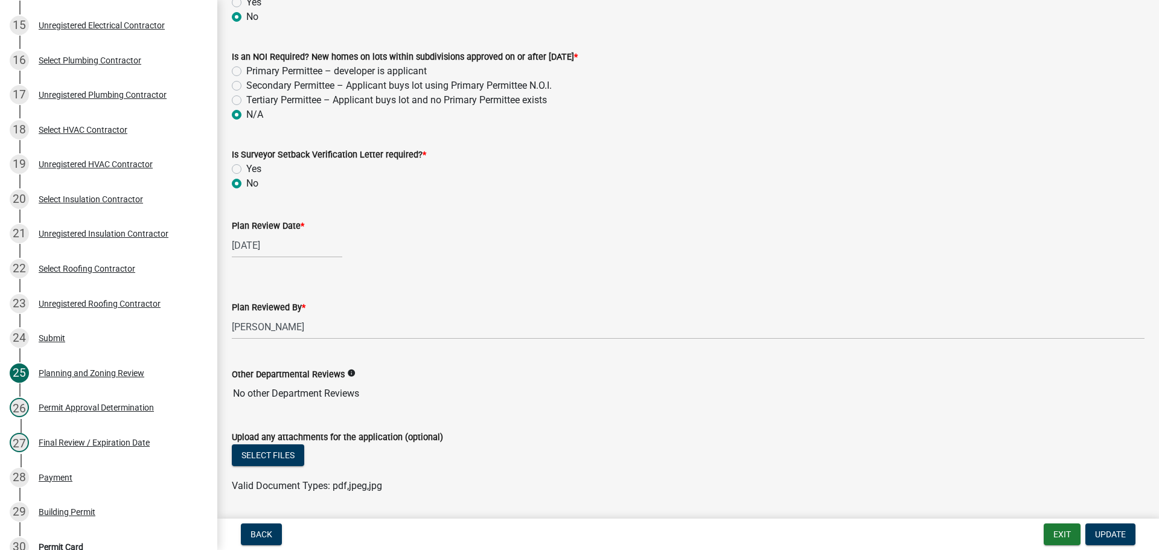
scroll to position [2556, 0]
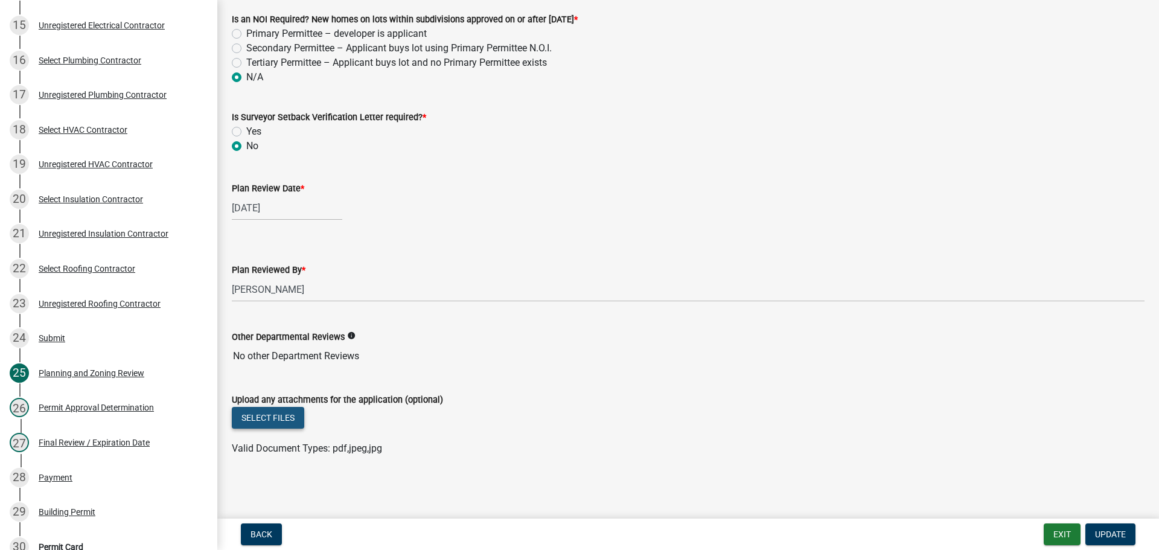
click at [265, 427] on button "Select files" at bounding box center [268, 418] width 72 height 22
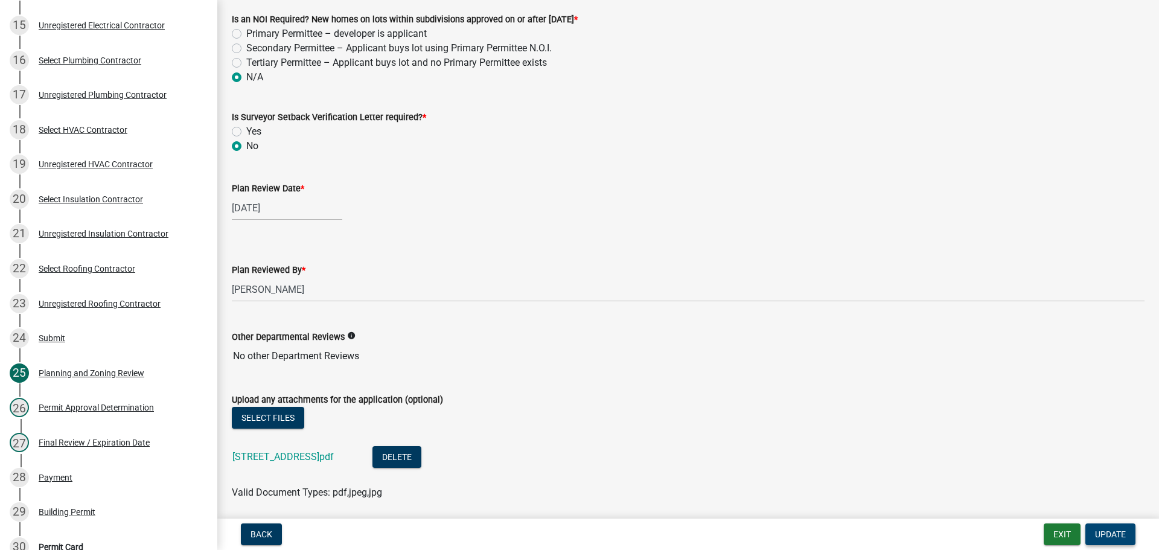
click at [1129, 531] on button "Update" at bounding box center [1110, 534] width 50 height 22
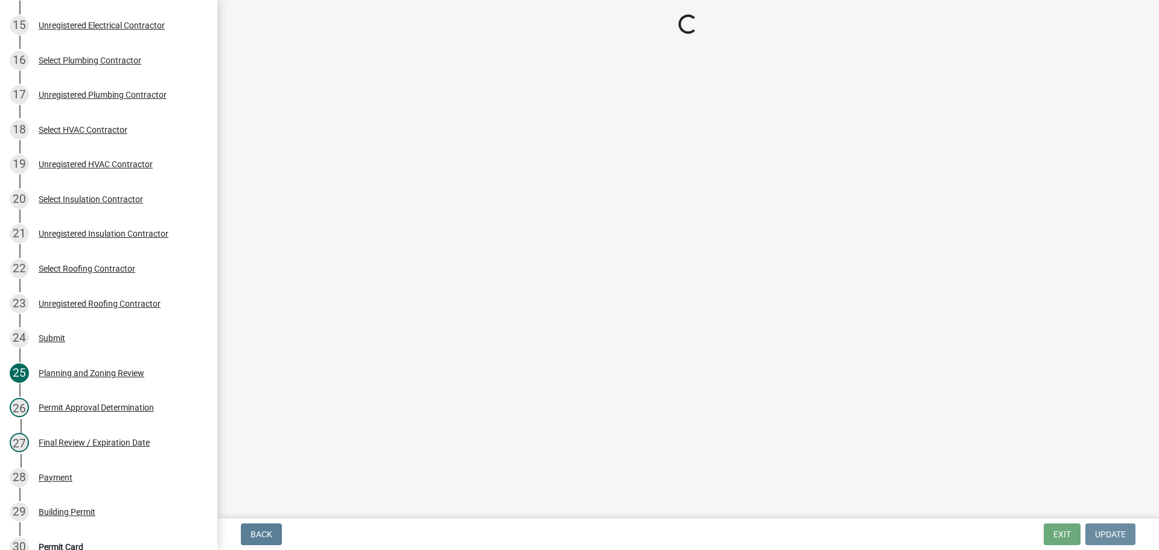
scroll to position [0, 0]
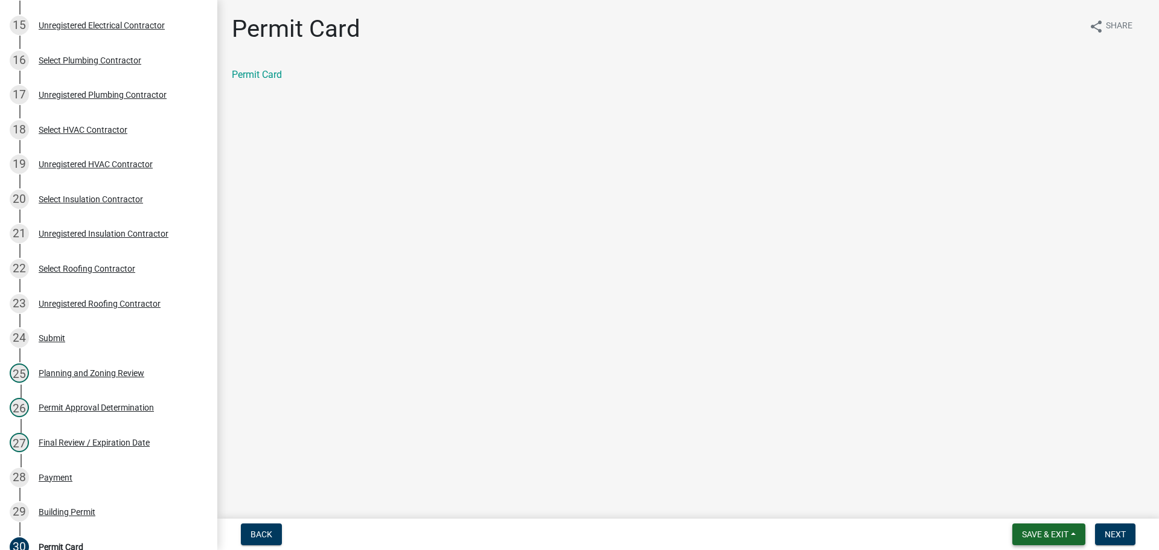
click at [1026, 537] on span "Save & Exit" at bounding box center [1045, 534] width 46 height 10
click at [1019, 508] on button "Save & Exit" at bounding box center [1037, 502] width 97 height 29
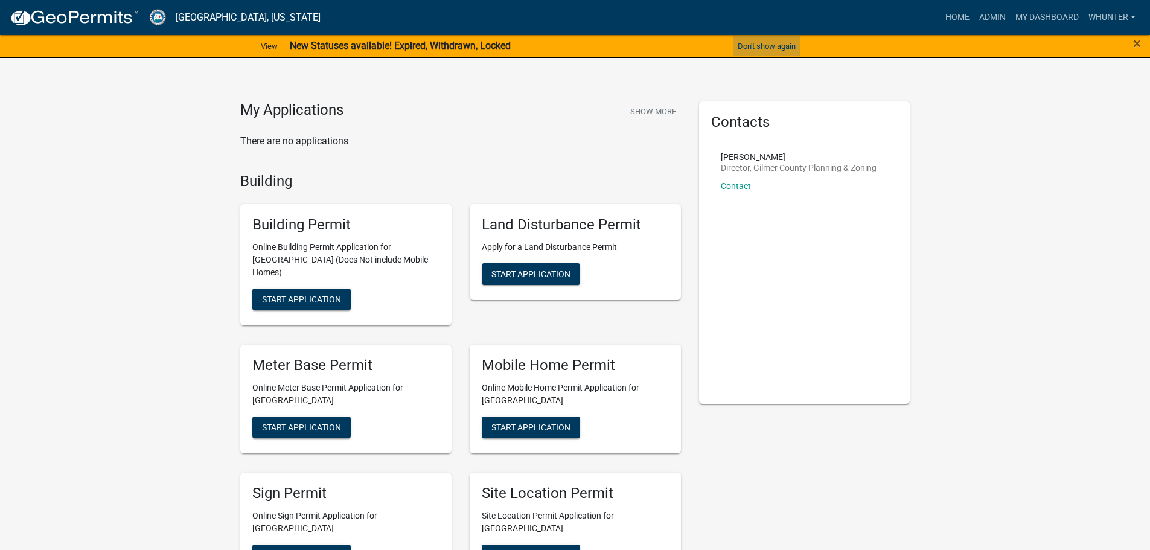
click at [752, 42] on button "Don't show again" at bounding box center [767, 46] width 68 height 20
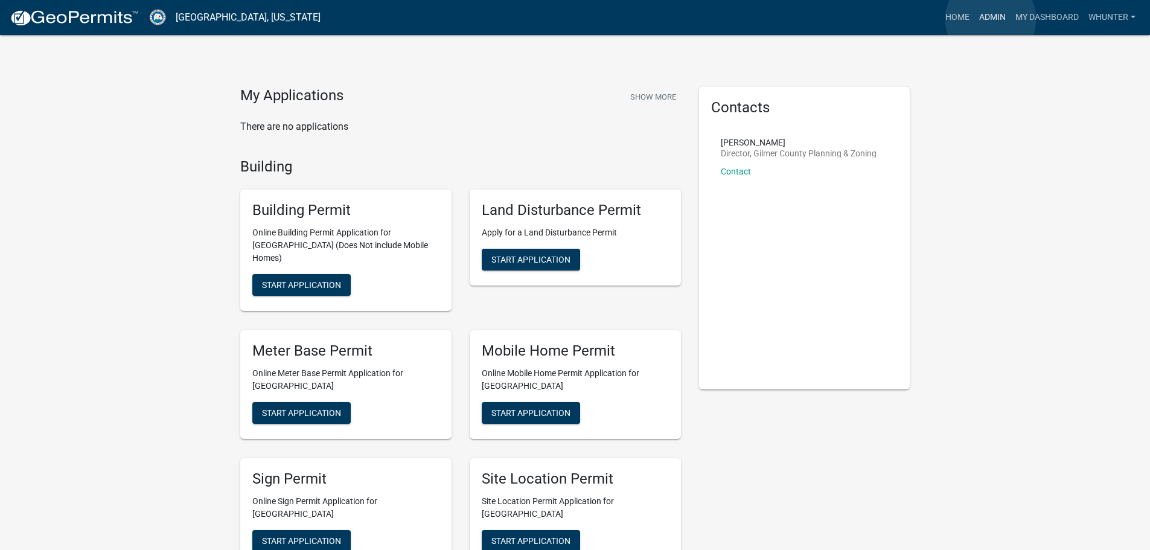
click at [991, 19] on link "Admin" at bounding box center [992, 17] width 36 height 23
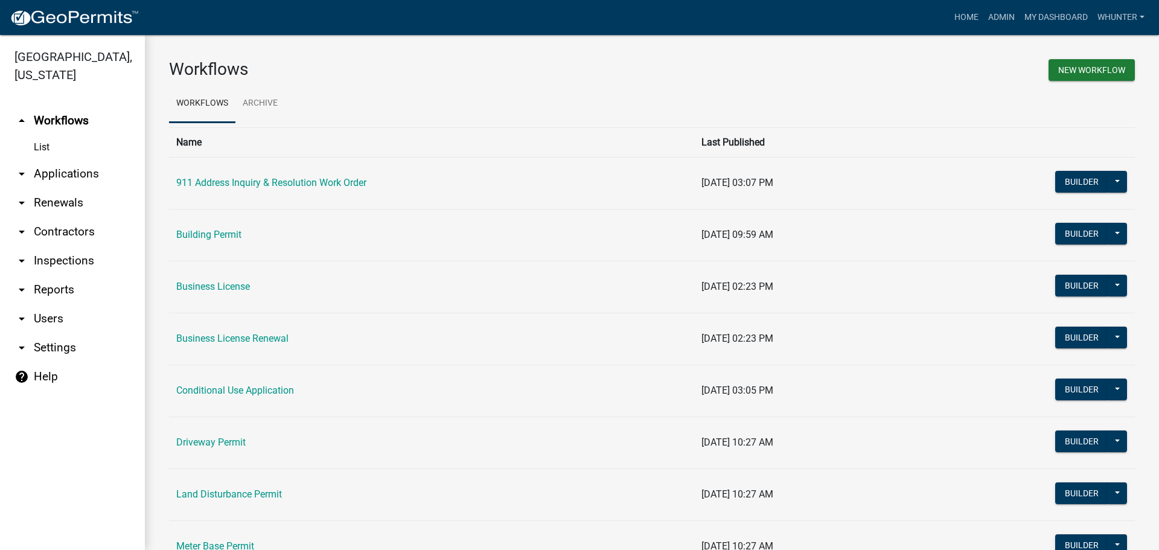
click at [99, 168] on link "arrow_drop_down Applications" at bounding box center [72, 173] width 145 height 29
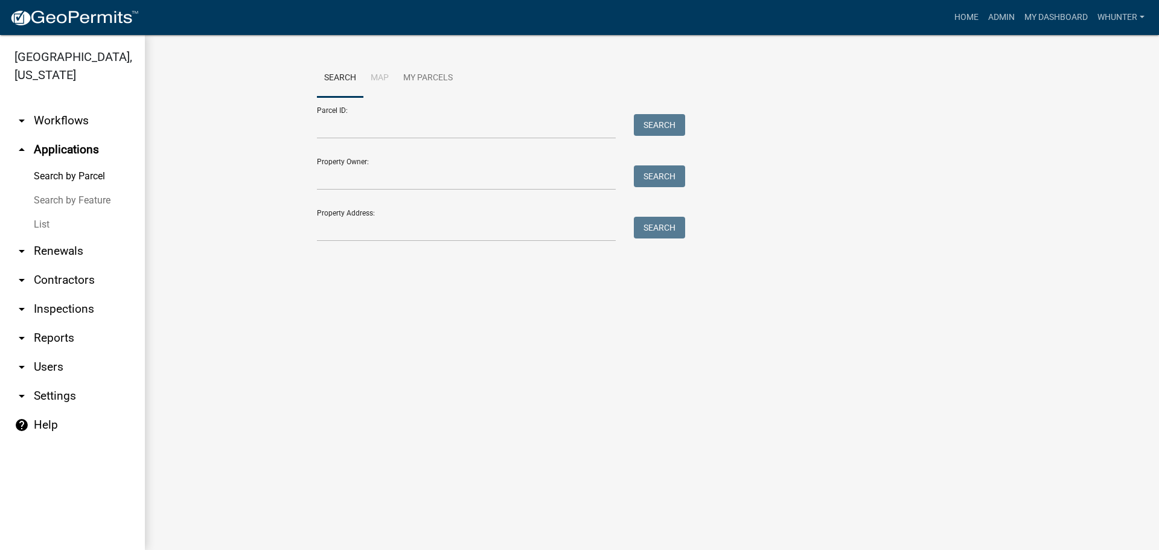
click at [74, 226] on link "List" at bounding box center [72, 224] width 145 height 24
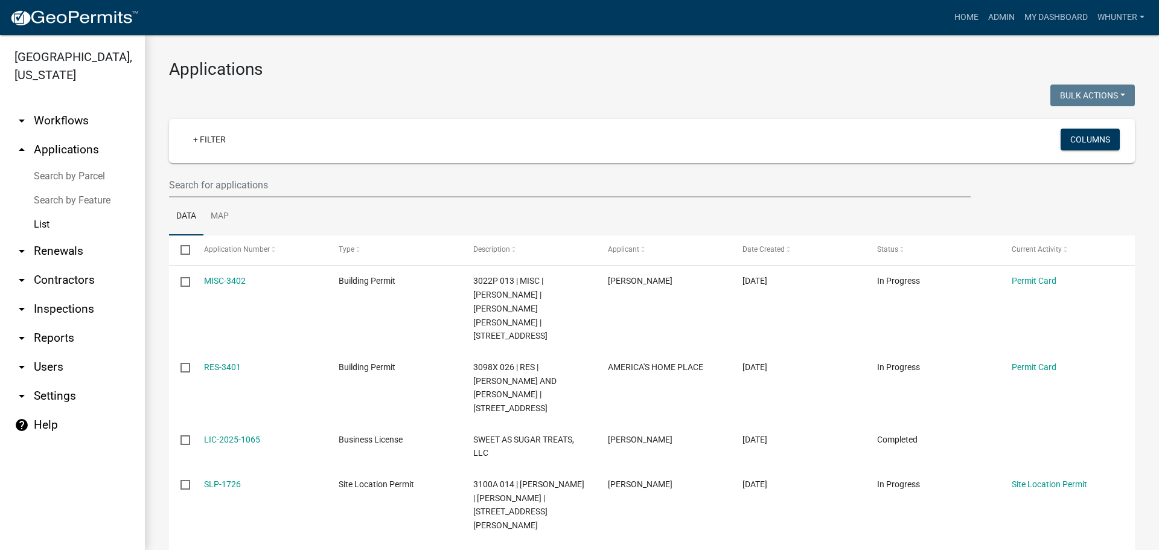
click at [86, 178] on link "Search by Parcel" at bounding box center [72, 176] width 145 height 24
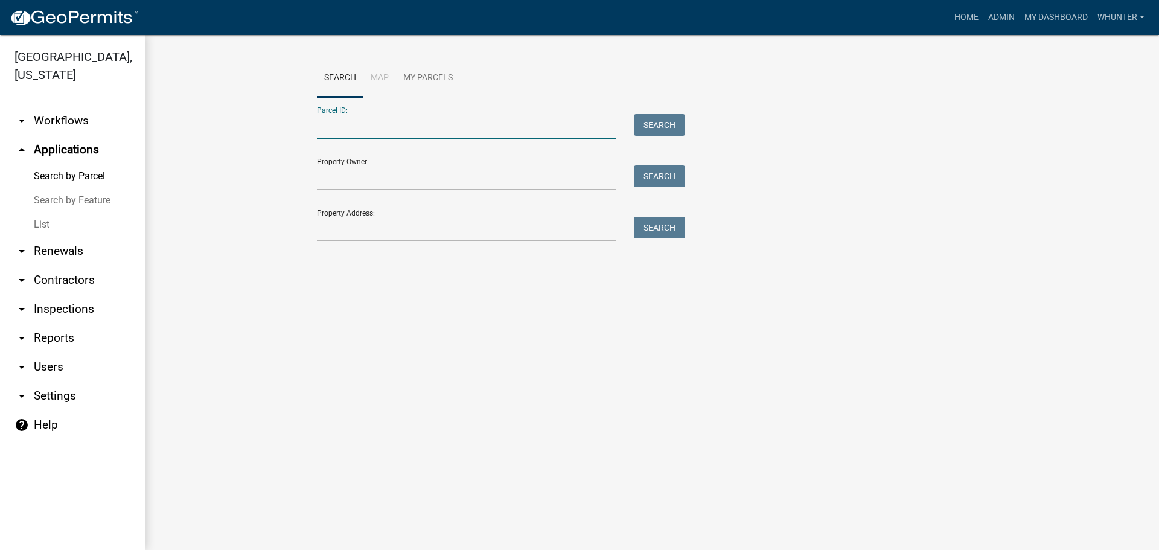
paste input "3047C 046"
click at [340, 127] on input "3047C 046" at bounding box center [466, 126] width 299 height 25
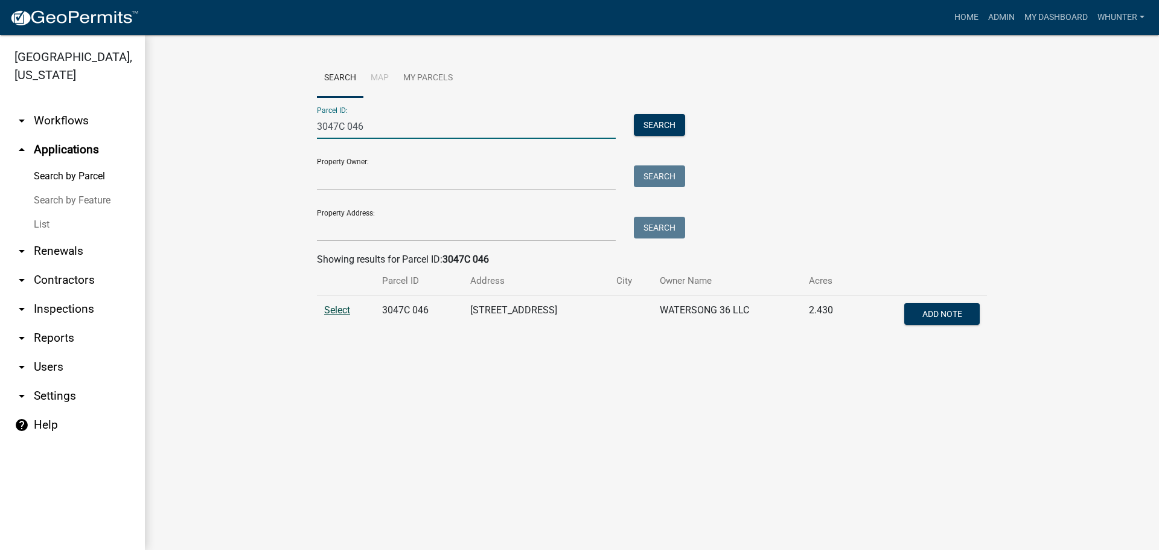
click at [327, 307] on span "Select" at bounding box center [337, 309] width 26 height 11
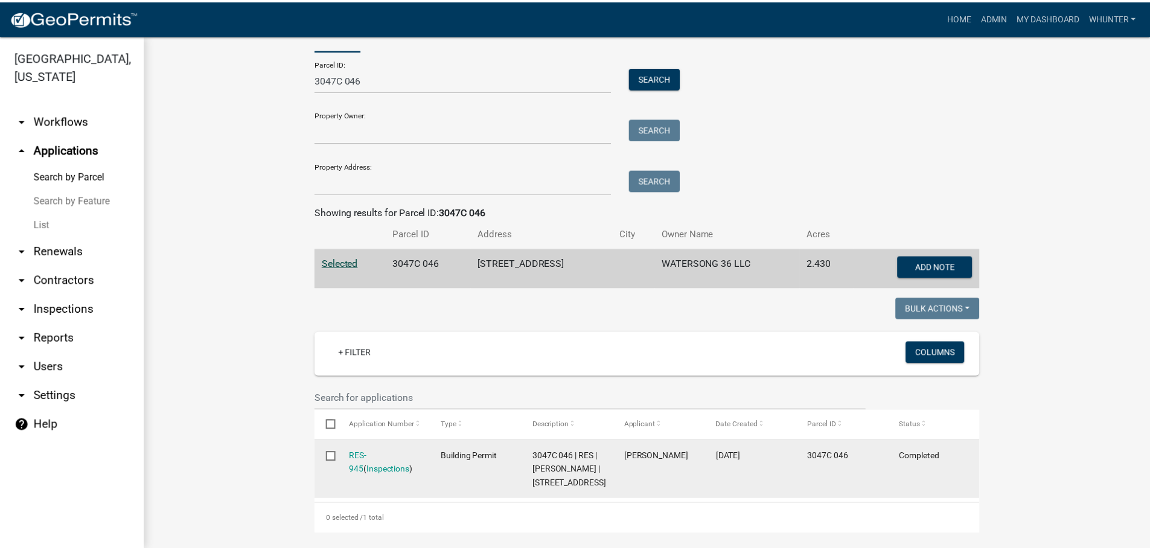
scroll to position [83, 0]
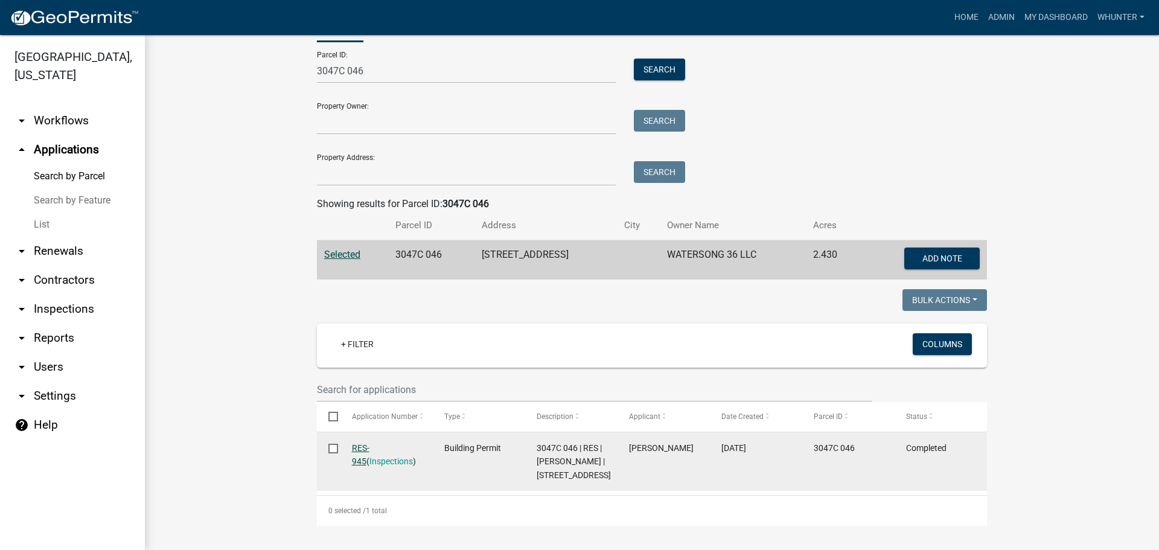
click at [369, 443] on link "RES-945" at bounding box center [361, 455] width 18 height 24
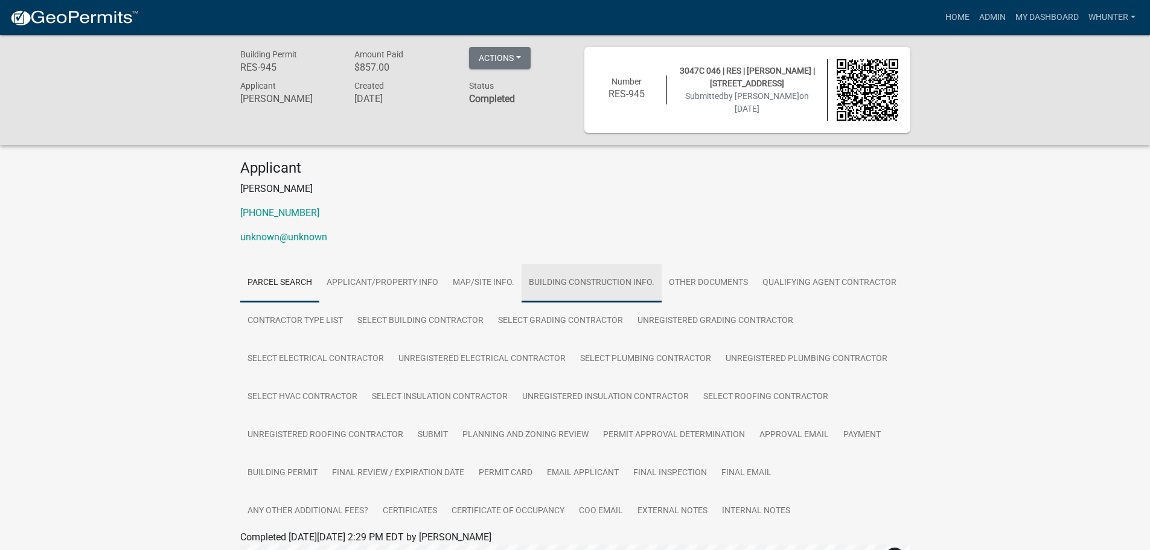
click at [573, 278] on link "Building Construction Info." at bounding box center [592, 283] width 140 height 39
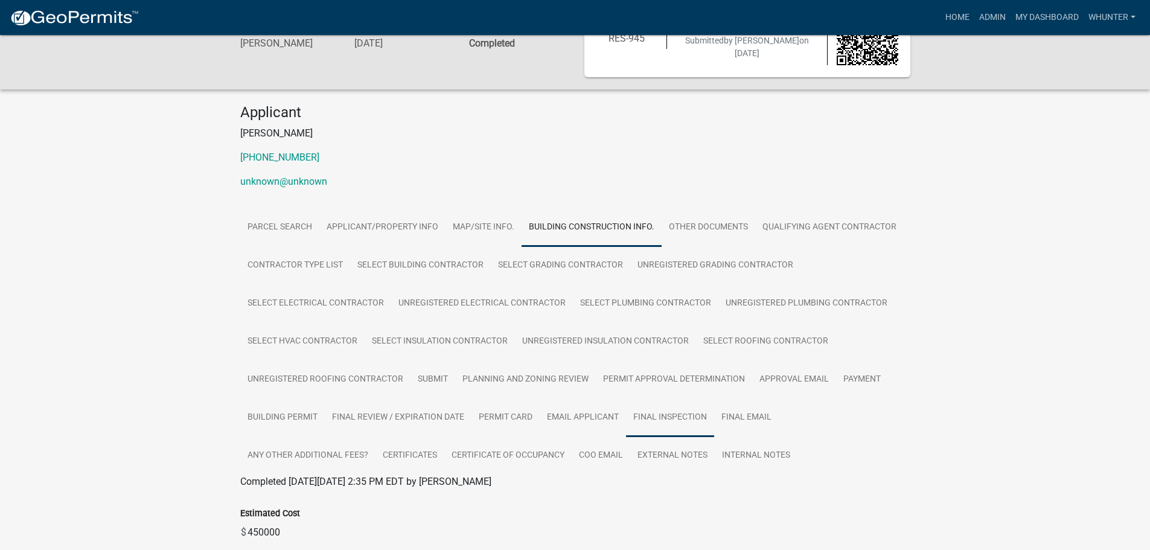
scroll to position [121, 0]
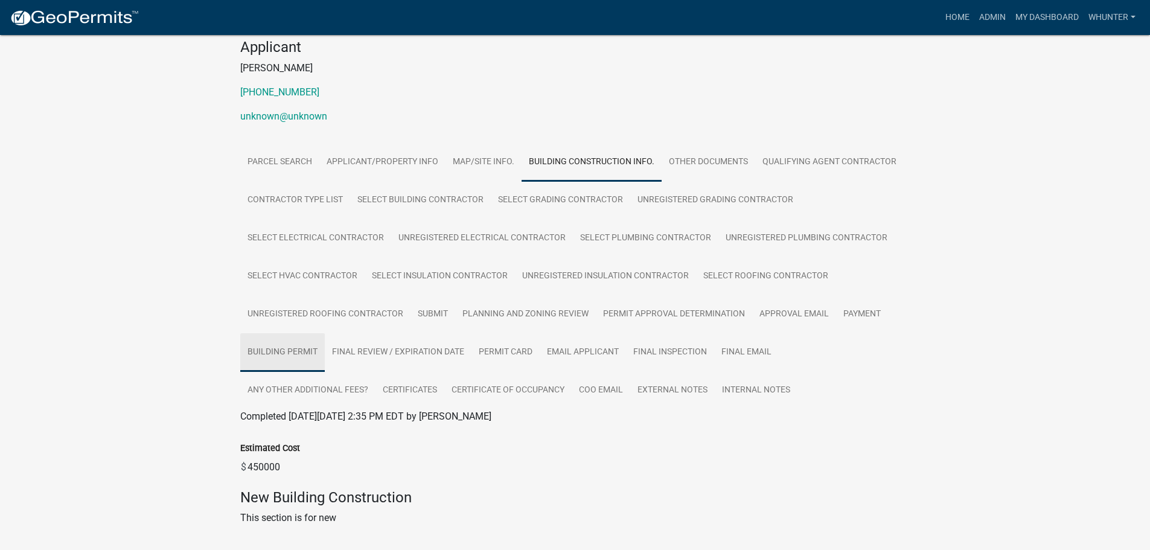
click at [276, 352] on link "Building Permit" at bounding box center [282, 352] width 85 height 39
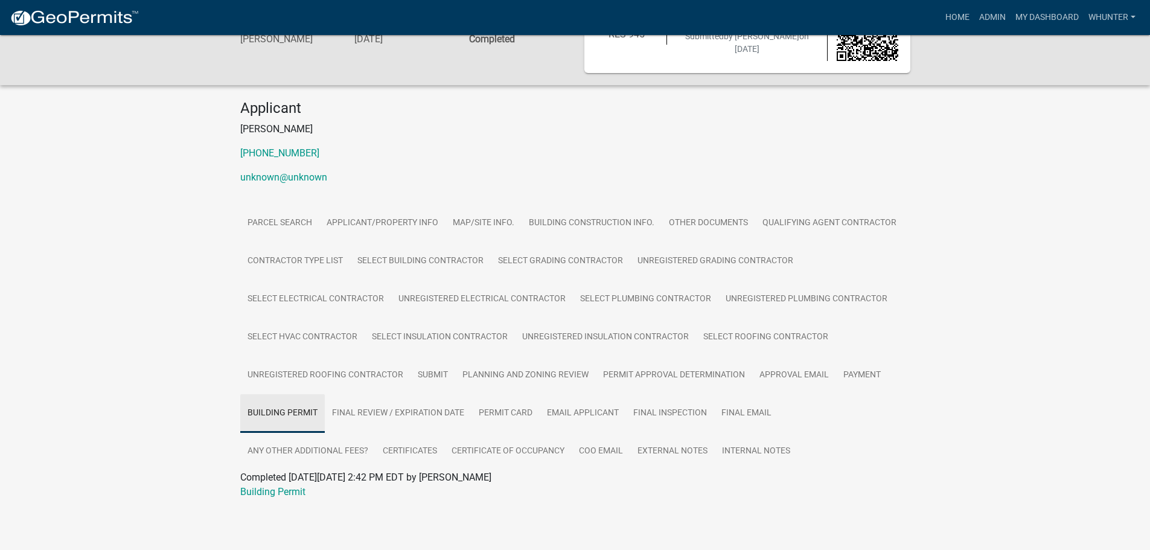
scroll to position [60, 0]
click at [412, 410] on link "Final Review / Expiration Date" at bounding box center [398, 413] width 147 height 39
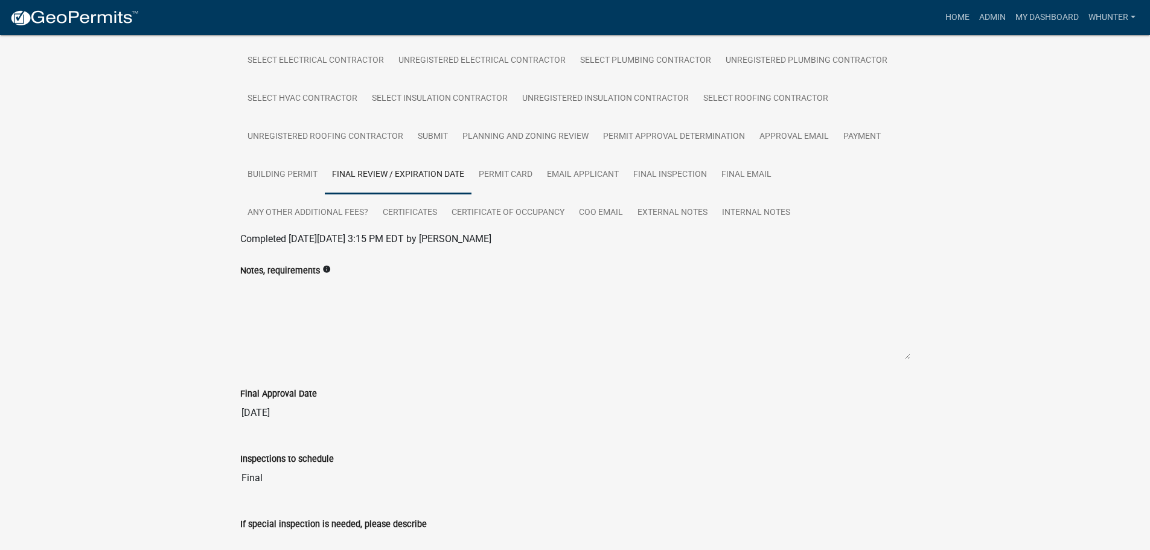
scroll to position [277, 0]
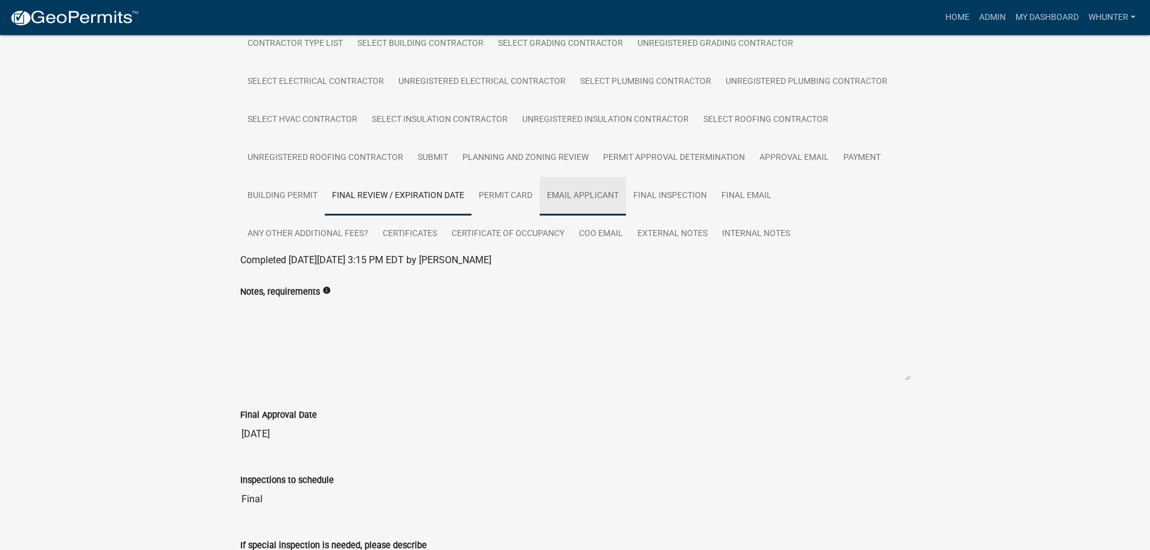
click at [549, 199] on link "Email Applicant" at bounding box center [583, 196] width 86 height 39
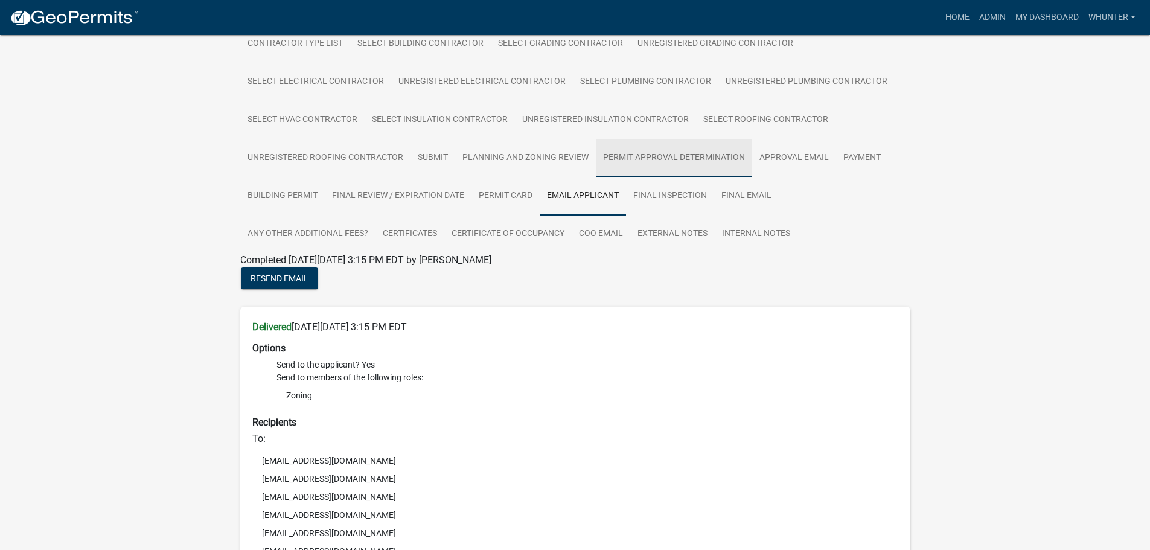
click at [685, 171] on link "Permit Approval Determination" at bounding box center [674, 158] width 156 height 39
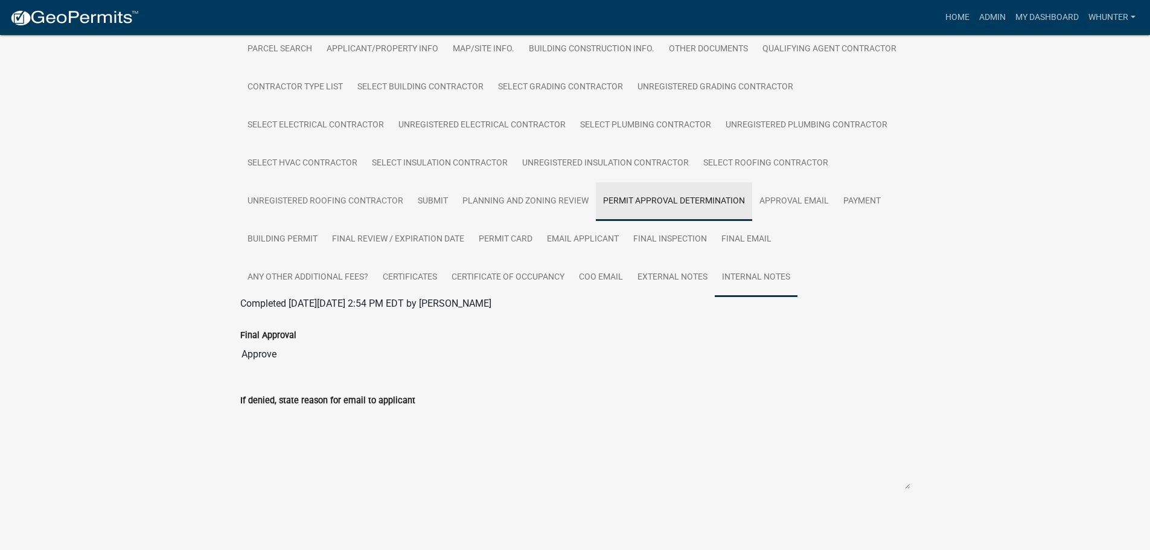
scroll to position [234, 0]
click at [548, 208] on link "Planning and Zoning Review" at bounding box center [525, 201] width 141 height 39
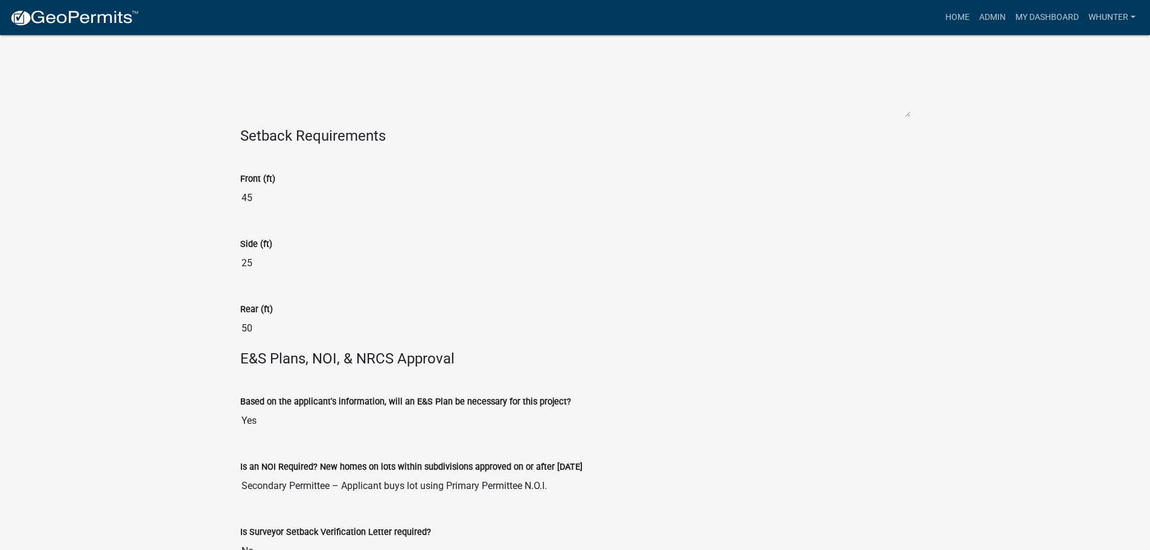
scroll to position [1705, 0]
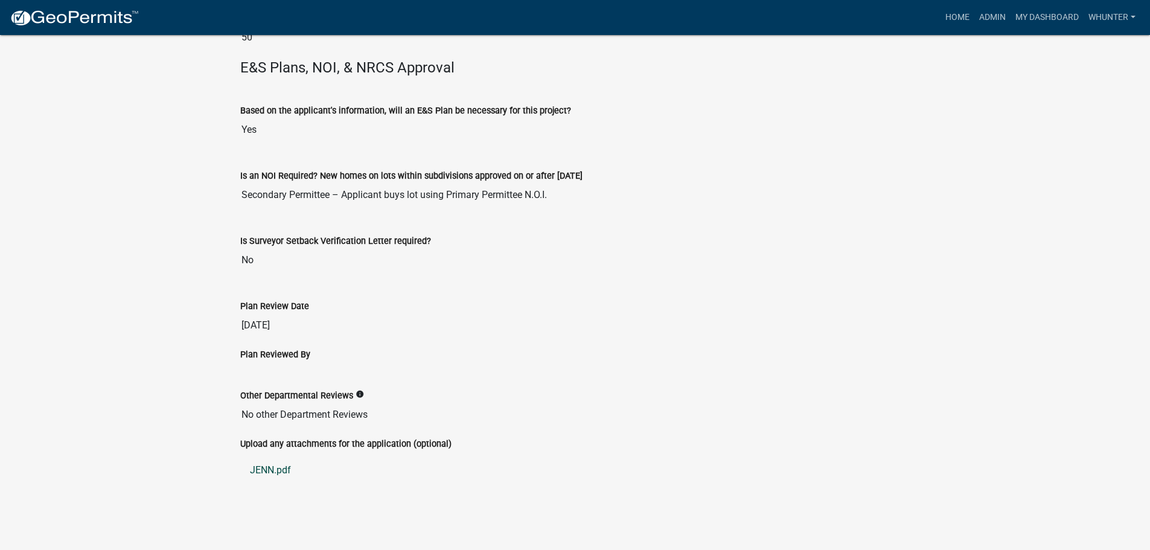
click at [269, 467] on link "JENN.pdf" at bounding box center [575, 470] width 670 height 29
click at [965, 20] on link "Home" at bounding box center [957, 17] width 34 height 23
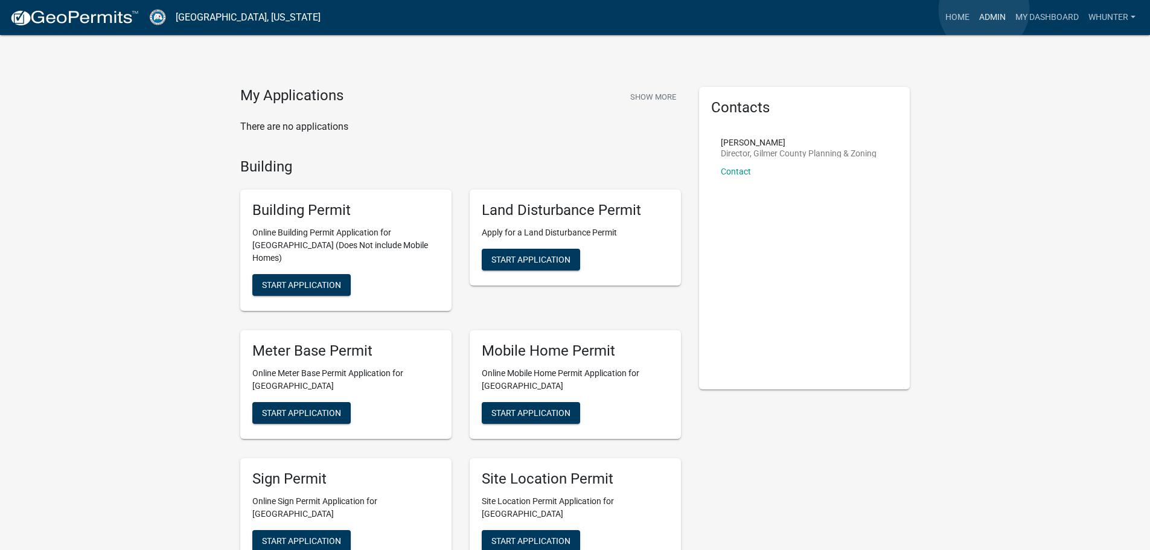
click at [984, 10] on link "Admin" at bounding box center [992, 17] width 36 height 23
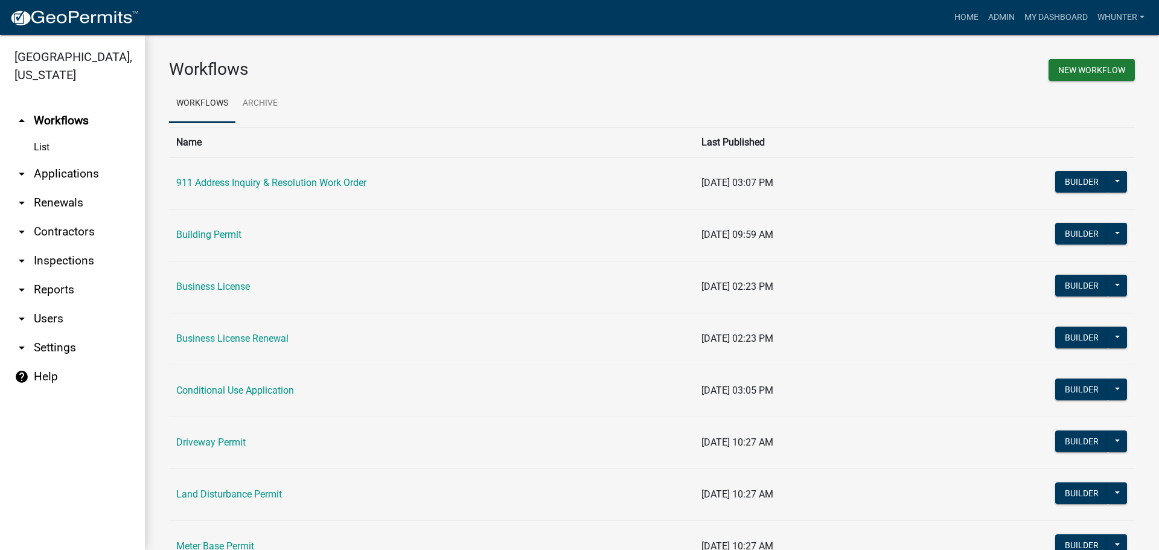
click at [42, 176] on link "arrow_drop_down Applications" at bounding box center [72, 173] width 145 height 29
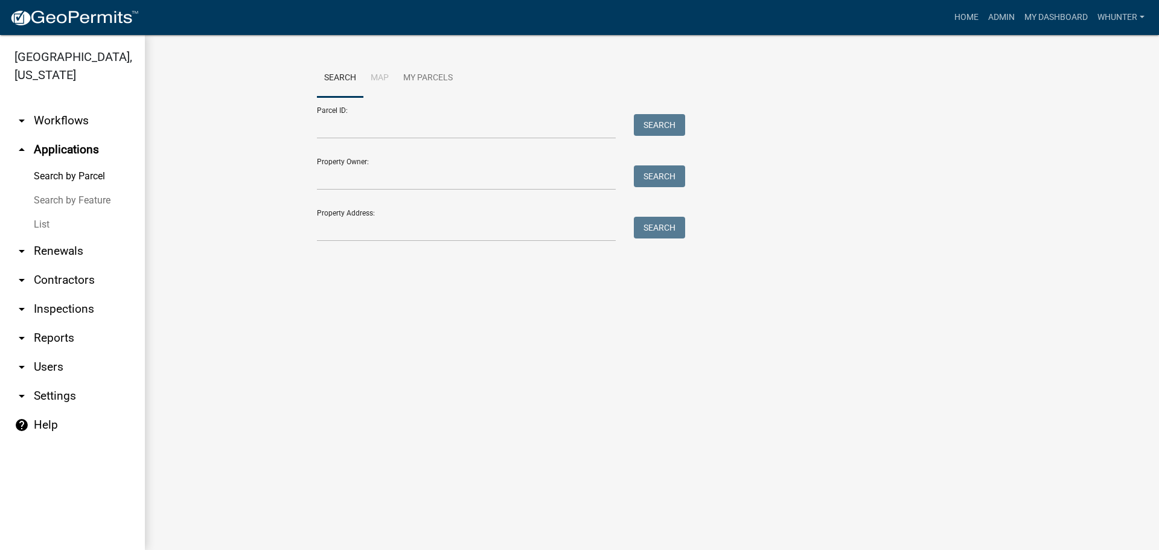
drag, startPoint x: 48, startPoint y: 222, endPoint x: 63, endPoint y: 221, distance: 15.1
click at [49, 222] on link "List" at bounding box center [72, 224] width 145 height 24
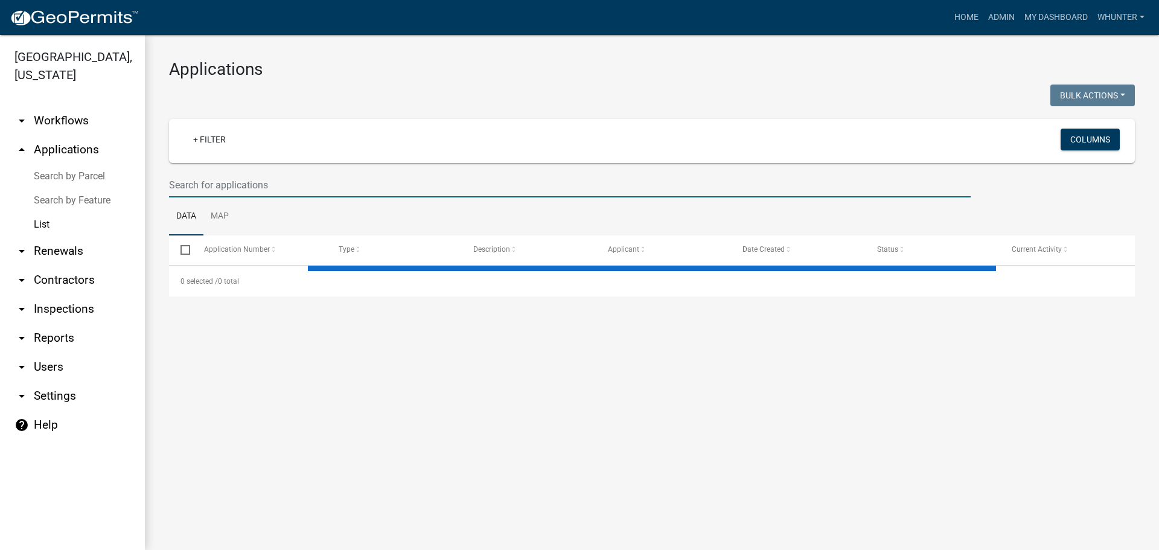
click at [497, 173] on input "text" at bounding box center [570, 185] width 802 height 25
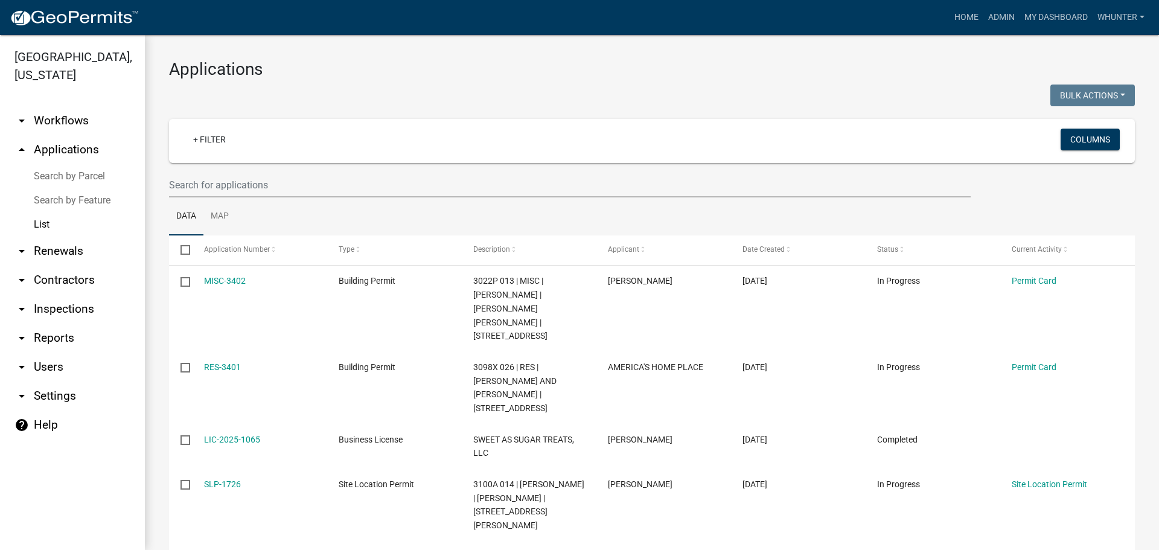
click at [107, 169] on link "Search by Parcel" at bounding box center [72, 176] width 145 height 24
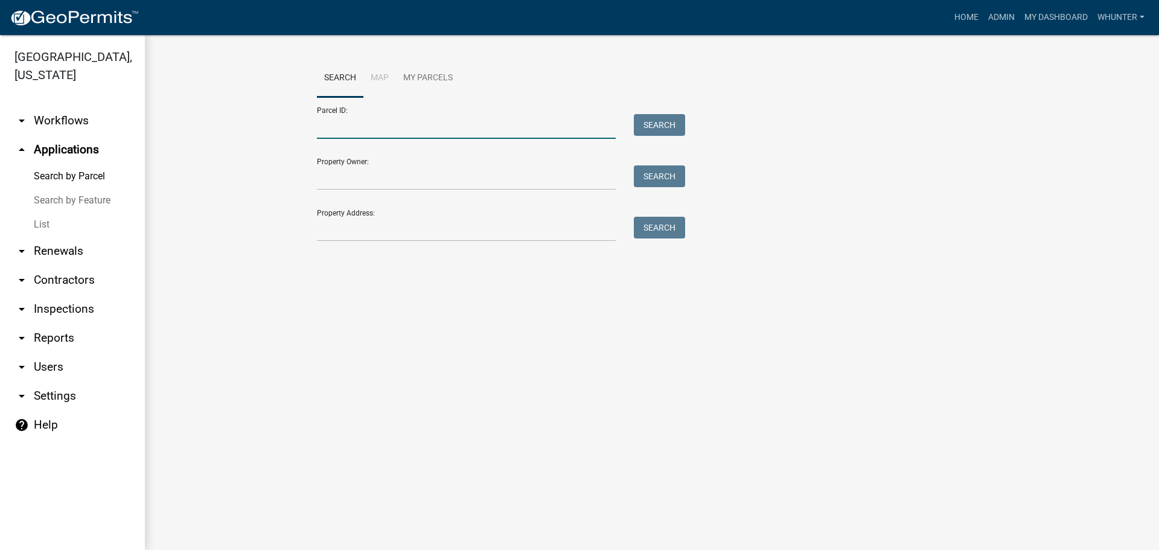
click at [370, 125] on input "Parcel ID:" at bounding box center [466, 126] width 299 height 25
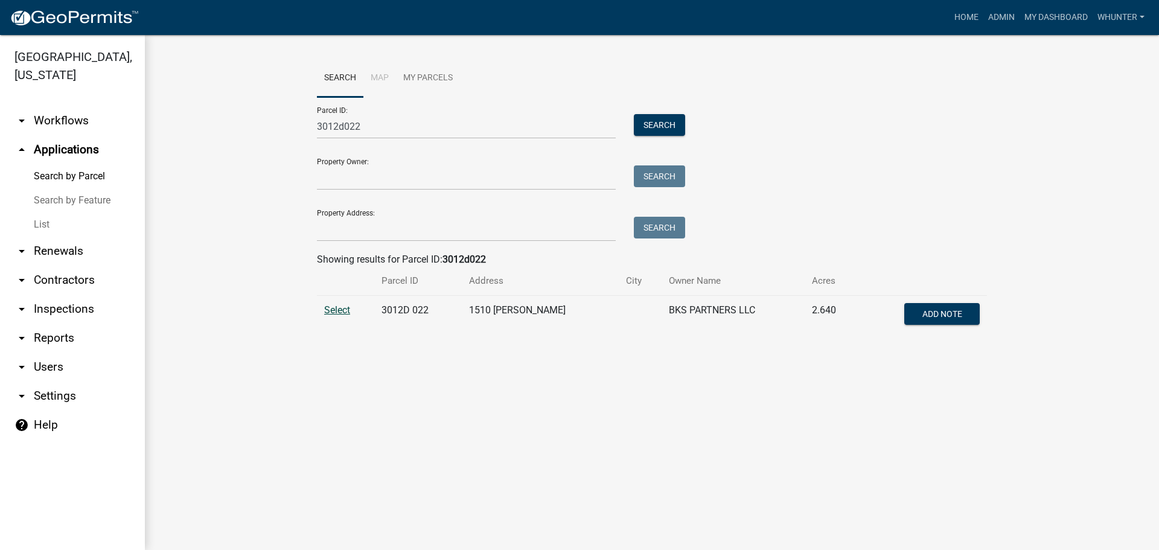
click at [333, 313] on span "Select" at bounding box center [337, 309] width 26 height 11
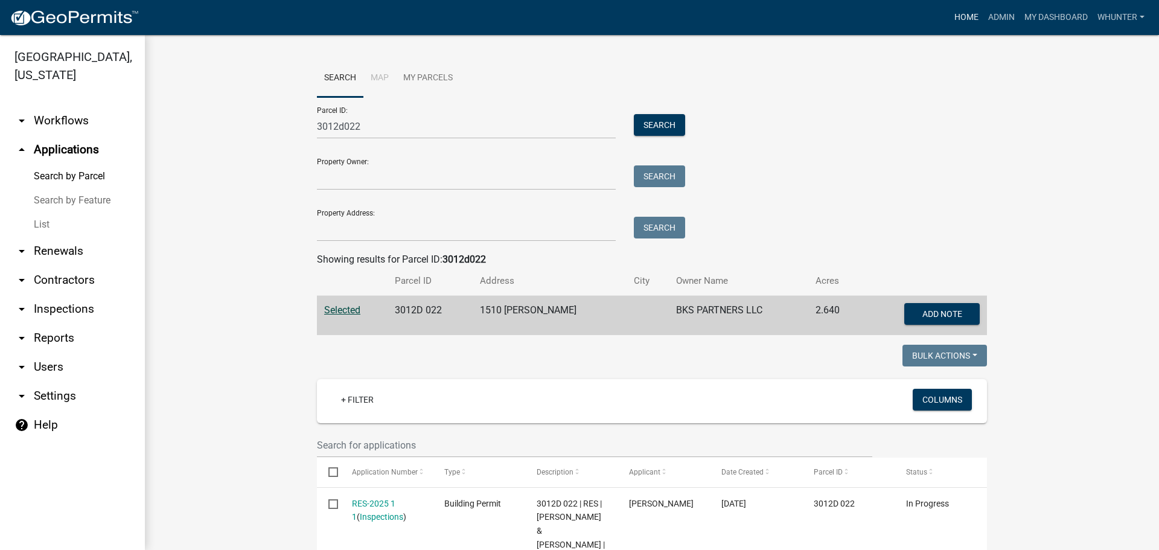
click at [961, 10] on link "Home" at bounding box center [967, 17] width 34 height 23
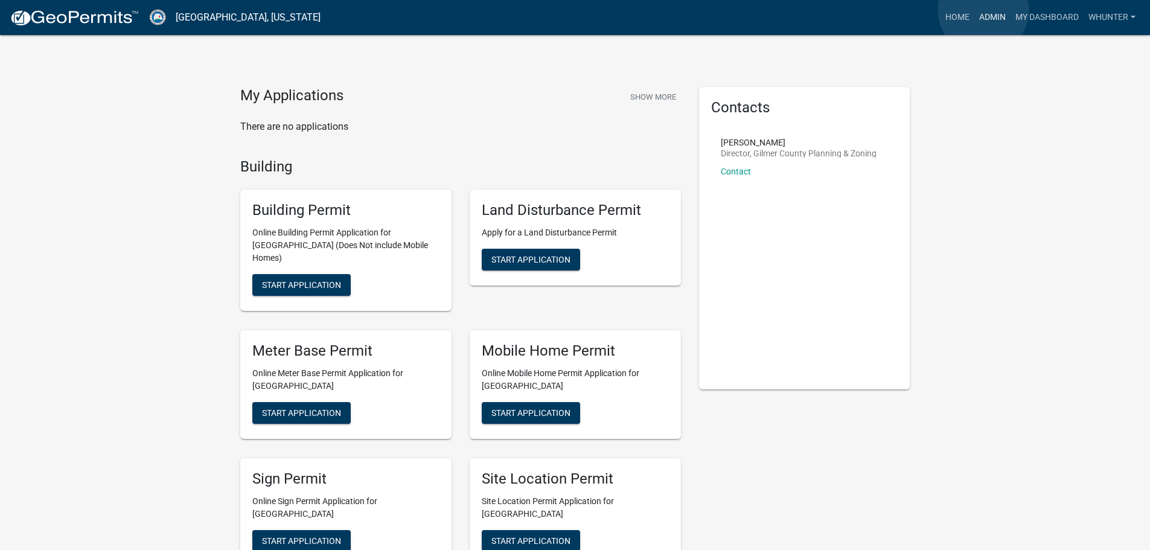
click at [983, 10] on link "Admin" at bounding box center [992, 17] width 36 height 23
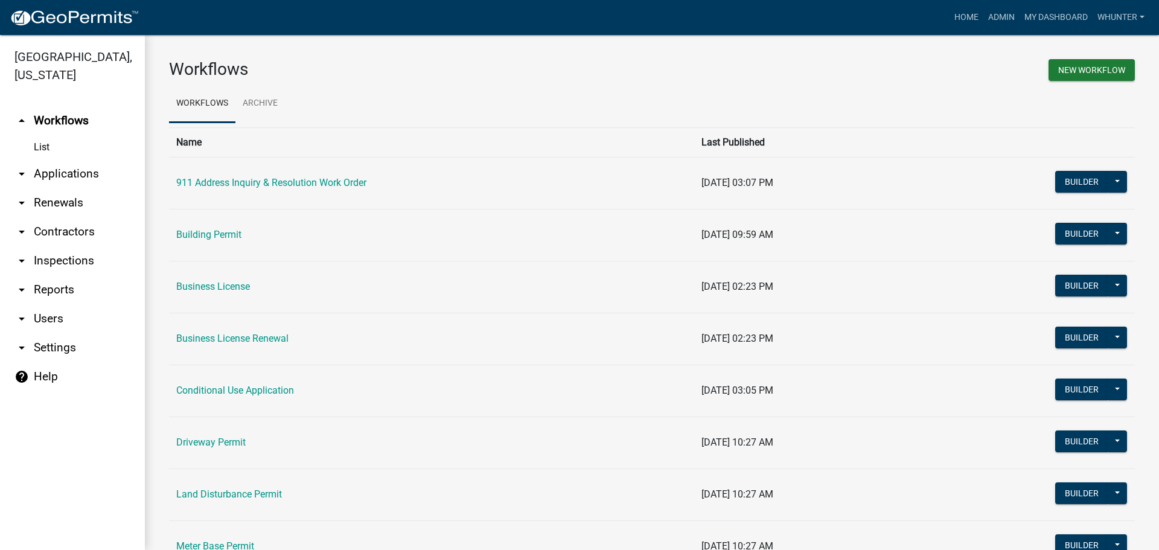
click at [101, 180] on link "arrow_drop_down Applications" at bounding box center [72, 173] width 145 height 29
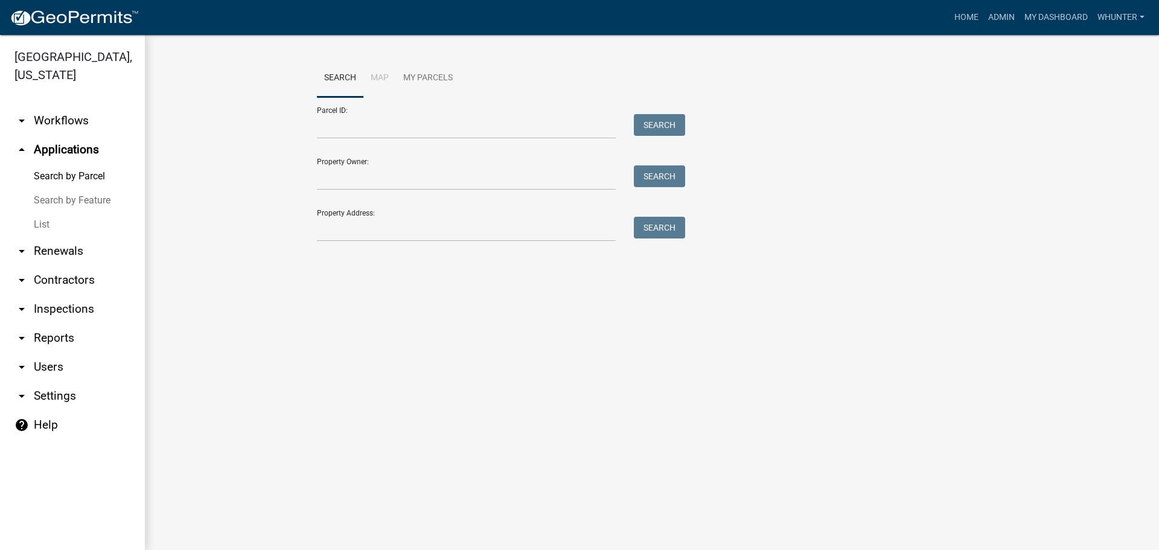
click at [81, 217] on link "List" at bounding box center [72, 224] width 145 height 24
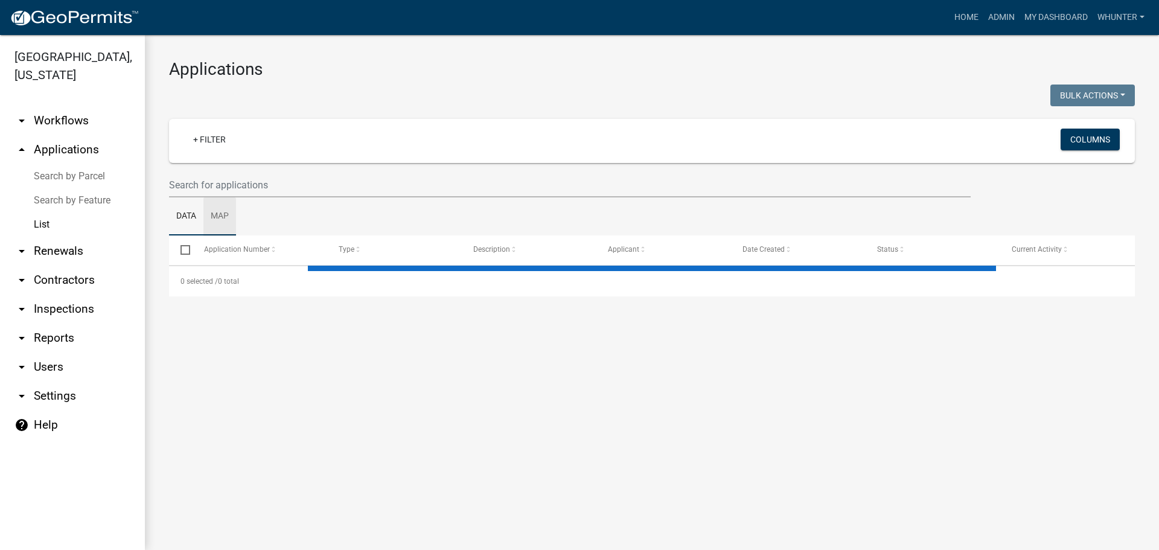
click at [213, 198] on link "Map" at bounding box center [219, 216] width 33 height 39
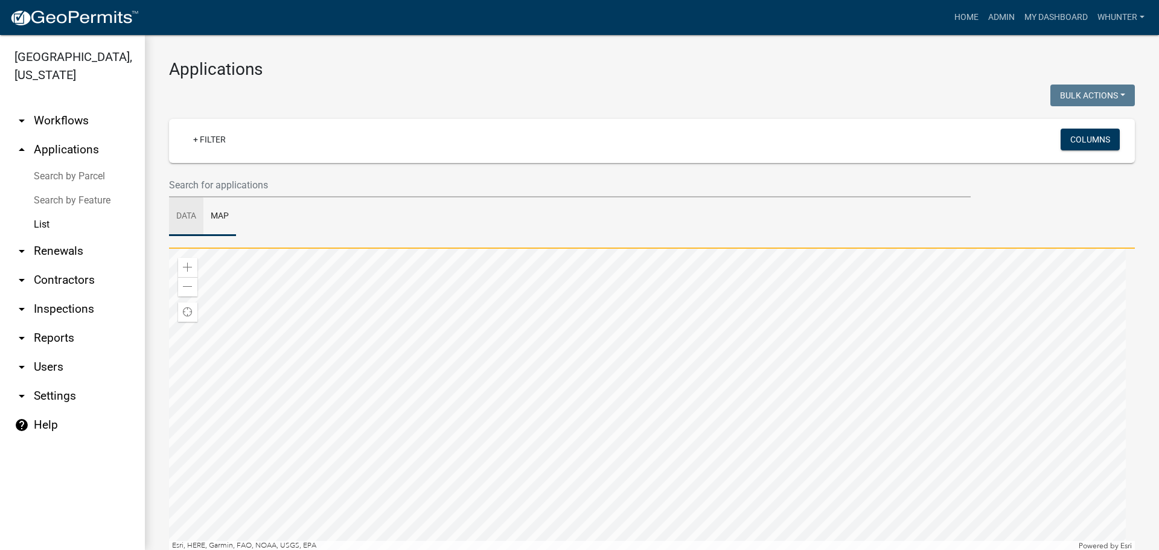
click at [179, 216] on link "Data" at bounding box center [186, 216] width 34 height 39
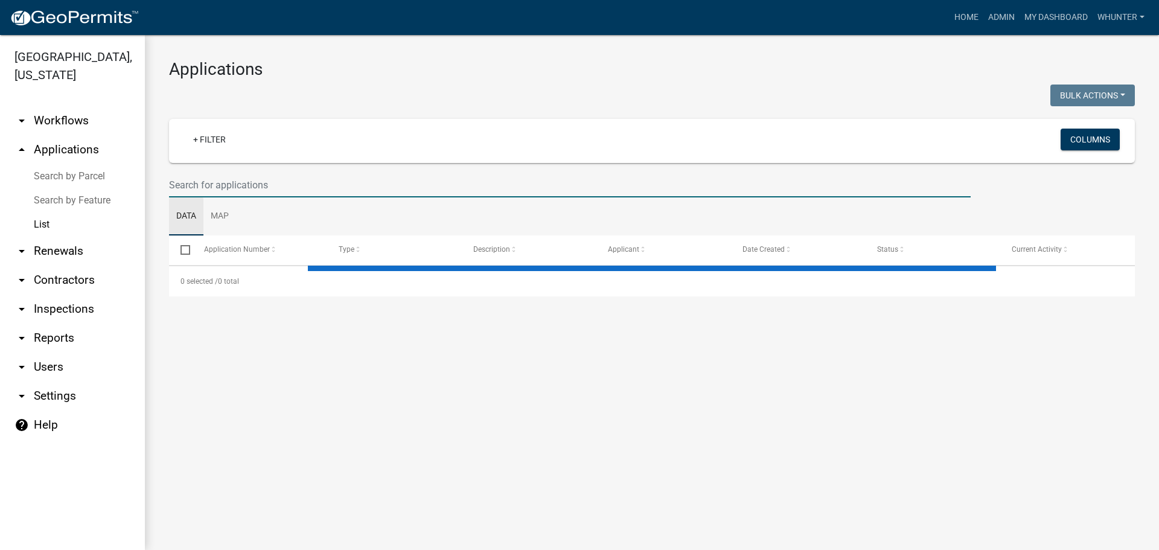
drag, startPoint x: 202, startPoint y: 186, endPoint x: 208, endPoint y: 185, distance: 6.7
click at [202, 185] on input "text" at bounding box center [570, 185] width 802 height 25
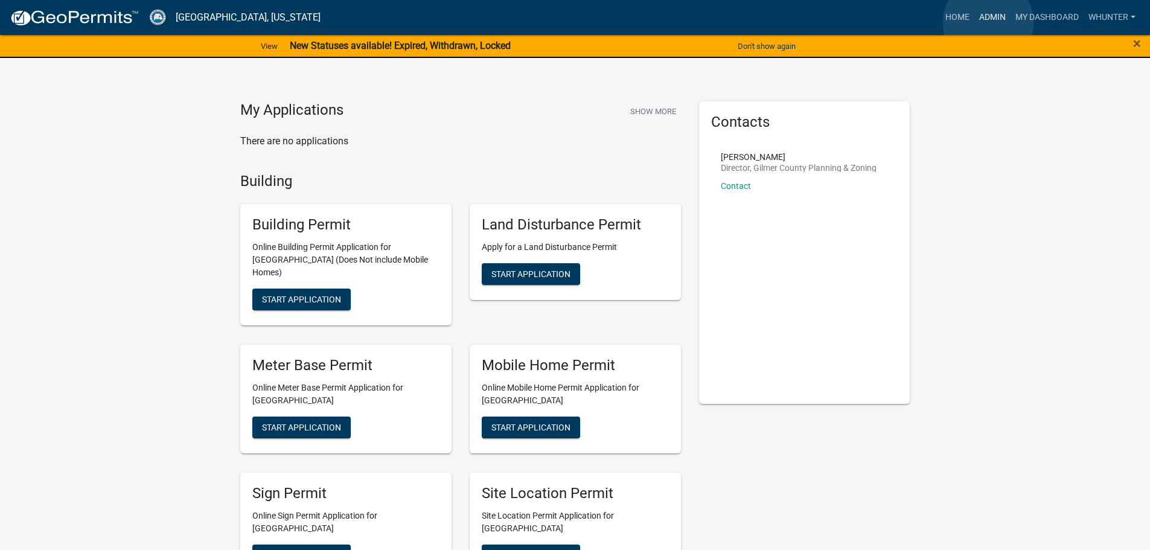
click at [988, 22] on link "Admin" at bounding box center [992, 17] width 36 height 23
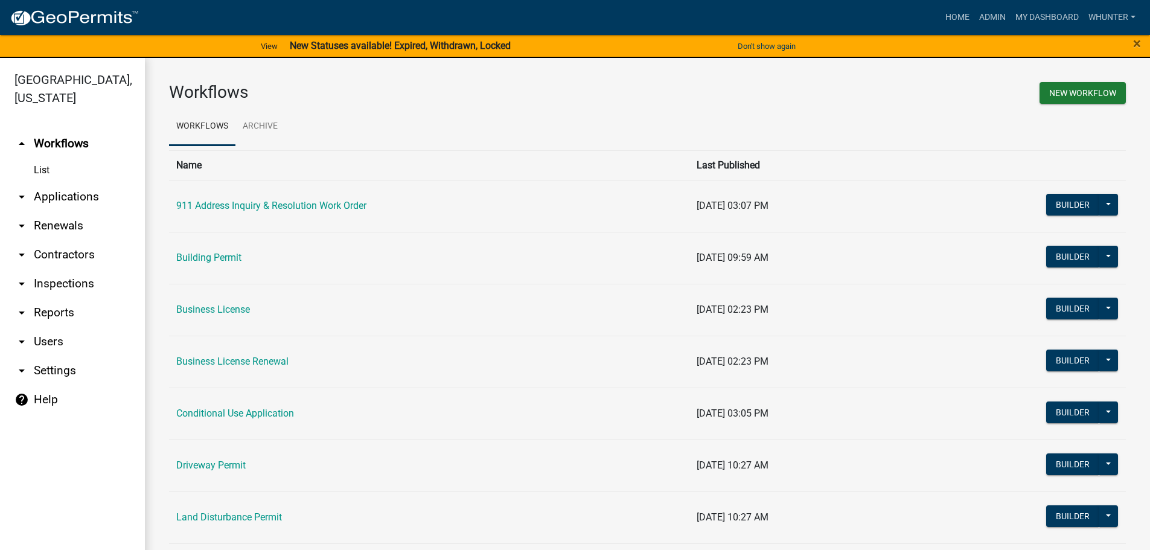
click at [79, 200] on link "arrow_drop_down Applications" at bounding box center [72, 196] width 145 height 29
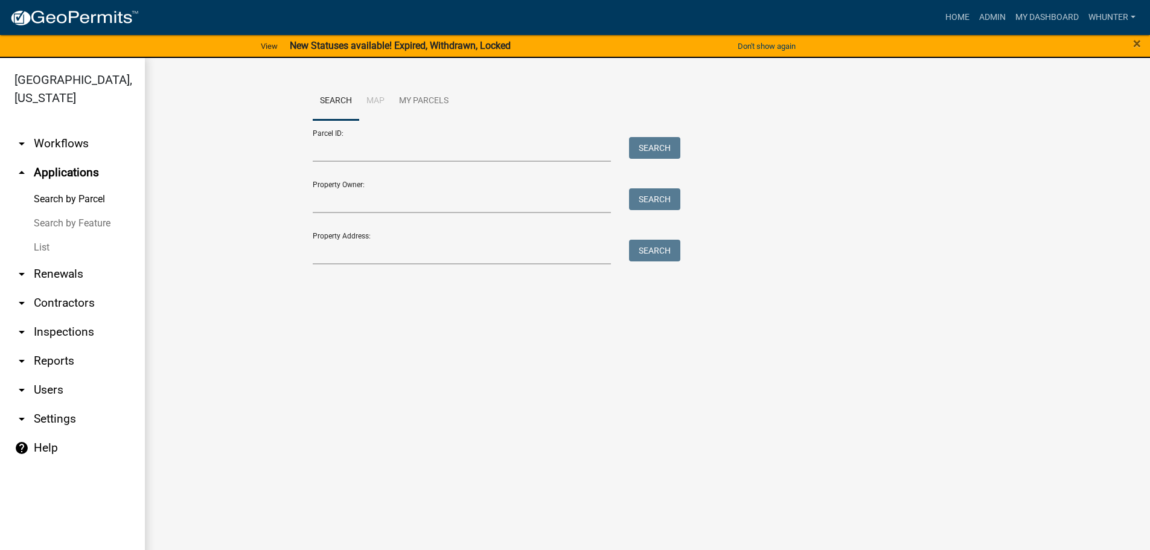
click at [64, 246] on link "List" at bounding box center [72, 247] width 145 height 24
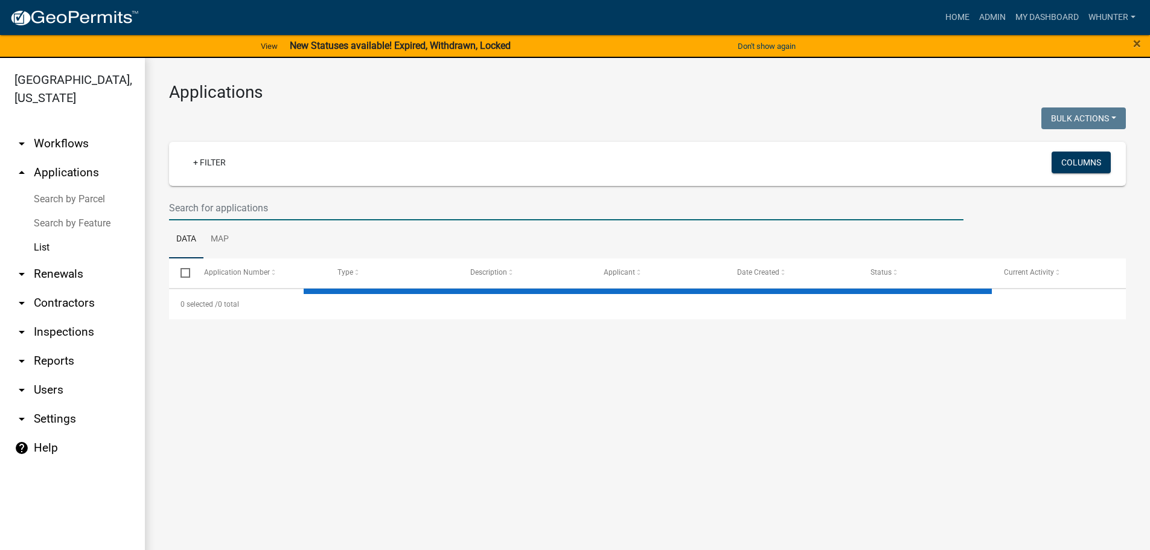
drag, startPoint x: 342, startPoint y: 203, endPoint x: 1100, endPoint y: 404, distance: 784.4
click at [342, 203] on input "text" at bounding box center [566, 208] width 794 height 25
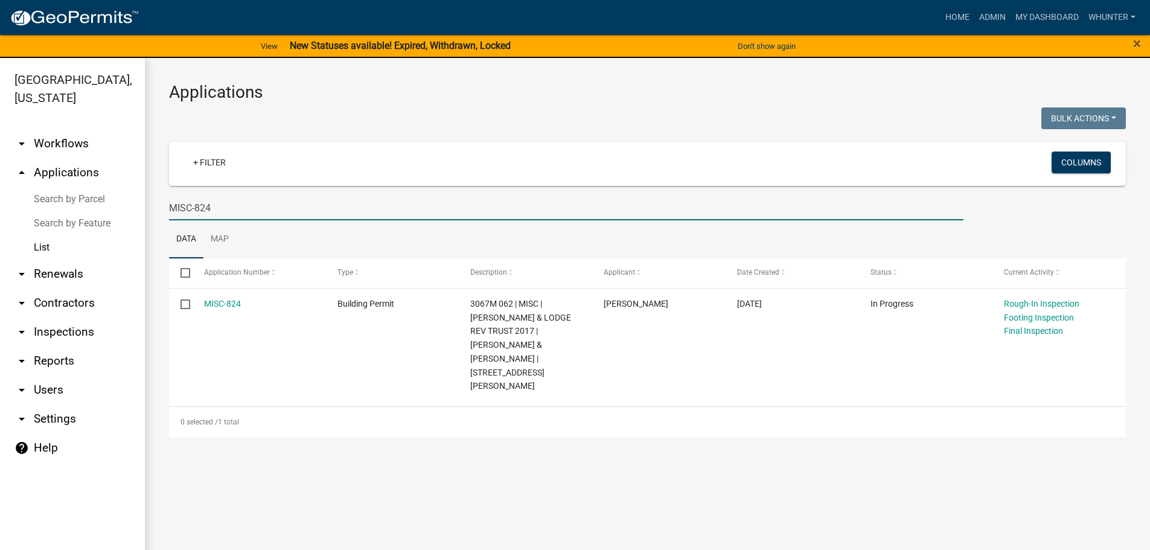
type input "MISC-824"
click at [944, 15] on link "Home" at bounding box center [957, 17] width 34 height 23
